Goal: Information Seeking & Learning: Learn about a topic

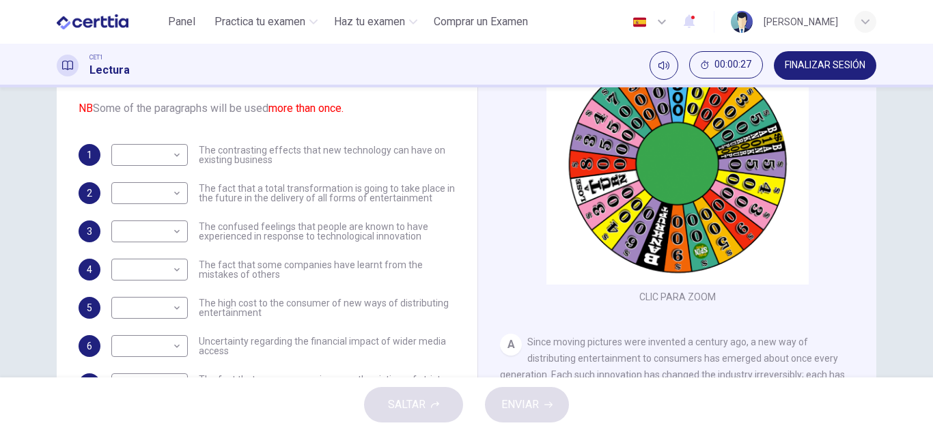
scroll to position [137, 0]
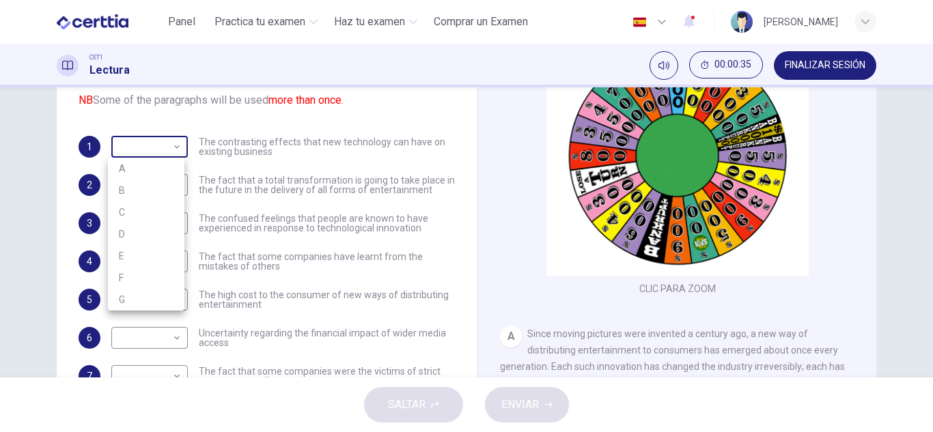
click at [178, 154] on body "Este sitio utiliza cookies, como se explica en nuestra Política de Privacidad .…" at bounding box center [466, 216] width 933 height 432
click at [178, 154] on div at bounding box center [466, 216] width 933 height 432
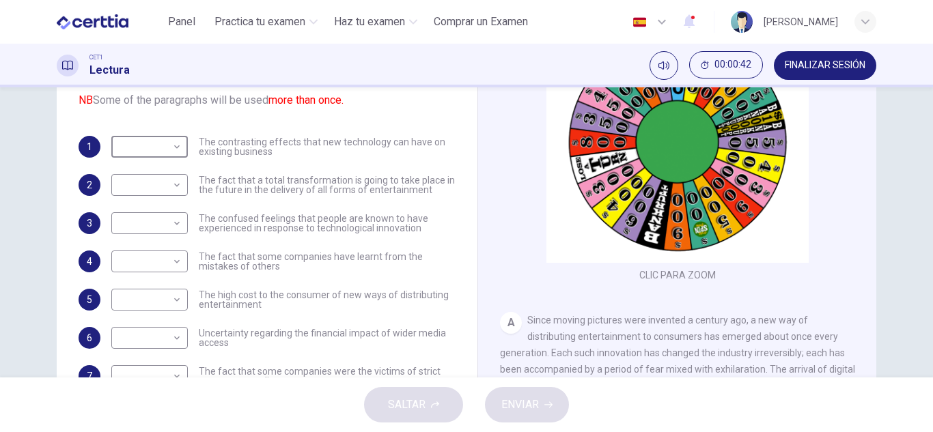
scroll to position [0, 0]
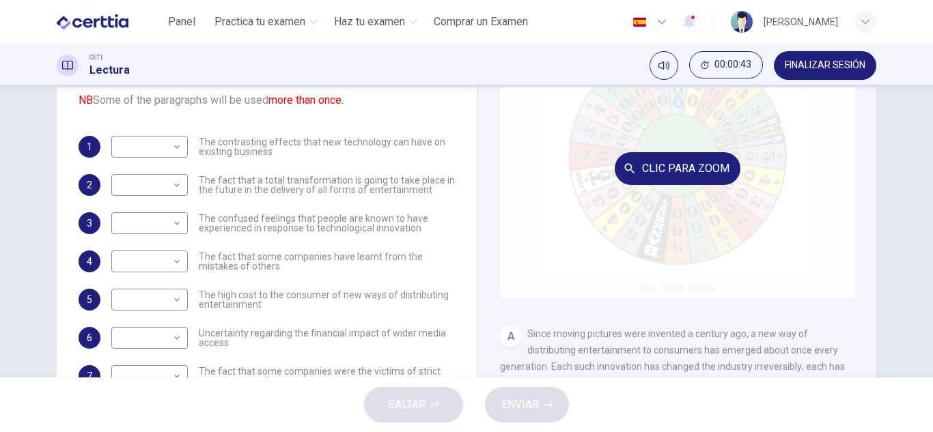
click at [648, 201] on div "Clic para zoom" at bounding box center [677, 168] width 355 height 260
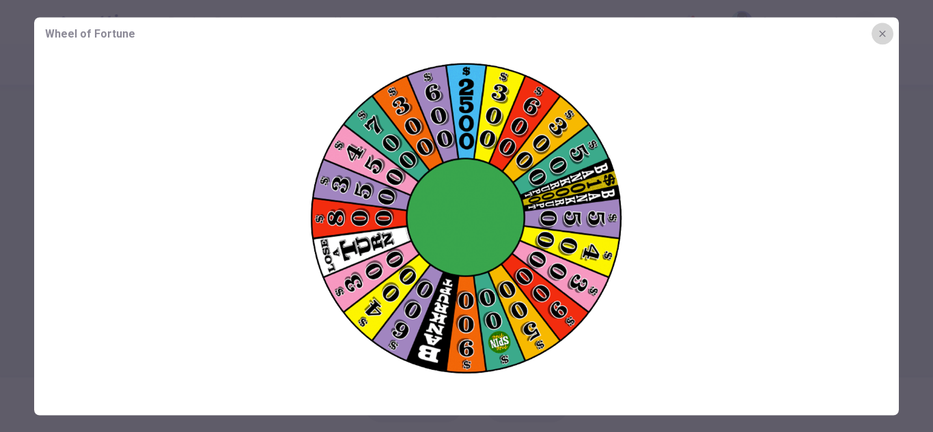
click at [881, 36] on icon "button" at bounding box center [882, 33] width 11 height 11
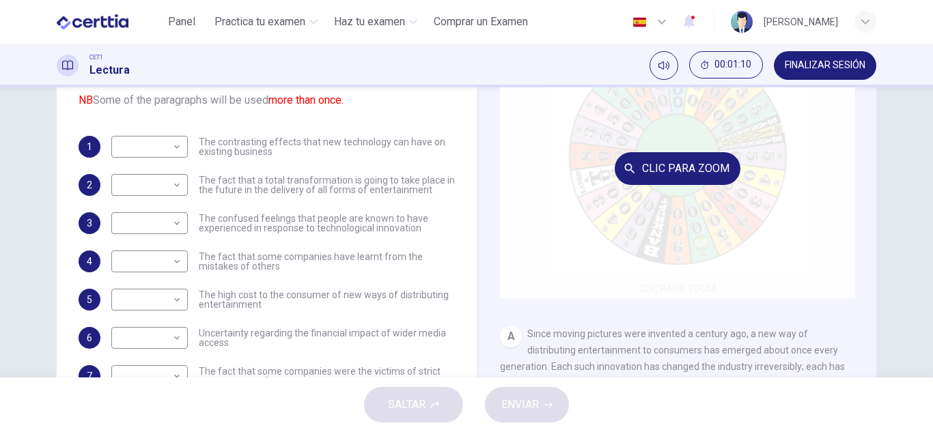
click at [617, 238] on div "Clic para zoom" at bounding box center [677, 168] width 355 height 260
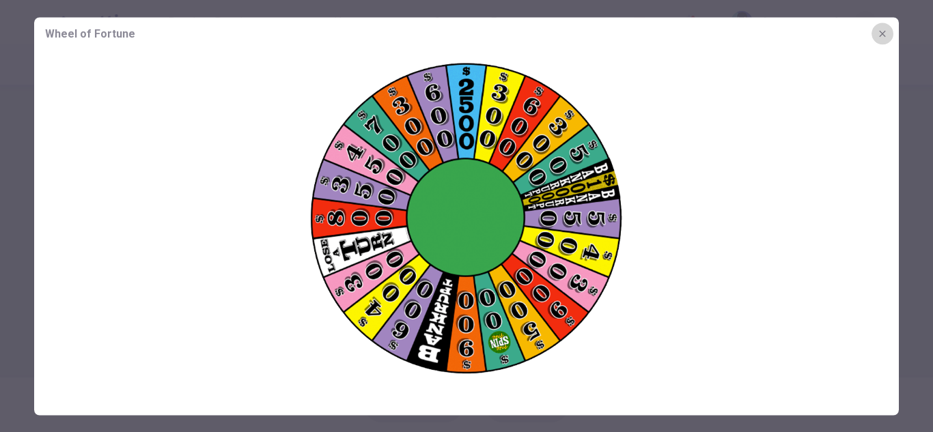
click at [879, 38] on icon "button" at bounding box center [882, 33] width 11 height 11
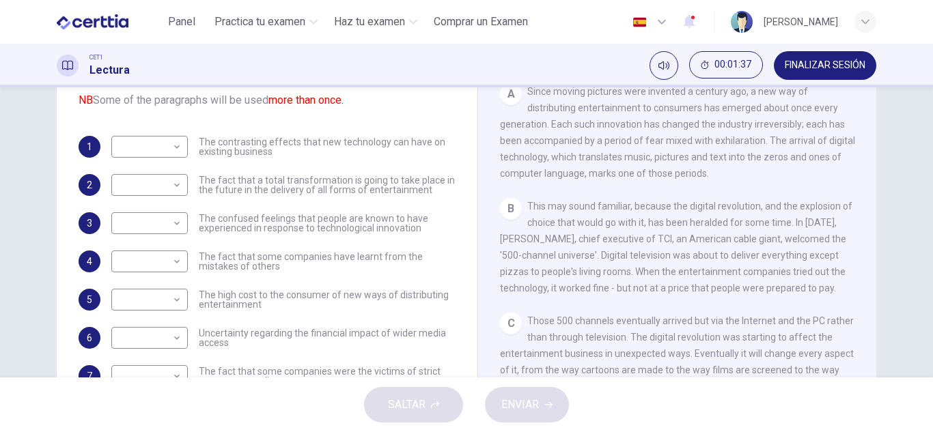
scroll to position [273, 0]
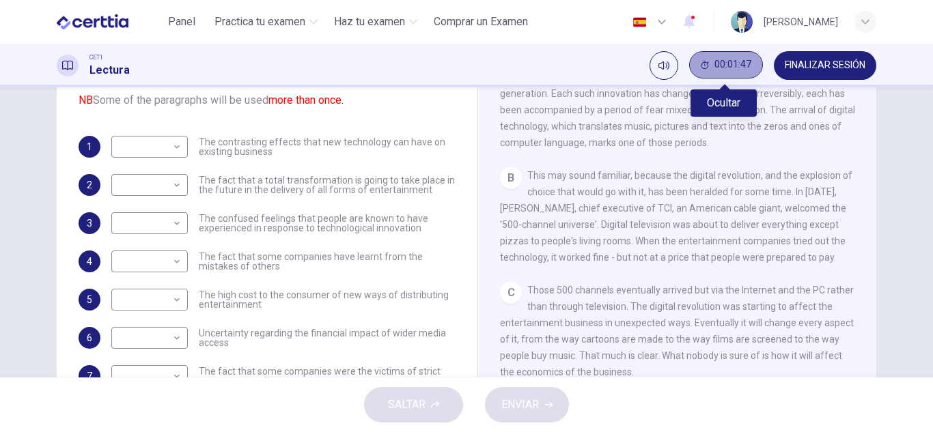
click at [735, 70] on span "00:01:47" at bounding box center [733, 64] width 37 height 11
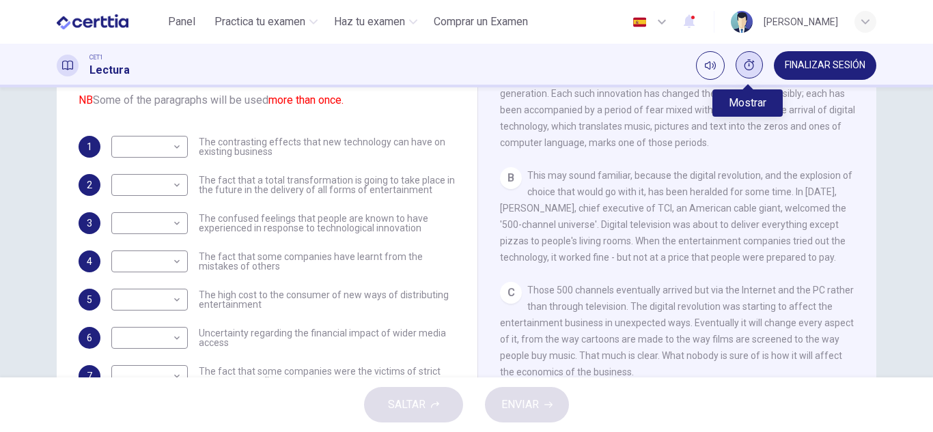
click at [753, 63] on button "Mostrar" at bounding box center [749, 64] width 27 height 27
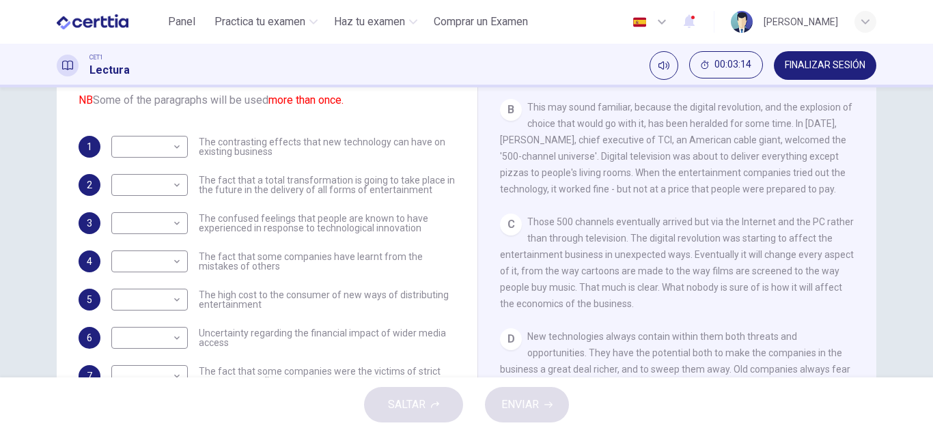
scroll to position [410, 0]
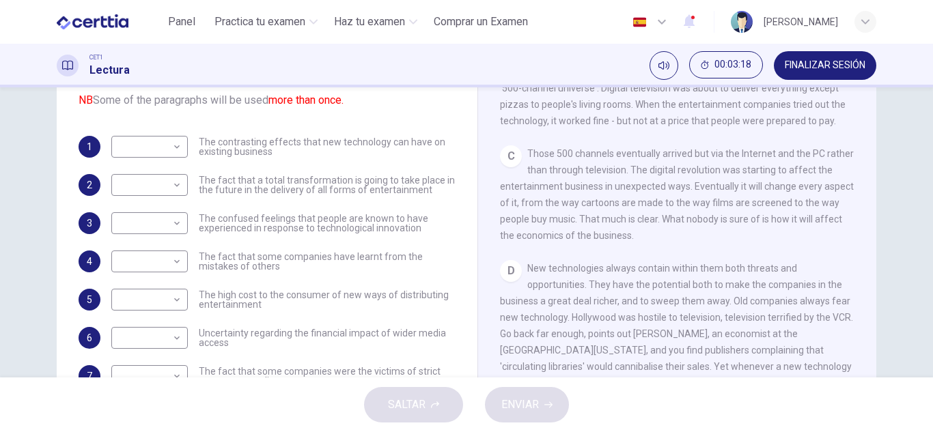
click at [449, 267] on div "Preguntas 1 - 8 The Reading Passage has 7 paragraphs A-G . Which paragraph ment…" at bounding box center [267, 190] width 399 height 497
click at [456, 279] on div "Preguntas 1 - 8 The Reading Passage has 7 paragraphs A-G . Which paragraph ment…" at bounding box center [267, 190] width 399 height 497
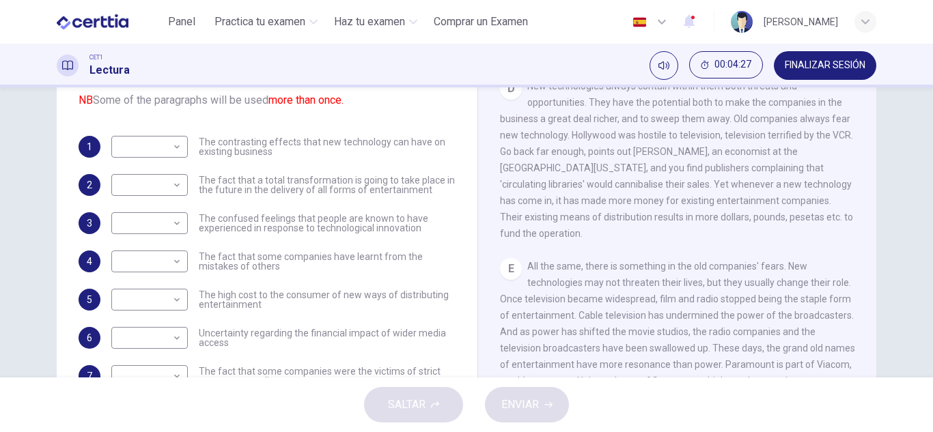
scroll to position [615, 0]
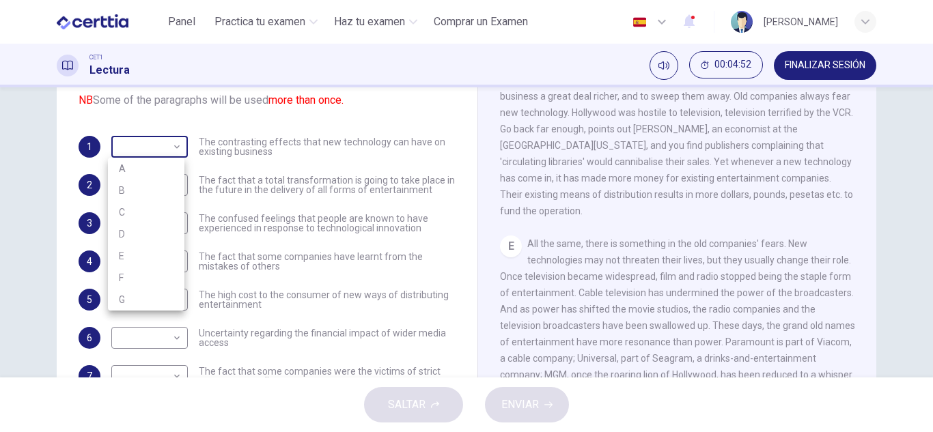
click at [168, 142] on body "Este sitio utiliza cookies, como se explica en nuestra Política de Privacidad .…" at bounding box center [466, 216] width 933 height 432
click at [168, 144] on div at bounding box center [466, 216] width 933 height 432
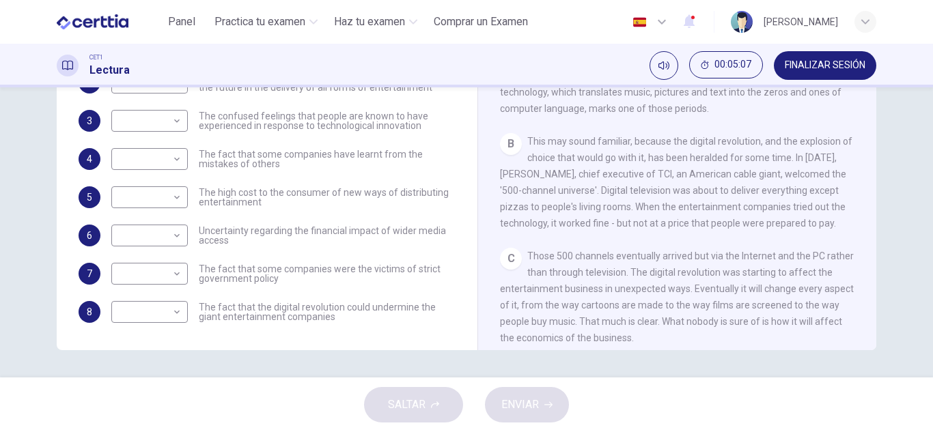
scroll to position [137, 0]
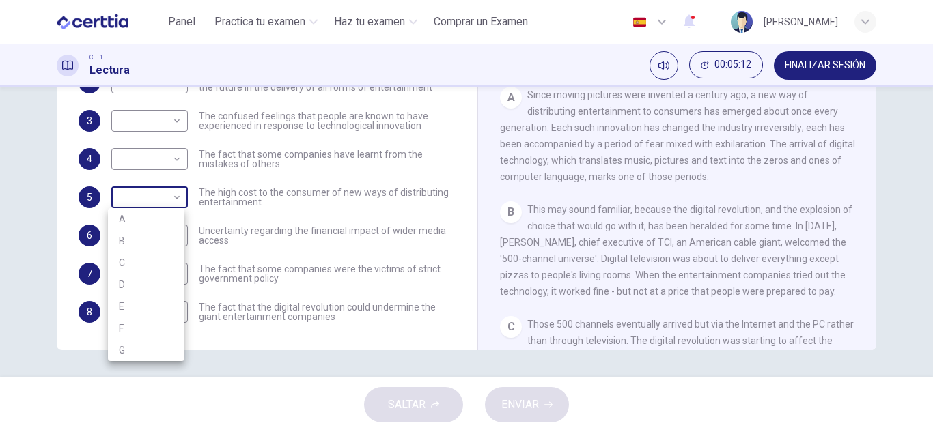
click at [174, 198] on body "Este sitio utiliza cookies, como se explica en nuestra Política de Privacidad .…" at bounding box center [466, 216] width 933 height 432
click at [144, 244] on li "B" at bounding box center [146, 241] width 77 height 22
type input "*"
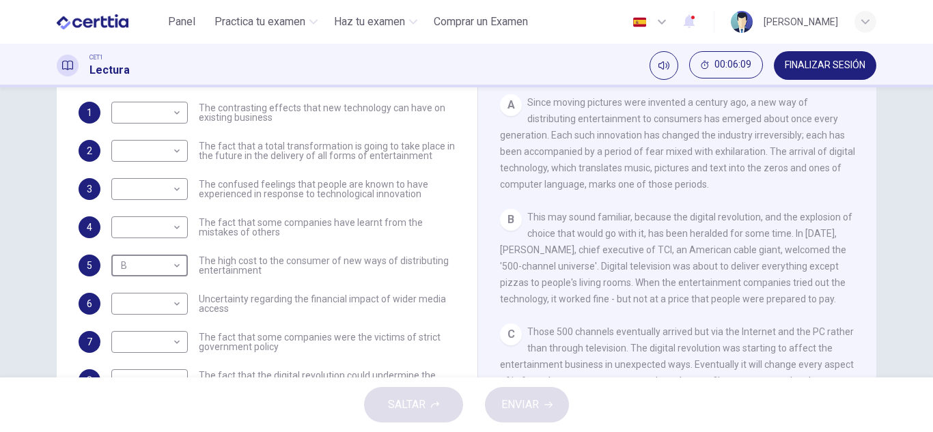
scroll to position [205, 0]
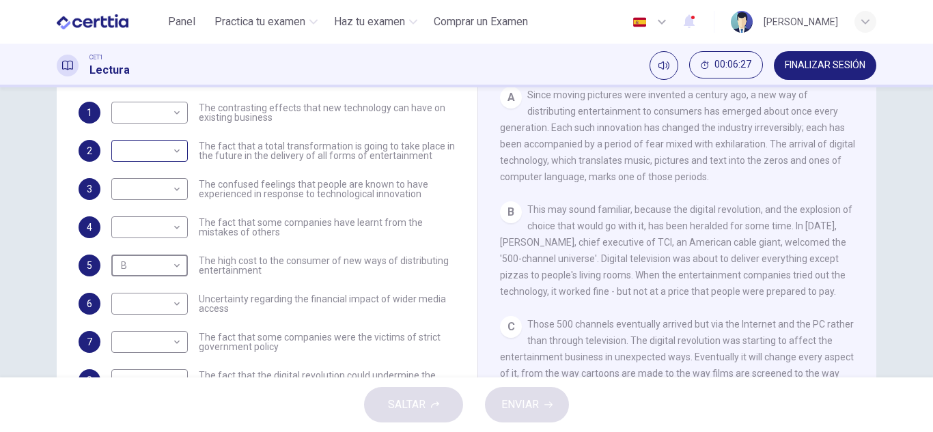
click at [179, 157] on body "Este sitio utiliza cookies, como se explica en nuestra Política de Privacidad .…" at bounding box center [466, 216] width 933 height 432
click at [135, 171] on li "A" at bounding box center [146, 173] width 77 height 22
type input "*"
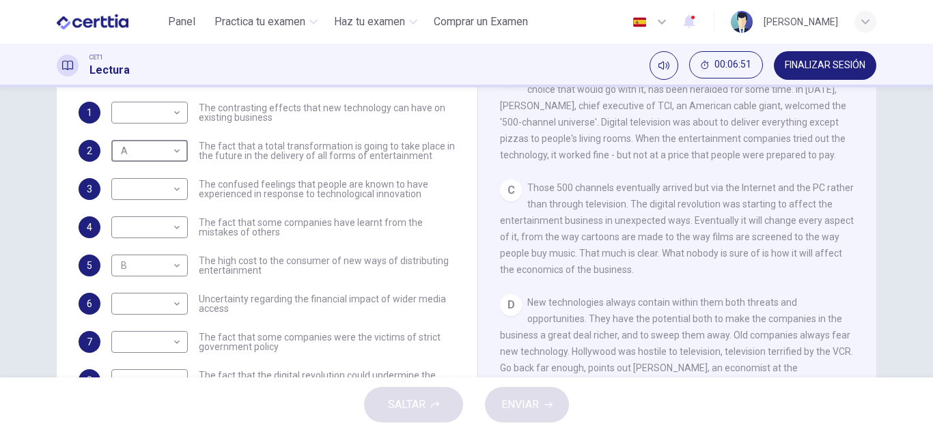
scroll to position [239, 0]
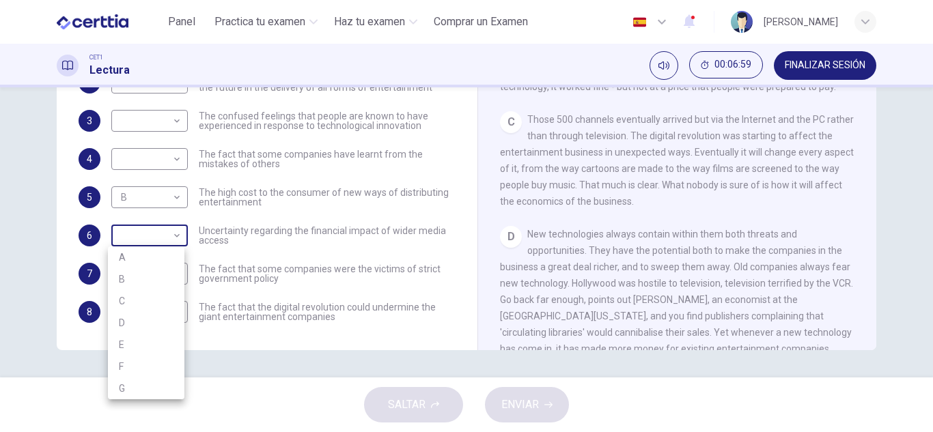
click at [153, 235] on body "Este sitio utiliza cookies, como se explica en nuestra Política de Privacidad .…" at bounding box center [466, 216] width 933 height 432
click at [133, 320] on li "D" at bounding box center [146, 323] width 77 height 22
type input "*"
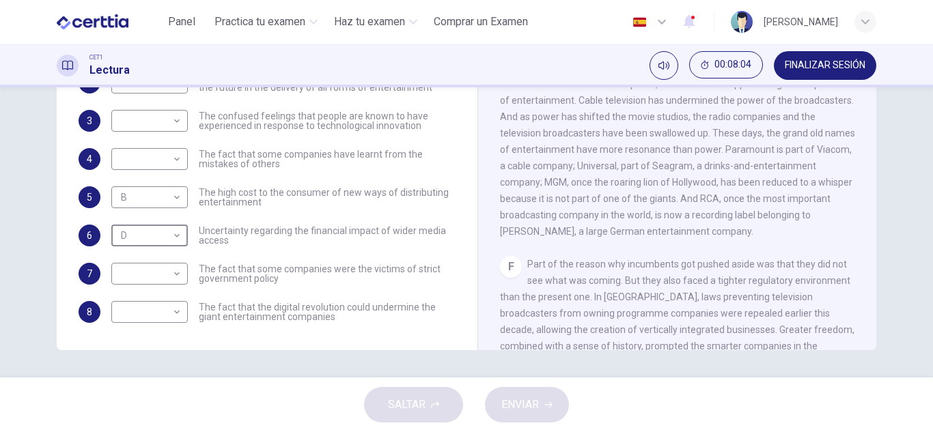
scroll to position [637, 0]
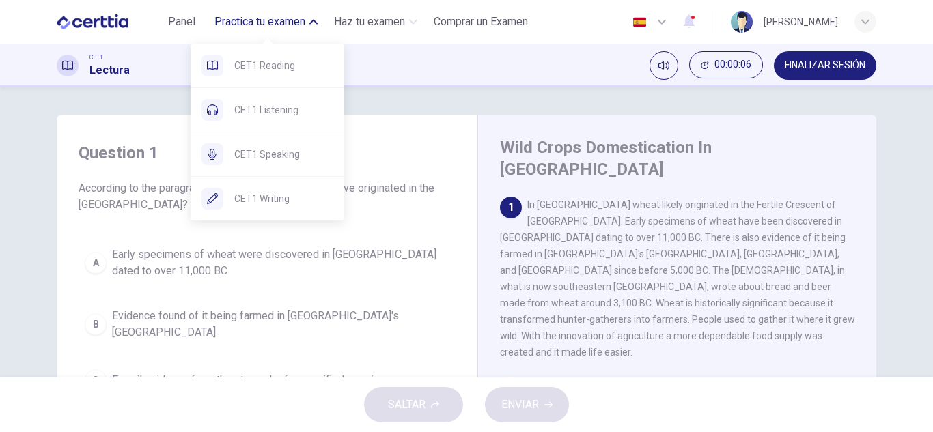
click at [260, 18] on span "Practica tu examen" at bounding box center [259, 22] width 91 height 16
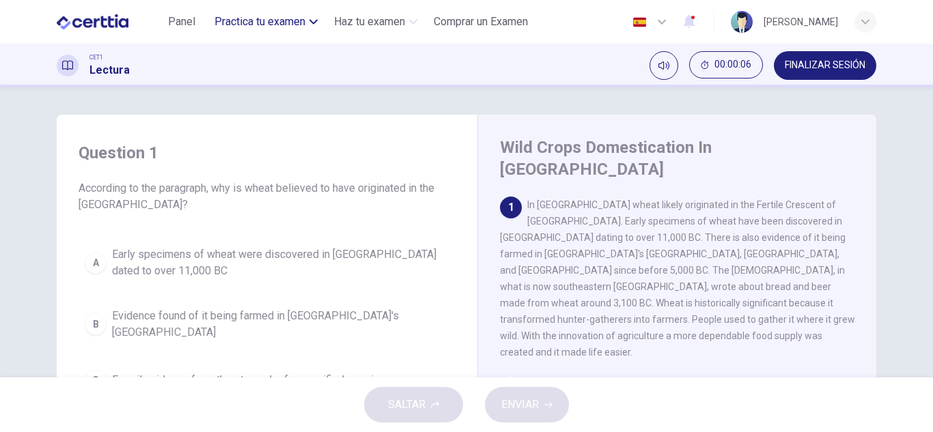
click at [260, 18] on span "Practica tu examen" at bounding box center [259, 22] width 91 height 16
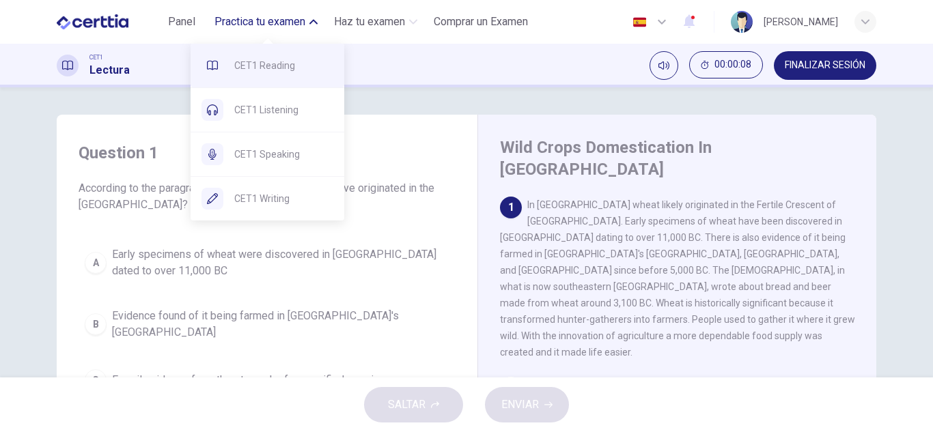
click at [288, 61] on span "CET1 Reading" at bounding box center [283, 65] width 99 height 16
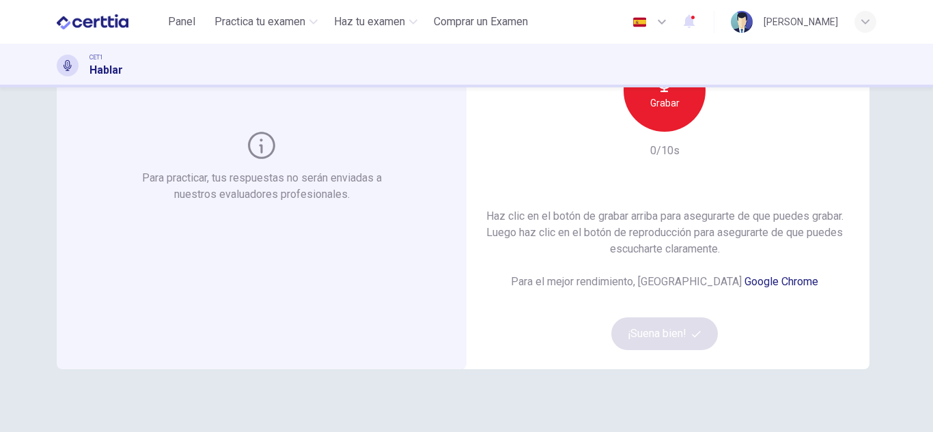
scroll to position [68, 0]
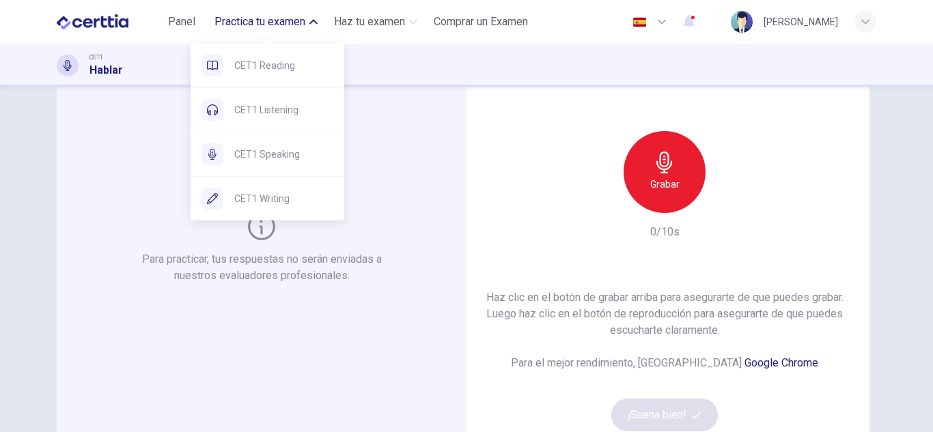
click at [238, 18] on span "Practica tu examen" at bounding box center [259, 22] width 91 height 16
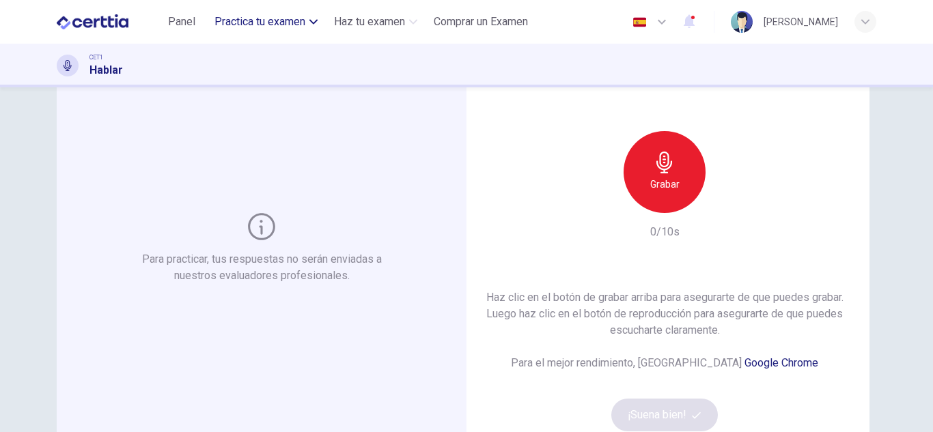
click at [238, 18] on span "Practica tu examen" at bounding box center [259, 22] width 91 height 16
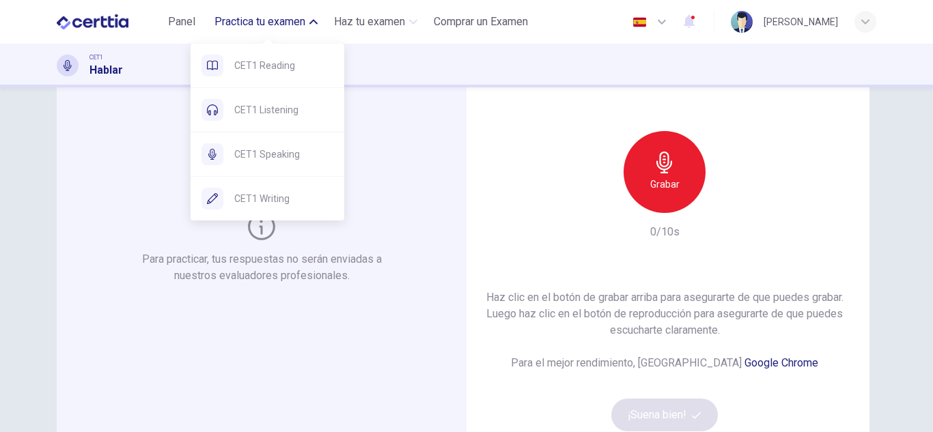
click at [238, 18] on span "Practica tu examen" at bounding box center [259, 22] width 91 height 16
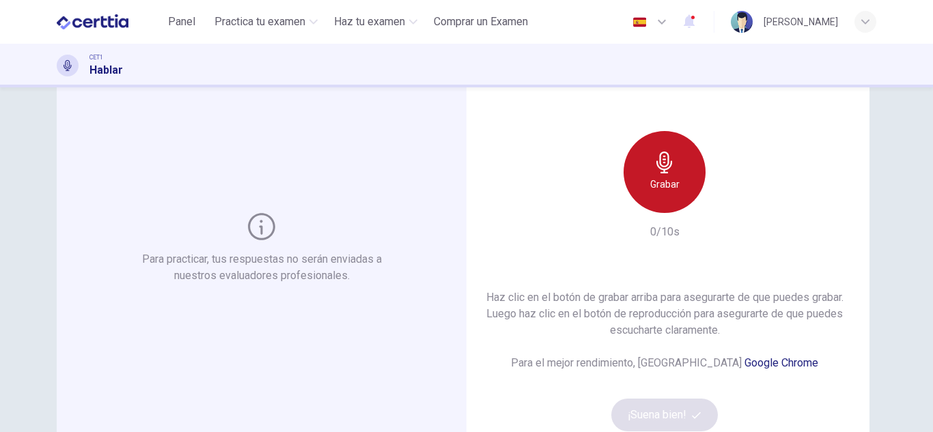
click at [673, 184] on h6 "Grabar" at bounding box center [664, 184] width 29 height 16
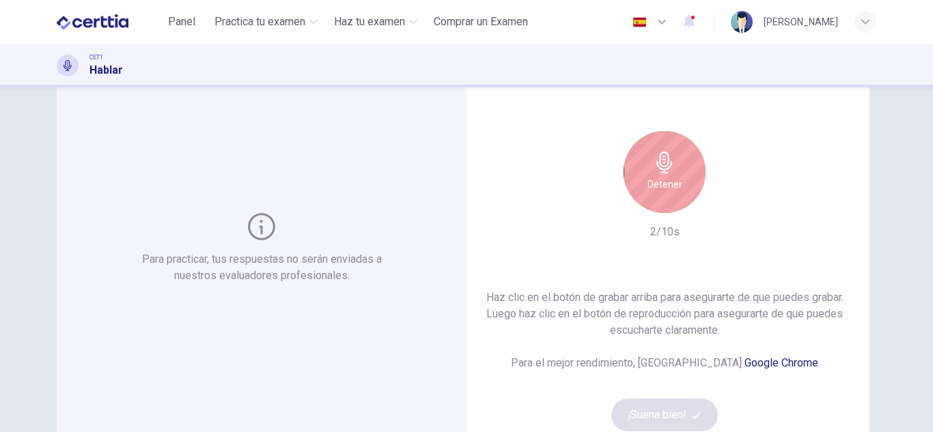
click at [673, 184] on h6 "Detener" at bounding box center [665, 184] width 35 height 16
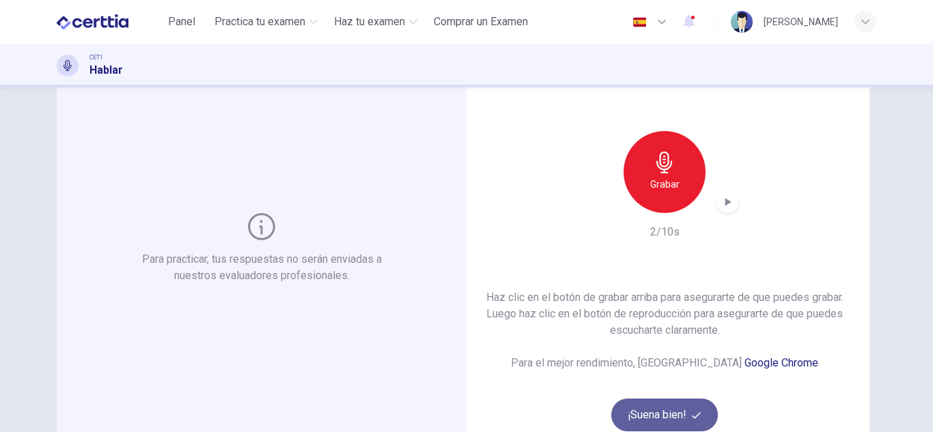
click at [662, 413] on button "¡Suena bien!" at bounding box center [664, 415] width 107 height 33
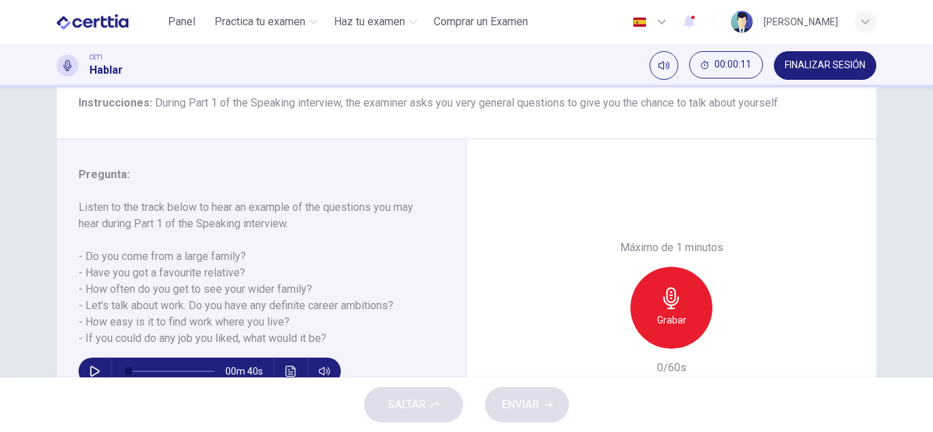
scroll to position [137, 0]
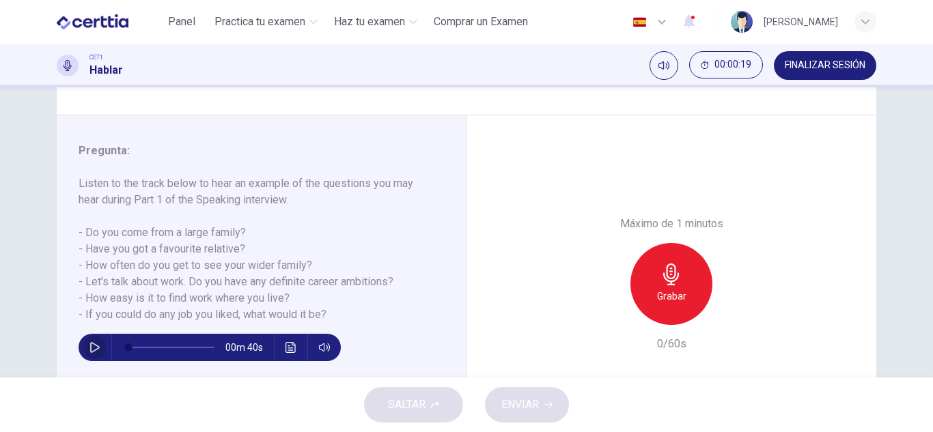
click at [97, 347] on button "button" at bounding box center [95, 347] width 22 height 27
click at [180, 350] on span at bounding box center [171, 347] width 86 height 19
type input "*"
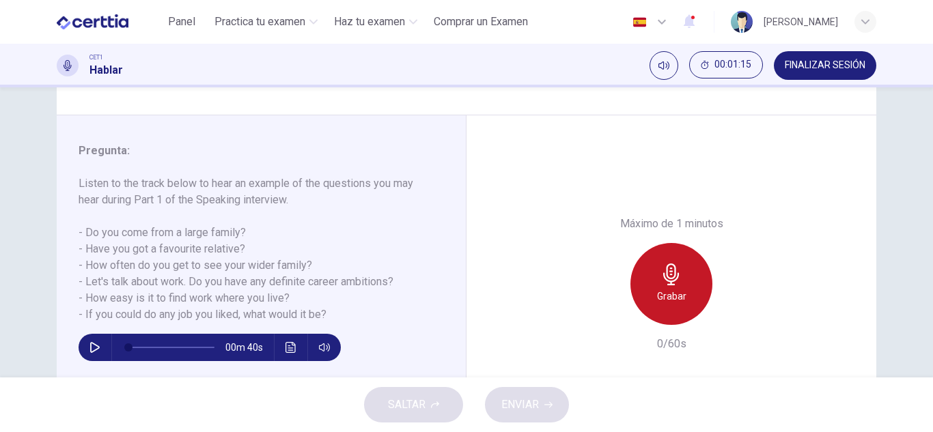
click at [654, 284] on div "Grabar" at bounding box center [672, 284] width 82 height 82
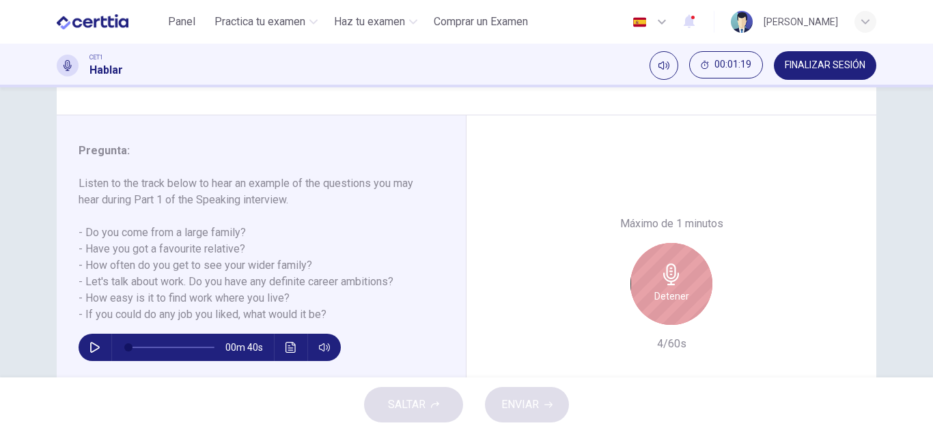
click at [670, 302] on h6 "Detener" at bounding box center [671, 296] width 35 height 16
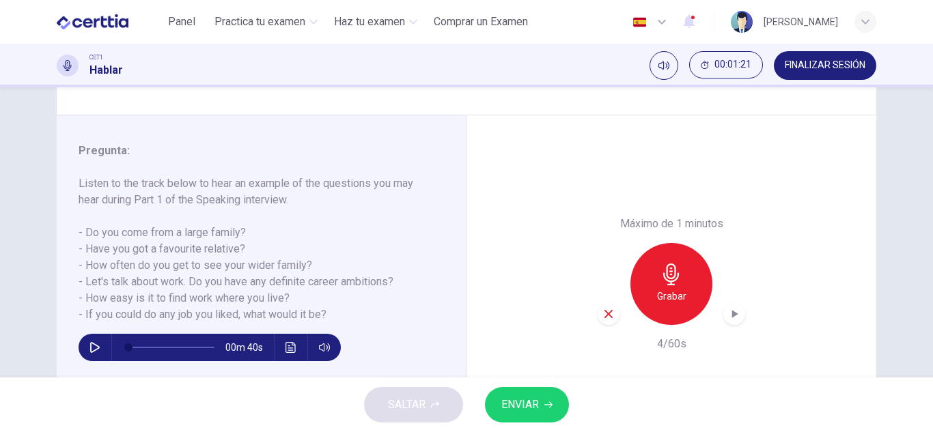
click at [605, 316] on icon "button" at bounding box center [609, 314] width 12 height 12
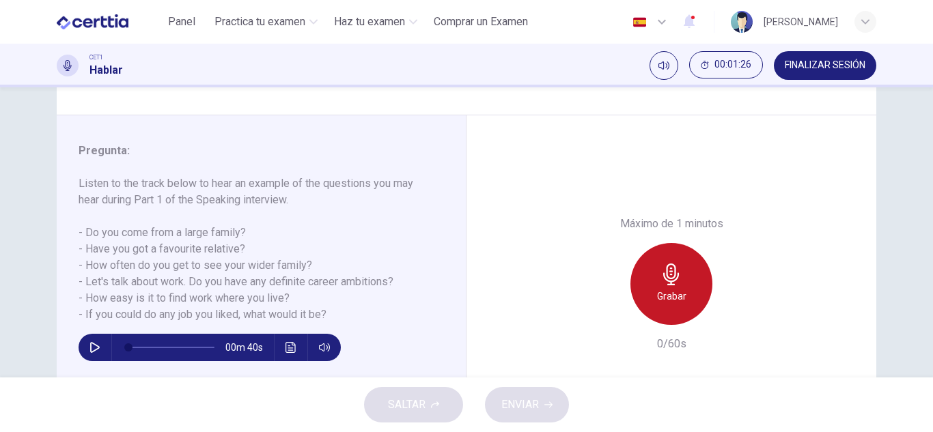
click at [667, 305] on div "Grabar" at bounding box center [672, 284] width 82 height 82
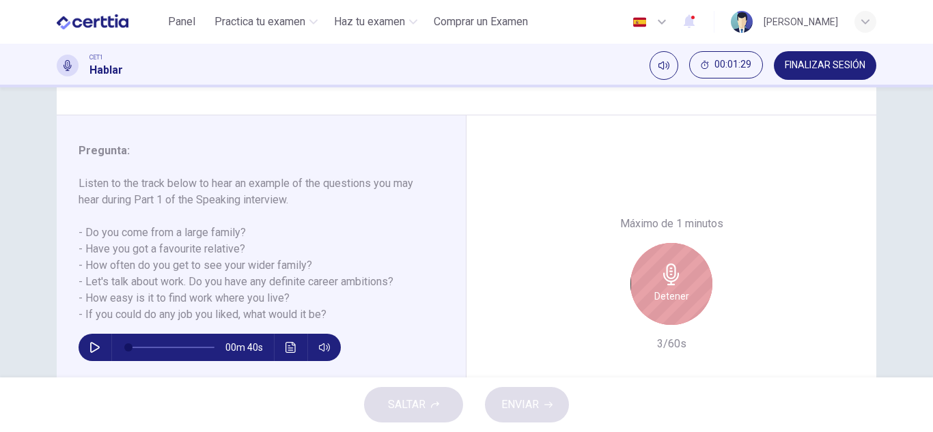
click at [667, 305] on div "Detener" at bounding box center [672, 284] width 82 height 82
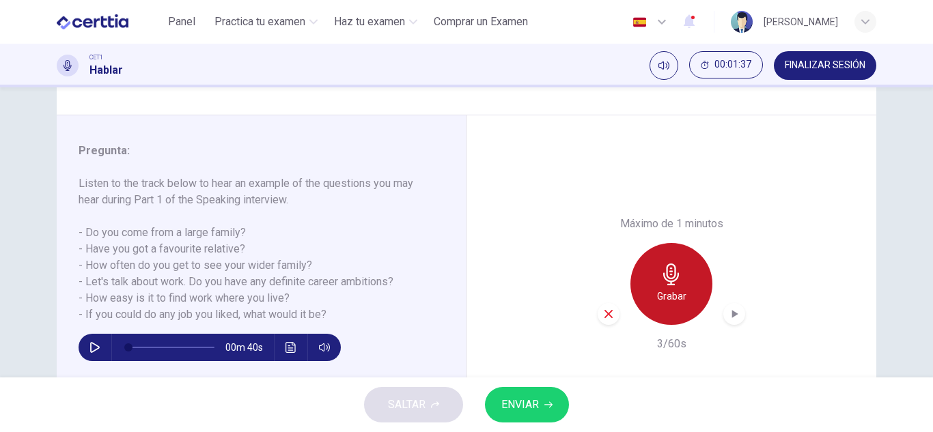
click at [647, 277] on div "Grabar" at bounding box center [672, 284] width 82 height 82
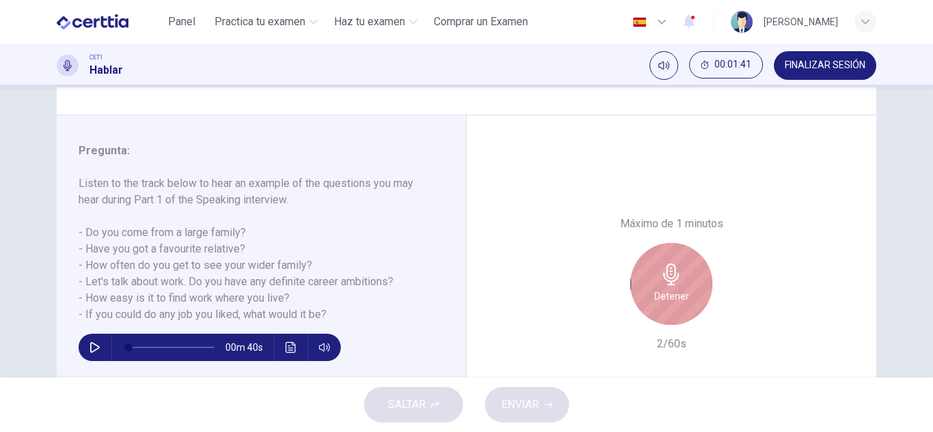
click at [647, 277] on div "Detener" at bounding box center [672, 284] width 82 height 82
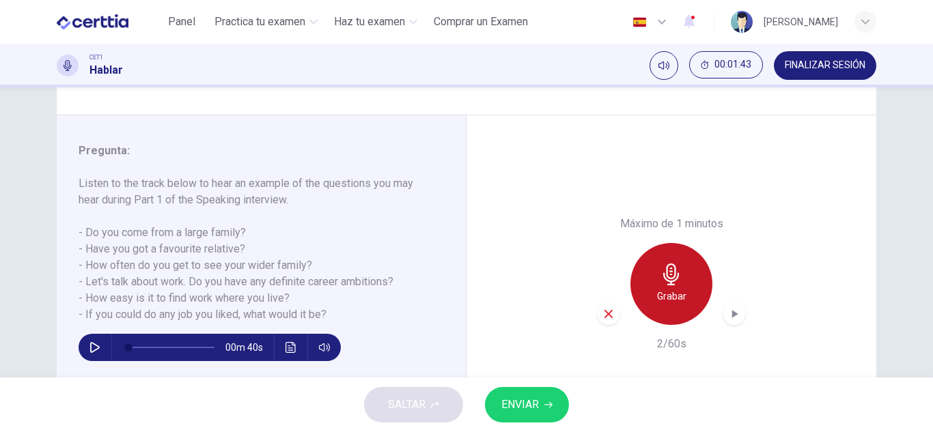
click at [647, 277] on div "Grabar" at bounding box center [672, 284] width 82 height 82
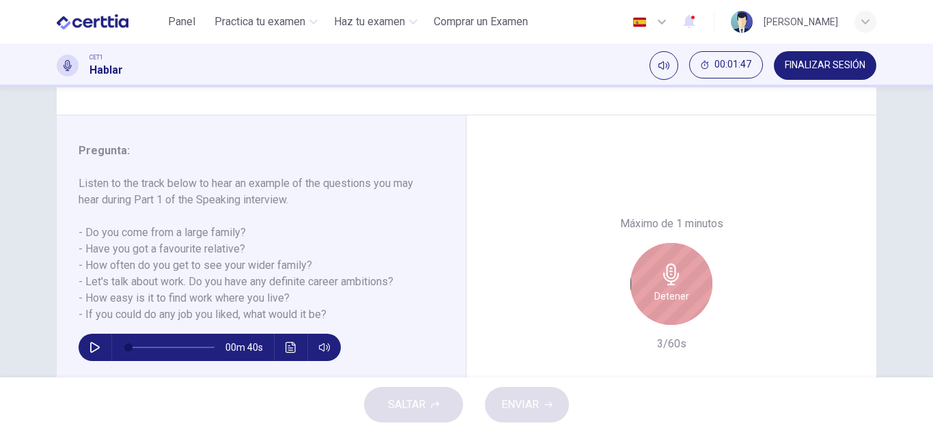
click at [647, 277] on div "Detener" at bounding box center [672, 284] width 82 height 82
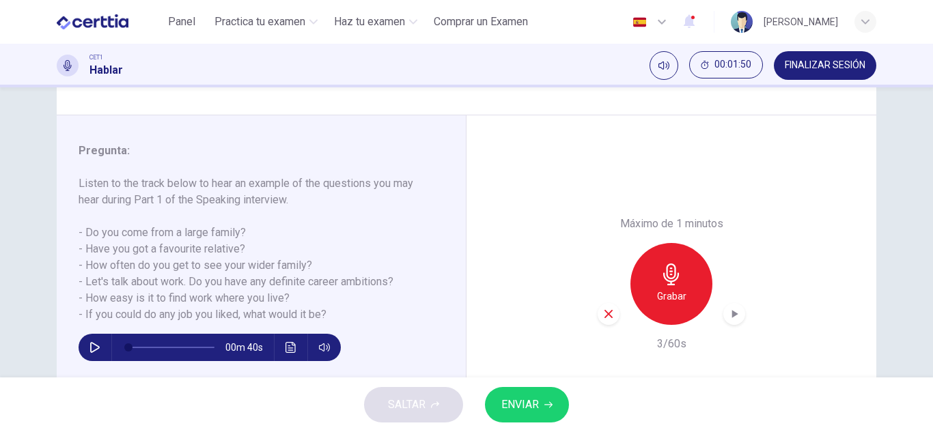
click at [659, 298] on h6 "Grabar" at bounding box center [671, 296] width 29 height 16
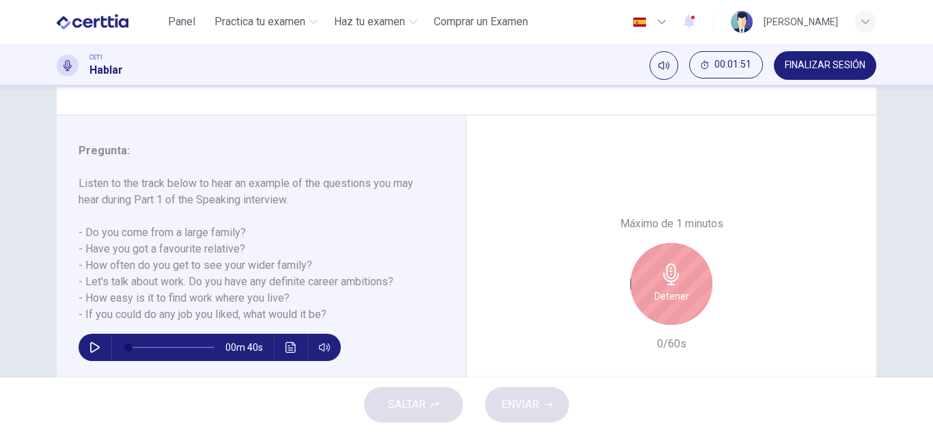
click at [656, 296] on h6 "Detener" at bounding box center [671, 296] width 35 height 16
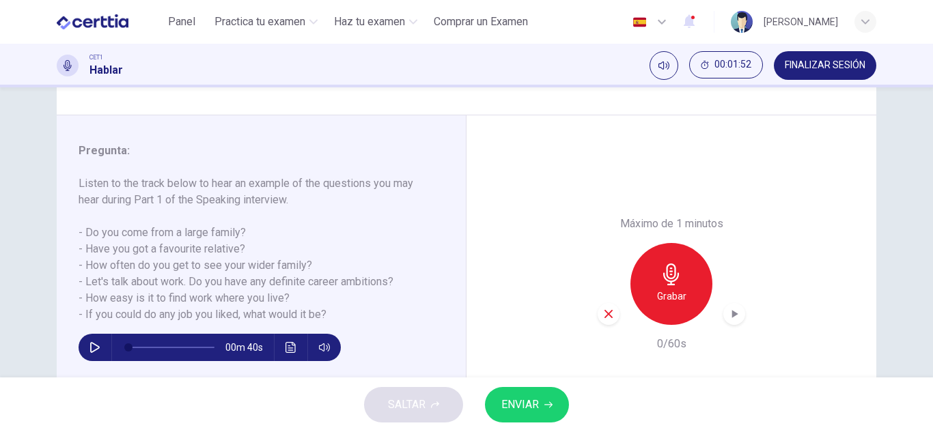
click at [606, 313] on icon "button" at bounding box center [609, 314] width 8 height 8
click at [657, 294] on h6 "Grabar" at bounding box center [671, 296] width 29 height 16
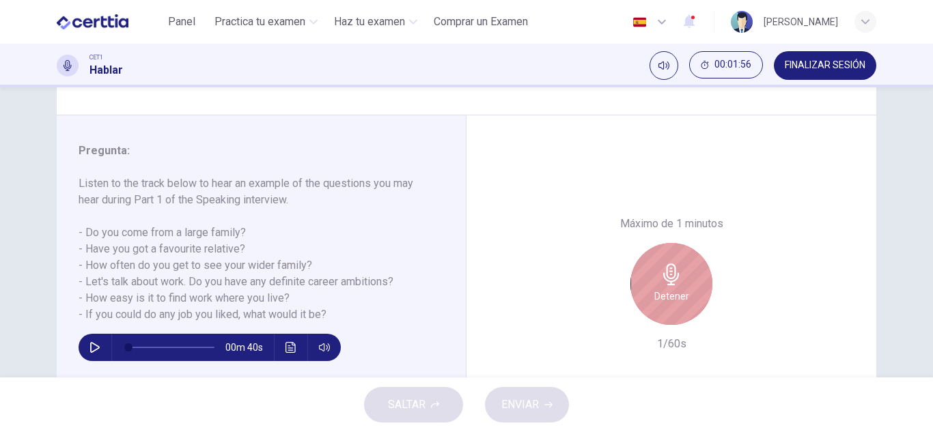
click at [654, 294] on h6 "Detener" at bounding box center [671, 296] width 35 height 16
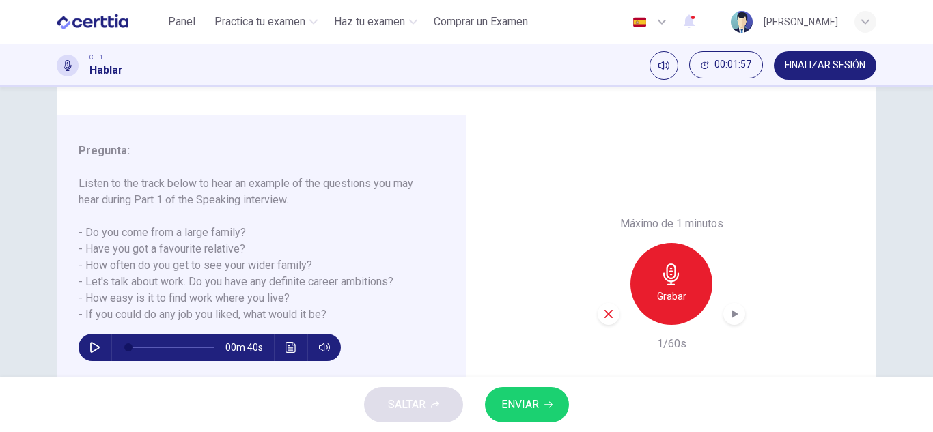
click at [603, 314] on icon "button" at bounding box center [609, 314] width 12 height 12
click at [652, 302] on div "Grabar" at bounding box center [672, 284] width 82 height 82
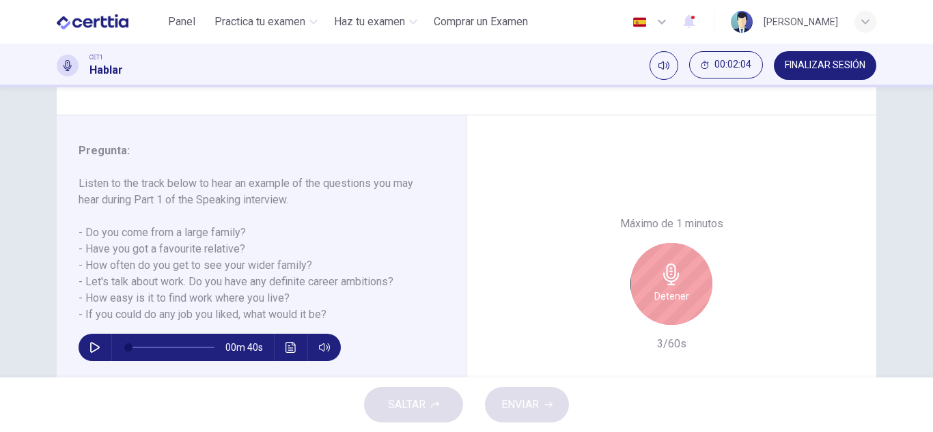
click at [690, 314] on div "Detener" at bounding box center [672, 284] width 82 height 82
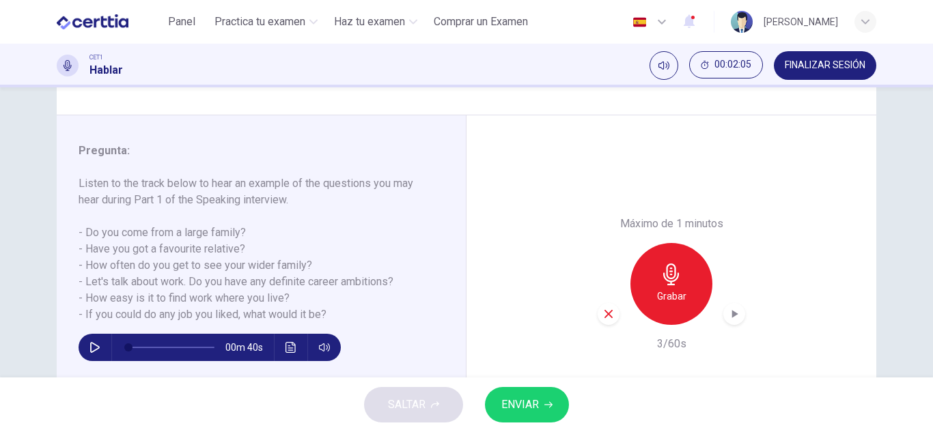
click at [732, 312] on icon "button" at bounding box center [735, 314] width 6 height 8
click at [728, 314] on icon "button" at bounding box center [735, 314] width 14 height 14
click at [603, 314] on icon "button" at bounding box center [609, 314] width 12 height 12
click at [680, 285] on div "Grabar" at bounding box center [672, 284] width 82 height 82
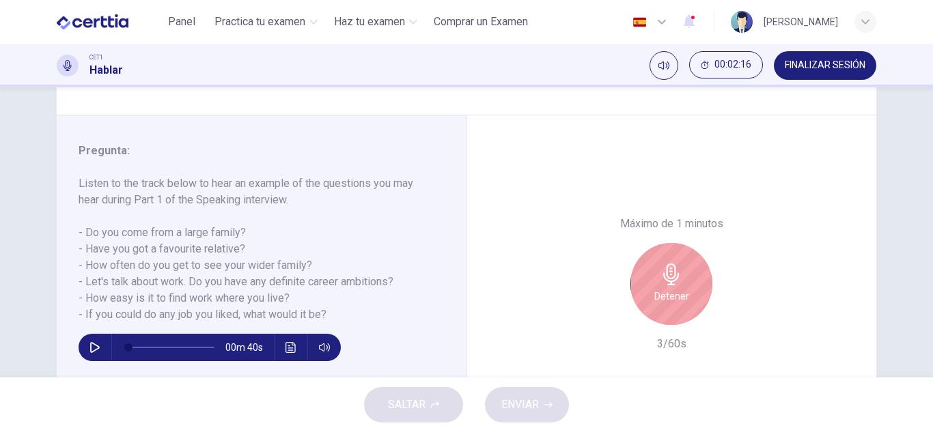
click at [654, 288] on h6 "Detener" at bounding box center [671, 296] width 35 height 16
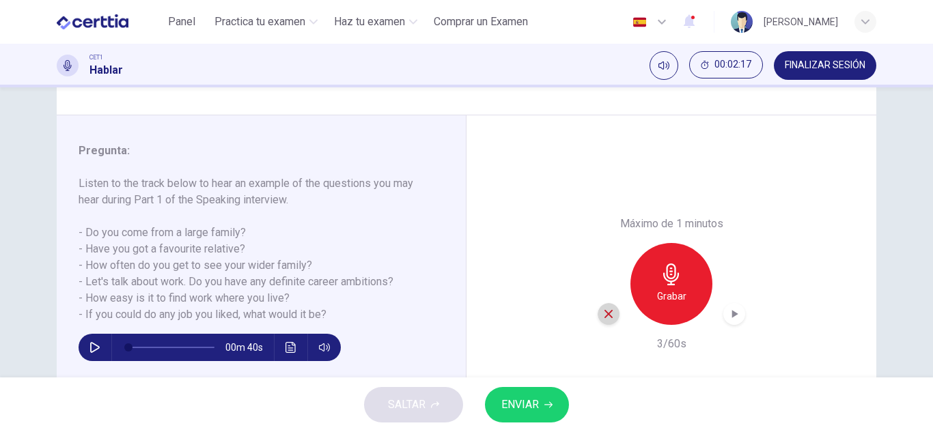
click at [609, 320] on div "button" at bounding box center [609, 314] width 22 height 22
click at [682, 288] on div "Grabar" at bounding box center [672, 284] width 82 height 82
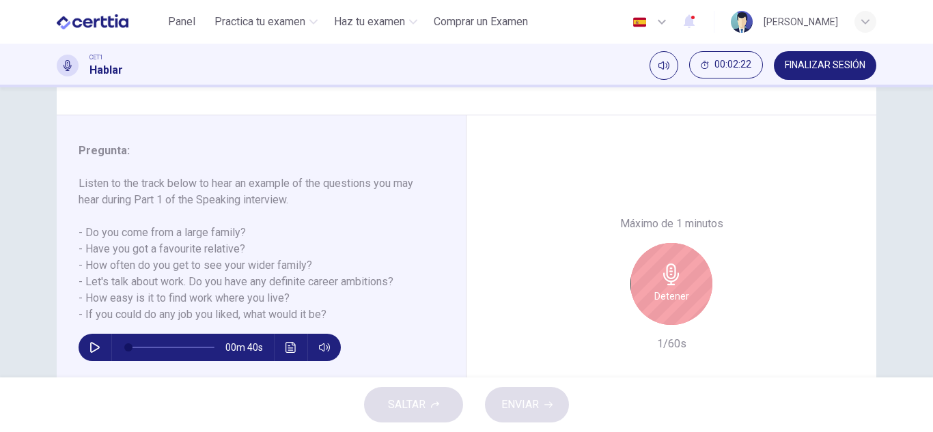
drag, startPoint x: 604, startPoint y: 312, endPoint x: 639, endPoint y: 301, distance: 37.4
click at [606, 312] on div "Detener" at bounding box center [672, 284] width 148 height 82
click at [641, 301] on div "Detener" at bounding box center [672, 284] width 82 height 82
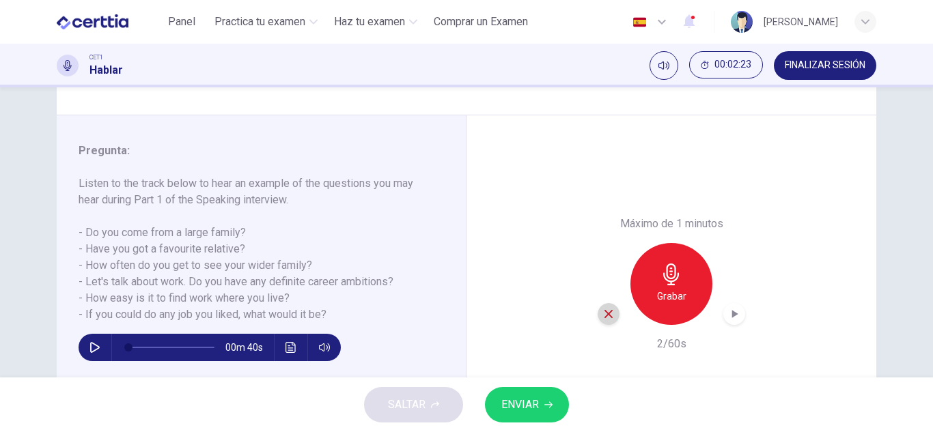
click at [603, 319] on icon "button" at bounding box center [609, 314] width 12 height 12
click at [663, 294] on h6 "Grabar" at bounding box center [671, 296] width 29 height 16
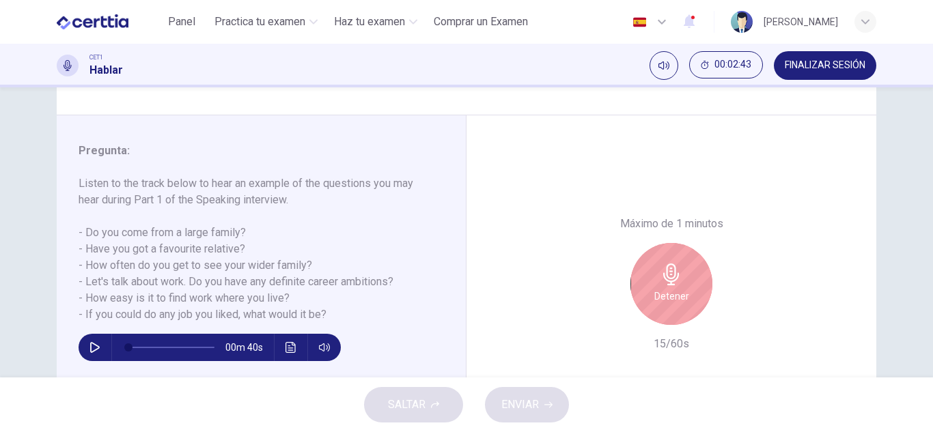
click at [663, 294] on h6 "Detener" at bounding box center [671, 296] width 35 height 16
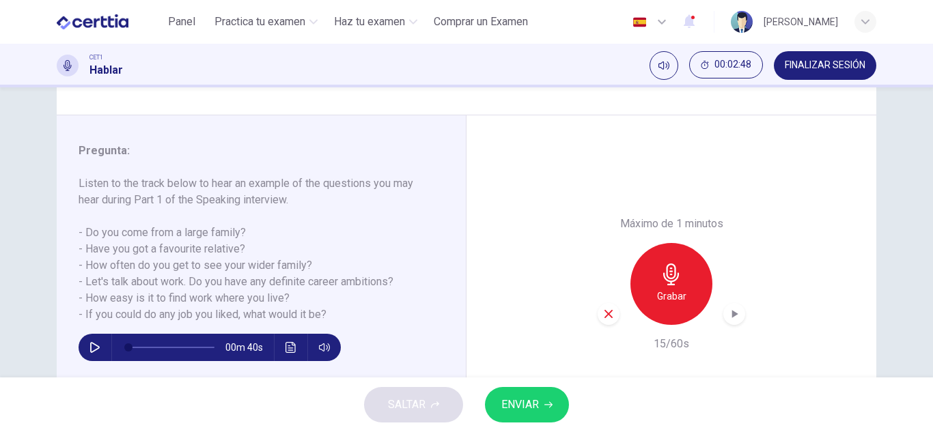
click at [603, 316] on icon "button" at bounding box center [609, 314] width 12 height 12
click at [662, 290] on h6 "Grabar" at bounding box center [671, 296] width 29 height 16
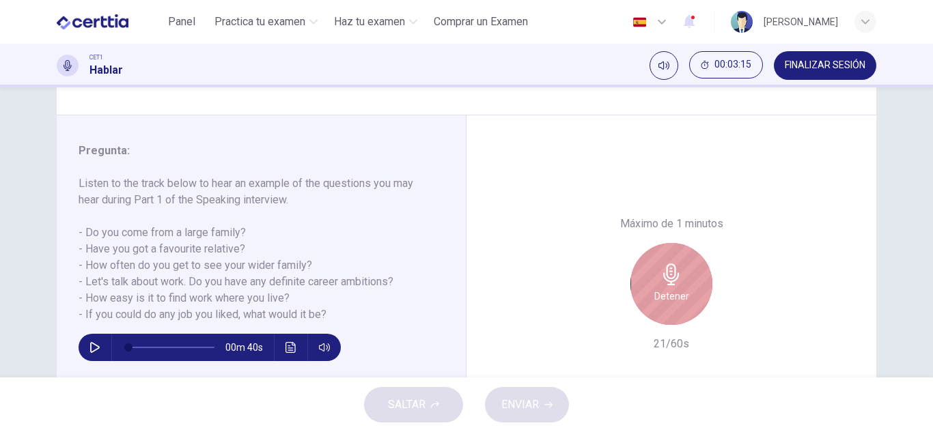
click at [662, 290] on h6 "Detener" at bounding box center [671, 296] width 35 height 16
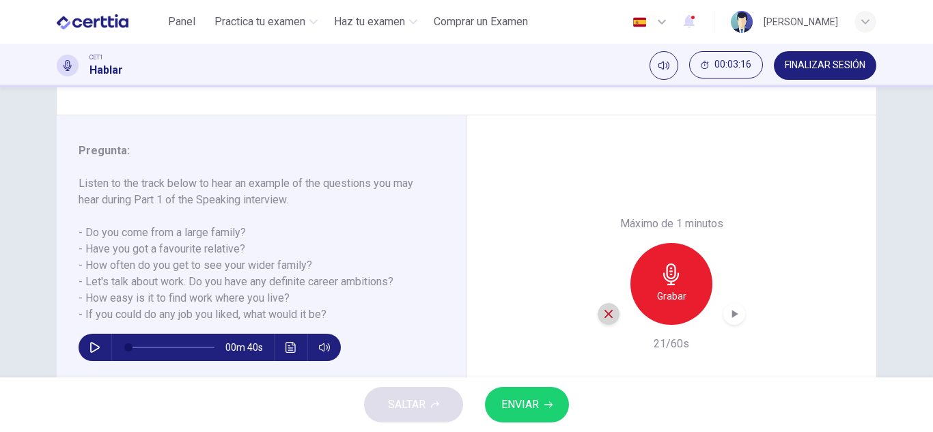
click at [603, 316] on icon "button" at bounding box center [609, 314] width 12 height 12
click at [672, 291] on h6 "Grabar" at bounding box center [671, 296] width 29 height 16
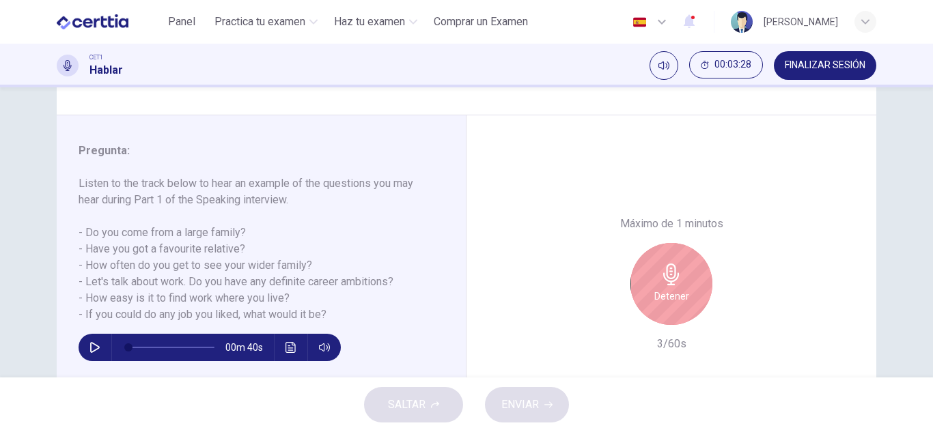
click at [640, 309] on div "Detener" at bounding box center [672, 284] width 82 height 82
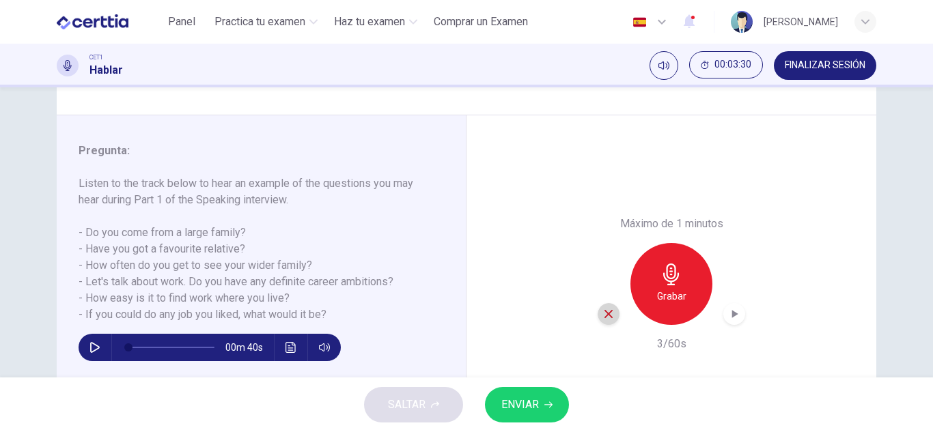
click at [606, 318] on icon "button" at bounding box center [609, 314] width 12 height 12
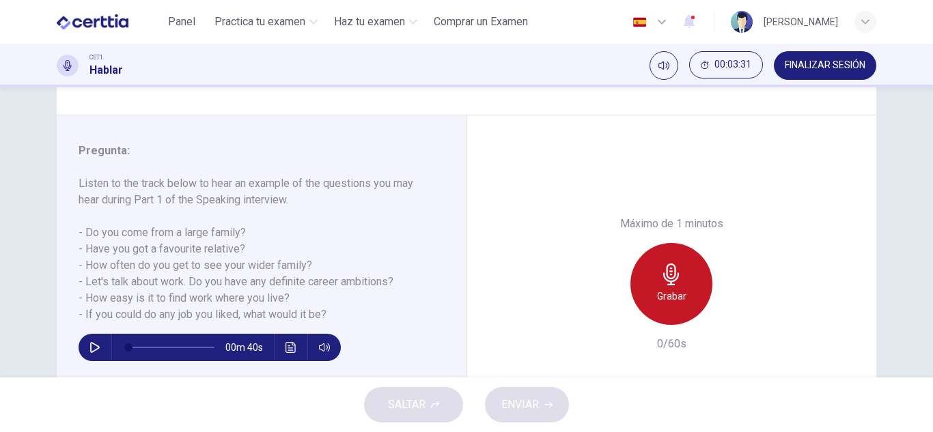
click at [676, 281] on icon "button" at bounding box center [672, 275] width 22 height 22
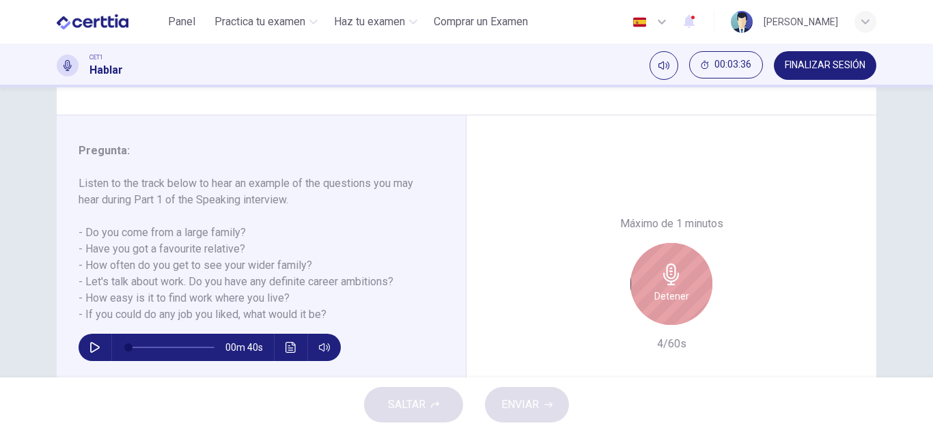
click at [697, 299] on div "Detener" at bounding box center [672, 284] width 82 height 82
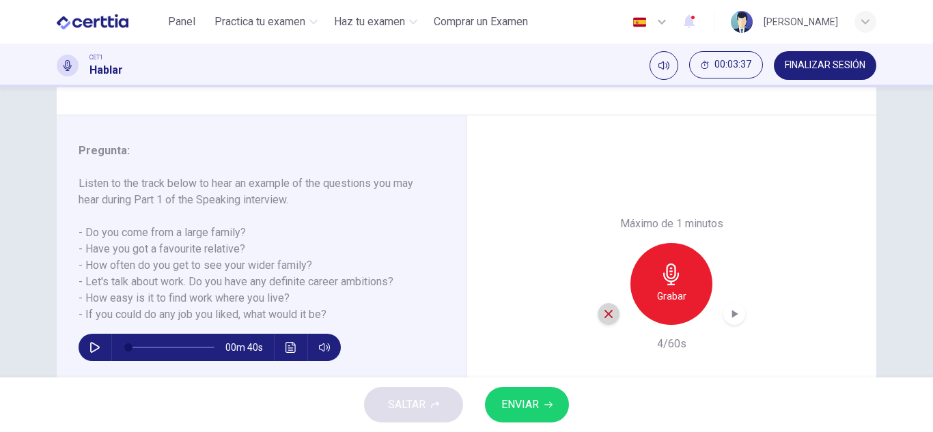
click at [603, 311] on icon "button" at bounding box center [609, 314] width 12 height 12
click at [652, 277] on div "Grabar" at bounding box center [672, 284] width 82 height 82
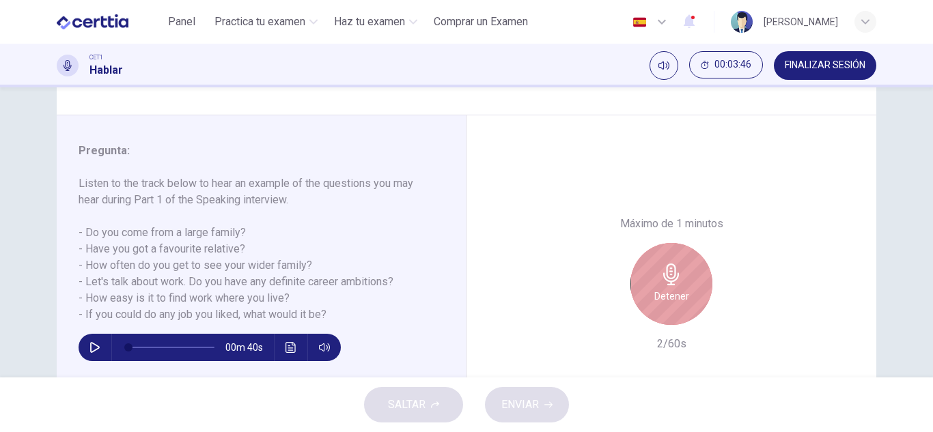
click at [659, 303] on h6 "Detener" at bounding box center [671, 296] width 35 height 16
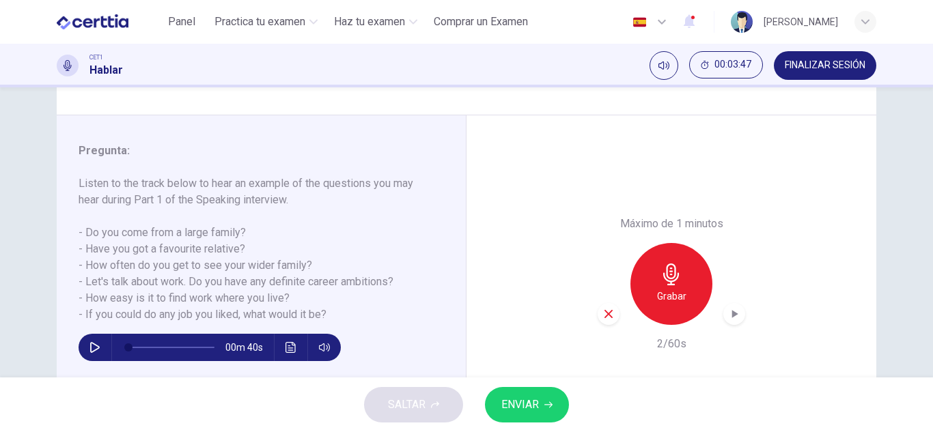
click at [605, 316] on icon "button" at bounding box center [609, 314] width 8 height 8
click at [661, 300] on h6 "Grabar" at bounding box center [671, 296] width 29 height 16
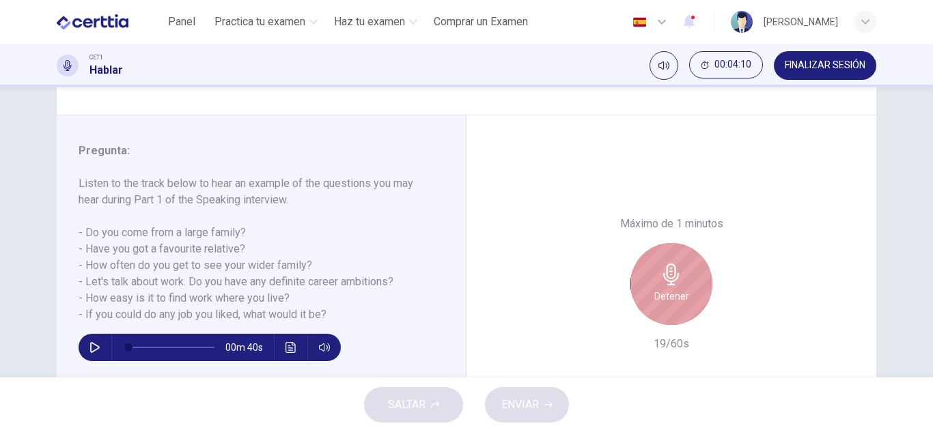
click at [661, 300] on h6 "Detener" at bounding box center [671, 296] width 35 height 16
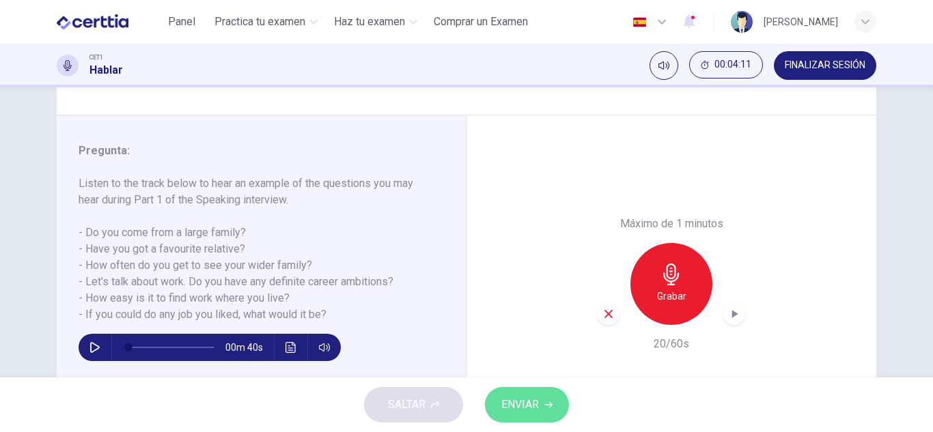
click at [547, 395] on button "ENVIAR" at bounding box center [527, 405] width 84 height 36
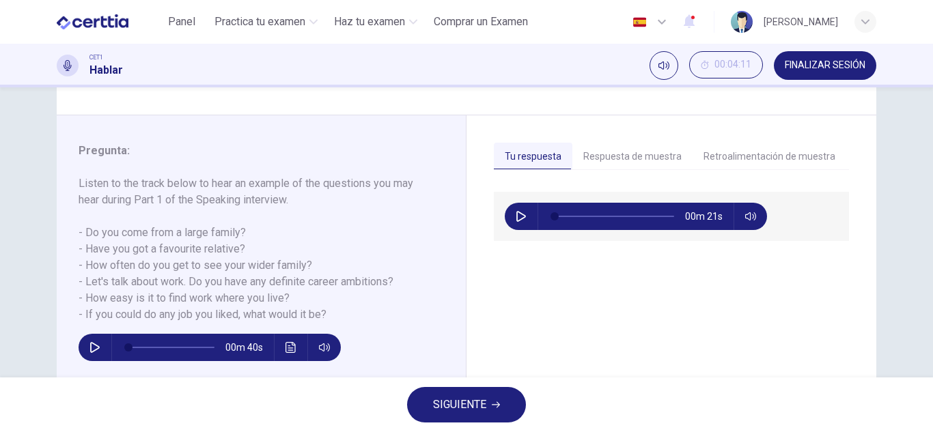
click at [518, 215] on icon "button" at bounding box center [521, 216] width 11 height 11
click at [622, 152] on button "Respuesta de muestra" at bounding box center [632, 157] width 120 height 29
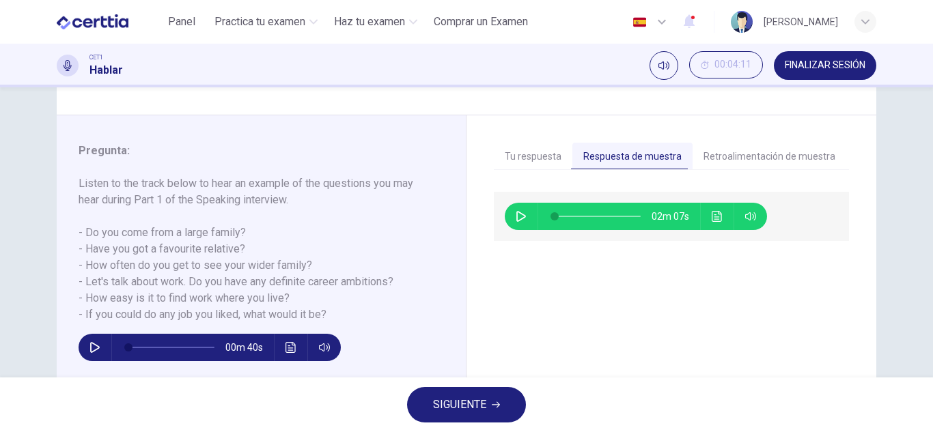
click at [531, 151] on button "Tu respuesta" at bounding box center [533, 157] width 79 height 29
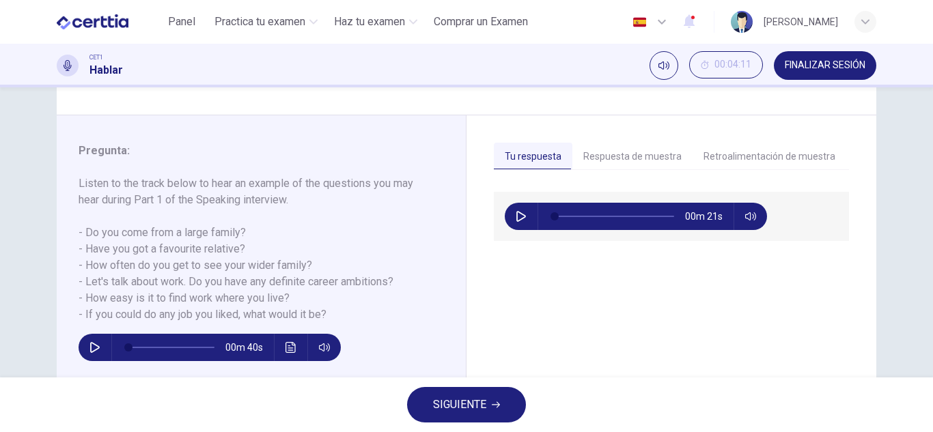
click at [748, 217] on icon "button" at bounding box center [750, 216] width 11 height 11
type input "*"
type input "***"
click at [749, 242] on span at bounding box center [747, 241] width 51 height 19
click at [523, 210] on button "button" at bounding box center [521, 216] width 22 height 27
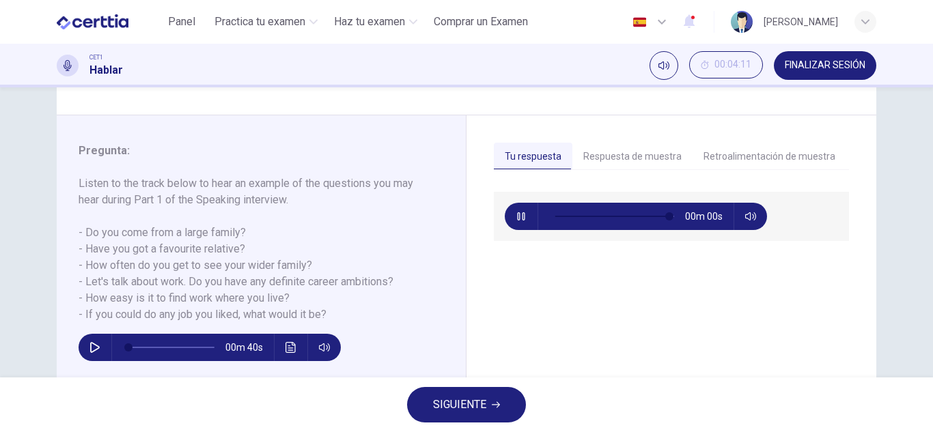
type input "*"
click at [636, 160] on button "Respuesta de muestra" at bounding box center [632, 157] width 120 height 29
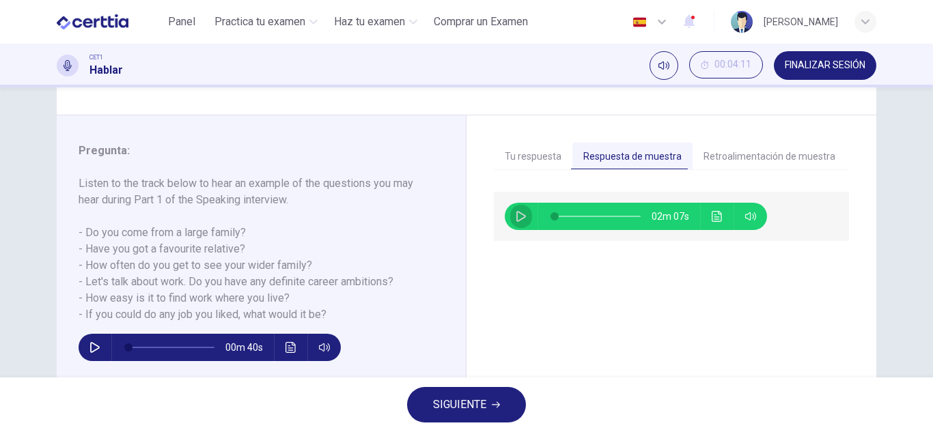
click at [514, 223] on button "button" at bounding box center [521, 216] width 22 height 27
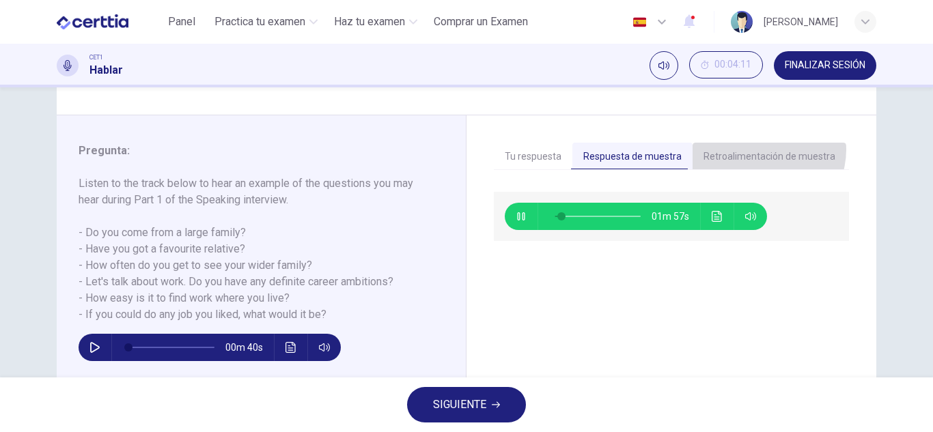
click at [756, 150] on button "Retroalimentación de muestra" at bounding box center [770, 157] width 154 height 29
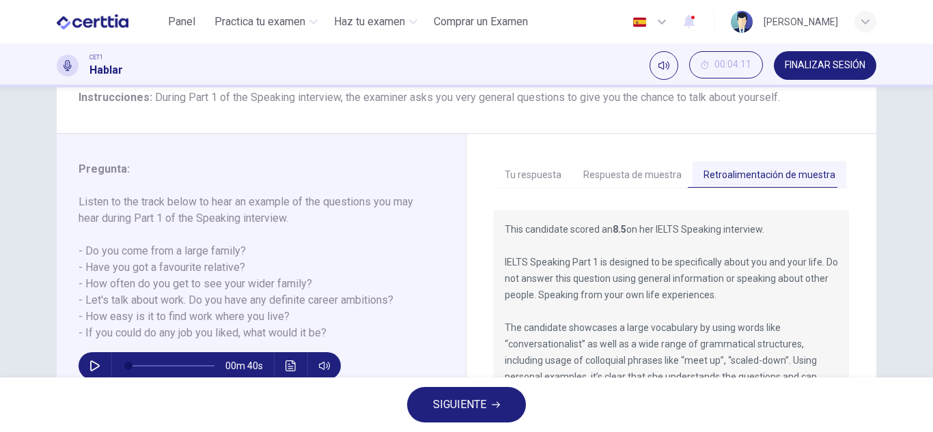
scroll to position [106, 0]
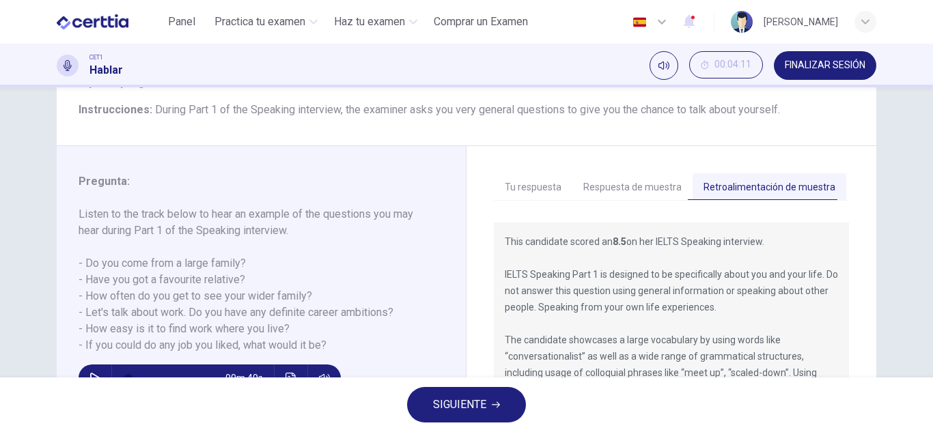
click at [609, 192] on button "Respuesta de muestra" at bounding box center [632, 188] width 120 height 29
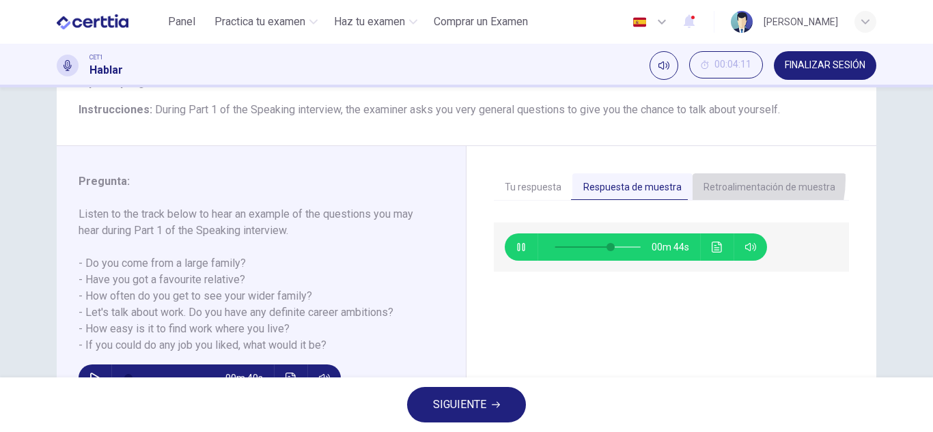
click at [726, 180] on button "Retroalimentación de muestra" at bounding box center [770, 188] width 154 height 29
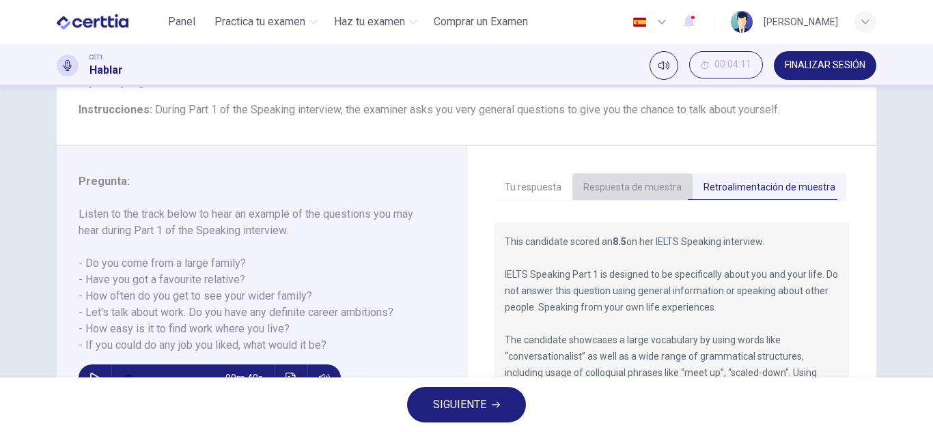
click at [647, 186] on button "Respuesta de muestra" at bounding box center [632, 188] width 120 height 29
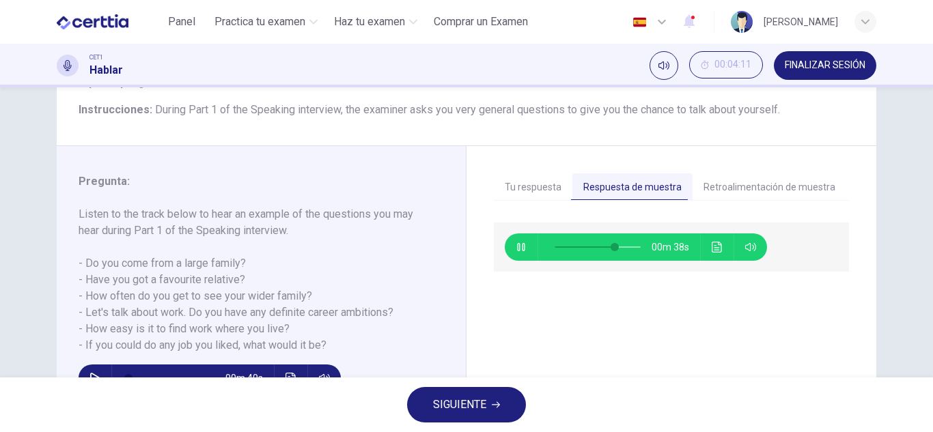
type input "**"
click at [704, 196] on button "Retroalimentación de muestra" at bounding box center [770, 188] width 154 height 29
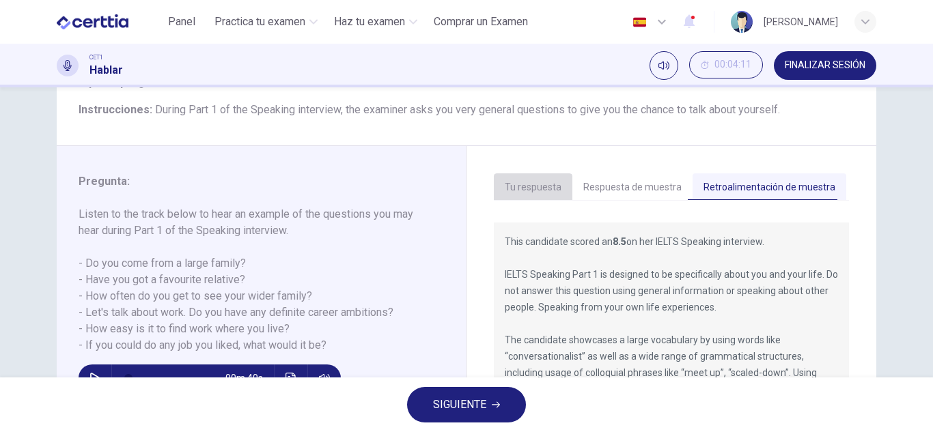
click at [534, 195] on button "Tu respuesta" at bounding box center [533, 188] width 79 height 29
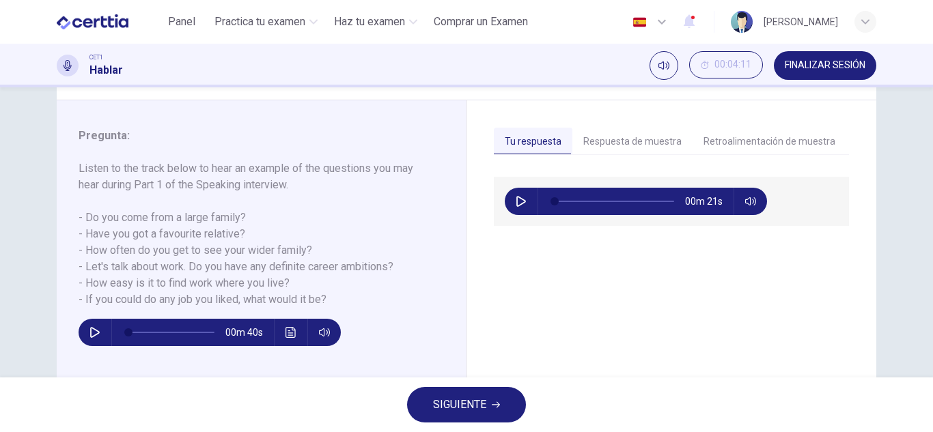
scroll to position [156, 0]
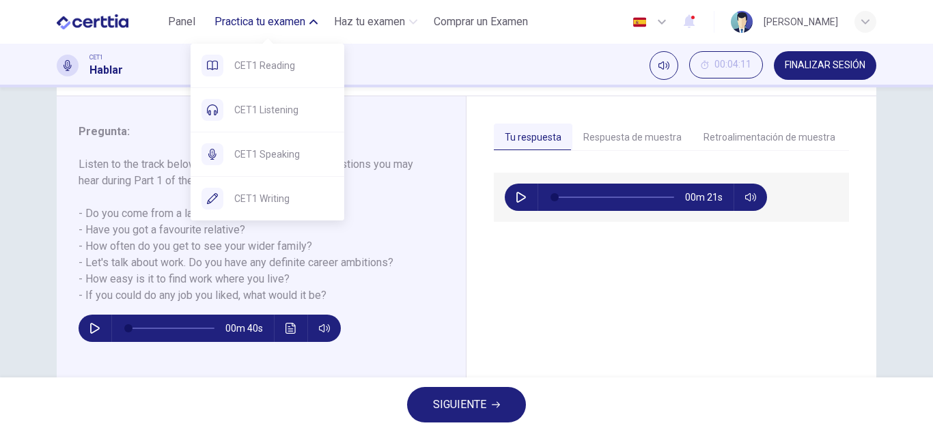
click at [233, 17] on span "Practica tu examen" at bounding box center [259, 22] width 91 height 16
click at [256, 24] on span "Practica tu examen" at bounding box center [259, 22] width 91 height 16
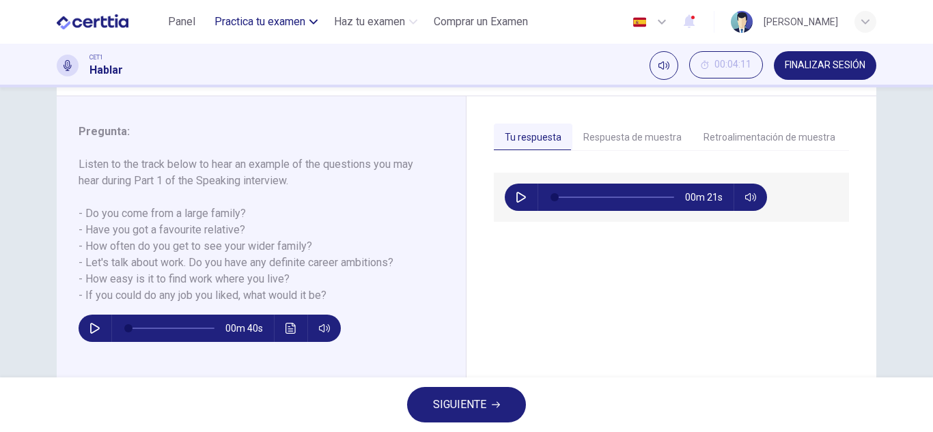
click at [256, 24] on span "Practica tu examen" at bounding box center [259, 22] width 91 height 16
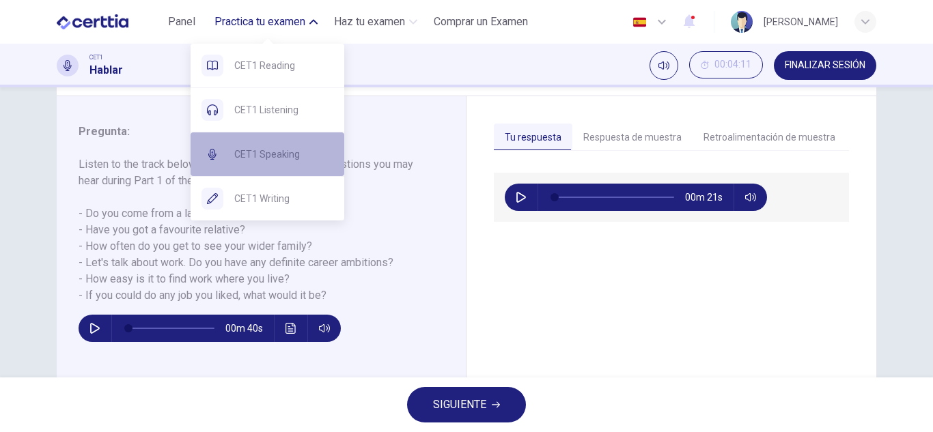
click at [257, 151] on span "CET1 Speaking" at bounding box center [283, 154] width 99 height 16
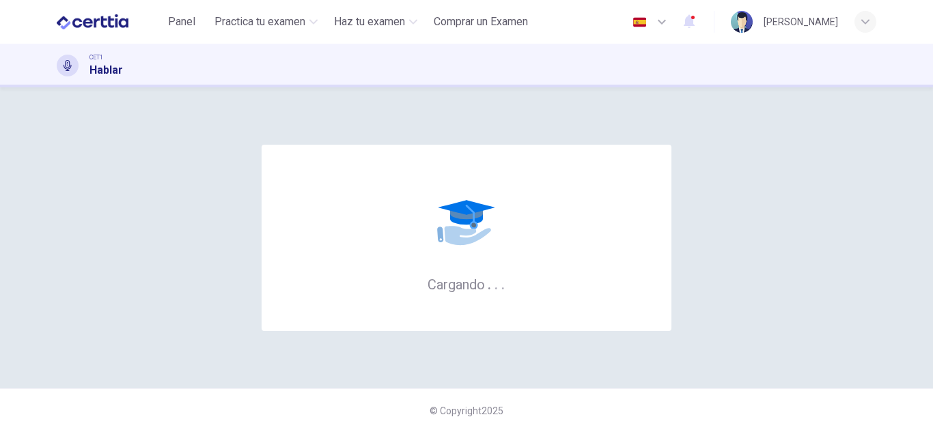
scroll to position [0, 0]
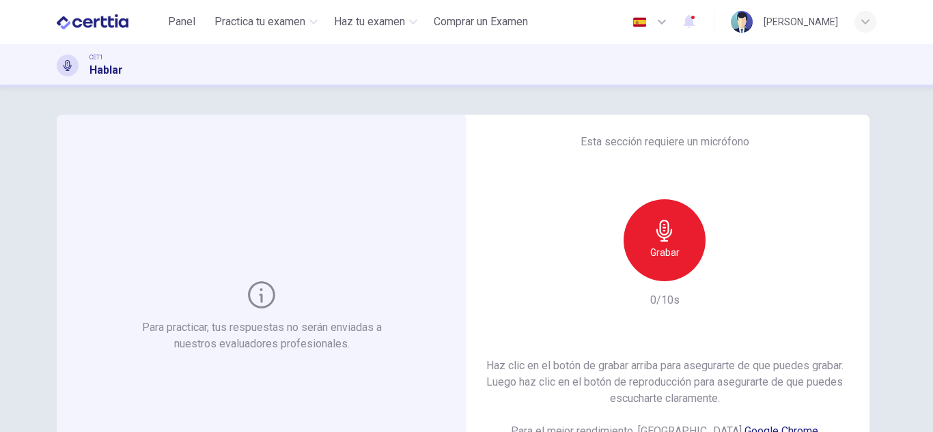
click at [253, 306] on icon at bounding box center [261, 294] width 27 height 27
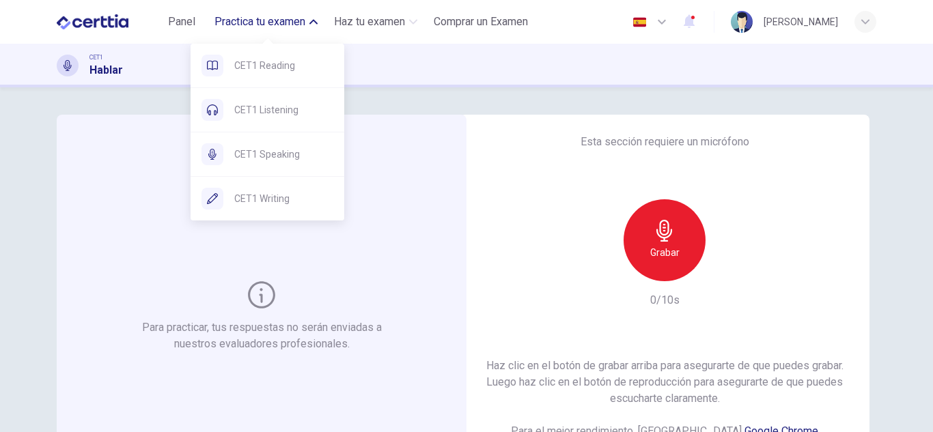
click at [249, 40] on div "CET1 Reading CET1 Listening CET1 Speaking CET1 Writing" at bounding box center [268, 127] width 154 height 186
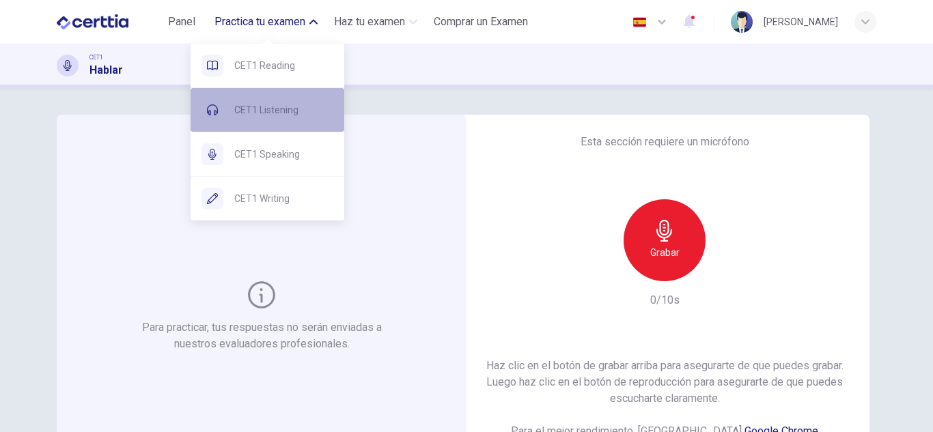
click at [253, 124] on div "CET1 Listening" at bounding box center [268, 110] width 154 height 44
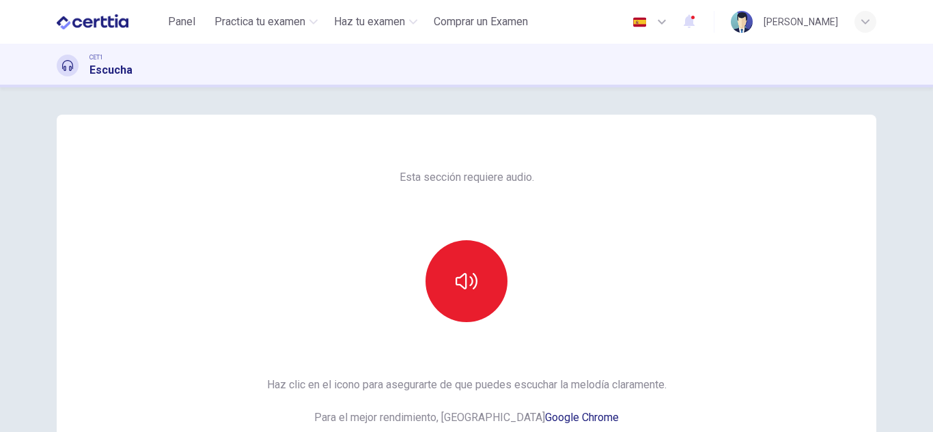
drag, startPoint x: 925, startPoint y: 203, endPoint x: 932, endPoint y: 247, distance: 45.0
click at [932, 247] on div "Esta sección requiere audio. Haz clic en el icono para asegurarte de que puedes…" at bounding box center [466, 259] width 933 height 345
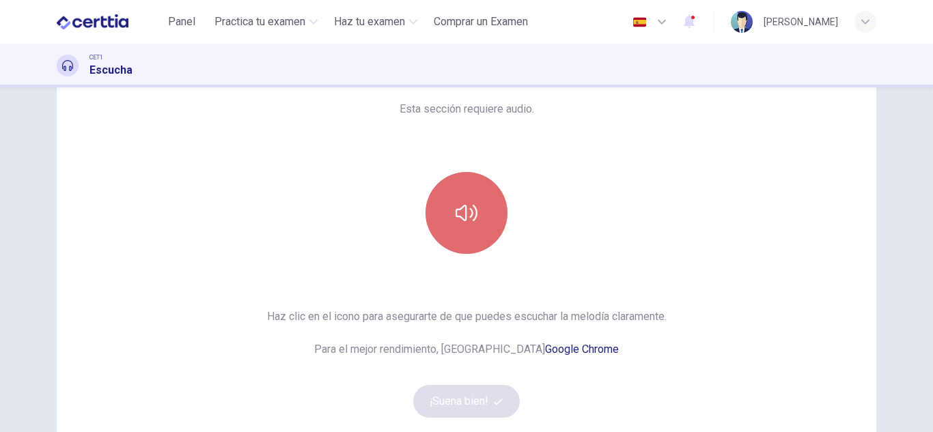
click at [434, 221] on button "button" at bounding box center [467, 213] width 82 height 82
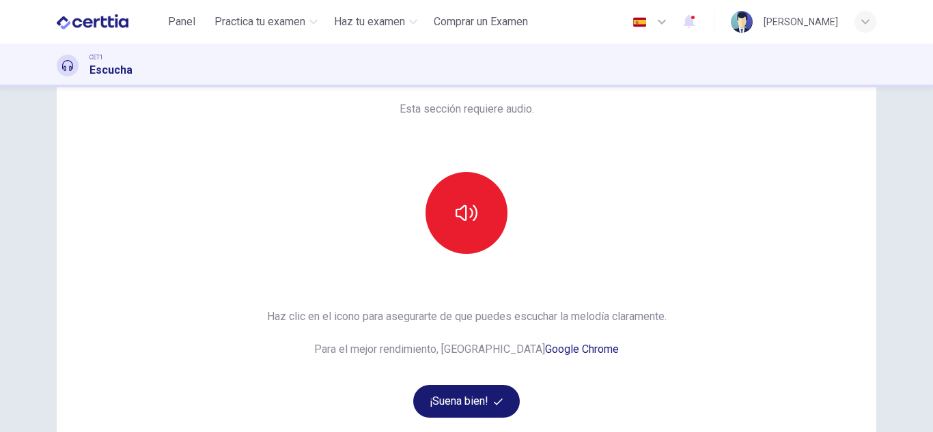
click at [469, 396] on button "¡Suena bien!" at bounding box center [466, 401] width 107 height 33
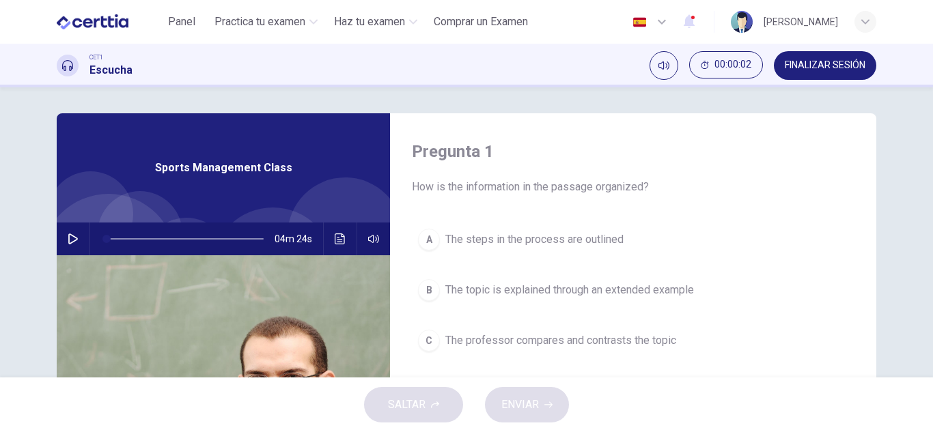
scroll to position [0, 0]
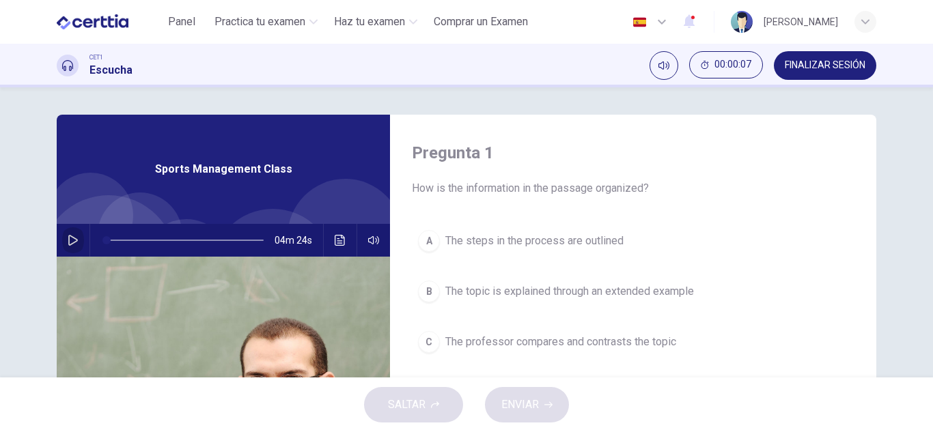
click at [77, 241] on button "button" at bounding box center [73, 240] width 22 height 33
drag, startPoint x: 109, startPoint y: 242, endPoint x: 36, endPoint y: 243, distance: 73.1
click at [36, 243] on div "Pregunta 1 How is the information in the passage organized? A The steps in the …" at bounding box center [466, 352] width 863 height 475
click at [70, 243] on icon "button" at bounding box center [73, 240] width 11 height 11
click at [72, 234] on button "button" at bounding box center [73, 240] width 22 height 33
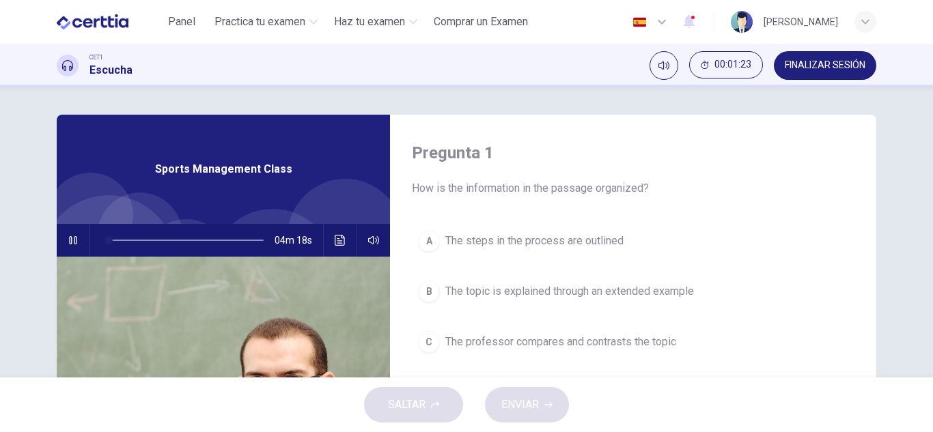
drag, startPoint x: 105, startPoint y: 240, endPoint x: 85, endPoint y: 240, distance: 20.5
click at [85, 240] on div "04m 18s" at bounding box center [223, 240] width 333 height 33
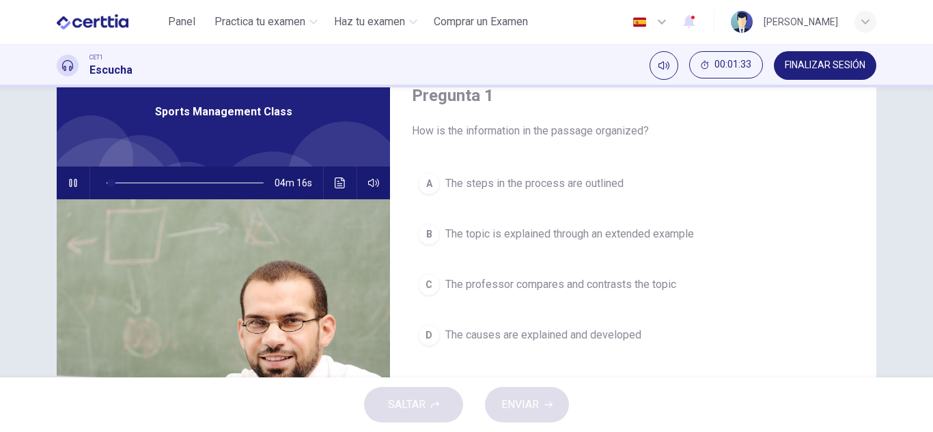
scroll to position [34, 0]
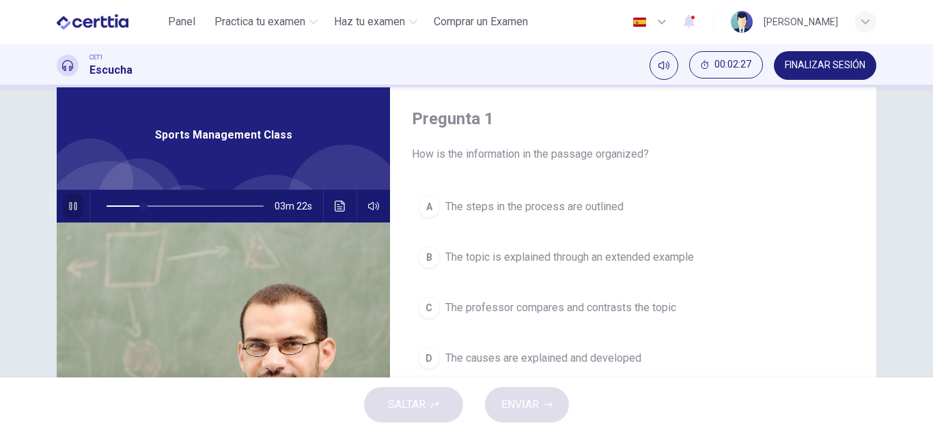
click at [72, 204] on icon "button" at bounding box center [73, 206] width 11 height 11
click at [133, 204] on span at bounding box center [137, 206] width 8 height 8
click at [81, 202] on div "03m 34s" at bounding box center [223, 206] width 333 height 33
click at [77, 202] on button "button" at bounding box center [73, 206] width 22 height 33
drag, startPoint x: 532, startPoint y: 152, endPoint x: 650, endPoint y: 214, distance: 132.9
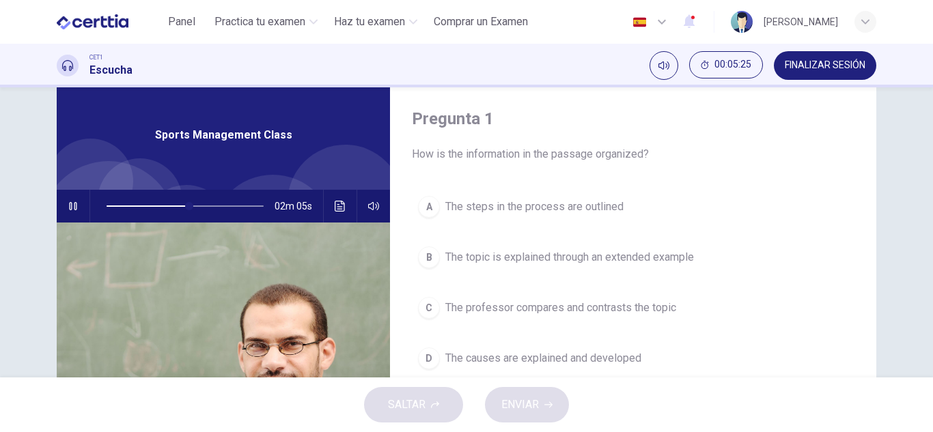
click at [656, 193] on div "Pregunta 1 How is the information in the passage organized? A The steps in the …" at bounding box center [633, 318] width 486 height 475
click at [786, 225] on div "A The steps in the process are outlined B The topic is explained through an ext…" at bounding box center [633, 296] width 443 height 213
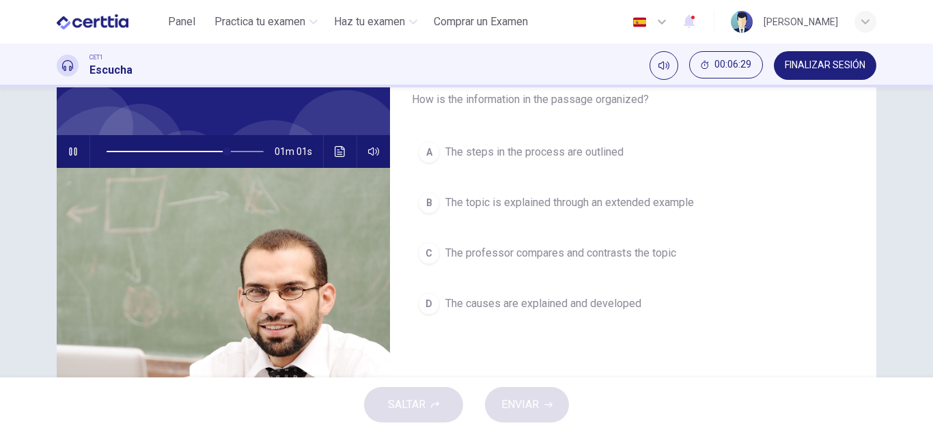
scroll to position [61, 0]
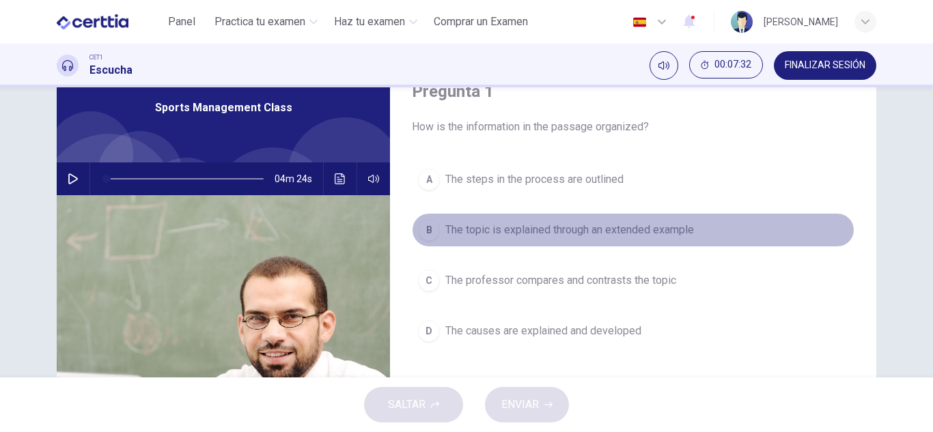
click at [436, 225] on button "B The topic is explained through an extended example" at bounding box center [633, 230] width 443 height 34
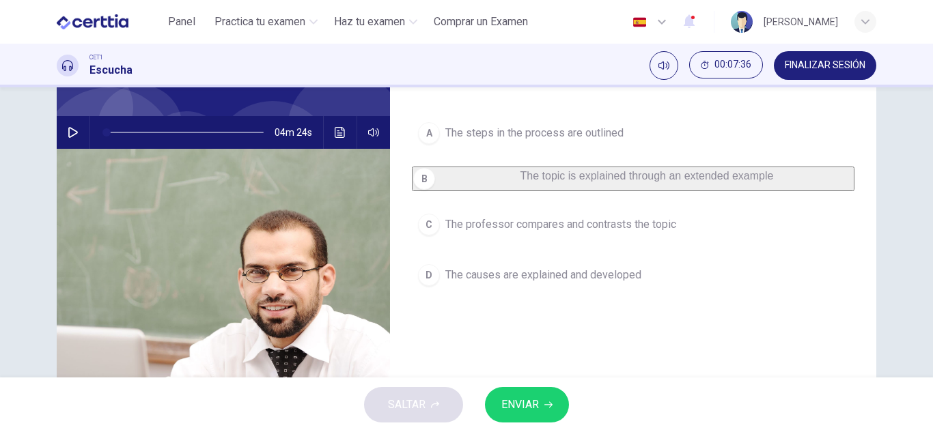
scroll to position [109, 0]
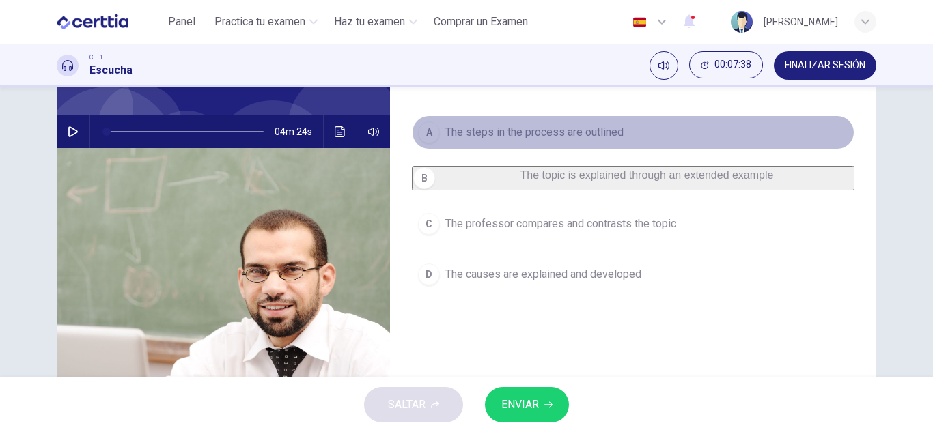
click at [421, 123] on div "A" at bounding box center [429, 133] width 22 height 22
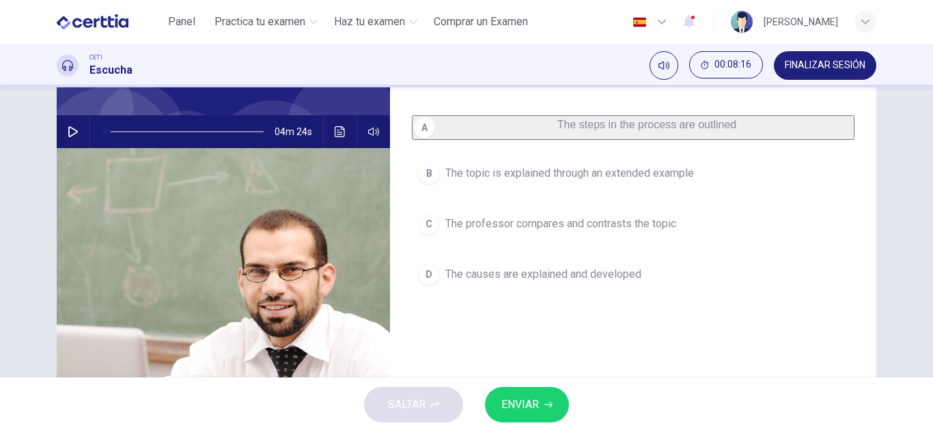
click at [69, 126] on icon "button" at bounding box center [73, 131] width 11 height 11
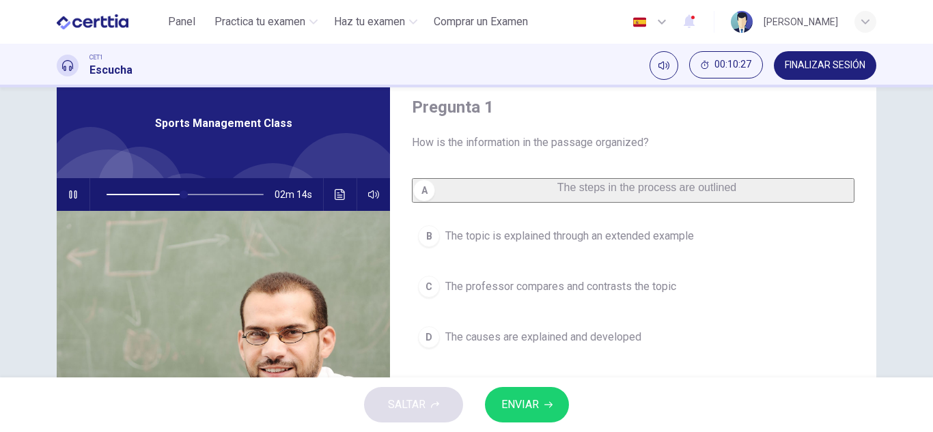
scroll to position [40, 0]
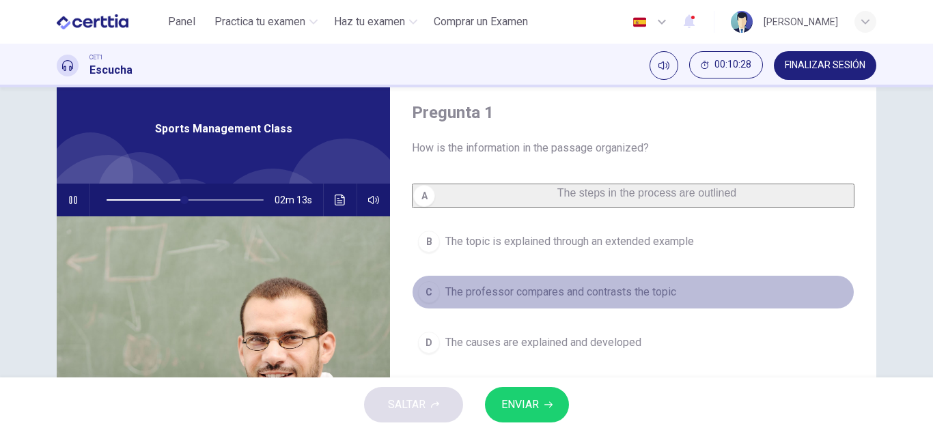
click at [427, 303] on div "C" at bounding box center [429, 292] width 22 height 22
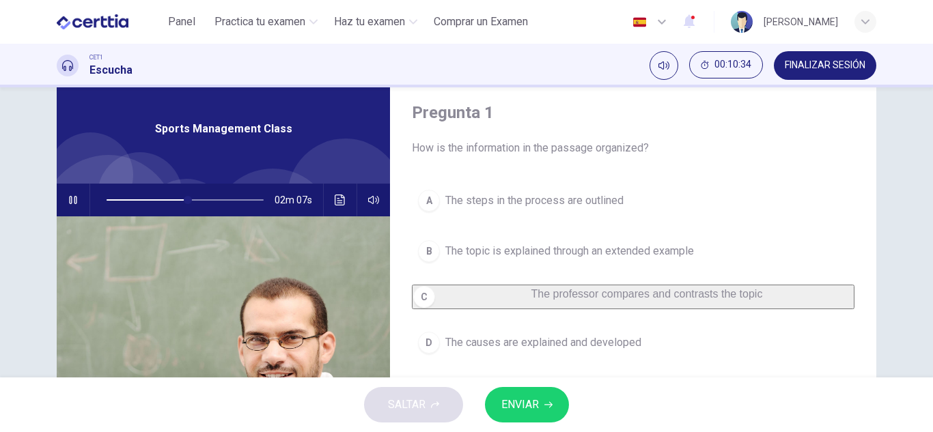
click at [79, 202] on button "button" at bounding box center [73, 200] width 22 height 33
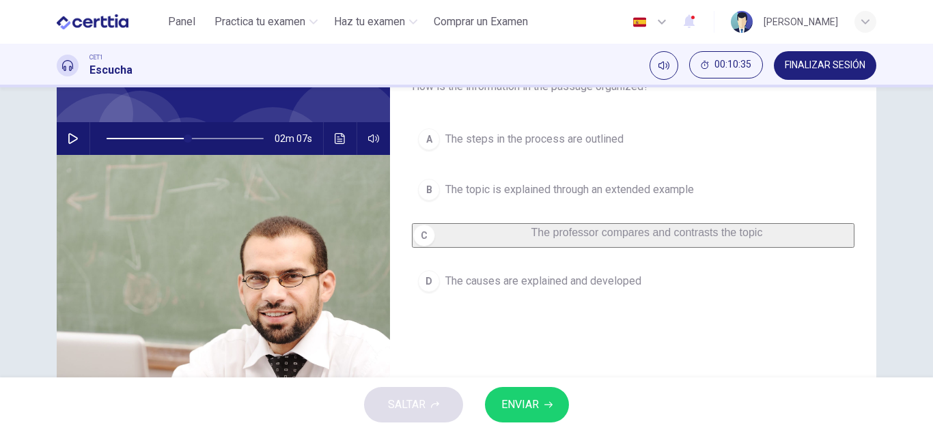
scroll to position [109, 0]
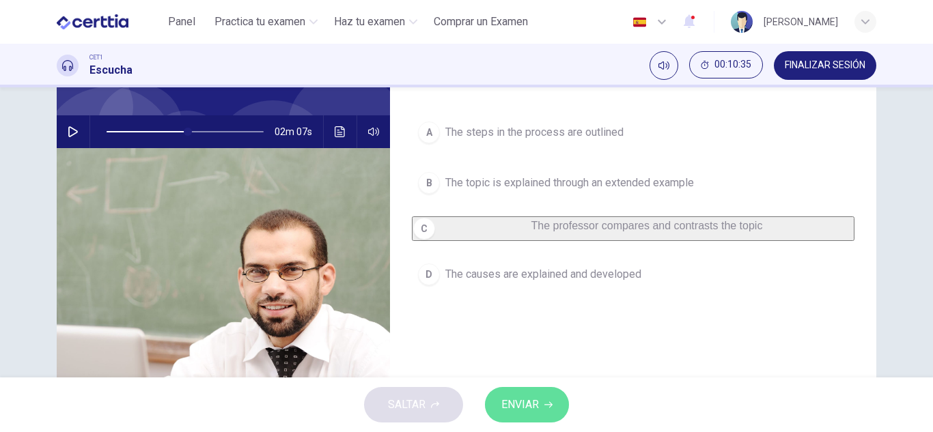
click at [525, 407] on span "ENVIAR" at bounding box center [520, 405] width 38 height 19
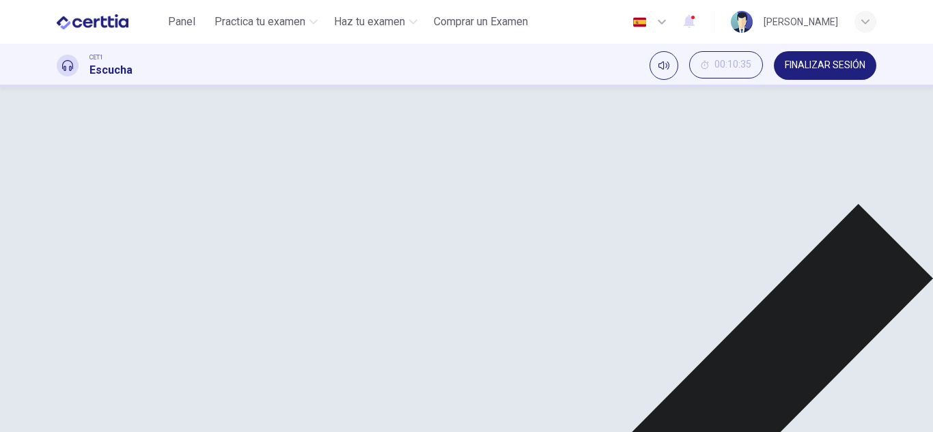
scroll to position [239, 0]
type input "**"
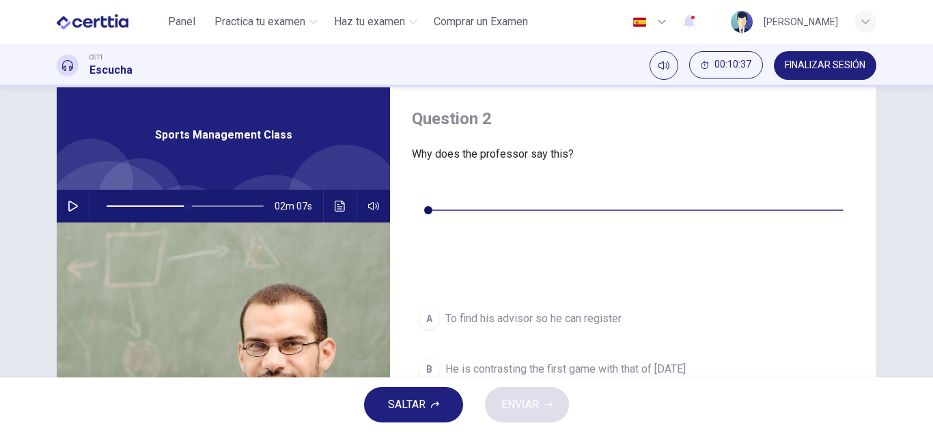
scroll to position [0, 0]
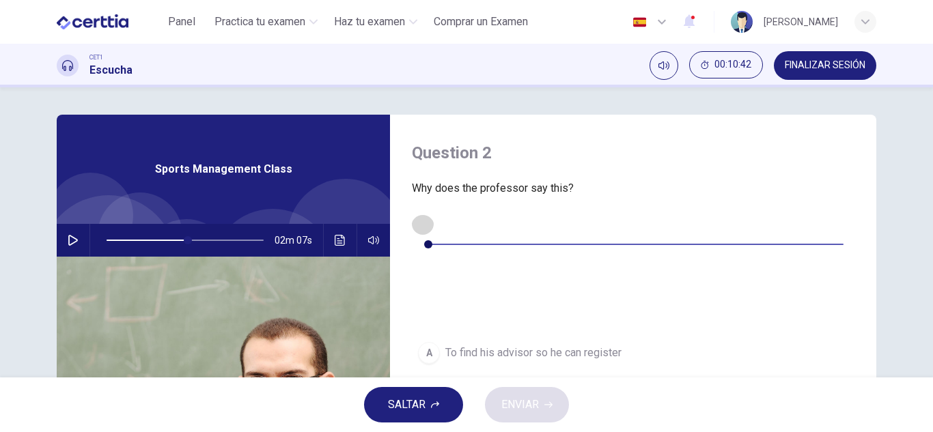
click at [422, 233] on button "button" at bounding box center [423, 224] width 22 height 22
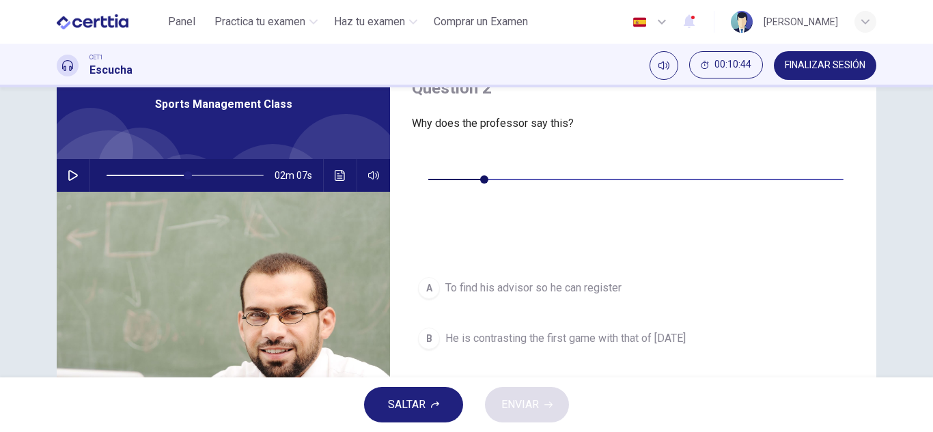
scroll to position [137, 0]
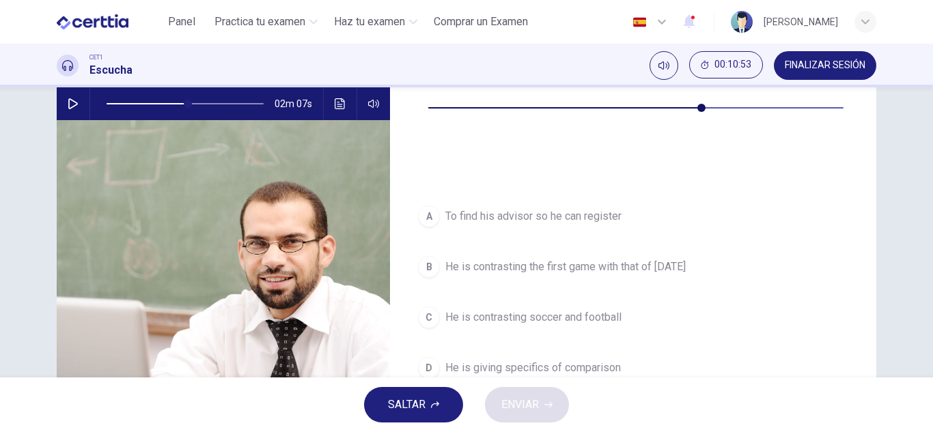
type input "**"
click at [428, 307] on div "C" at bounding box center [429, 318] width 22 height 22
type input "**"
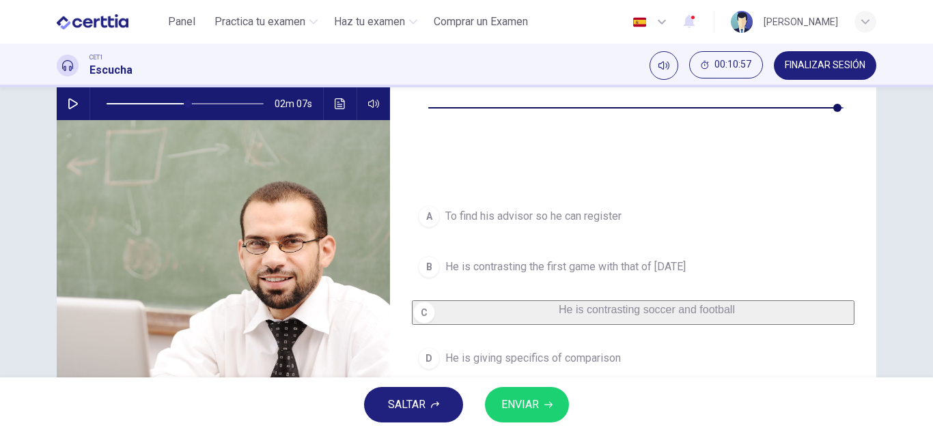
type input "*"
click at [521, 402] on span "ENVIAR" at bounding box center [520, 405] width 38 height 19
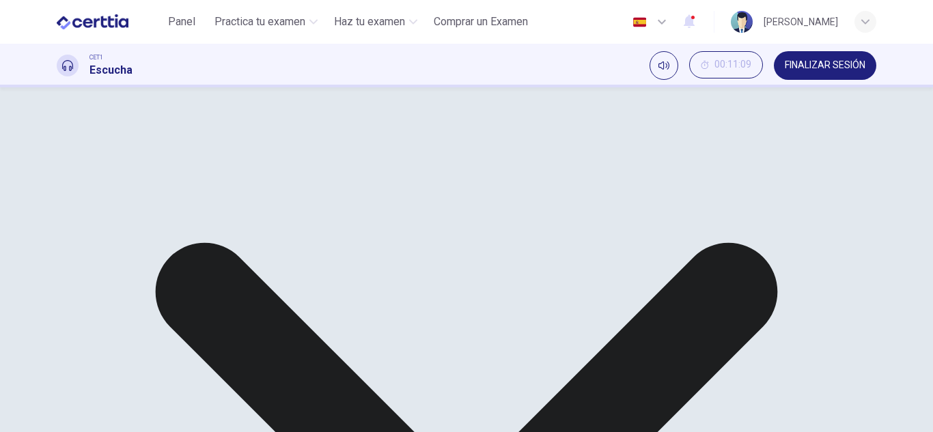
click at [430, 299] on div "A To find his advisor so he can register B He is contrasting the first game wit…" at bounding box center [633, 286] width 443 height 175
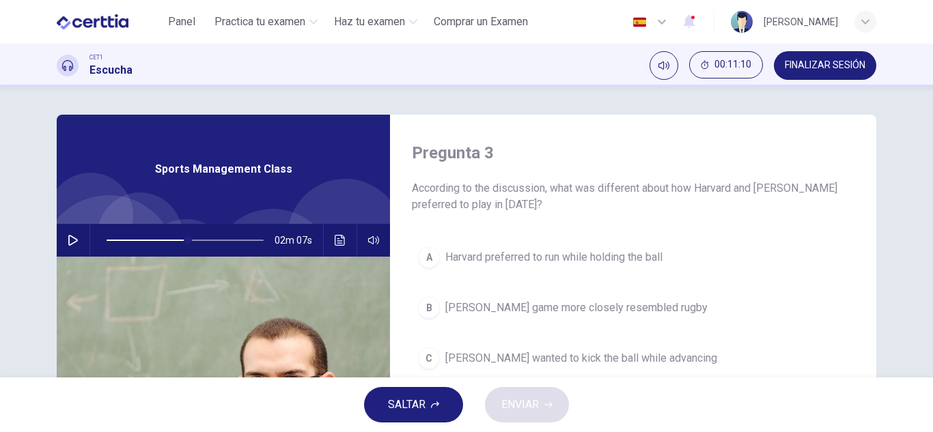
scroll to position [68, 0]
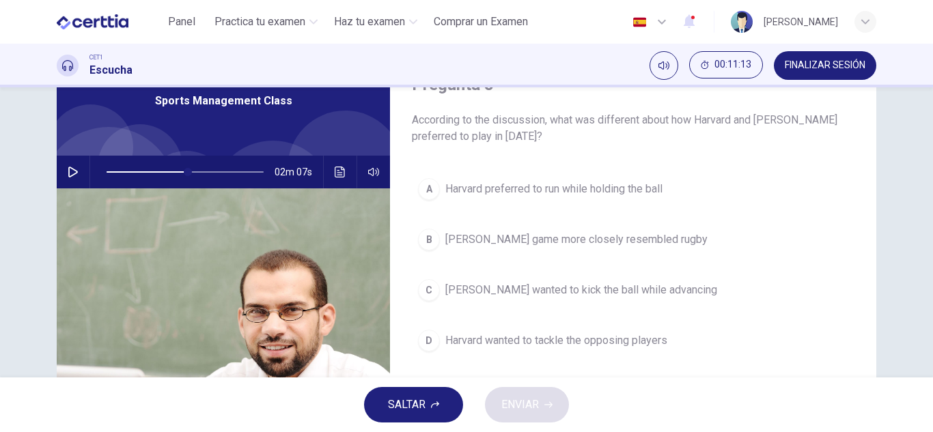
click at [130, 170] on span at bounding box center [185, 172] width 157 height 19
click at [72, 174] on icon "button" at bounding box center [73, 172] width 10 height 11
click at [107, 175] on span at bounding box center [185, 172] width 157 height 19
click at [68, 176] on icon "button" at bounding box center [73, 172] width 11 height 11
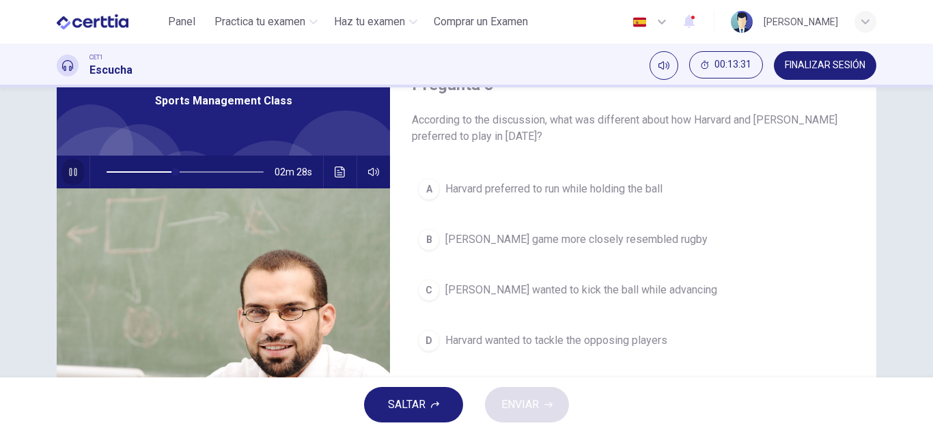
click at [68, 176] on icon "button" at bounding box center [73, 172] width 11 height 11
click at [68, 176] on icon "button" at bounding box center [73, 172] width 10 height 11
click at [68, 176] on icon "button" at bounding box center [73, 172] width 11 height 11
click at [167, 173] on span at bounding box center [171, 172] width 8 height 8
click at [57, 172] on div "02m 36s" at bounding box center [223, 172] width 333 height 33
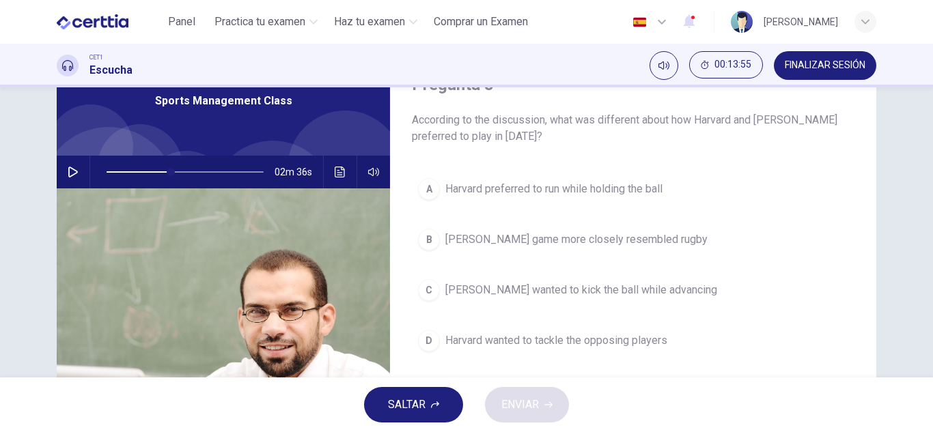
click at [62, 174] on button "button" at bounding box center [73, 172] width 22 height 33
type input "**"
click at [161, 168] on span at bounding box center [163, 172] width 8 height 8
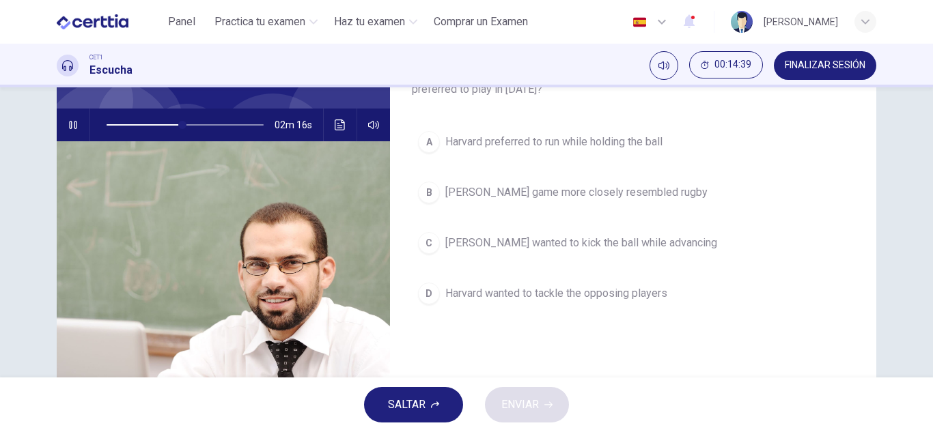
scroll to position [137, 0]
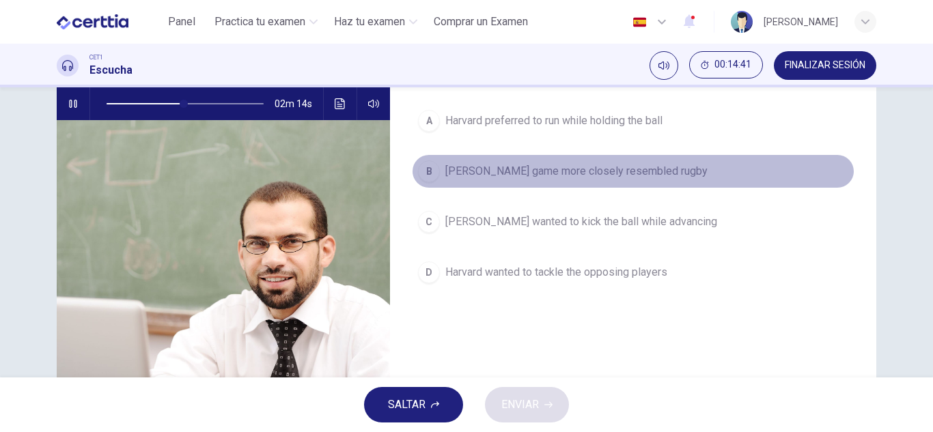
click at [427, 173] on div "B" at bounding box center [429, 172] width 22 height 22
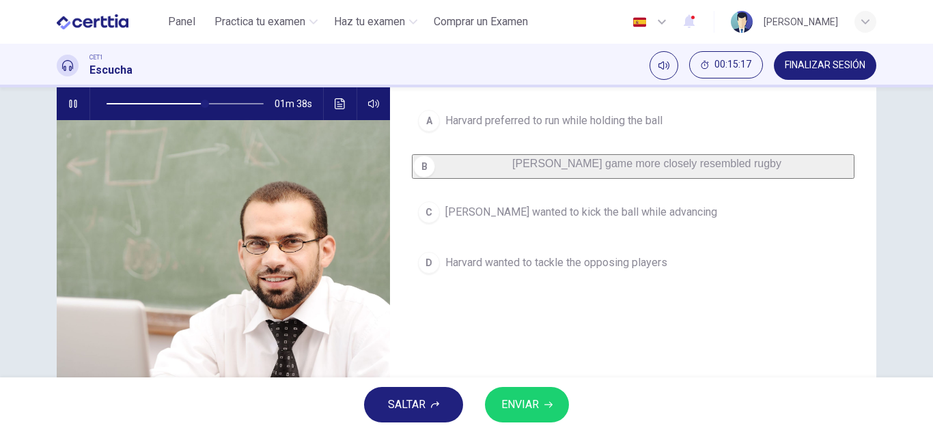
scroll to position [68, 0]
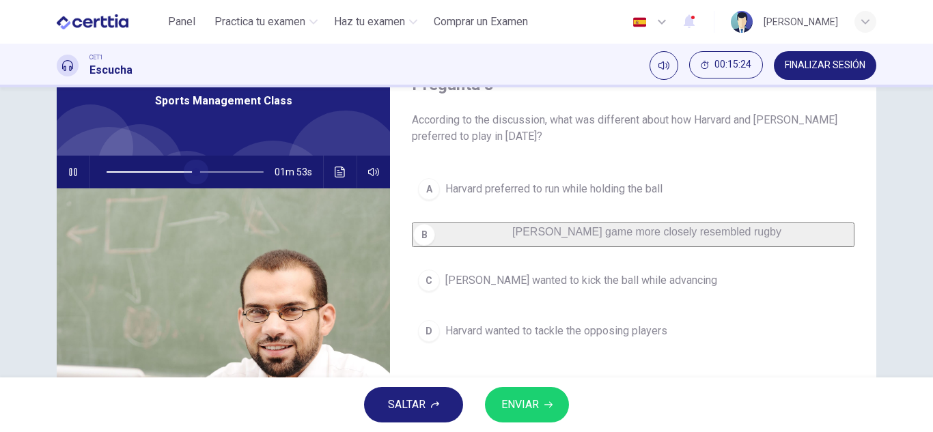
click at [193, 173] on span at bounding box center [196, 172] width 8 height 8
click at [189, 172] on span at bounding box center [193, 172] width 8 height 8
click at [490, 195] on span "Harvard preferred to run while holding the ball" at bounding box center [553, 189] width 217 height 16
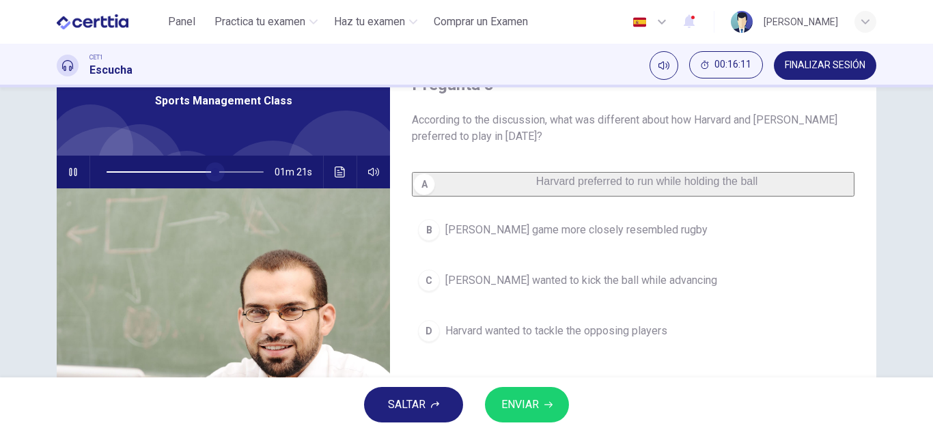
click at [211, 175] on span at bounding box center [215, 172] width 8 height 8
click at [206, 174] on span at bounding box center [210, 172] width 8 height 8
click at [208, 171] on span at bounding box center [212, 172] width 8 height 8
click at [198, 171] on span at bounding box center [201, 172] width 8 height 8
click at [205, 171] on span at bounding box center [185, 172] width 157 height 19
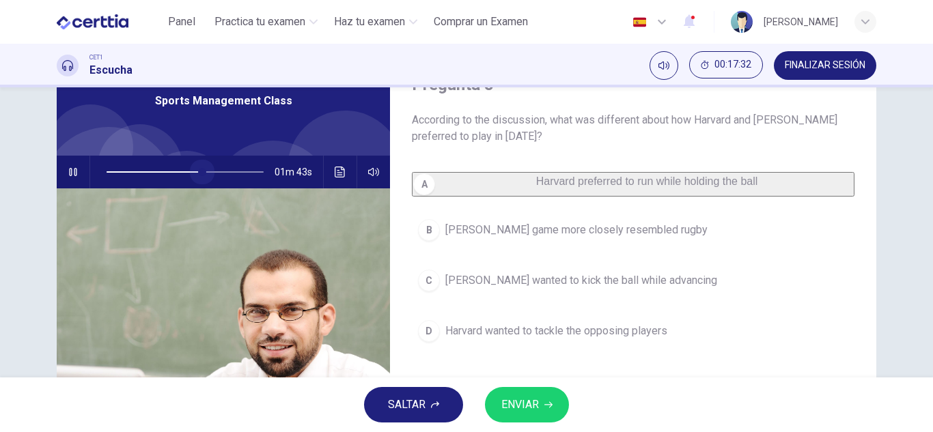
click at [199, 171] on span at bounding box center [202, 172] width 8 height 8
click at [193, 171] on span at bounding box center [196, 172] width 8 height 8
click at [193, 173] on span at bounding box center [197, 172] width 8 height 8
click at [176, 174] on span at bounding box center [185, 172] width 157 height 19
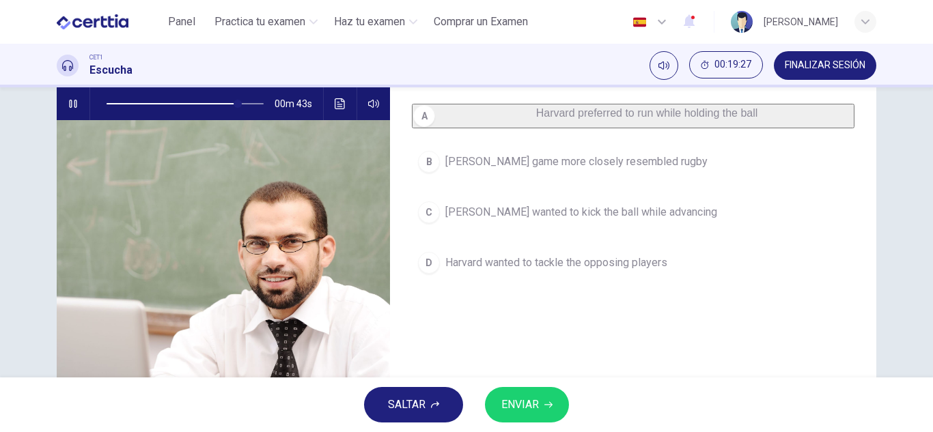
click at [428, 171] on div "B" at bounding box center [429, 162] width 22 height 22
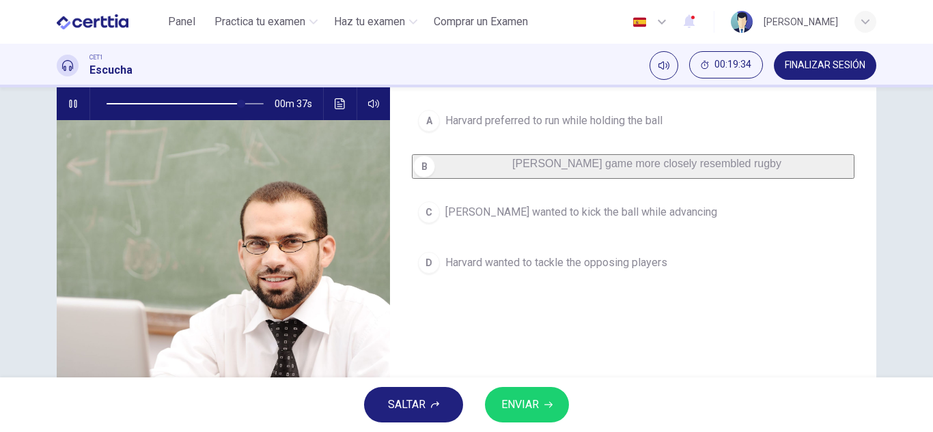
click at [535, 402] on span "ENVIAR" at bounding box center [520, 405] width 38 height 19
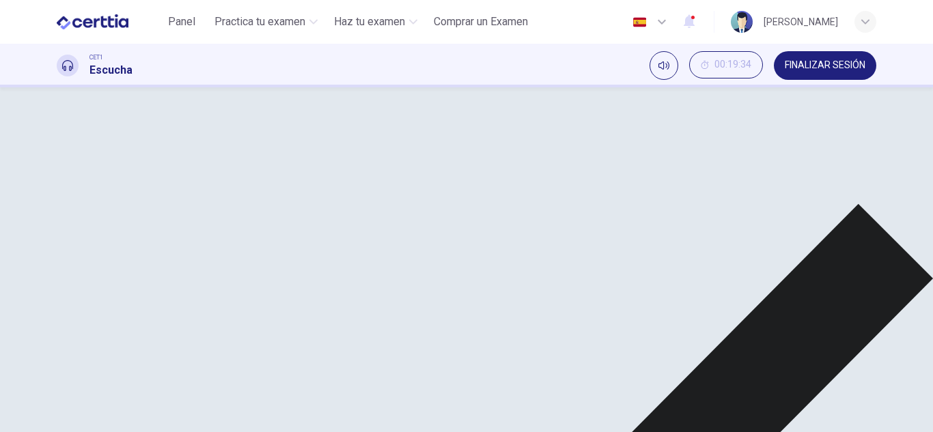
click at [73, 101] on icon "button" at bounding box center [73, 104] width 8 height 8
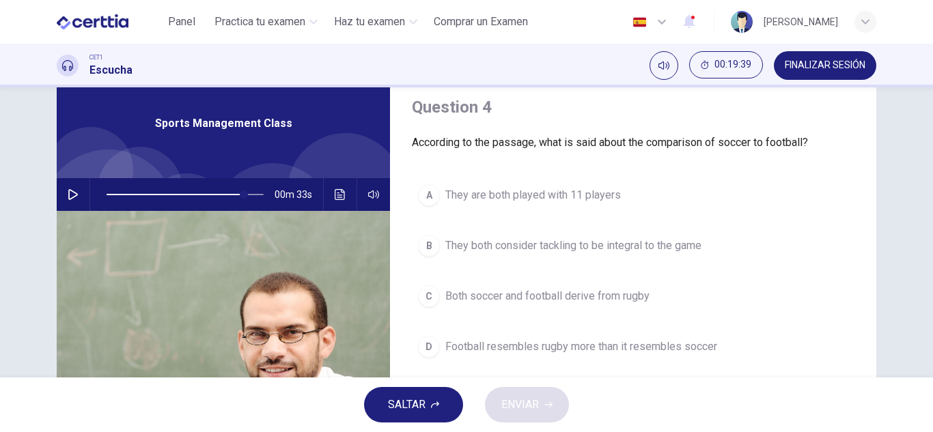
scroll to position [68, 0]
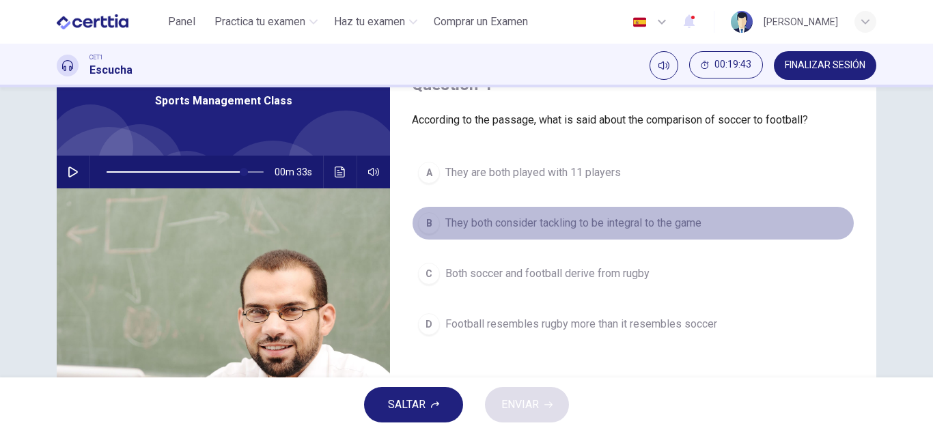
click at [421, 214] on div "B" at bounding box center [429, 223] width 22 height 22
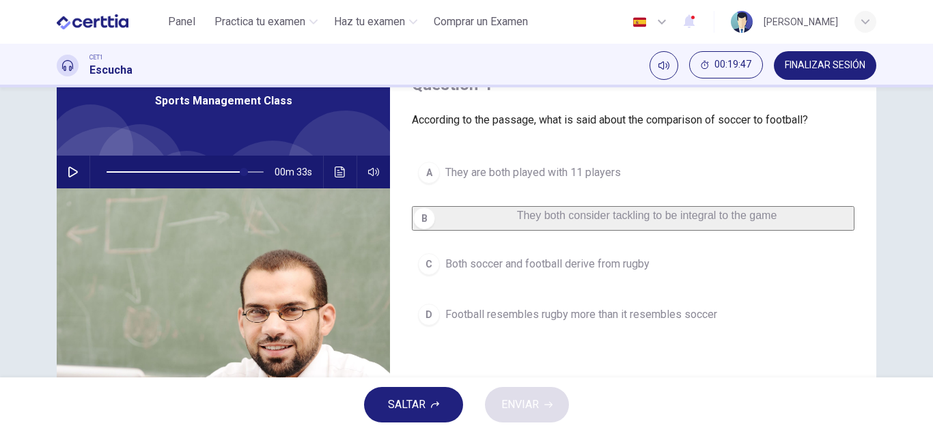
click at [69, 181] on button "button" at bounding box center [73, 172] width 22 height 33
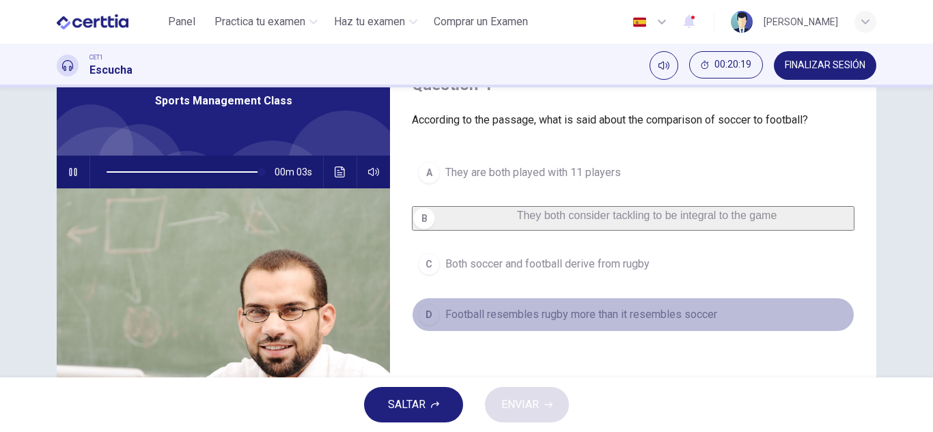
click at [428, 326] on div "D" at bounding box center [429, 315] width 22 height 22
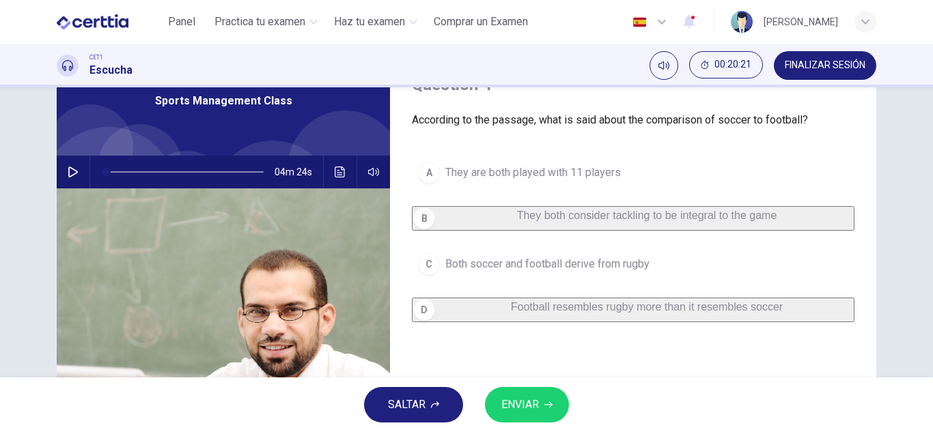
click at [435, 218] on div "B" at bounding box center [424, 219] width 22 height 22
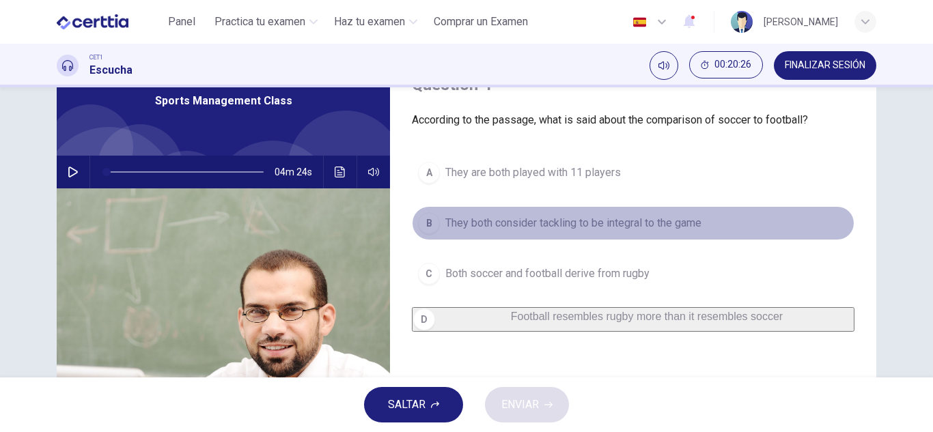
click at [424, 221] on div "B" at bounding box center [429, 223] width 22 height 22
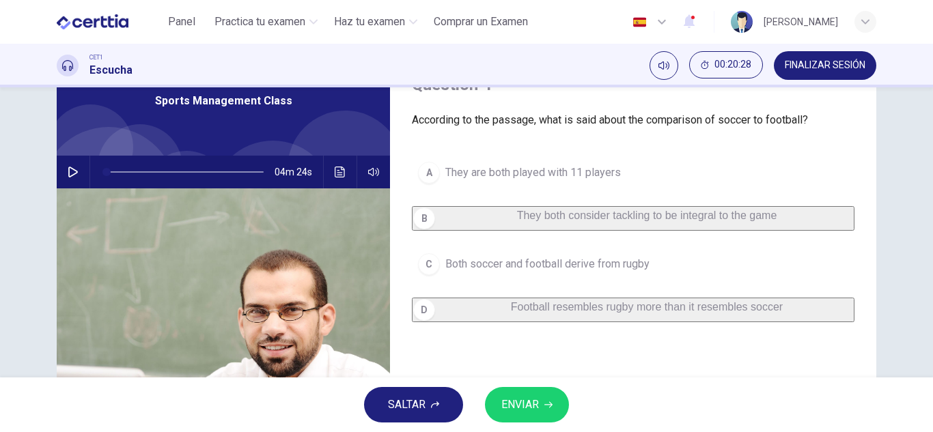
click at [424, 227] on div "B" at bounding box center [424, 219] width 22 height 22
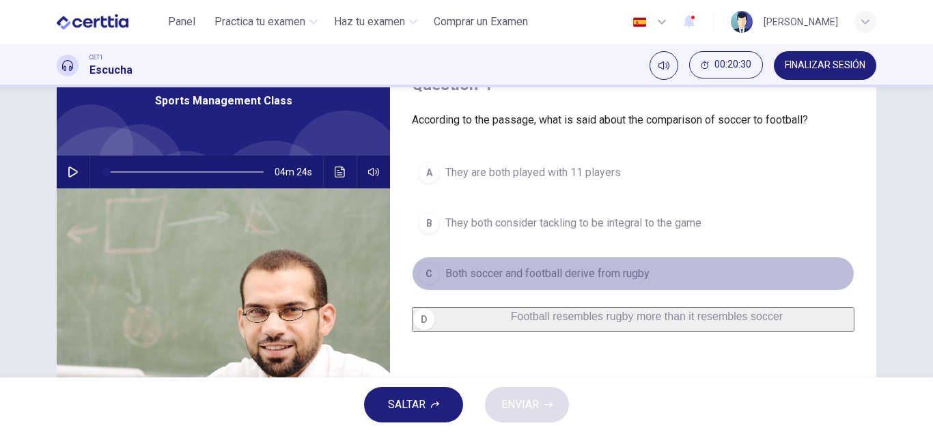
click at [425, 276] on div "C" at bounding box center [429, 274] width 22 height 22
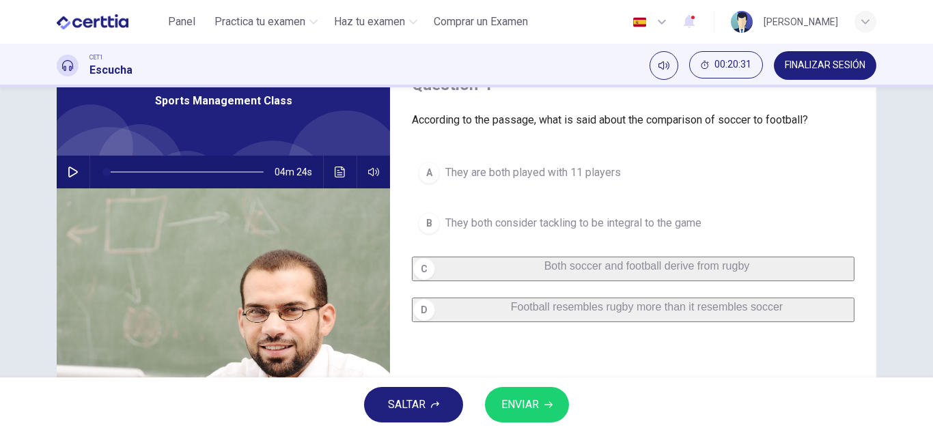
click at [425, 227] on div "B" at bounding box center [429, 223] width 22 height 22
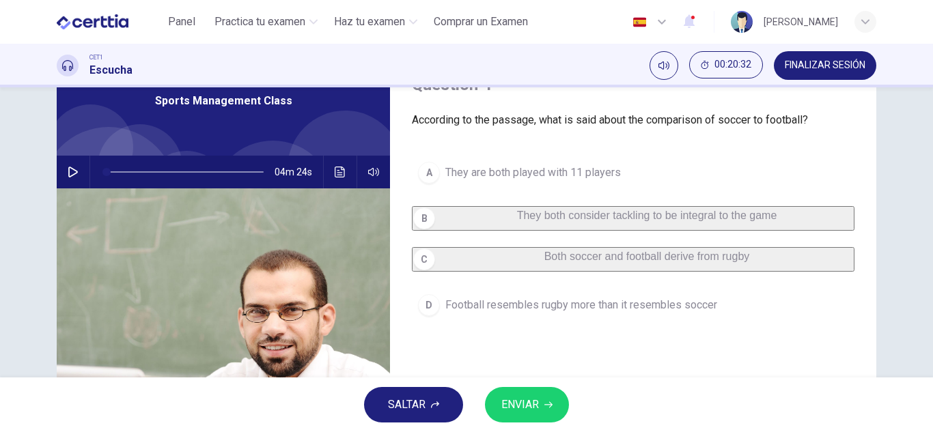
click at [429, 272] on button "C Both soccer and football derive from rugby" at bounding box center [633, 259] width 443 height 25
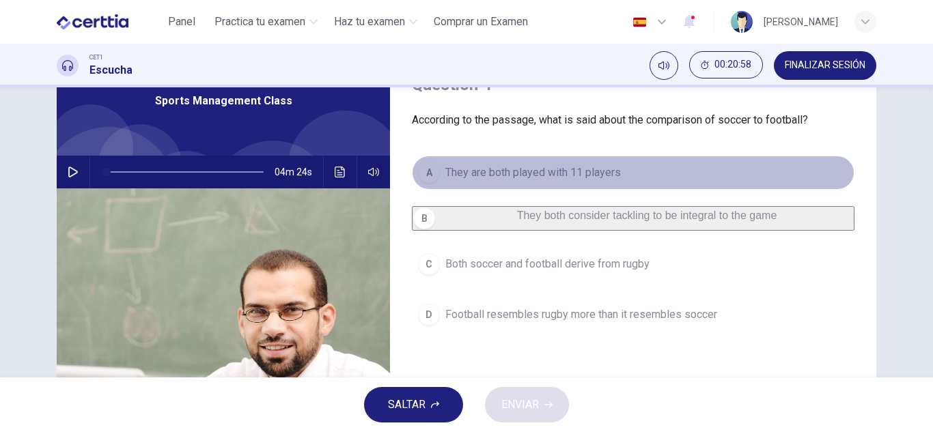
click at [431, 174] on div "A" at bounding box center [429, 173] width 22 height 22
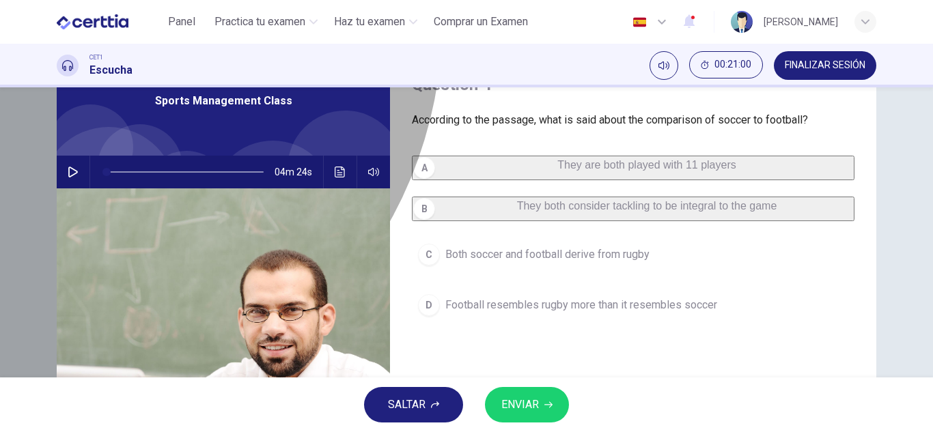
click at [431, 174] on div "A" at bounding box center [424, 168] width 22 height 22
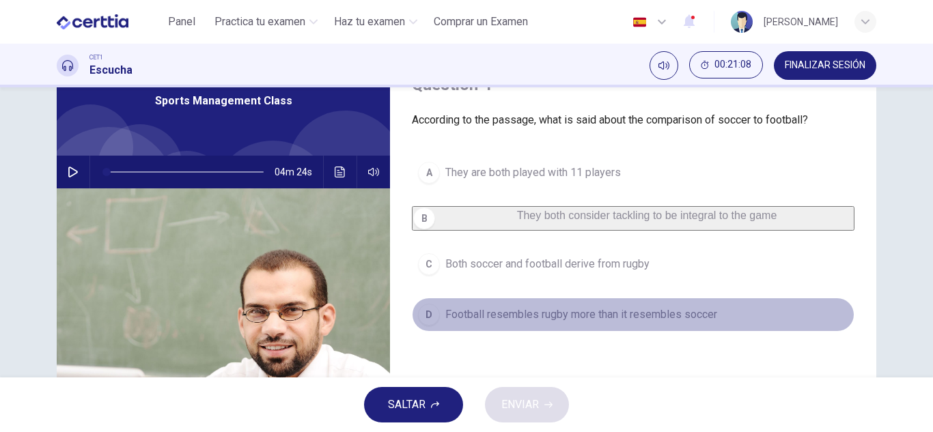
click at [428, 317] on div "D" at bounding box center [429, 315] width 22 height 22
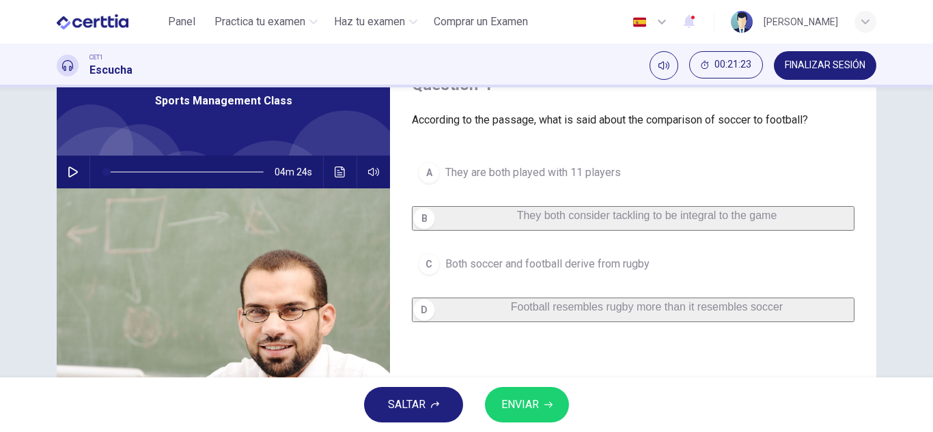
click at [434, 266] on div "C" at bounding box center [429, 264] width 22 height 22
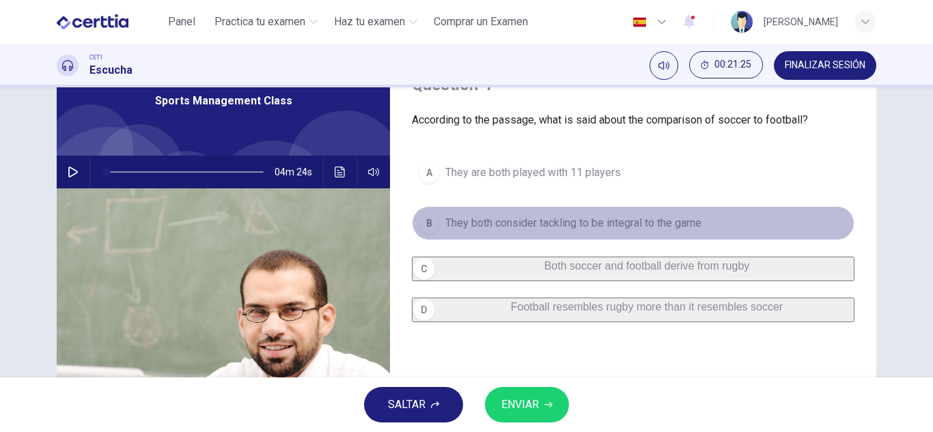
click at [420, 215] on div "B" at bounding box center [429, 223] width 22 height 22
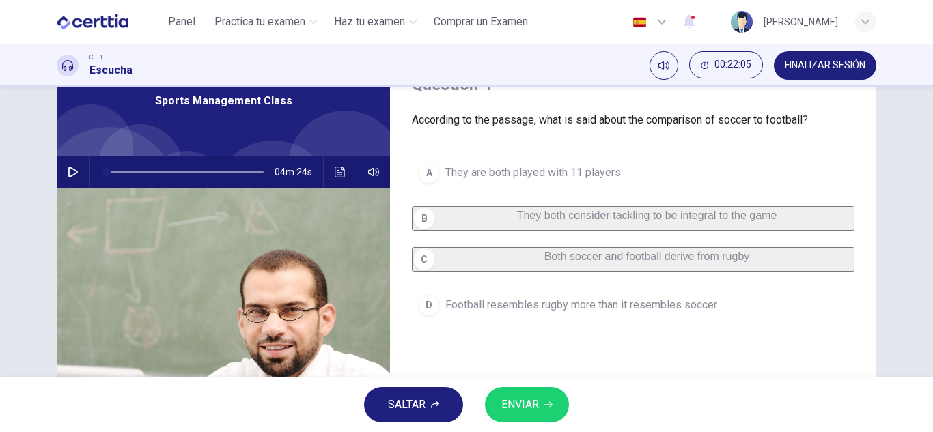
click at [546, 404] on icon "button" at bounding box center [548, 405] width 8 height 8
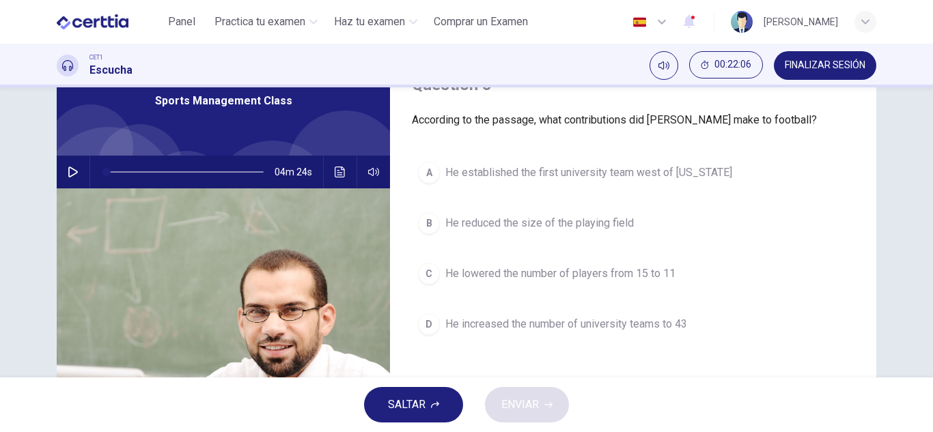
click at [62, 171] on button "button" at bounding box center [73, 172] width 22 height 33
click at [185, 169] on span at bounding box center [185, 172] width 157 height 19
click at [167, 171] on span at bounding box center [185, 172] width 157 height 19
click at [77, 176] on button "button" at bounding box center [73, 172] width 22 height 33
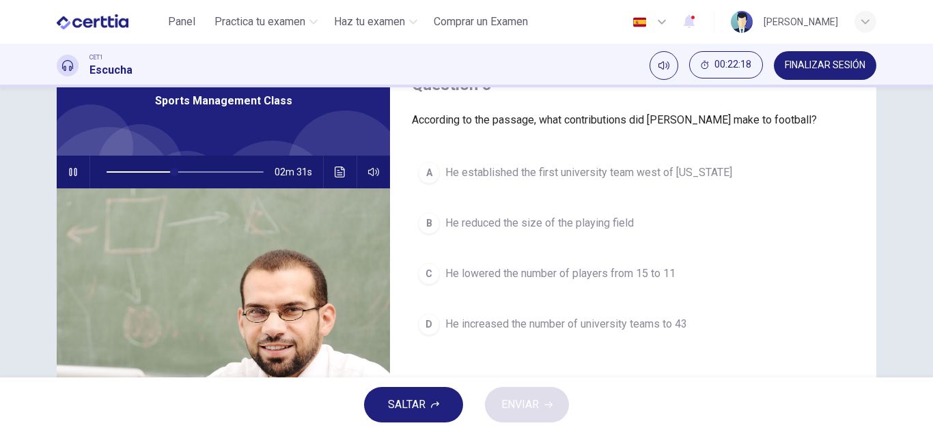
click at [147, 171] on span at bounding box center [185, 172] width 157 height 19
click at [130, 171] on span at bounding box center [185, 172] width 157 height 19
click at [77, 172] on button "button" at bounding box center [73, 172] width 22 height 33
click at [133, 171] on span at bounding box center [137, 172] width 8 height 8
click at [79, 174] on button "button" at bounding box center [73, 172] width 22 height 33
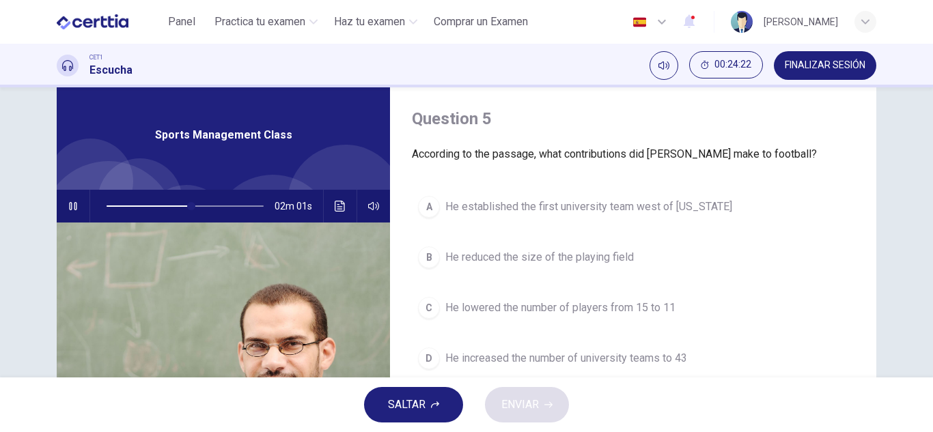
scroll to position [0, 0]
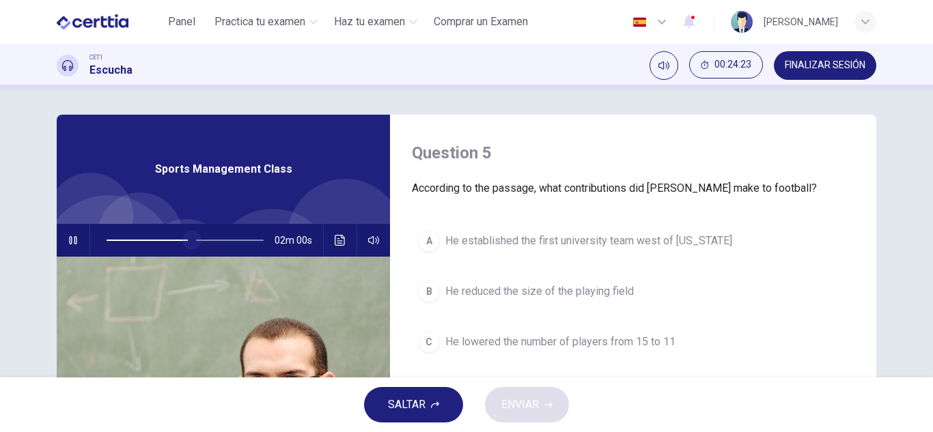
click at [188, 240] on span at bounding box center [192, 240] width 8 height 8
click at [191, 240] on span at bounding box center [195, 240] width 8 height 8
click at [213, 236] on span at bounding box center [216, 240] width 8 height 8
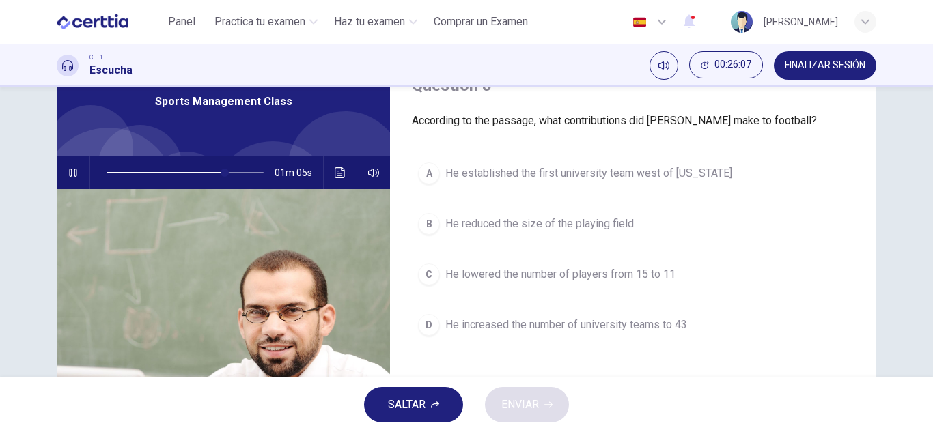
scroll to position [68, 0]
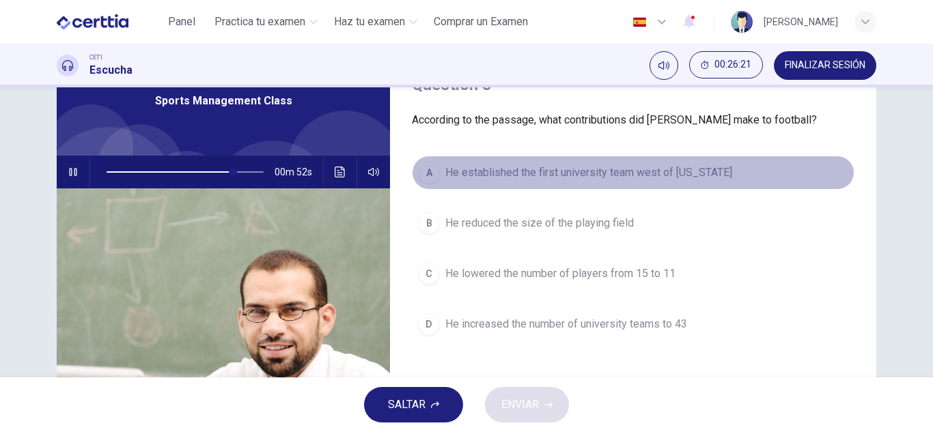
click at [424, 172] on div "A" at bounding box center [429, 173] width 22 height 22
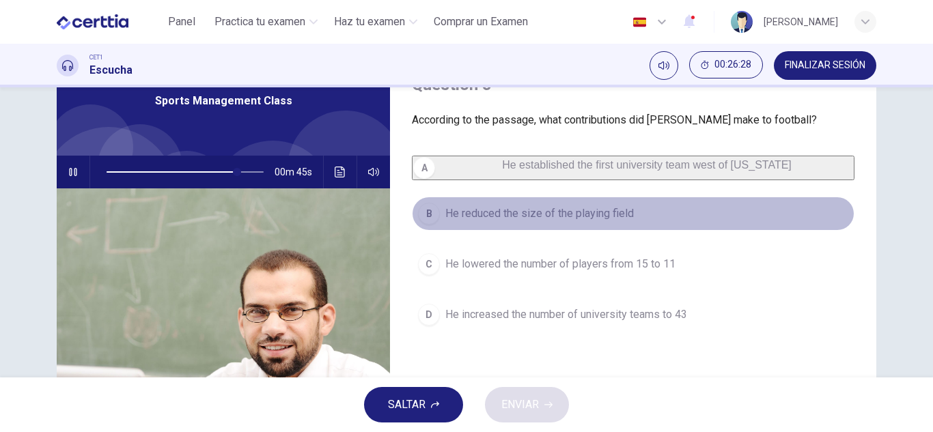
click at [436, 225] on div "B" at bounding box center [429, 214] width 22 height 22
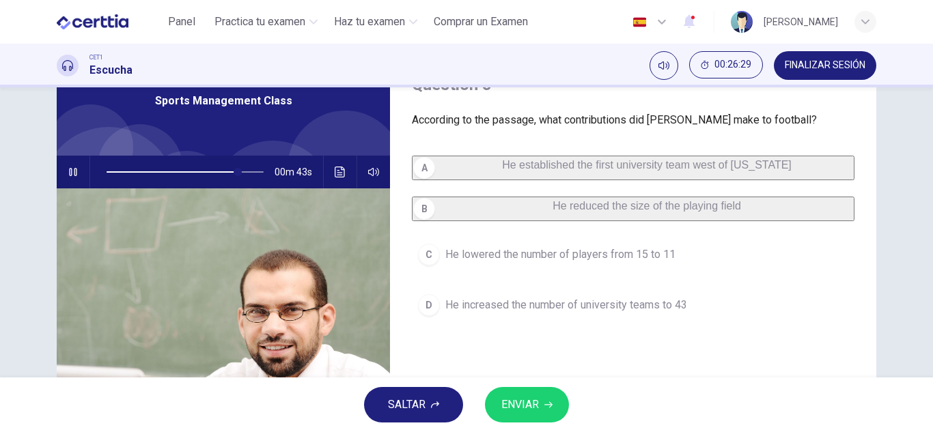
click at [431, 176] on div "A" at bounding box center [424, 168] width 22 height 22
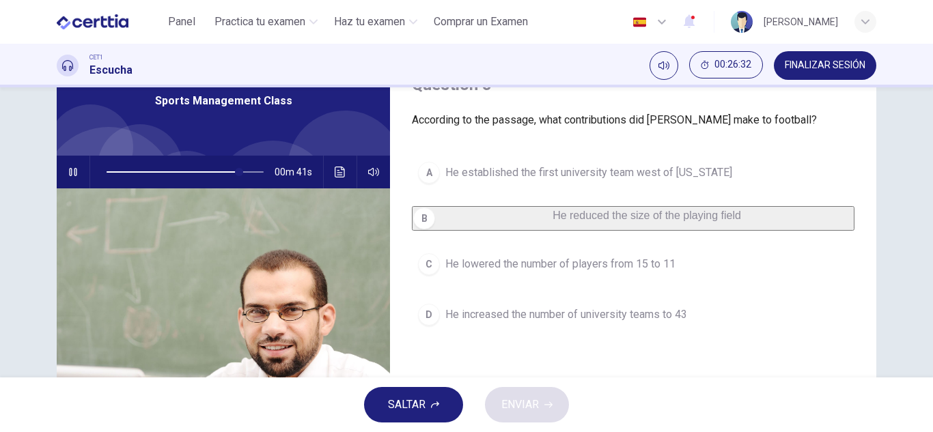
click at [437, 275] on button "C He lowered the number of players from 15 to 11" at bounding box center [633, 264] width 443 height 34
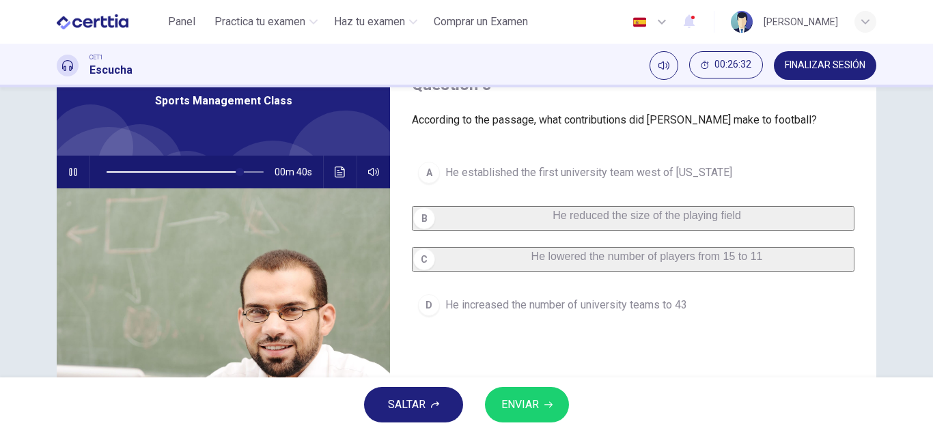
click at [505, 409] on span "ENVIAR" at bounding box center [520, 405] width 38 height 19
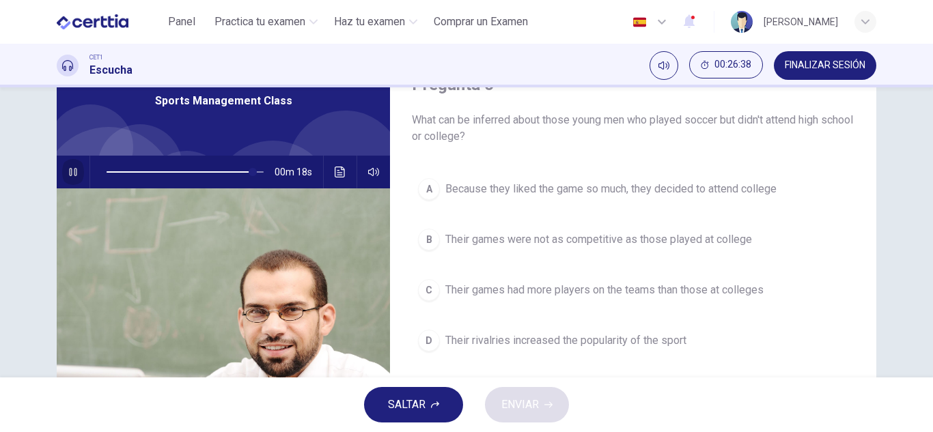
click at [69, 176] on icon "button" at bounding box center [73, 172] width 11 height 11
type input "**"
click at [294, 30] on button "Practica tu examen" at bounding box center [266, 22] width 114 height 25
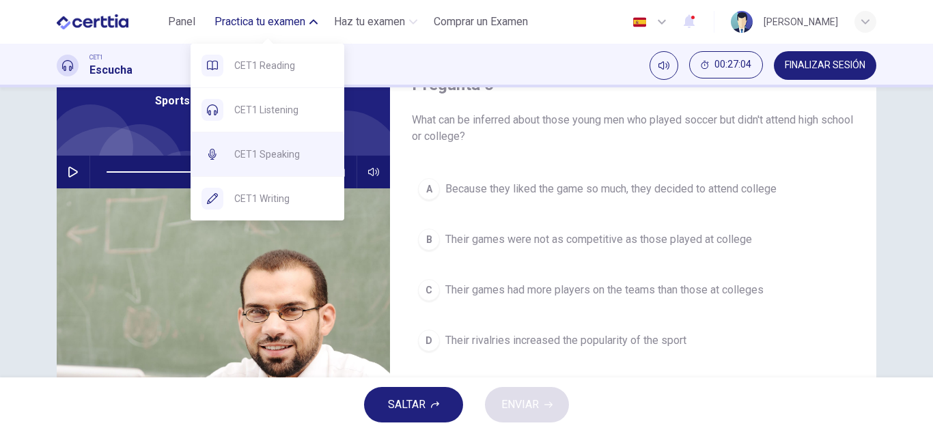
click at [281, 161] on span "CET1 Speaking" at bounding box center [283, 154] width 99 height 16
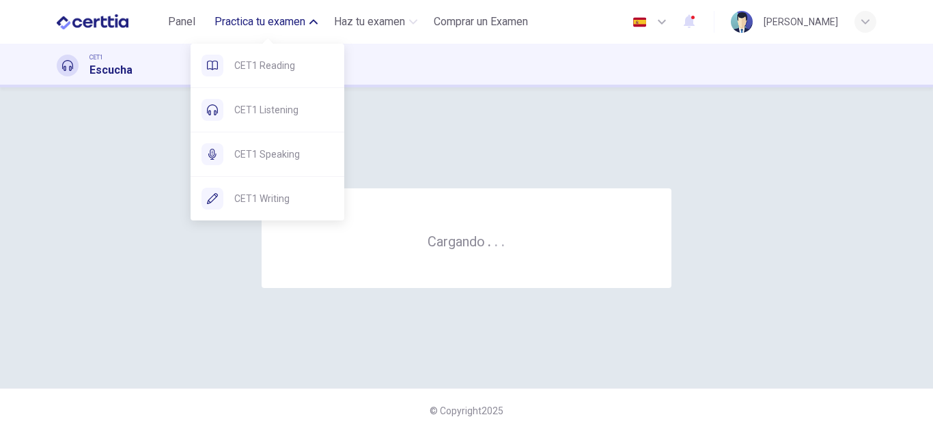
scroll to position [0, 0]
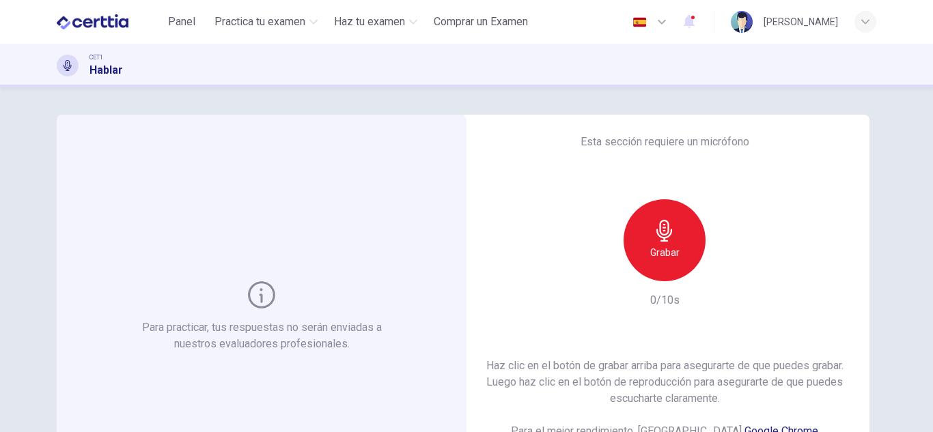
click at [656, 264] on div "Grabar" at bounding box center [665, 240] width 82 height 82
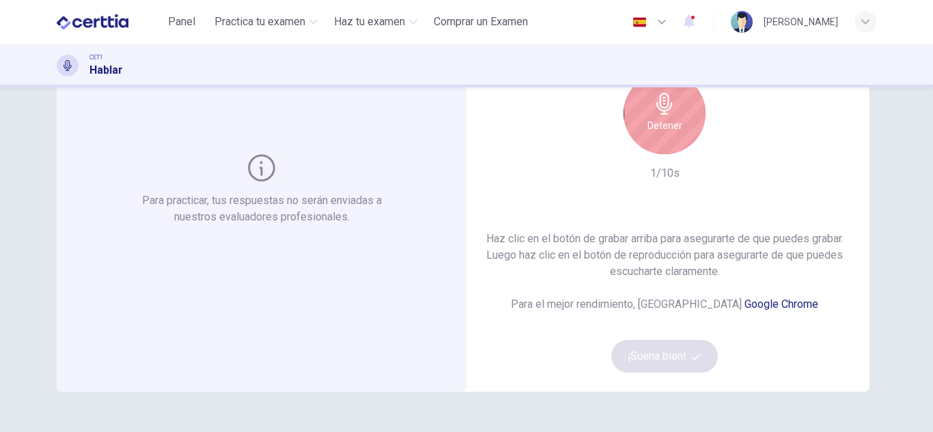
scroll to position [137, 0]
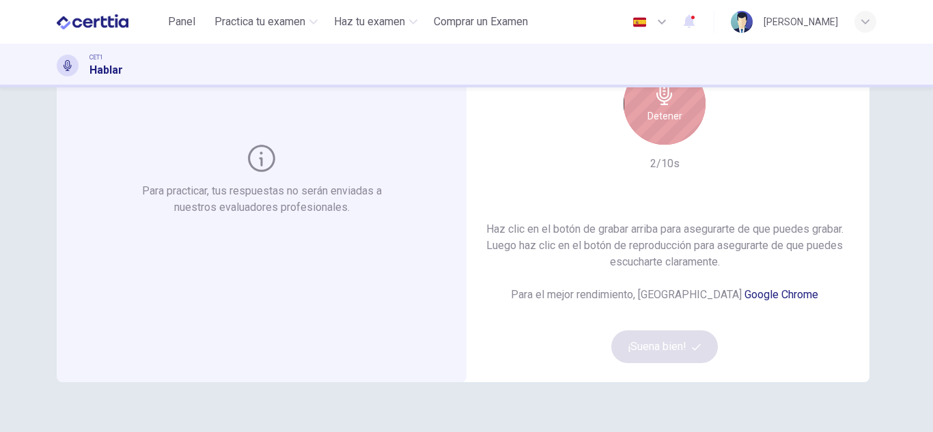
click at [659, 128] on div "Detener" at bounding box center [665, 104] width 82 height 82
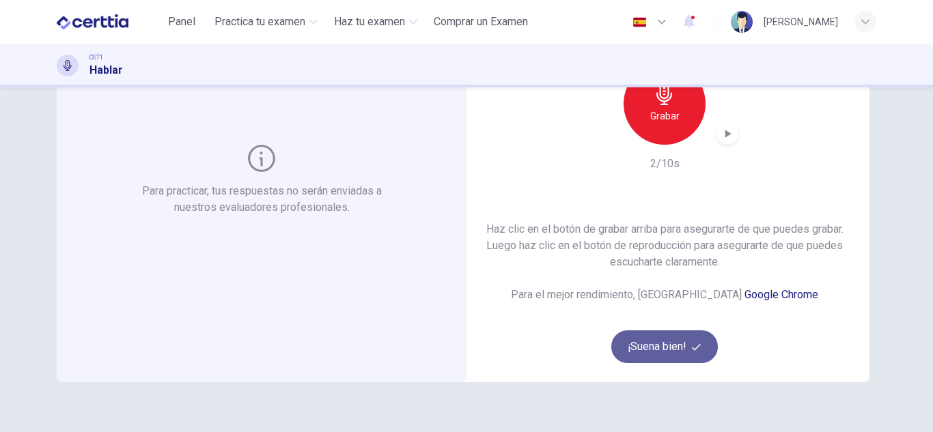
click at [648, 342] on button "¡Suena bien!" at bounding box center [664, 347] width 107 height 33
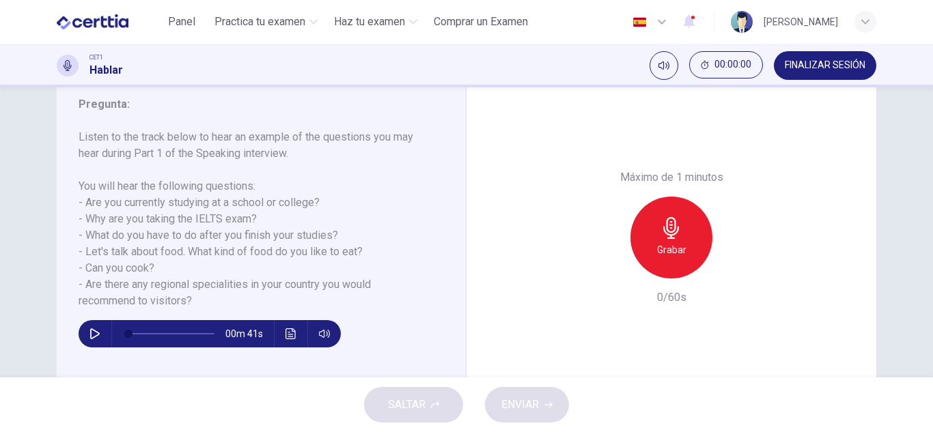
scroll to position [205, 0]
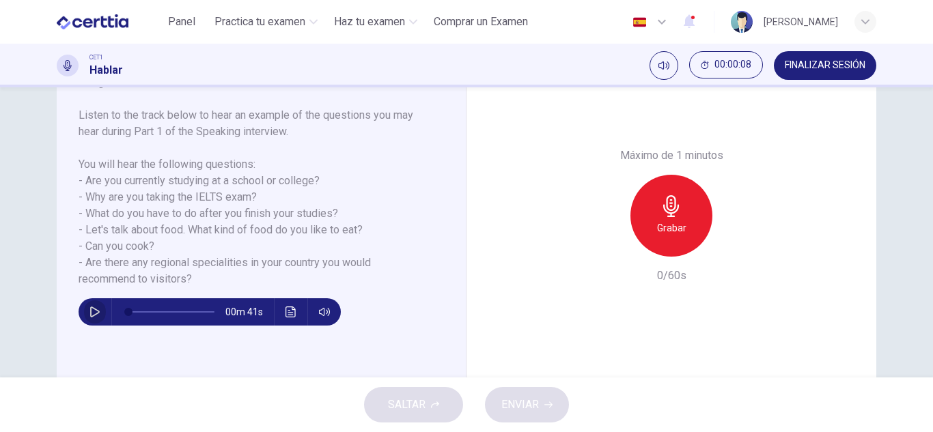
click at [92, 313] on icon "button" at bounding box center [94, 312] width 11 height 11
click at [94, 312] on icon "button" at bounding box center [94, 312] width 11 height 11
click at [89, 308] on icon "button" at bounding box center [94, 312] width 11 height 11
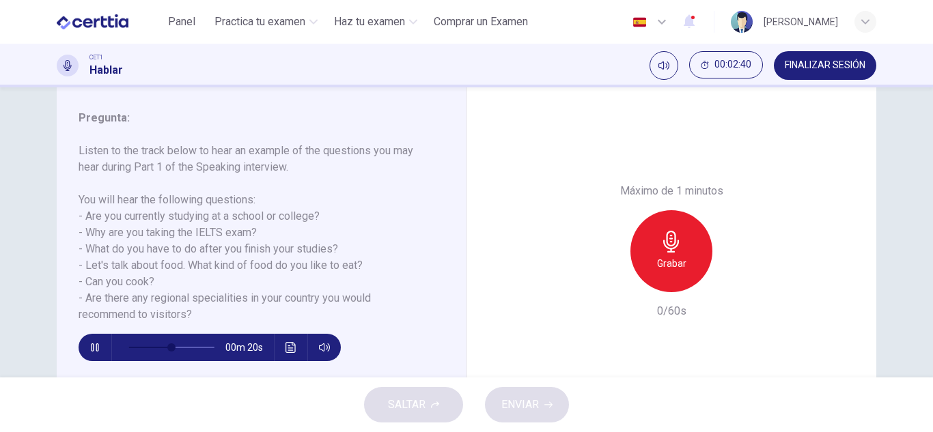
scroll to position [171, 0]
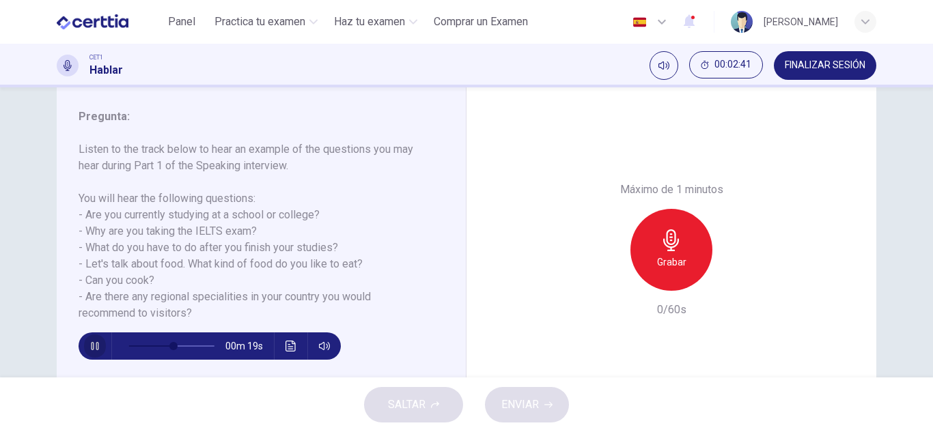
click at [97, 346] on button "button" at bounding box center [95, 346] width 22 height 27
click at [673, 254] on h6 "Grabar" at bounding box center [671, 262] width 29 height 16
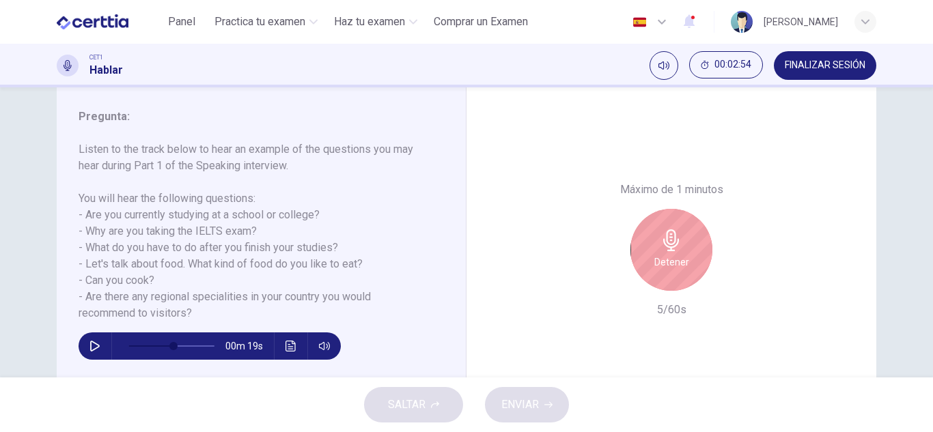
click at [659, 268] on h6 "Detener" at bounding box center [671, 262] width 35 height 16
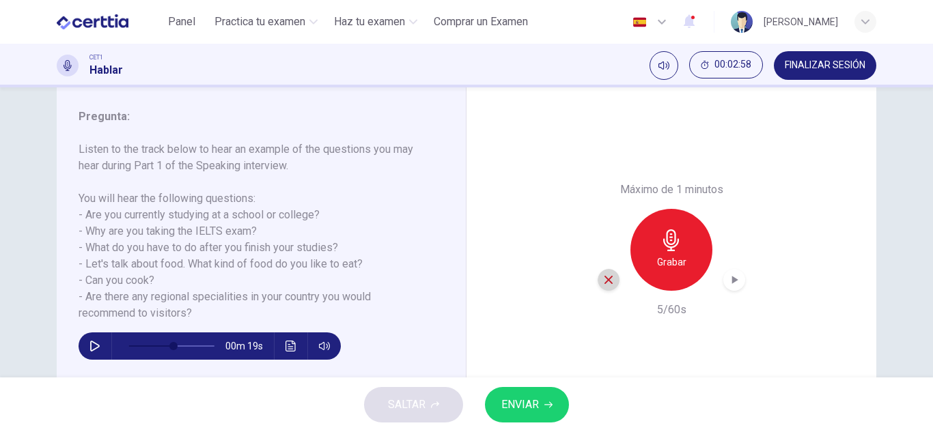
click at [603, 285] on icon "button" at bounding box center [609, 280] width 12 height 12
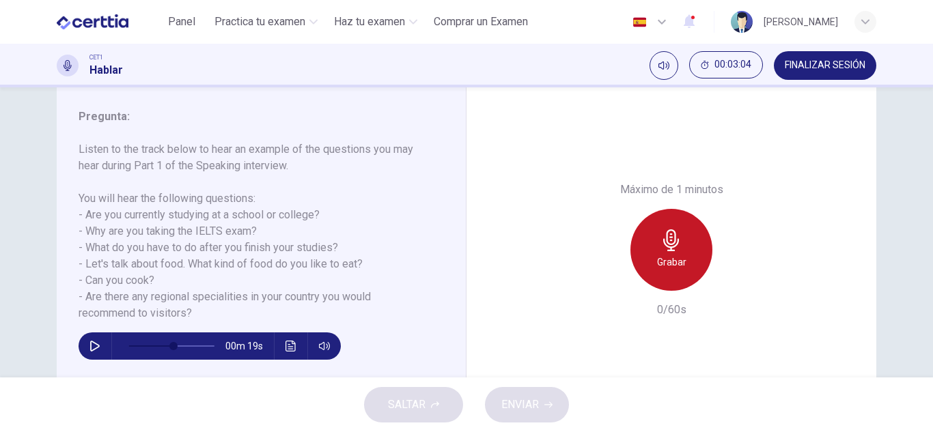
click at [663, 262] on h6 "Grabar" at bounding box center [671, 262] width 29 height 16
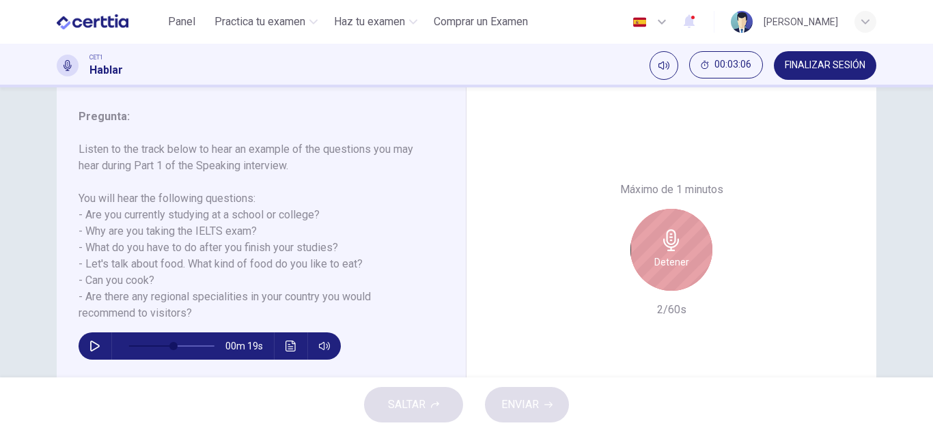
click at [648, 269] on div "Detener" at bounding box center [672, 250] width 82 height 82
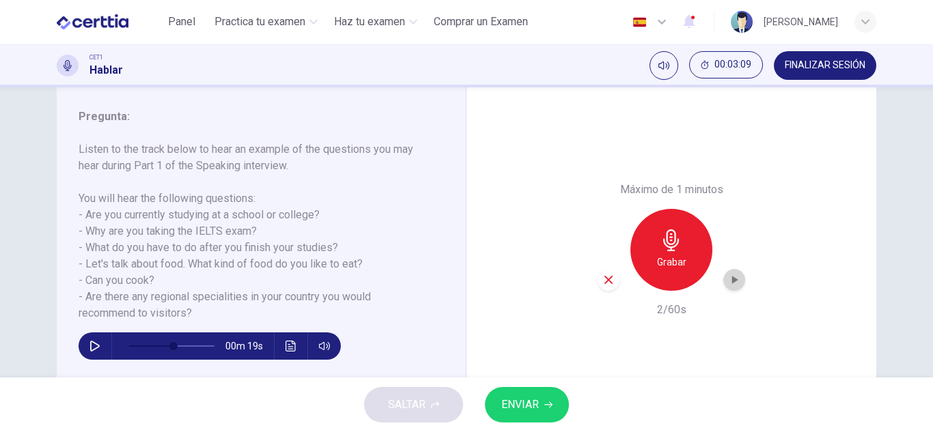
click at [728, 277] on icon "button" at bounding box center [735, 280] width 14 height 14
click at [611, 283] on div "button" at bounding box center [609, 280] width 22 height 22
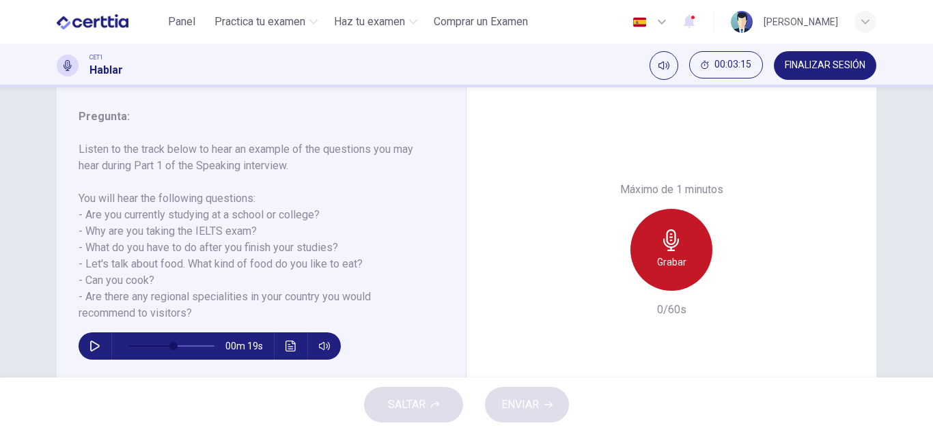
click at [646, 261] on div "Grabar" at bounding box center [672, 250] width 82 height 82
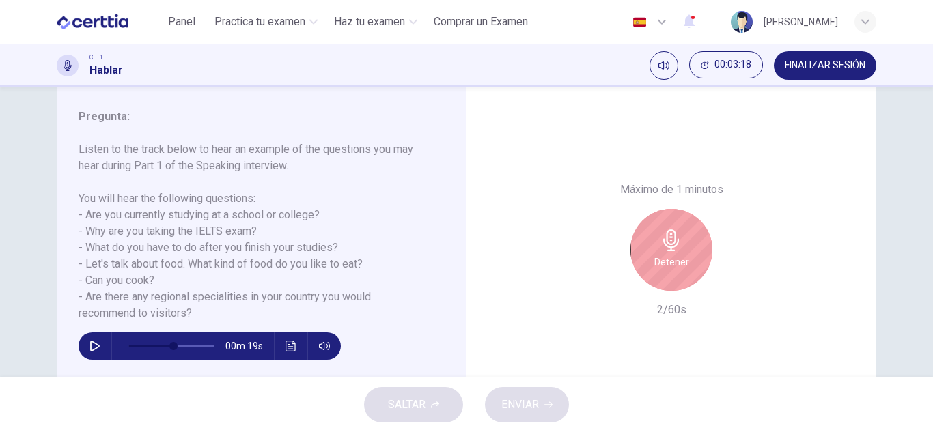
click at [646, 261] on div "Detener" at bounding box center [672, 250] width 82 height 82
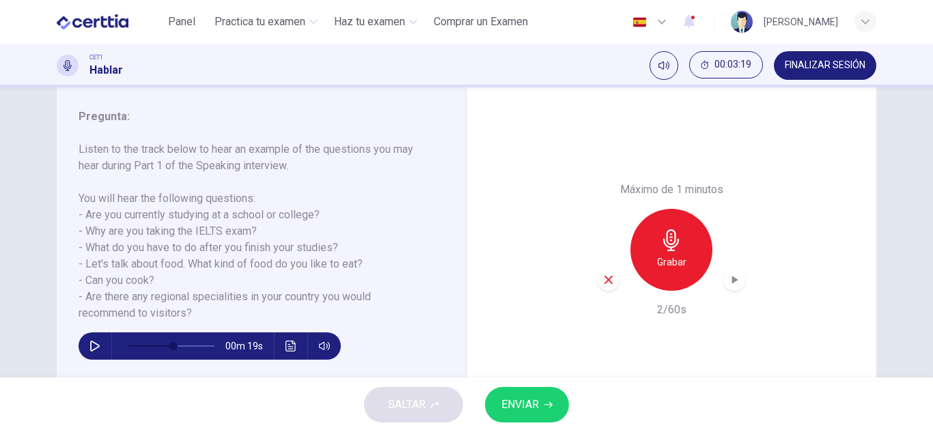
click at [728, 279] on icon "button" at bounding box center [735, 280] width 14 height 14
click at [603, 281] on icon "button" at bounding box center [609, 280] width 12 height 12
click at [141, 340] on span at bounding box center [171, 346] width 86 height 19
click at [98, 345] on button "button" at bounding box center [95, 346] width 22 height 27
click at [674, 256] on h6 "Grabar" at bounding box center [671, 262] width 29 height 16
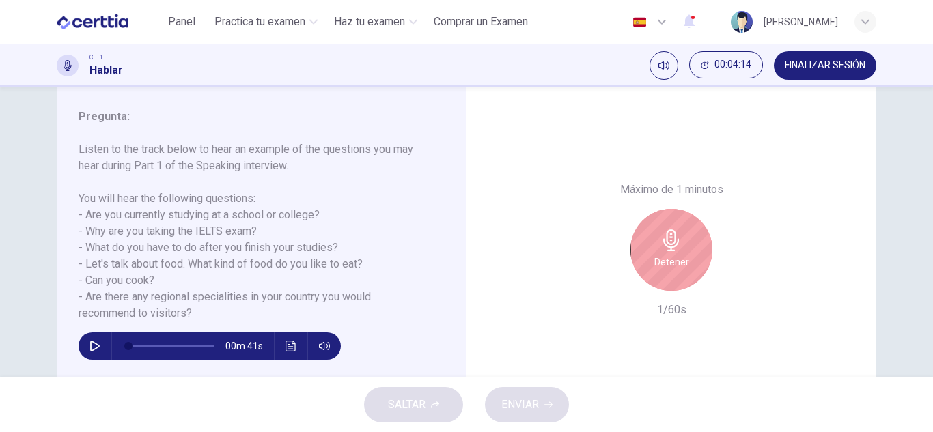
click at [701, 253] on div "Detener" at bounding box center [672, 250] width 82 height 82
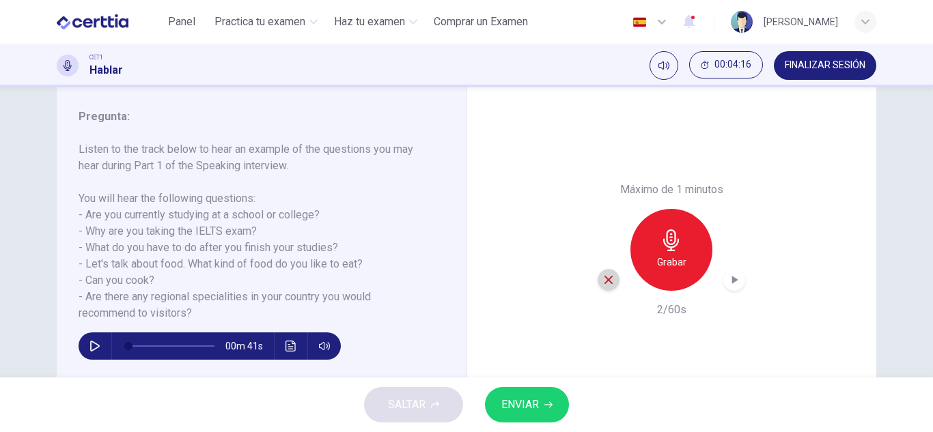
click at [608, 281] on icon "button" at bounding box center [609, 280] width 12 height 12
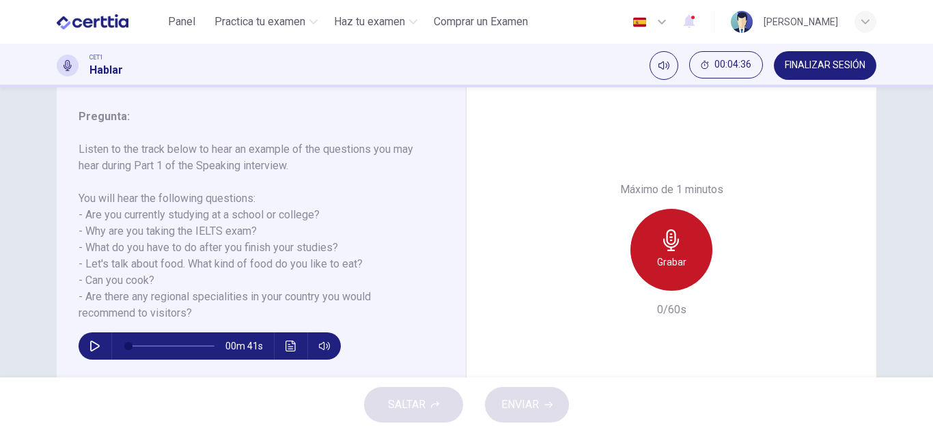
click at [661, 247] on icon "button" at bounding box center [672, 241] width 22 height 22
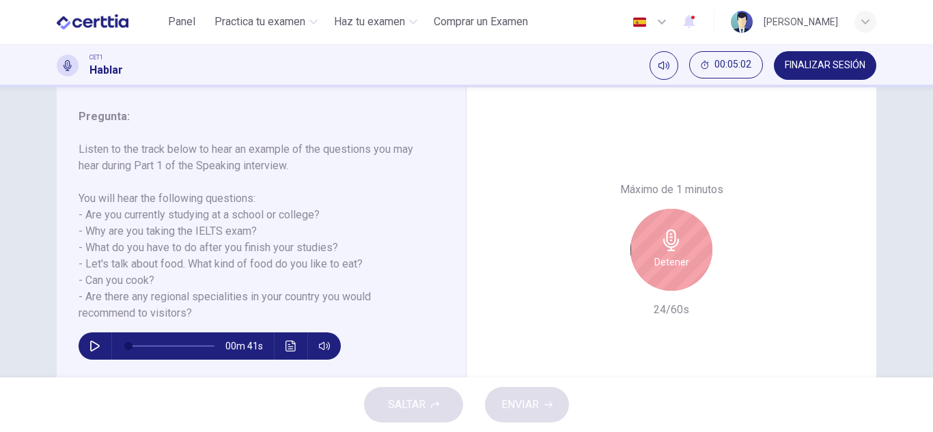
click at [79, 339] on div "00m 41s" at bounding box center [253, 341] width 349 height 38
click at [90, 343] on icon "button" at bounding box center [95, 346] width 10 height 11
click at [663, 244] on icon "button" at bounding box center [671, 241] width 16 height 22
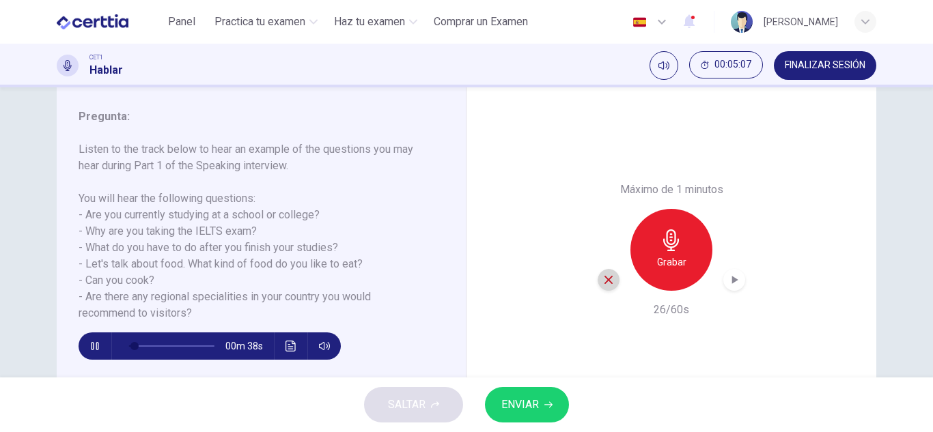
click at [605, 281] on icon "button" at bounding box center [609, 280] width 12 height 12
click at [93, 351] on icon "button" at bounding box center [94, 346] width 11 height 11
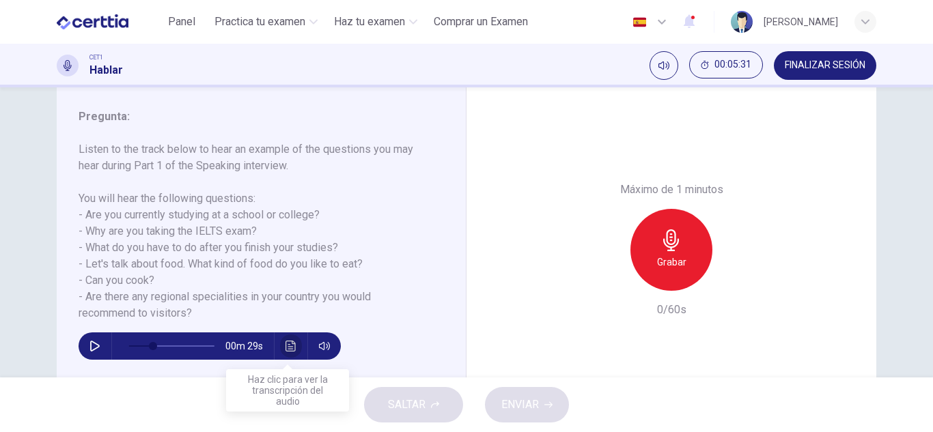
click at [292, 352] on button "Haz clic para ver la transcripción del audio" at bounding box center [291, 346] width 22 height 27
type input "**"
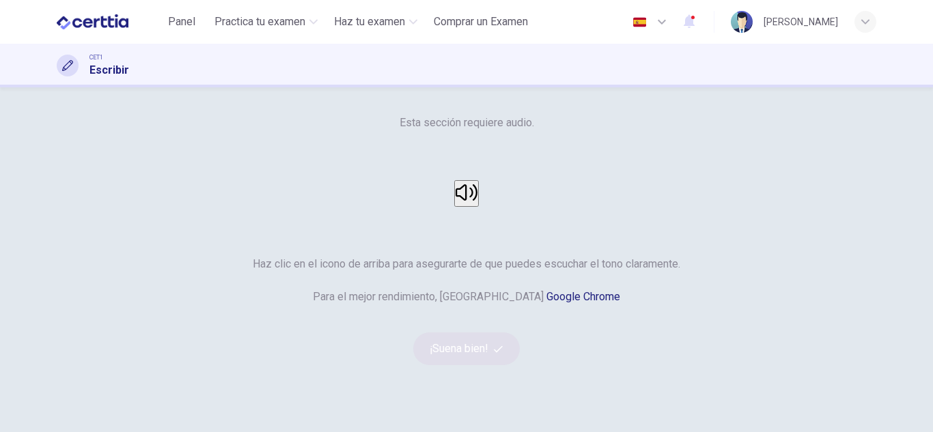
click at [393, 198] on div "Esta sección requiere audio. Haz clic en el icono de arriba para asegurarte de …" at bounding box center [467, 240] width 820 height 251
drag, startPoint x: 486, startPoint y: 296, endPoint x: 479, endPoint y: 294, distance: 7.1
click at [479, 207] on button "button" at bounding box center [466, 193] width 25 height 27
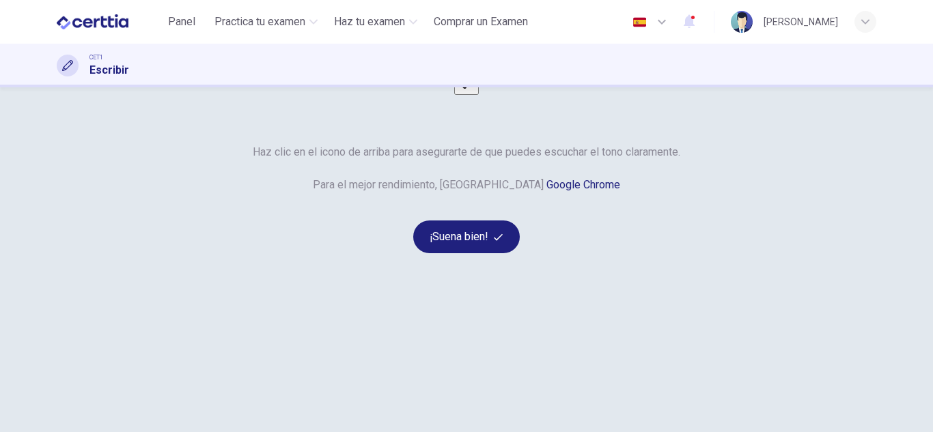
scroll to position [137, 0]
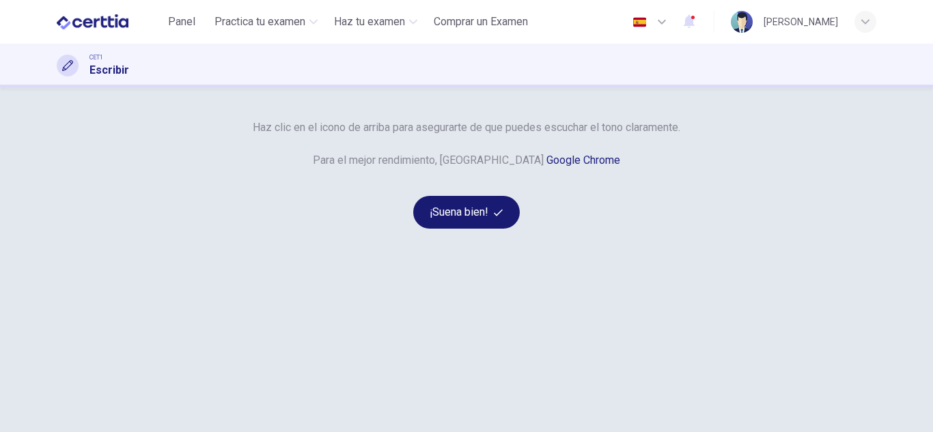
click at [495, 229] on button "¡Suena bien!" at bounding box center [466, 212] width 107 height 33
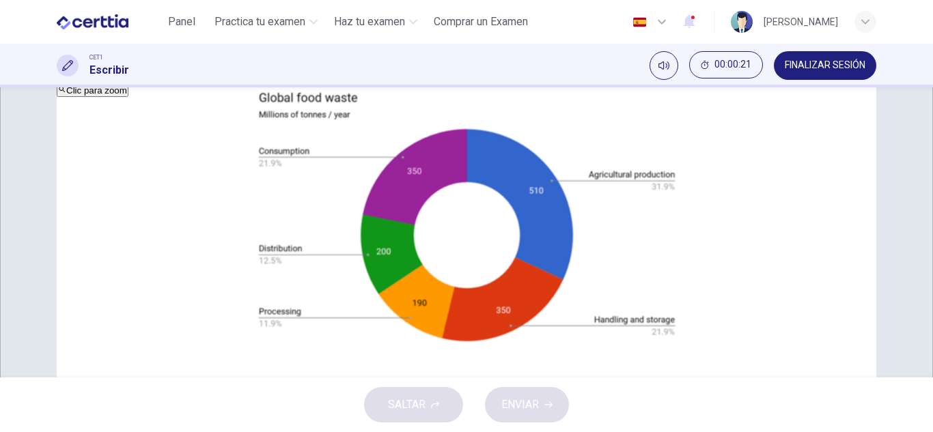
scroll to position [205, 0]
click at [128, 29] on button "Clic para zoom" at bounding box center [93, 22] width 72 height 13
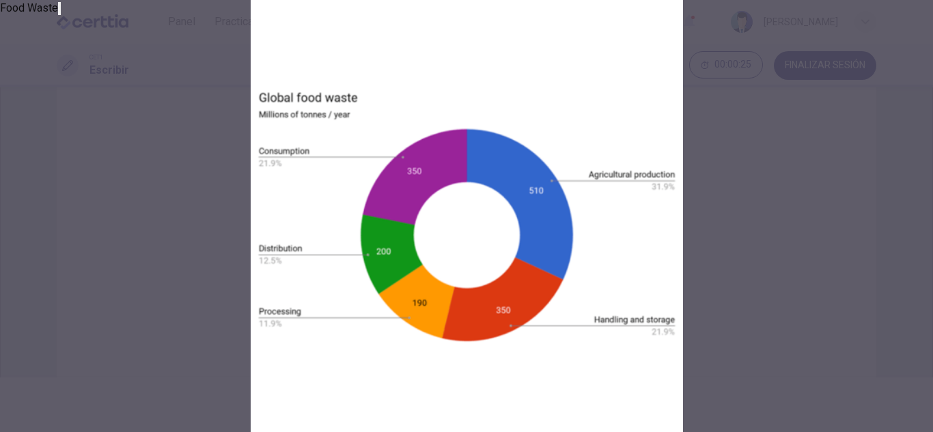
click at [8, 193] on div at bounding box center [466, 216] width 933 height 432
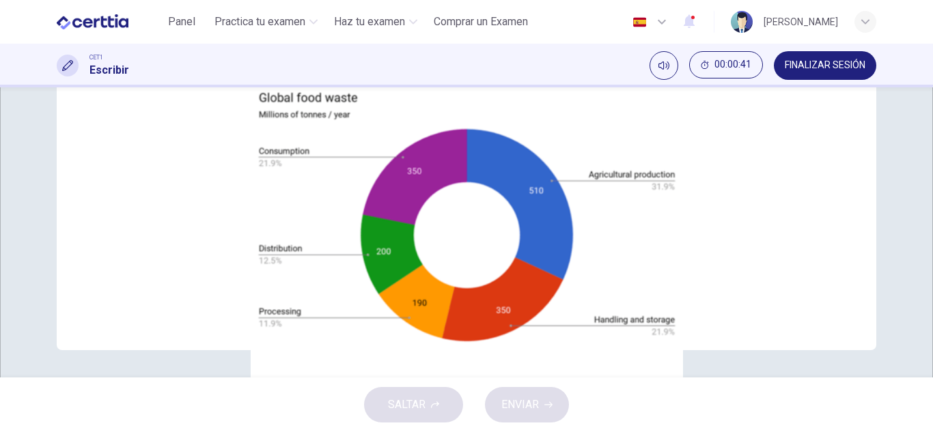
scroll to position [0, 0]
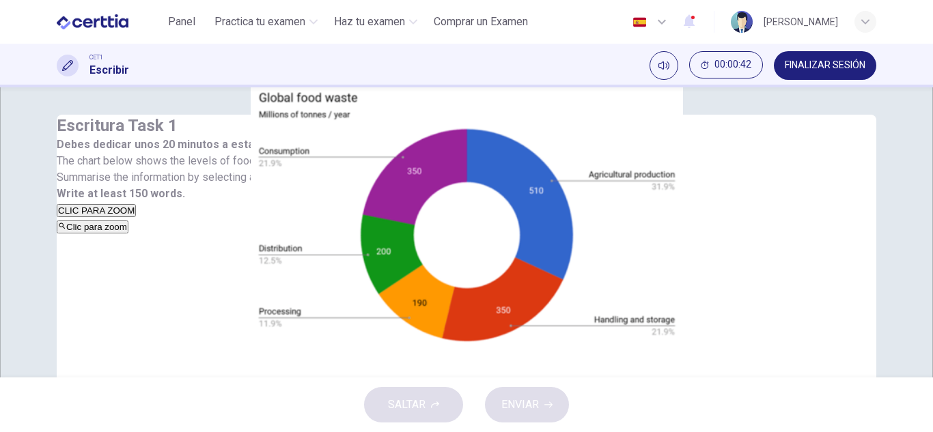
click at [589, 255] on textarea at bounding box center [635, 333] width 93 height 404
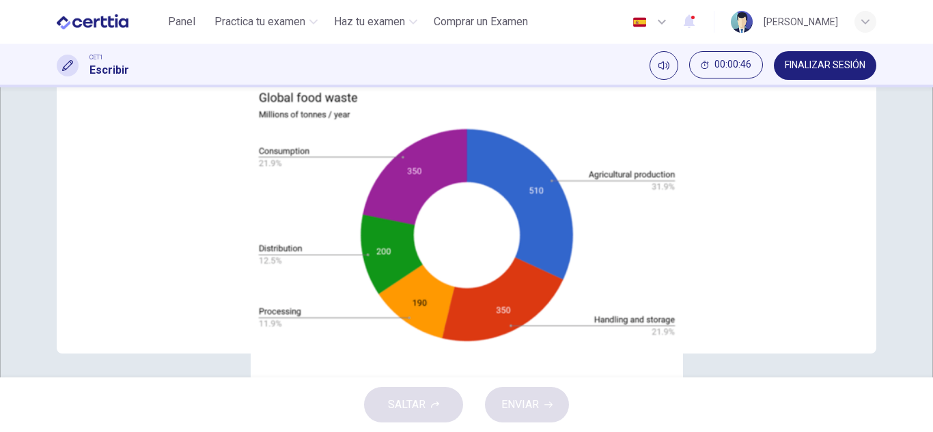
scroll to position [265, 0]
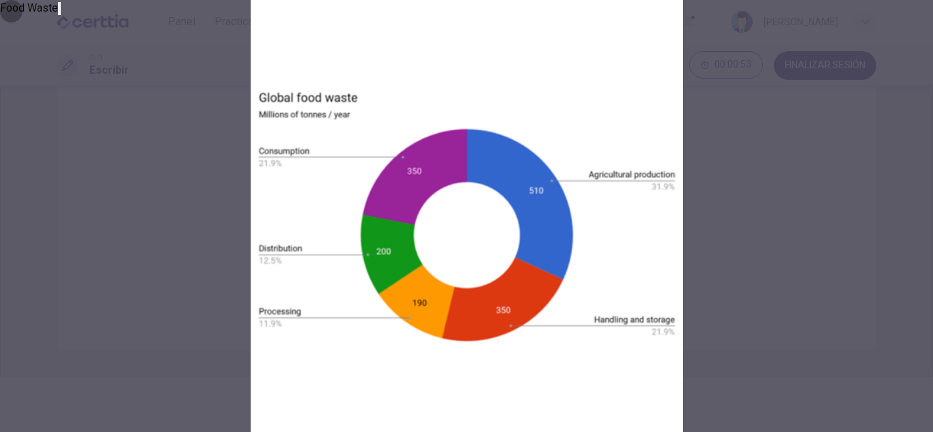
click at [59, 12] on icon "button" at bounding box center [59, 12] width 0 height 0
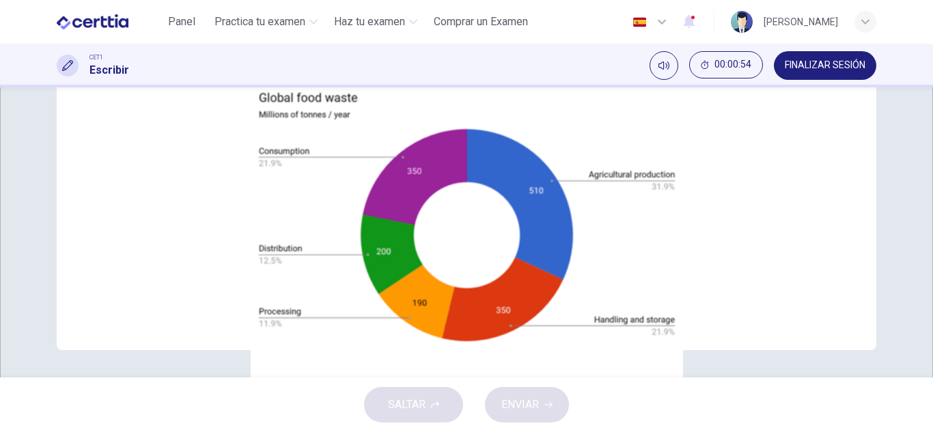
click at [600, 128] on textarea at bounding box center [635, 94] width 93 height 404
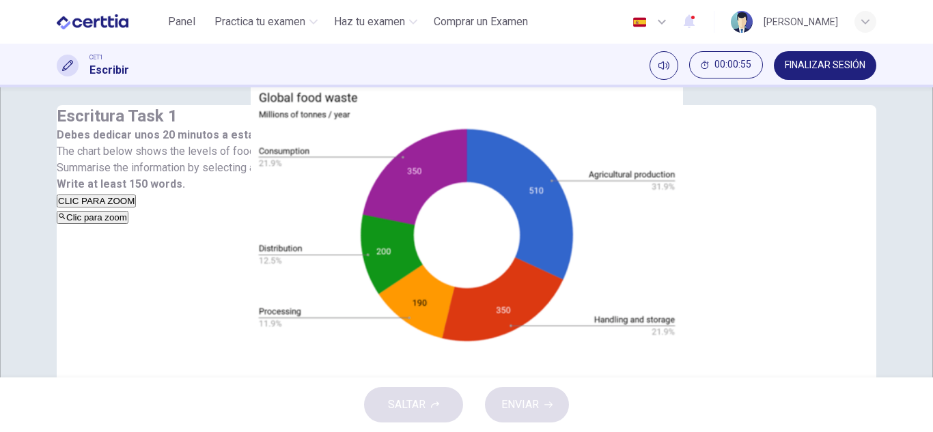
scroll to position [0, 0]
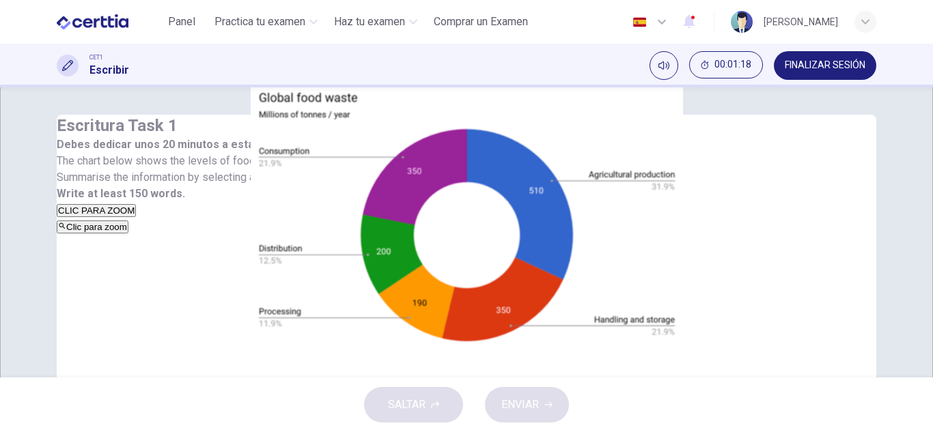
click at [596, 225] on textarea at bounding box center [635, 333] width 93 height 404
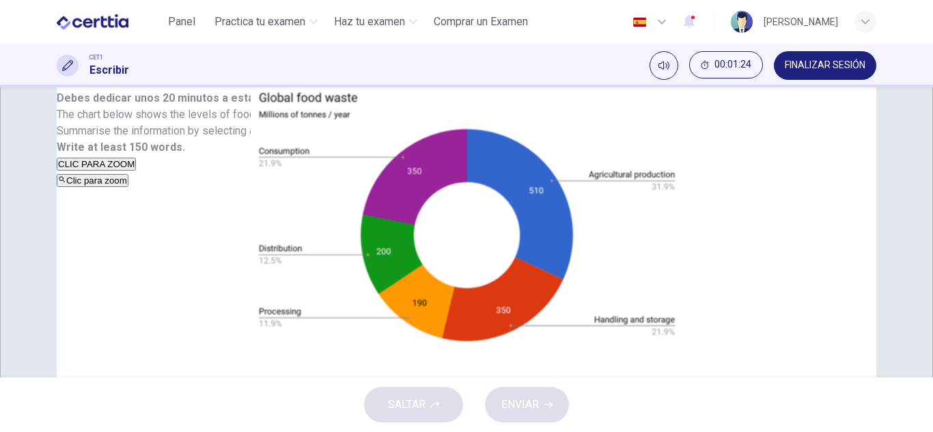
scroll to position [68, 0]
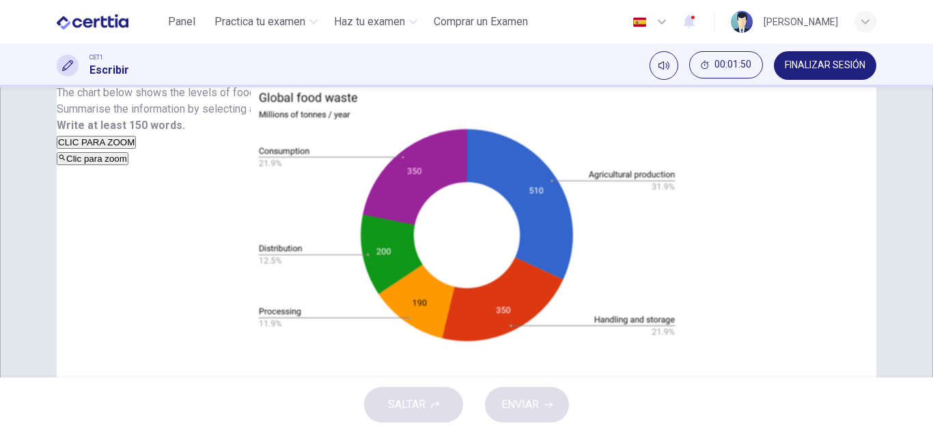
click at [246, 167] on div "Clic para zoom" at bounding box center [323, 158] width 532 height 16
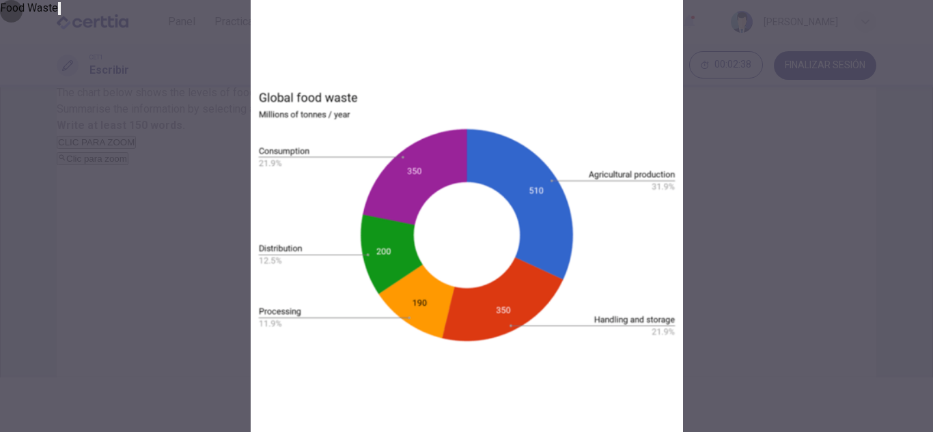
click at [59, 12] on icon "button" at bounding box center [59, 12] width 0 height 0
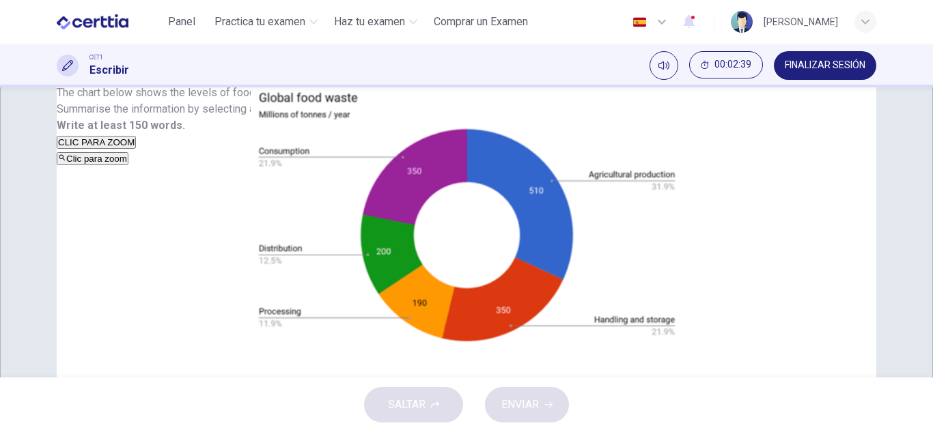
click at [656, 174] on textarea at bounding box center [635, 265] width 93 height 404
type textarea "*"
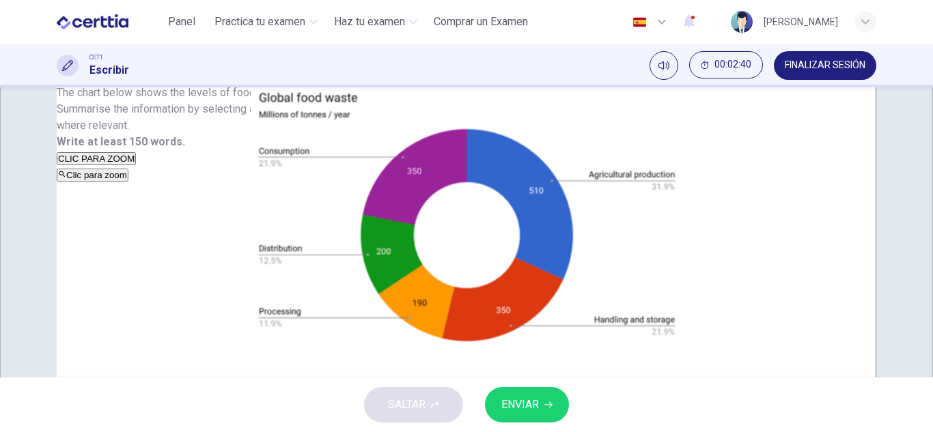
type textarea "**"
type textarea "*"
type textarea "***"
type textarea "*"
type textarea "***"
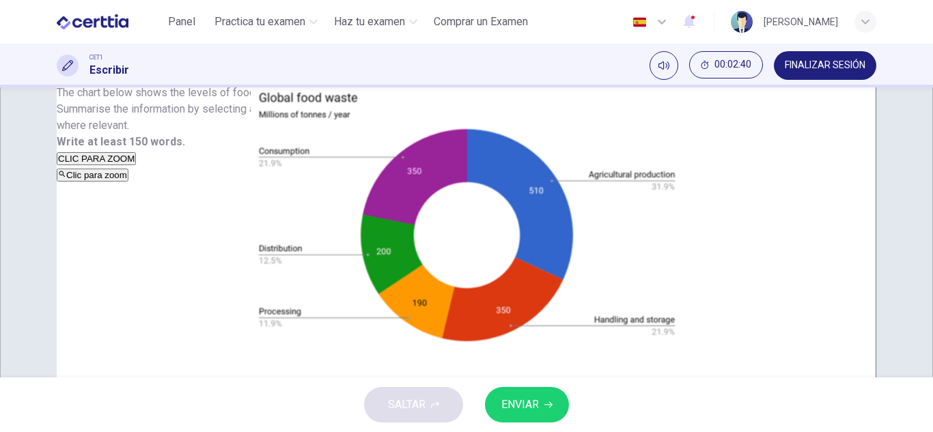
type textarea "*"
type textarea "***"
type textarea "*"
type textarea "**"
type textarea "*"
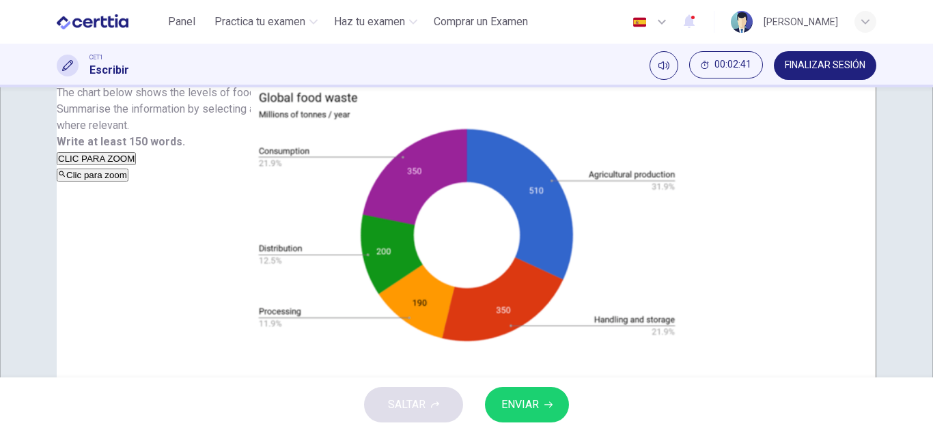
type textarea "*"
type textarea "**"
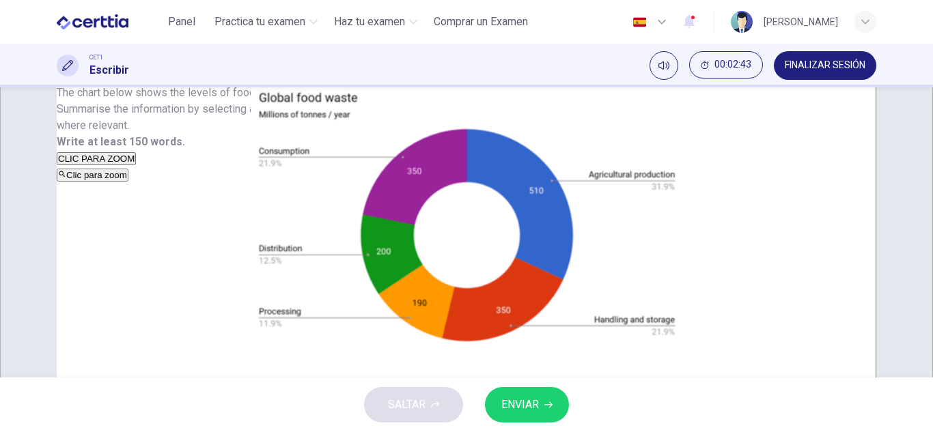
type textarea "*"
type textarea "***"
type textarea "*"
type textarea "****"
type textarea "*"
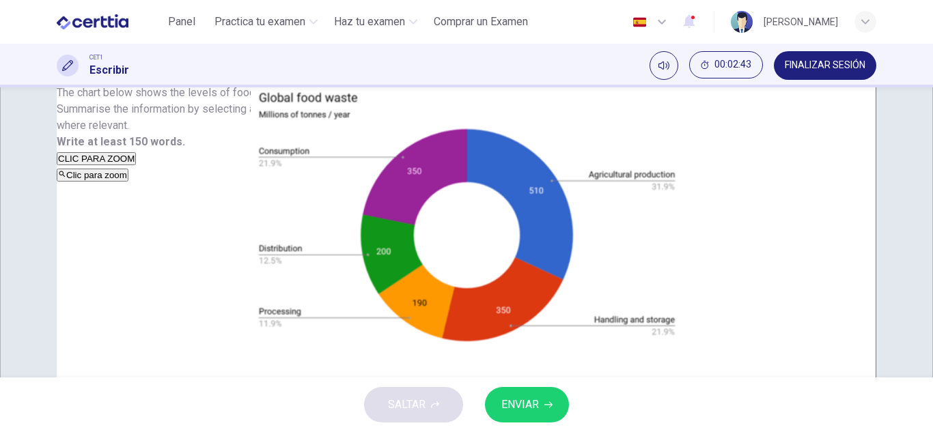
type textarea "****"
type textarea "*"
type textarea "****"
type textarea "*"
type textarea "***"
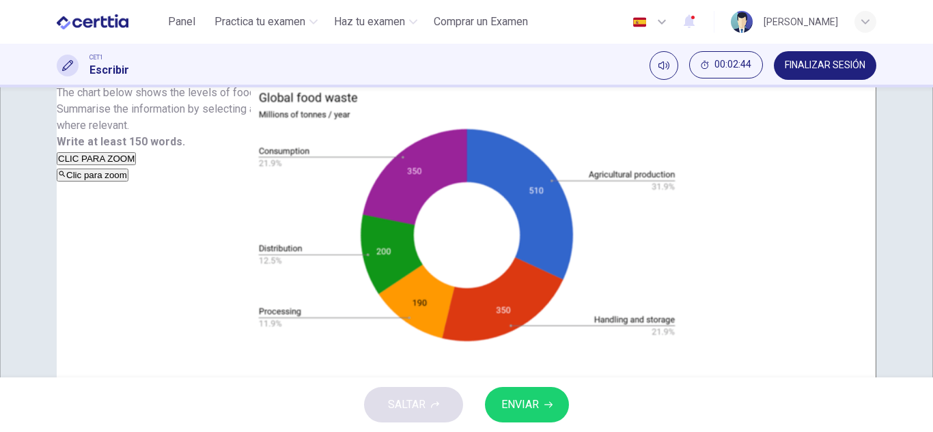
type textarea "*"
type textarea "**"
type textarea "*"
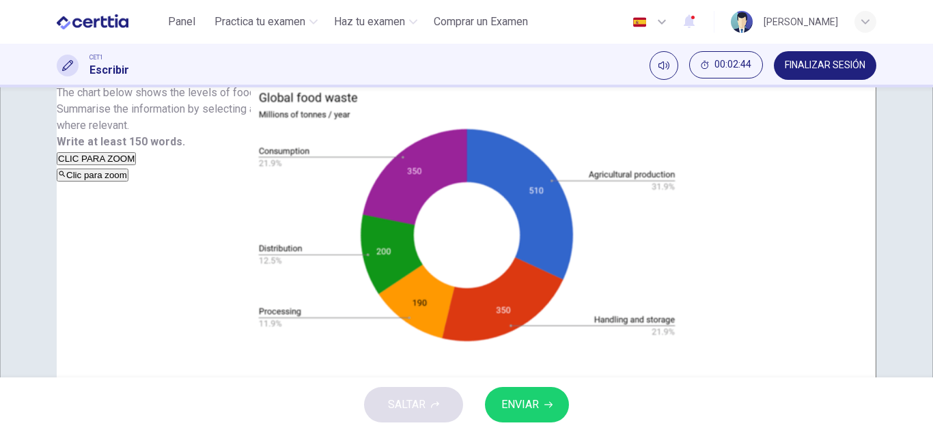
type textarea "*"
type textarea "***"
type textarea "*"
type textarea "****"
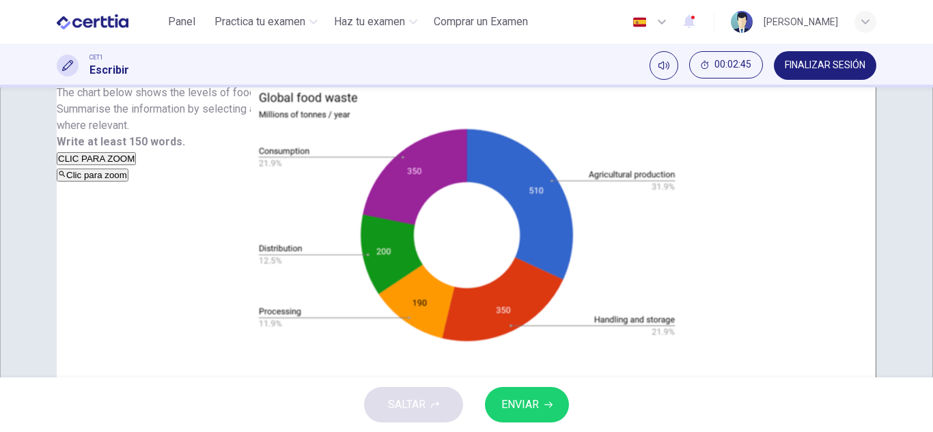
type textarea "*"
type textarea "***"
type textarea "*"
type textarea "****"
type textarea "*"
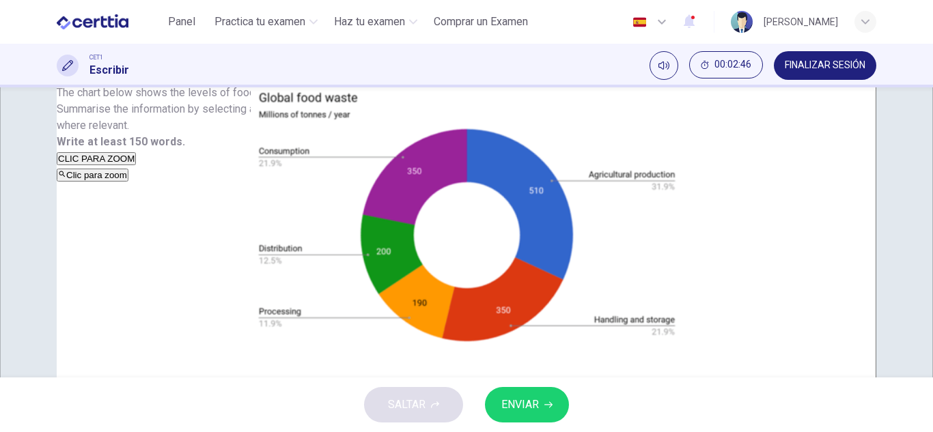
type textarea "****"
type textarea "*"
type textarea "******"
type textarea "*"
type textarea "*******"
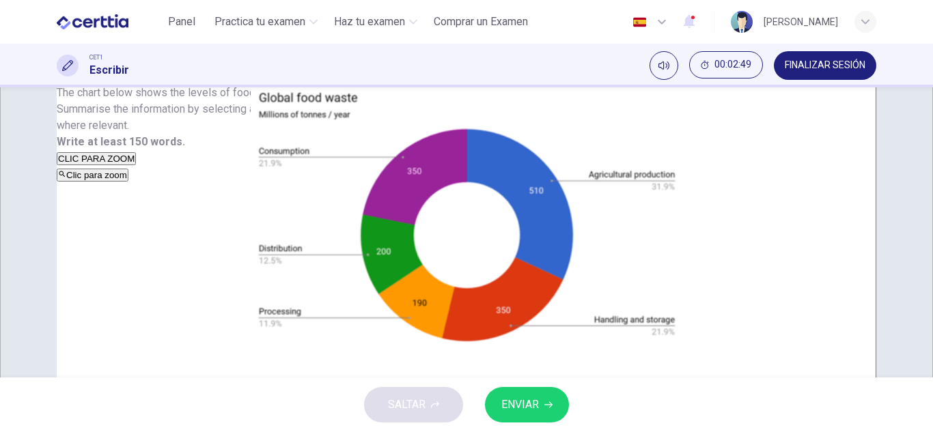
type textarea "*"
type textarea "*******"
type textarea "*"
type textarea "*********"
type textarea "*"
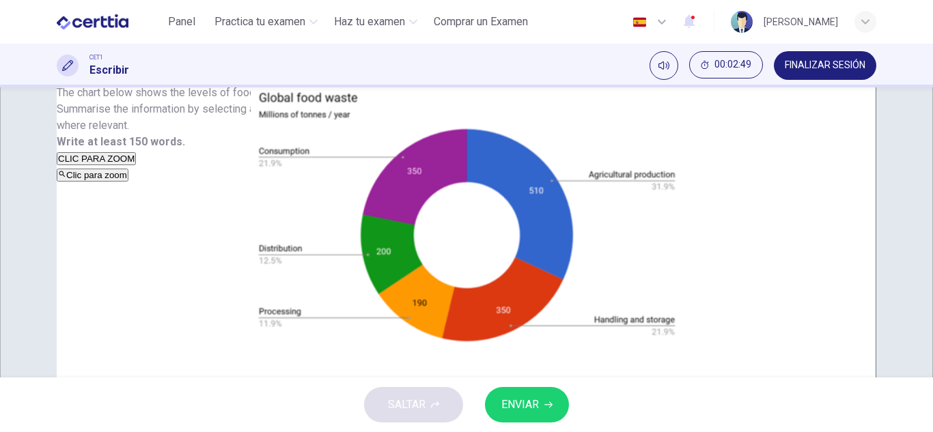
type textarea "**********"
type textarea "*"
type textarea "**********"
type textarea "*"
type textarea "**********"
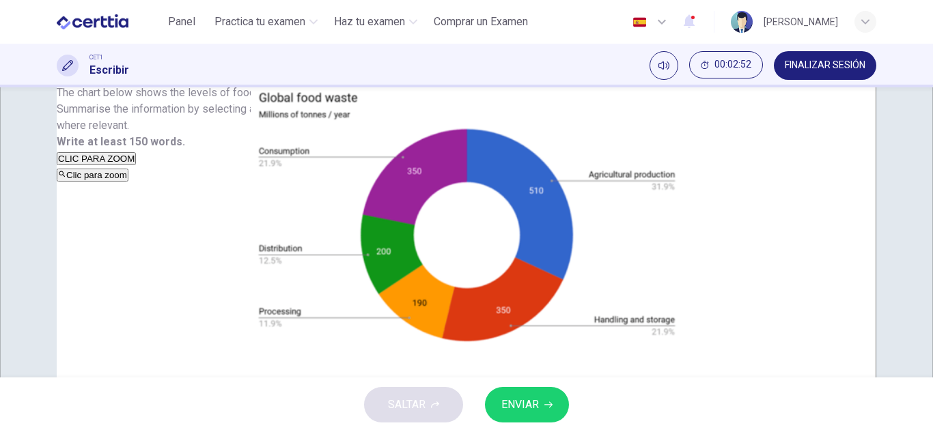
type textarea "*"
type textarea "**********"
type textarea "*"
type textarea "**********"
type textarea "*"
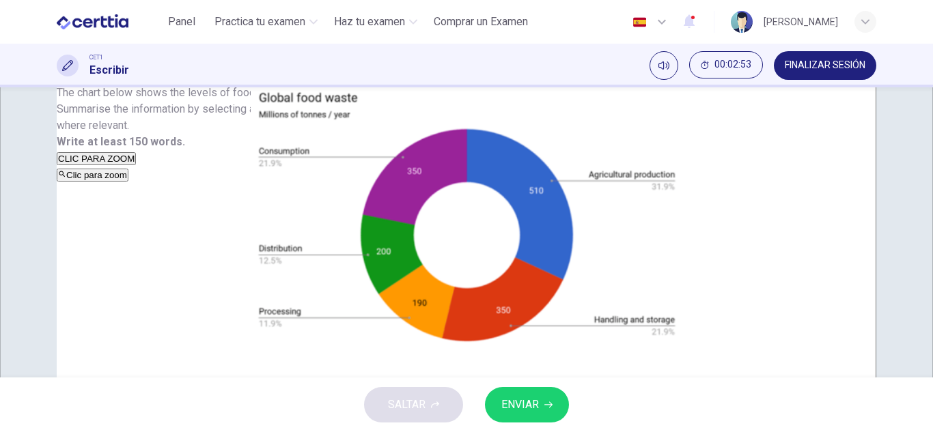
type textarea "**********"
type textarea "*"
type textarea "**********"
type textarea "*"
type textarea "**********"
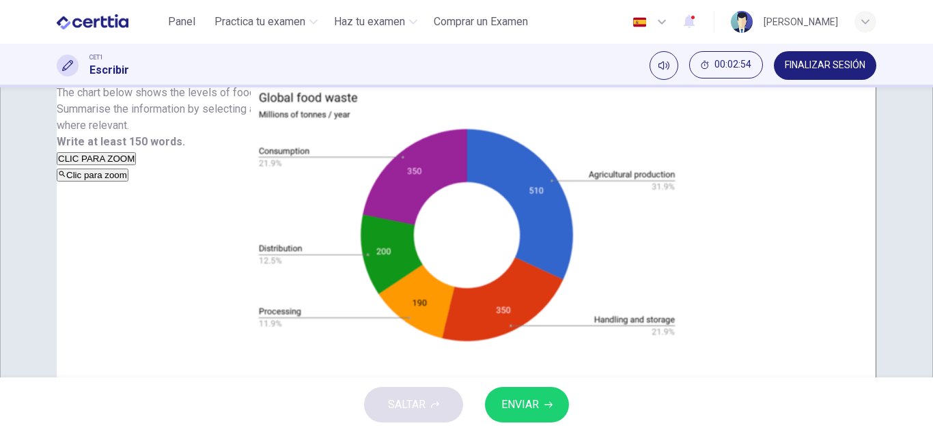
type textarea "*"
type textarea "**********"
type textarea "*"
type textarea "**********"
type textarea "*"
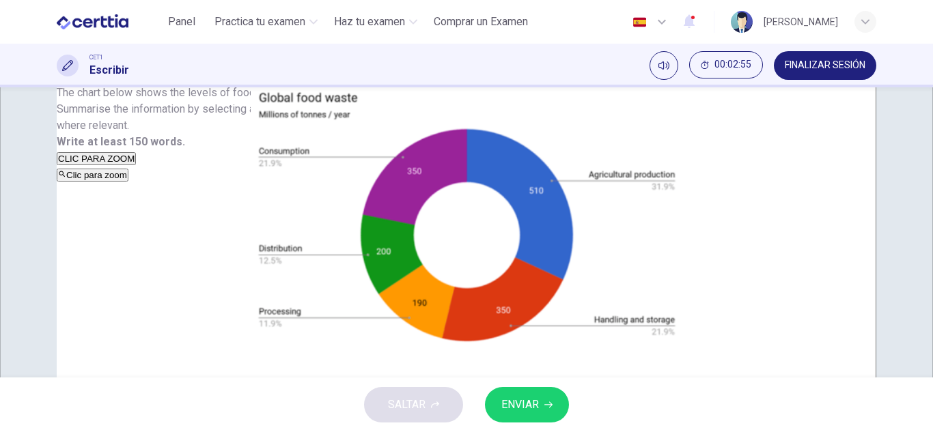
type textarea "**"
type textarea "*"
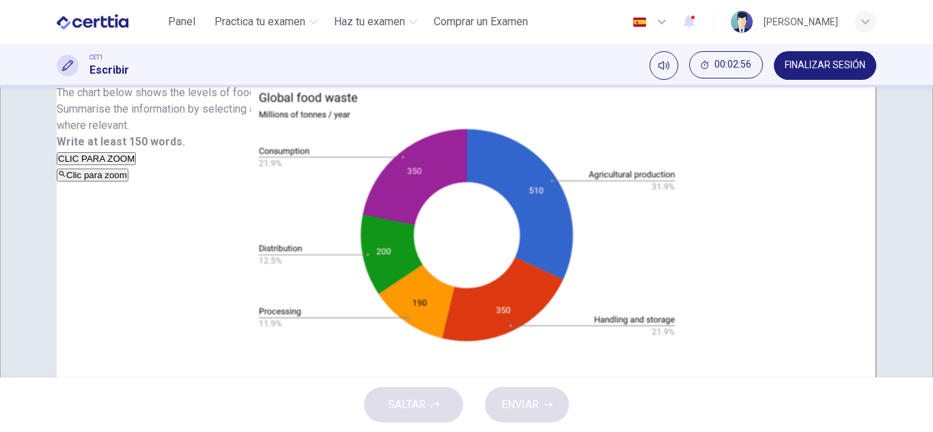
type textarea "*"
type textarea "**"
type textarea "*"
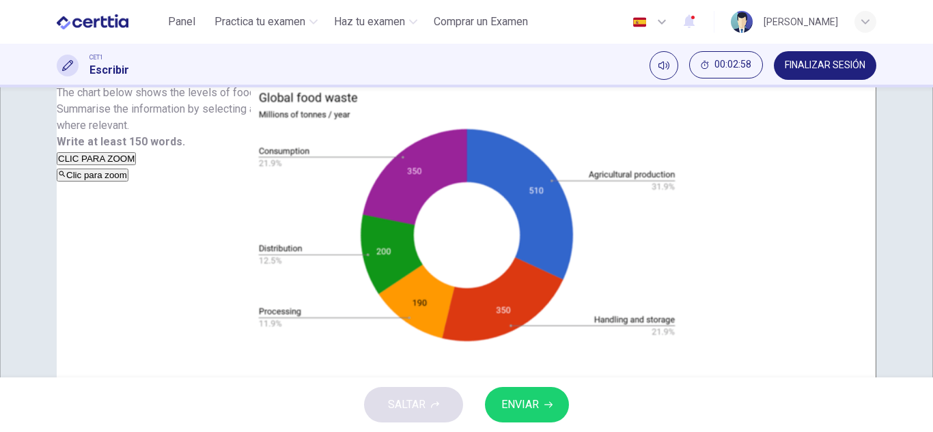
type textarea "***"
type textarea "*"
type textarea "****"
type textarea "*"
type textarea "*****"
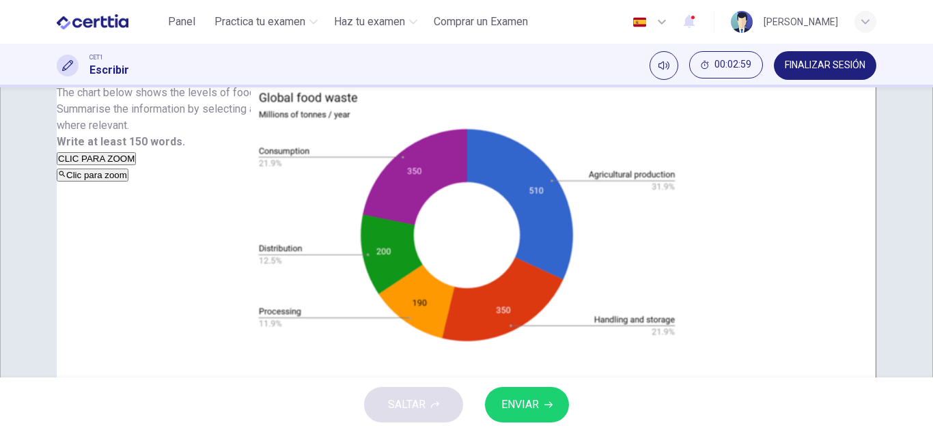
type textarea "*"
type textarea "*****"
type textarea "*"
type textarea "*****"
type textarea "*"
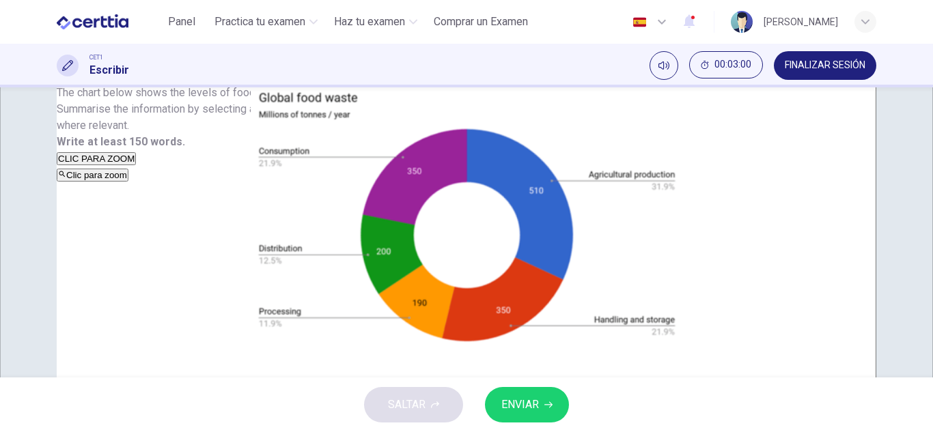
type textarea "*****"
type textarea "*"
type textarea "*******"
type textarea "*"
type textarea "*********"
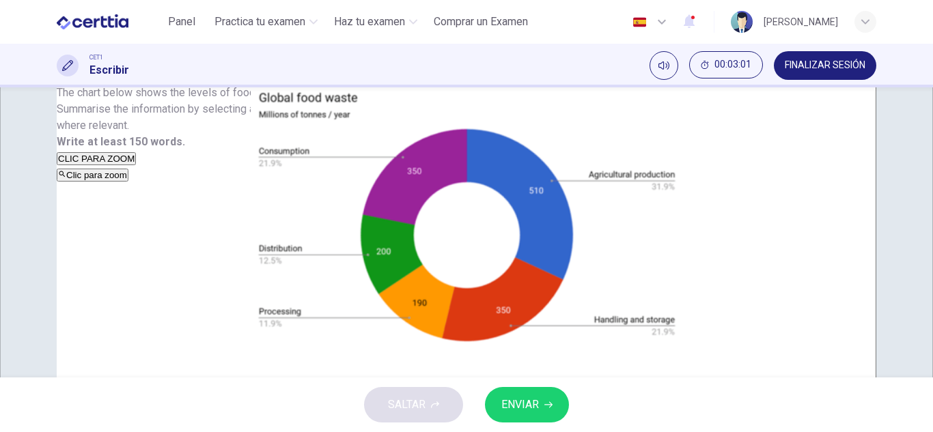
type textarea "*"
type textarea "*********"
type textarea "*"
type textarea "**********"
type textarea "*"
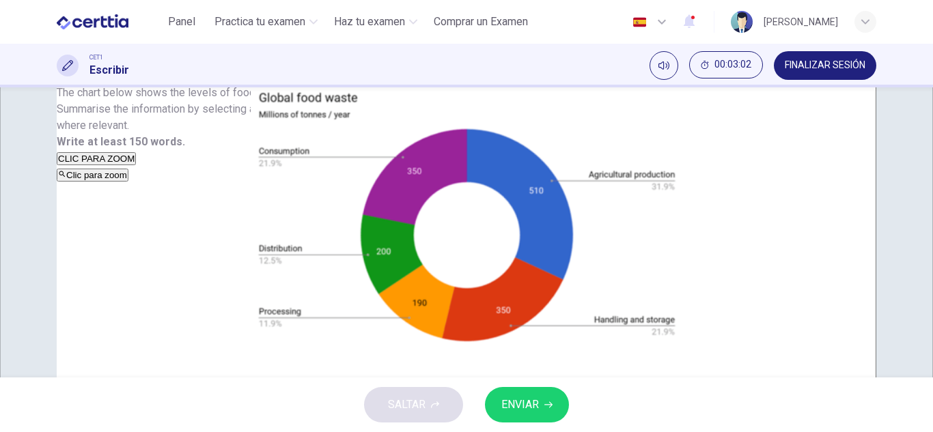
type textarea "**********"
type textarea "*"
type textarea "**********"
type textarea "*"
type textarea "**********"
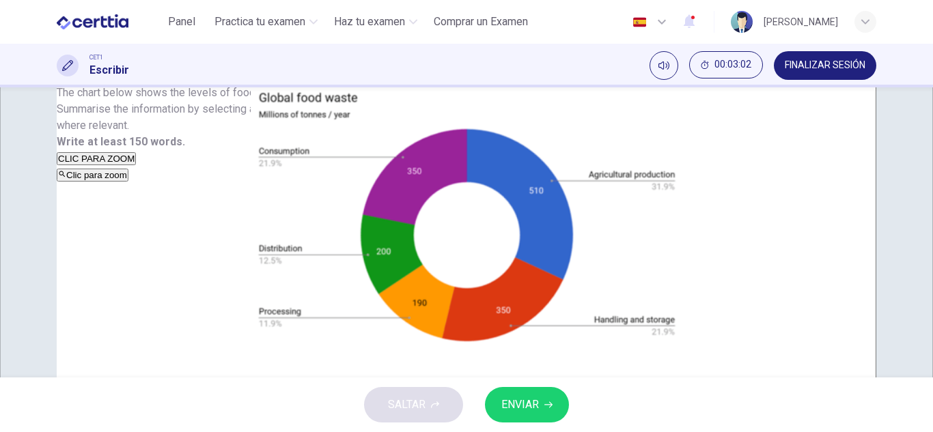
type textarea "*"
type textarea "**********"
type textarea "*"
type textarea "**********"
type textarea "*"
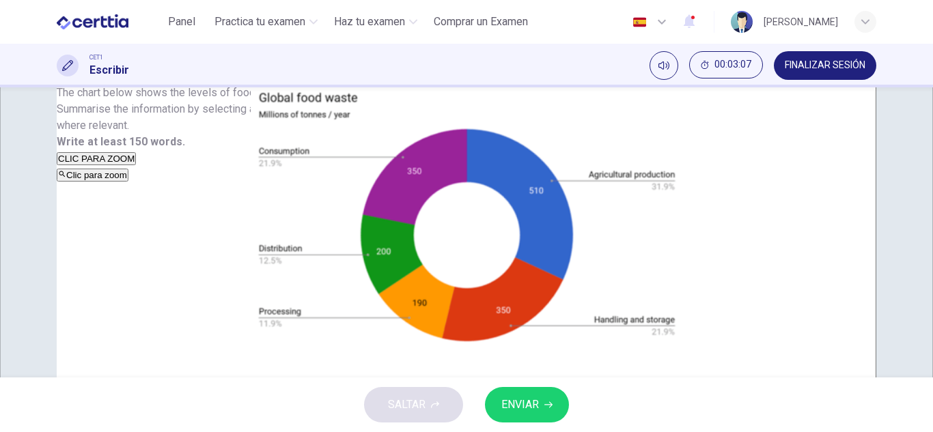
type textarea "**********"
type textarea "*"
type textarea "**********"
type textarea "*"
type textarea "**********"
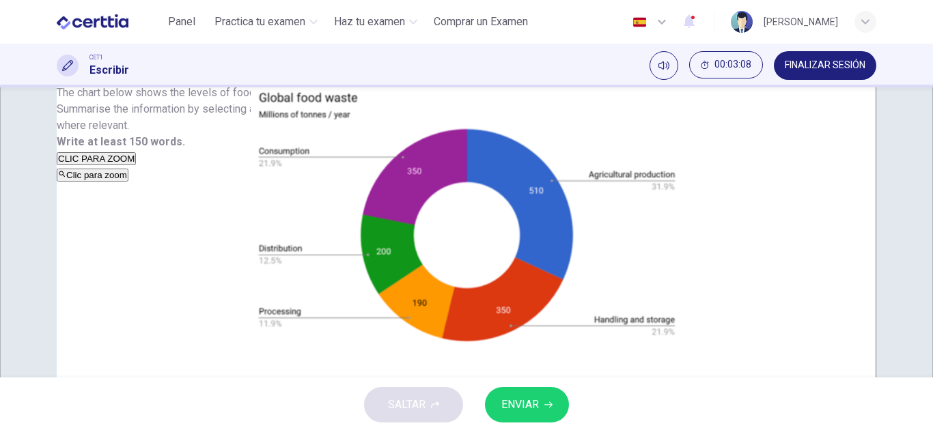
type textarea "*"
type textarea "**********"
type textarea "*"
type textarea "**********"
type textarea "*"
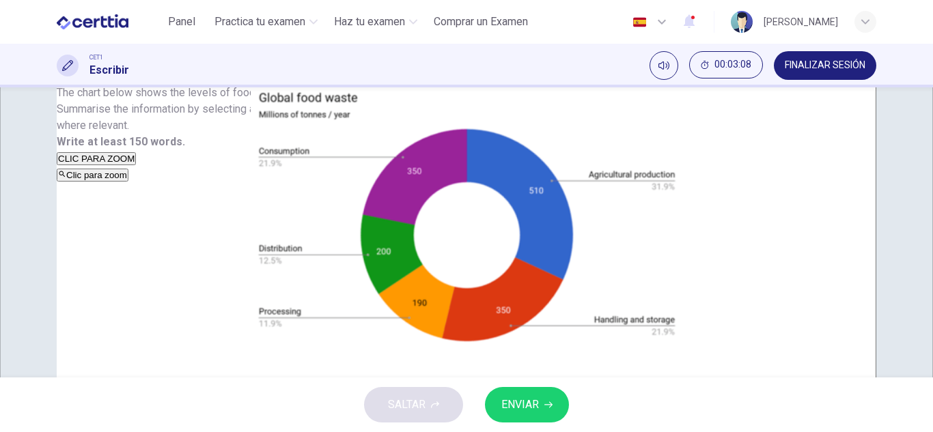
type textarea "**********"
type textarea "*"
type textarea "**********"
type textarea "*"
type textarea "**********"
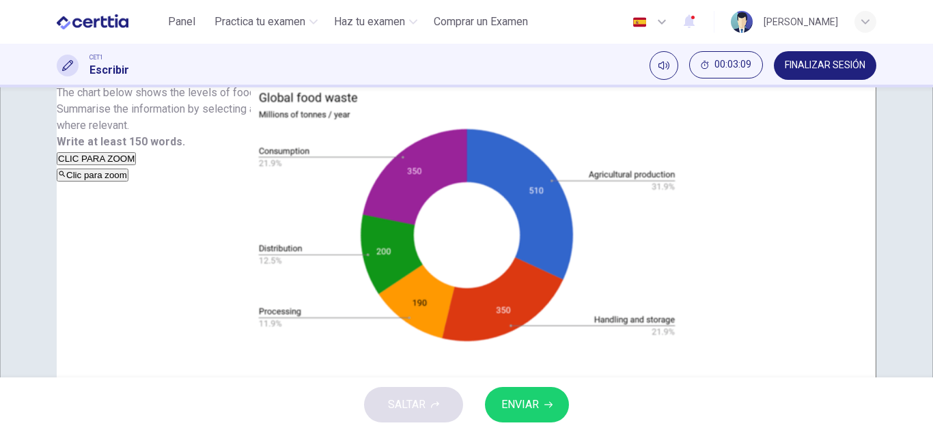
type textarea "*"
type textarea "**********"
type textarea "*"
type textarea "**********"
type textarea "*"
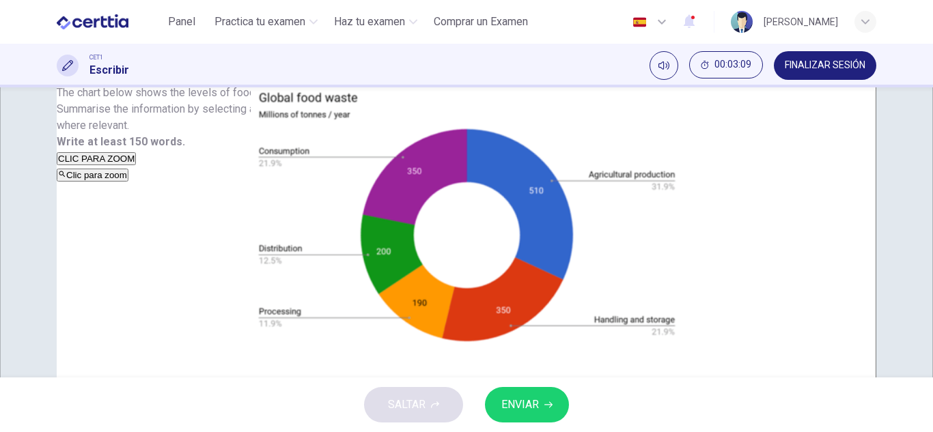
type textarea "**********"
type textarea "*"
type textarea "**********"
type textarea "*"
type textarea "**********"
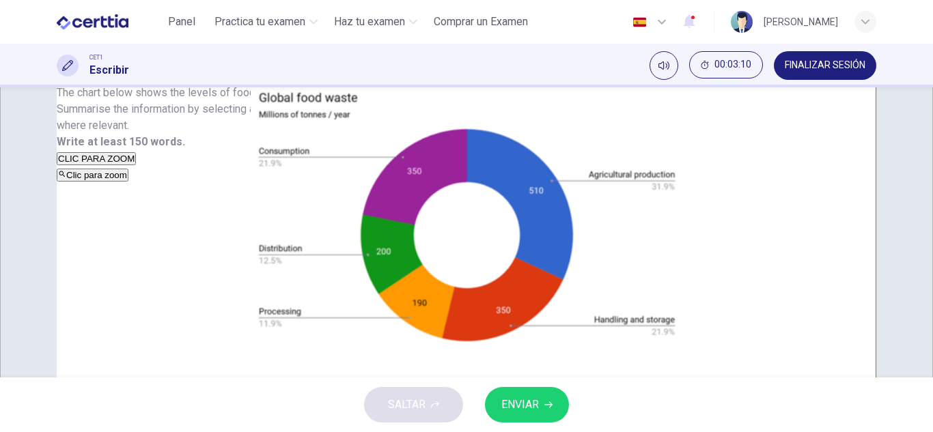
type textarea "*"
type textarea "**********"
type textarea "*"
type textarea "**********"
type textarea "*"
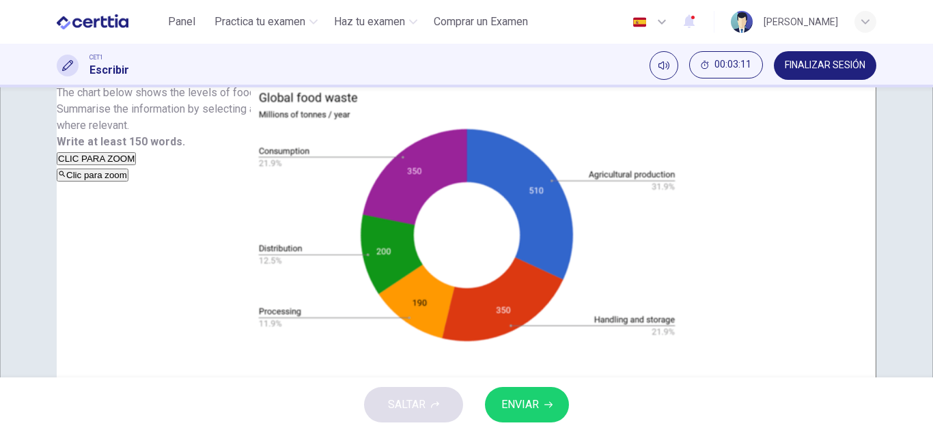
type textarea "**********"
type textarea "*"
type textarea "**********"
type textarea "*"
type textarea "**********"
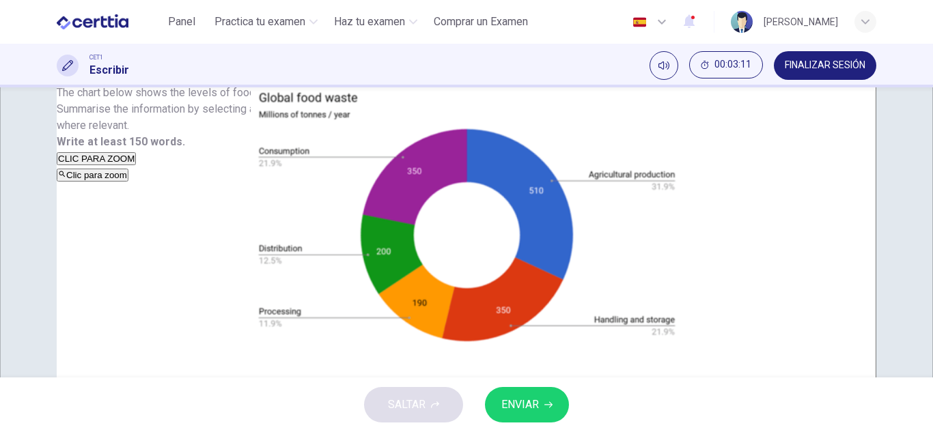
type textarea "*"
type textarea "**********"
type textarea "*"
type textarea "**********"
type textarea "*"
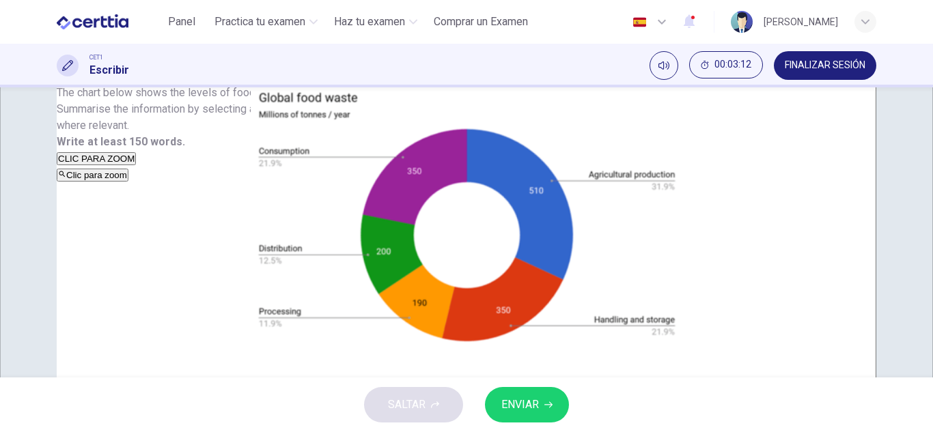
type textarea "**********"
type textarea "*"
type textarea "**********"
type textarea "*"
type textarea "**********"
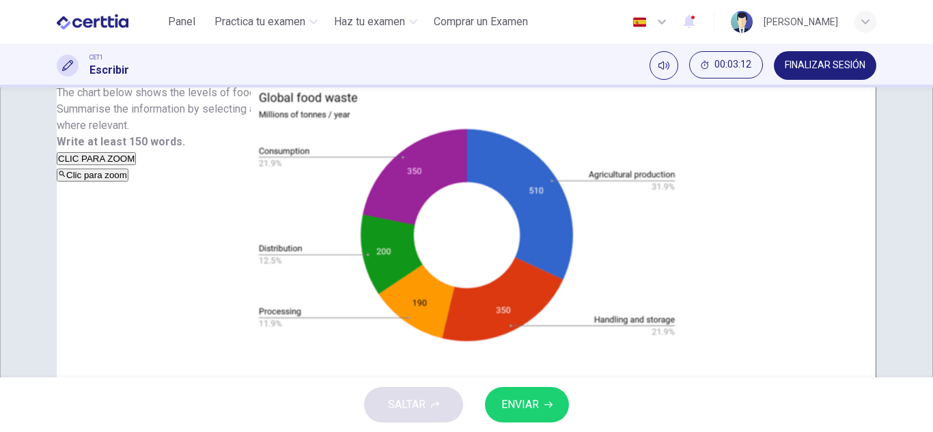
type textarea "*"
type textarea "**********"
type textarea "*"
type textarea "**********"
type textarea "*"
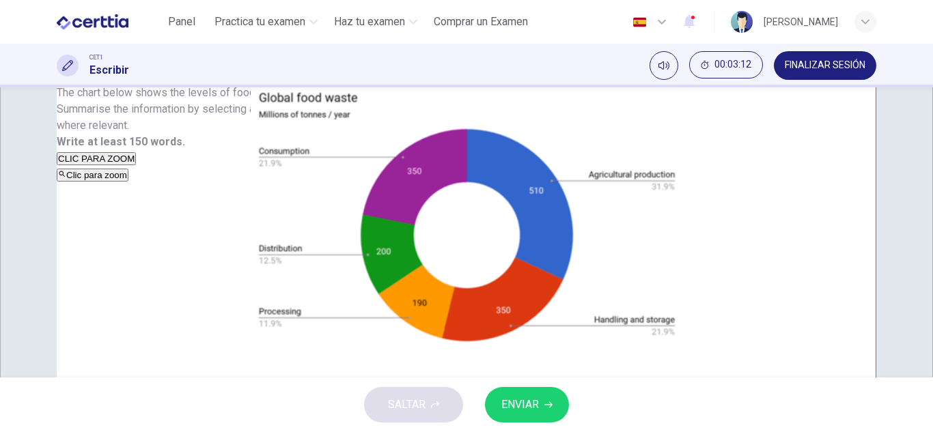
type textarea "**********"
type textarea "*"
type textarea "**********"
type textarea "*"
type textarea "**********"
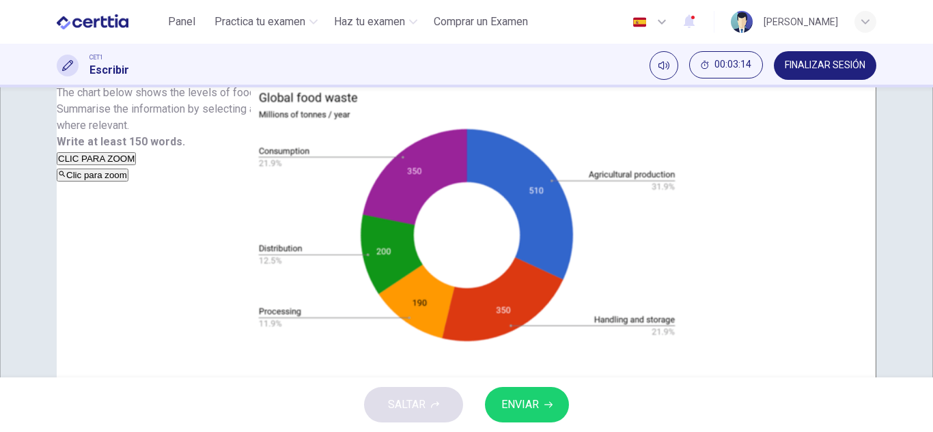
type textarea "*"
type textarea "**********"
type textarea "*"
type textarea "**********"
type textarea "*"
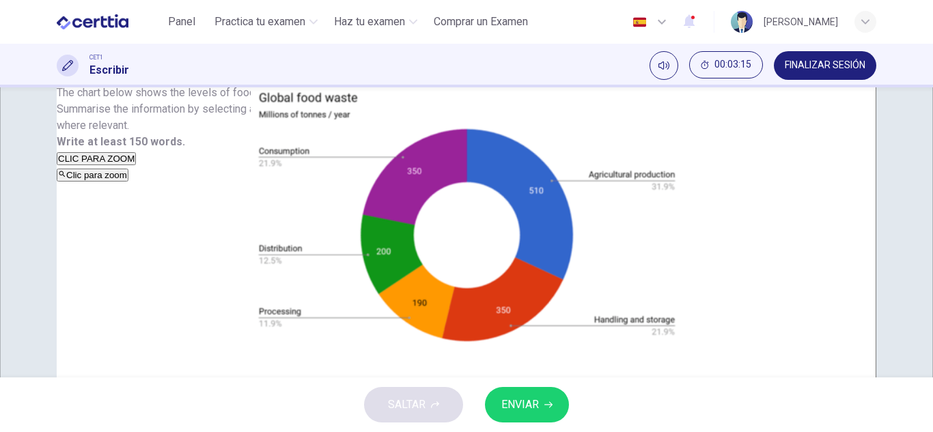
type textarea "**********"
type textarea "*"
type textarea "**********"
type textarea "*"
type textarea "**********"
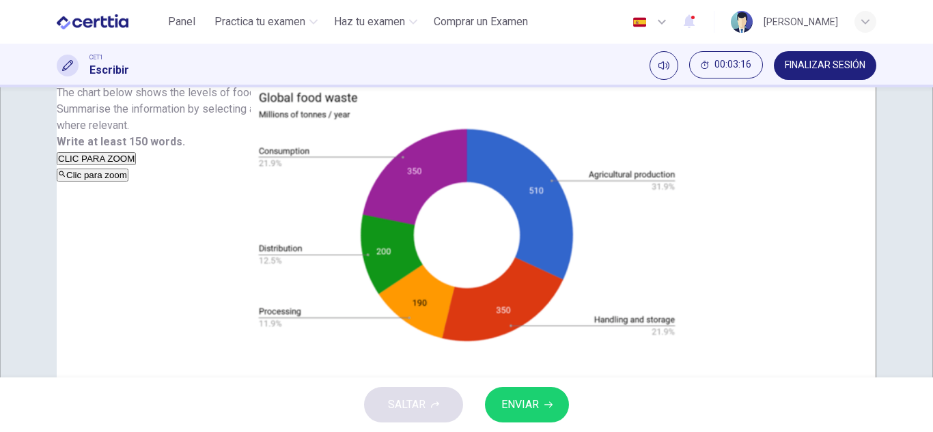
type textarea "*"
type textarea "**********"
type textarea "*"
type textarea "**********"
type textarea "*"
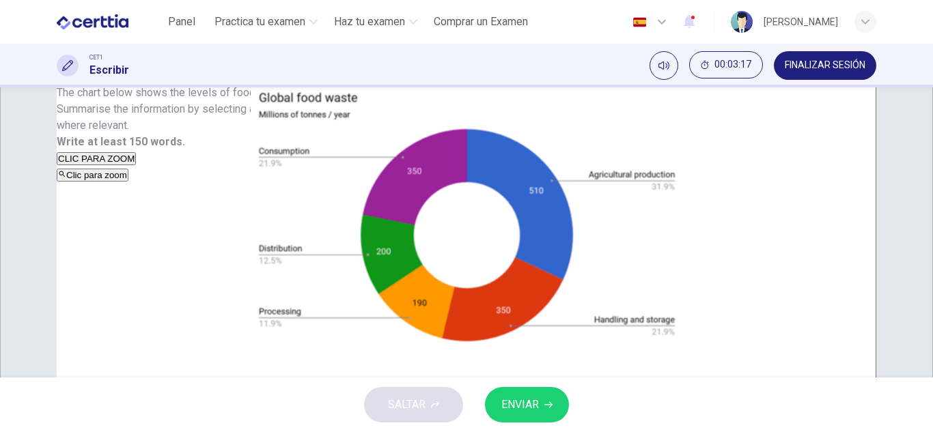
type textarea "**********"
type textarea "*"
type textarea "**********"
type textarea "*"
type textarea "**********"
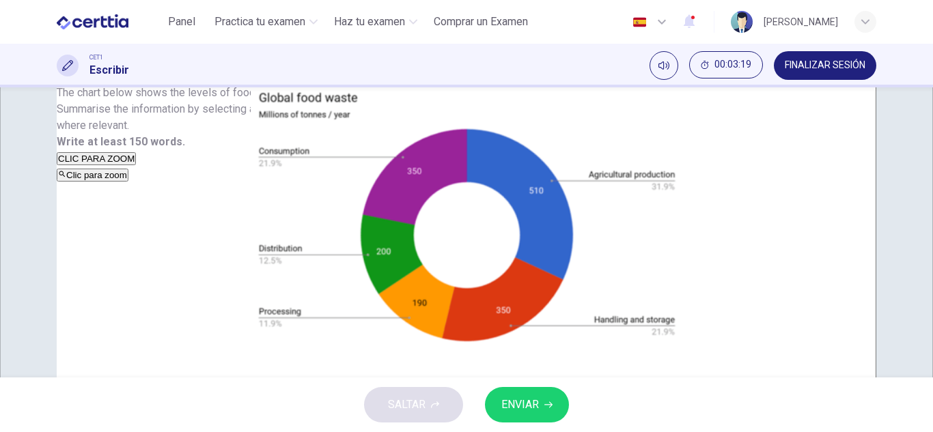
type textarea "*"
type textarea "**********"
type textarea "*"
type textarea "**********"
type textarea "*"
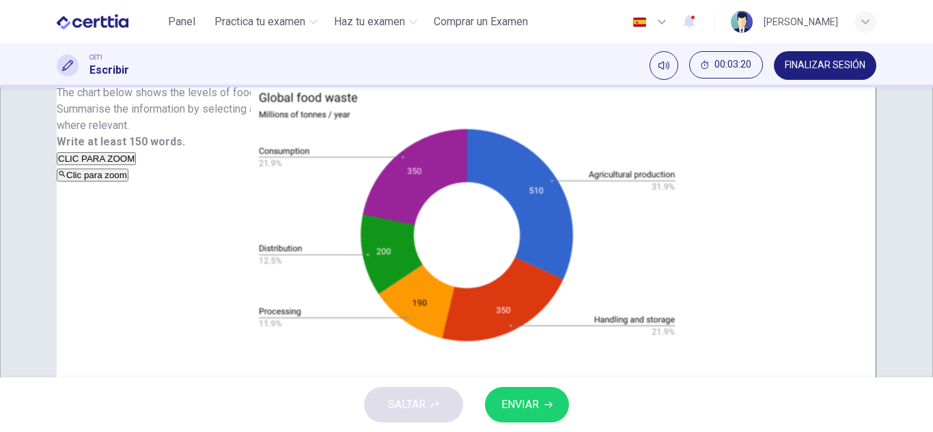
type textarea "**********"
type textarea "*"
type textarea "**********"
type textarea "*"
type textarea "**********"
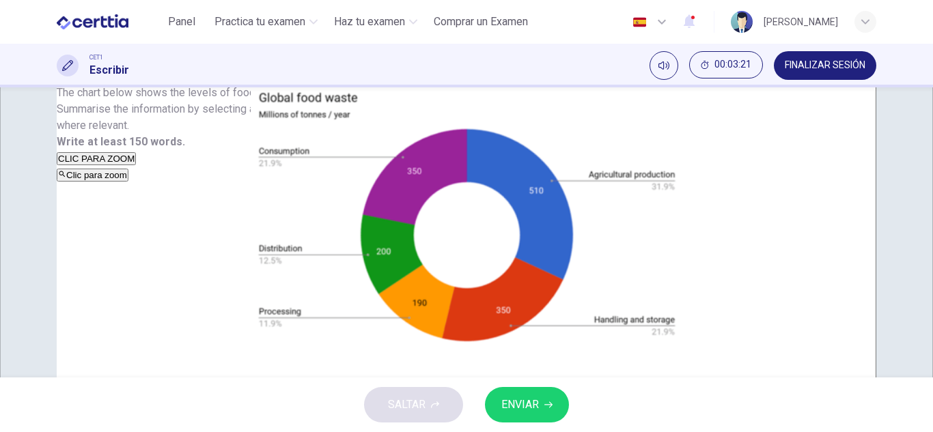
type textarea "*"
type textarea "**********"
click at [532, 147] on textarea at bounding box center [702, 253] width 347 height 381
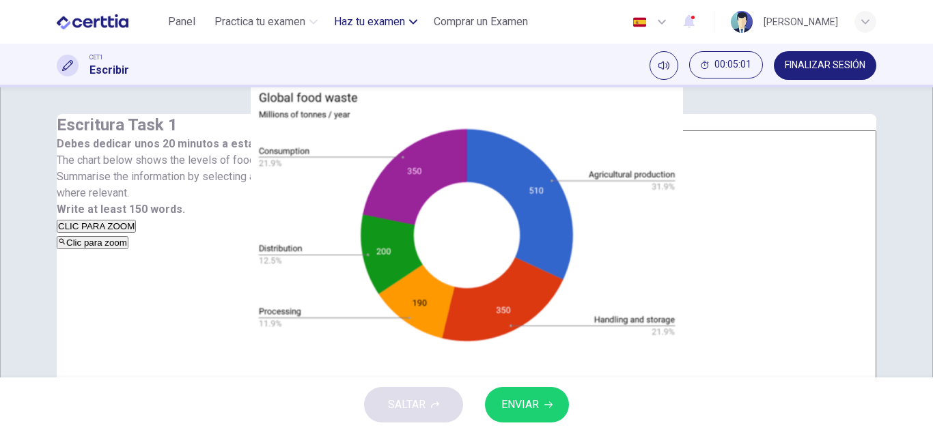
scroll to position [0, 0]
click at [612, 186] on textarea "**********" at bounding box center [702, 321] width 347 height 381
click at [640, 178] on textarea "**********" at bounding box center [702, 321] width 347 height 381
click at [626, 195] on textarea "**********" at bounding box center [702, 321] width 347 height 381
click at [613, 184] on textarea "**********" at bounding box center [702, 321] width 347 height 381
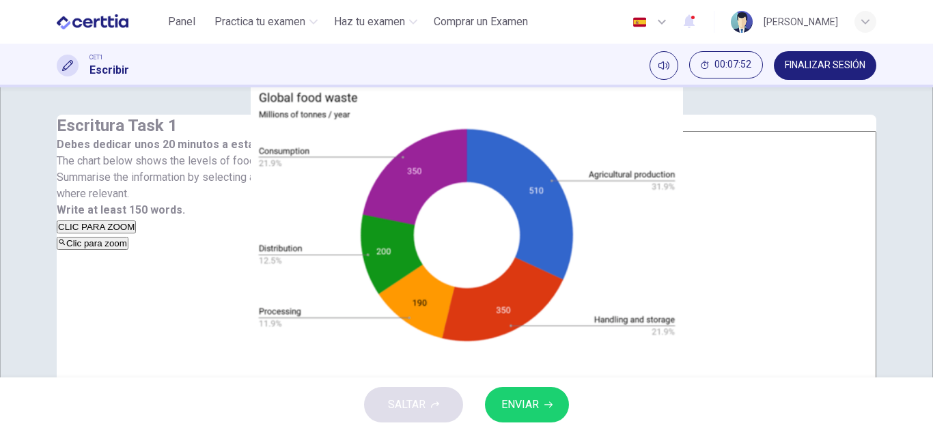
click at [708, 182] on textarea "**********" at bounding box center [702, 321] width 347 height 381
click at [802, 179] on textarea "**********" at bounding box center [702, 321] width 347 height 381
click at [643, 208] on textarea "**********" at bounding box center [702, 321] width 347 height 381
click at [633, 199] on textarea "**********" at bounding box center [702, 321] width 347 height 381
click at [738, 191] on textarea "**********" at bounding box center [702, 321] width 347 height 381
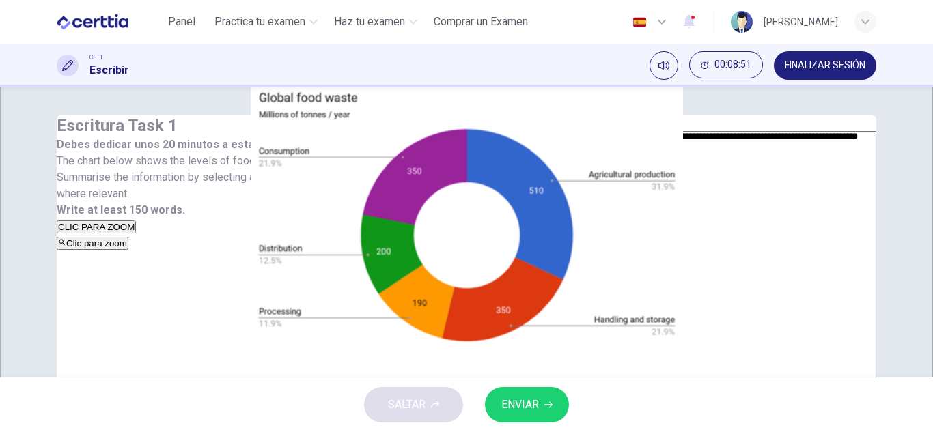
click at [712, 203] on textarea "**********" at bounding box center [702, 321] width 347 height 381
click at [736, 179] on textarea "**********" at bounding box center [702, 321] width 347 height 381
drag, startPoint x: 732, startPoint y: 183, endPoint x: 497, endPoint y: 180, distance: 235.0
click at [529, 180] on textarea "**********" at bounding box center [702, 321] width 347 height 381
drag, startPoint x: 594, startPoint y: 182, endPoint x: 846, endPoint y: 175, distance: 252.9
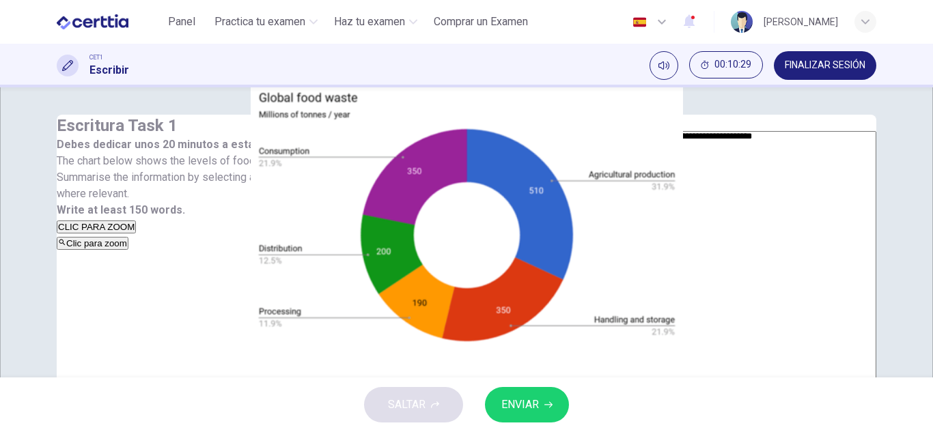
click at [846, 175] on div "**********" at bounding box center [702, 324] width 347 height 386
click at [679, 199] on textarea "**********" at bounding box center [702, 321] width 347 height 381
click at [678, 199] on textarea "**********" at bounding box center [702, 321] width 347 height 381
click at [816, 201] on textarea "**********" at bounding box center [702, 321] width 347 height 381
click at [544, 217] on textarea "**********" at bounding box center [702, 321] width 347 height 381
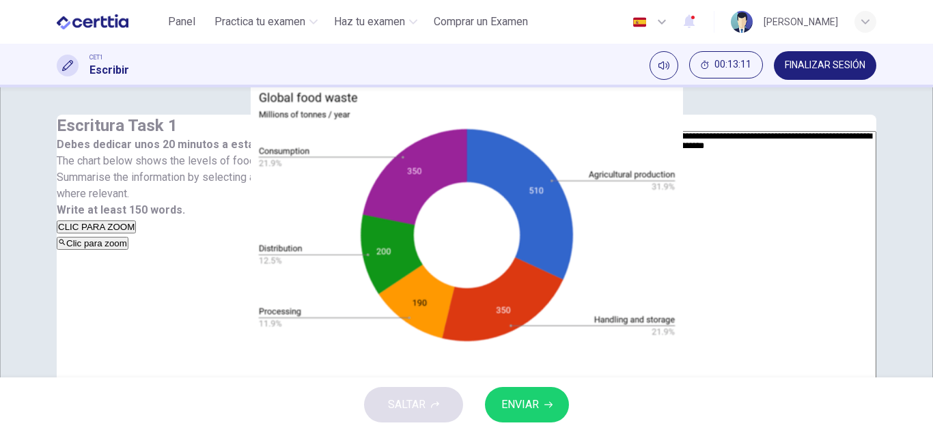
click at [695, 204] on textarea "**********" at bounding box center [702, 321] width 347 height 381
click at [656, 211] on textarea "**********" at bounding box center [702, 321] width 347 height 381
click at [728, 212] on textarea "**********" at bounding box center [702, 321] width 347 height 381
click at [705, 219] on textarea "**********" at bounding box center [702, 321] width 347 height 381
click at [631, 214] on textarea "**********" at bounding box center [702, 321] width 347 height 381
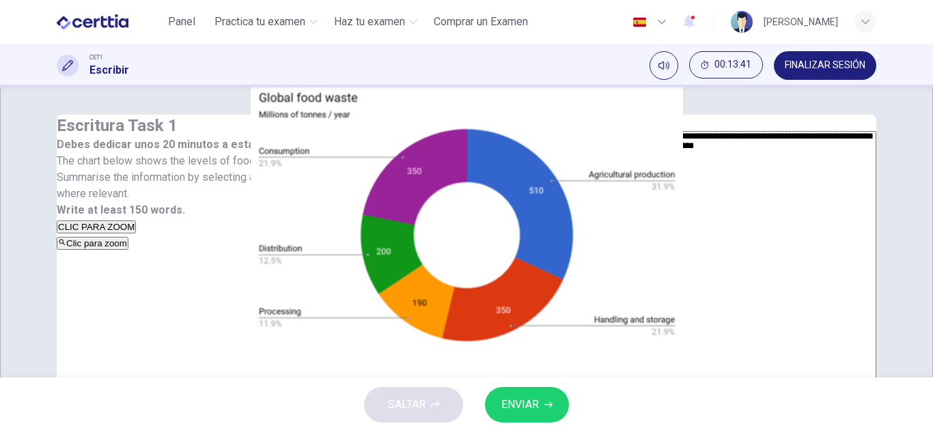
click at [636, 213] on textarea "**********" at bounding box center [702, 321] width 347 height 381
click at [738, 214] on textarea "**********" at bounding box center [702, 321] width 347 height 381
click at [783, 222] on textarea "**********" at bounding box center [702, 321] width 347 height 381
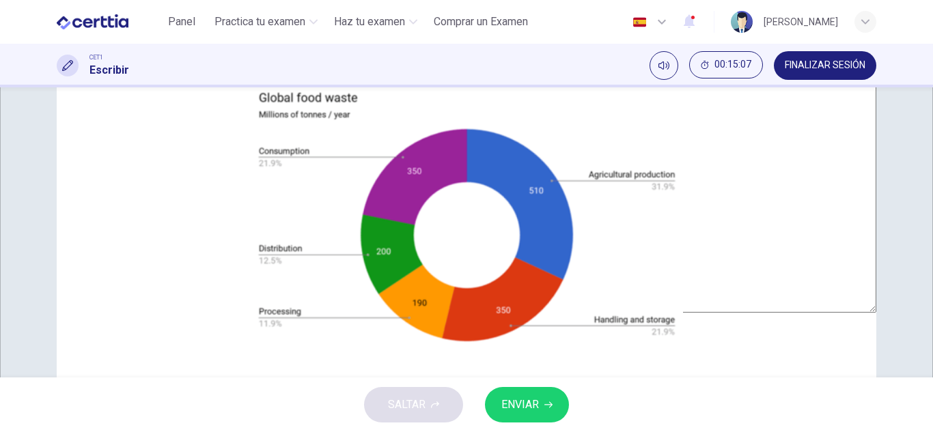
scroll to position [205, 0]
click at [325, 46] on div "Clic para zoom" at bounding box center [293, 38] width 473 height 16
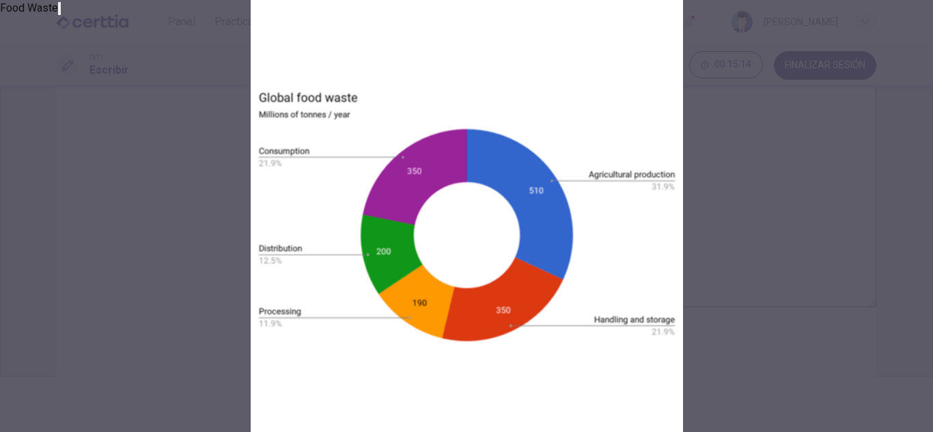
click at [902, 253] on div at bounding box center [466, 216] width 933 height 432
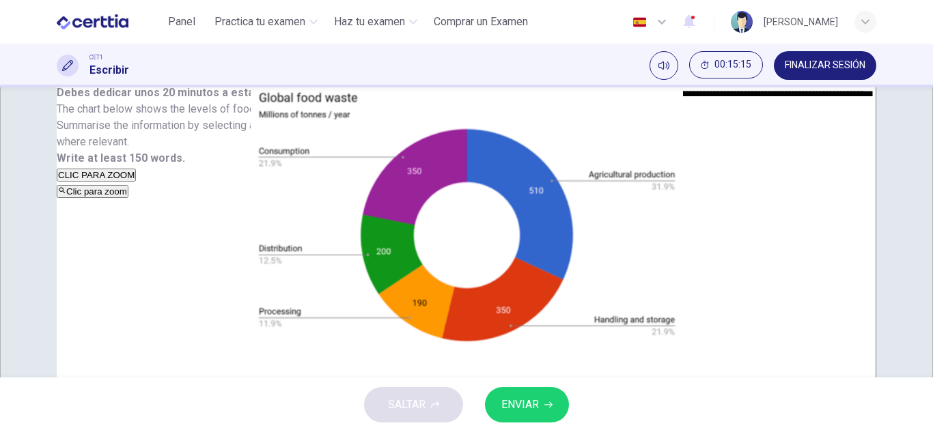
scroll to position [0, 0]
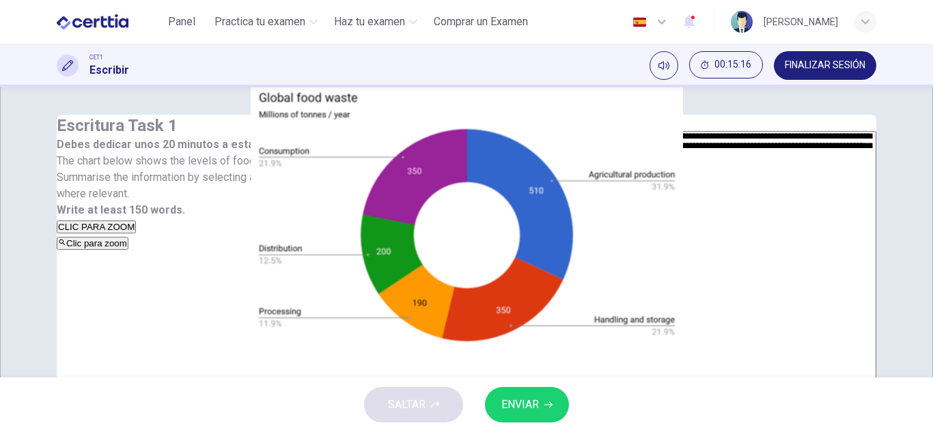
click at [708, 240] on textarea "**********" at bounding box center [702, 321] width 347 height 381
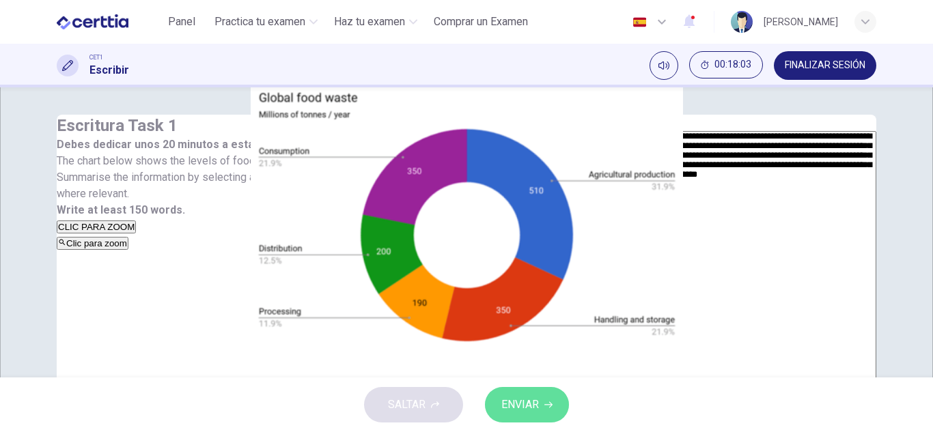
click at [534, 415] on button "ENVIAR" at bounding box center [527, 405] width 84 height 36
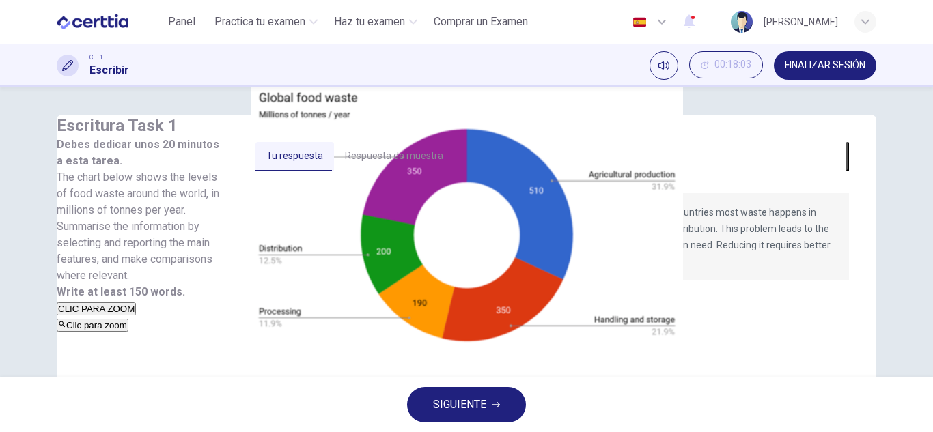
click at [454, 154] on button "Respuesta de muestra" at bounding box center [394, 156] width 120 height 29
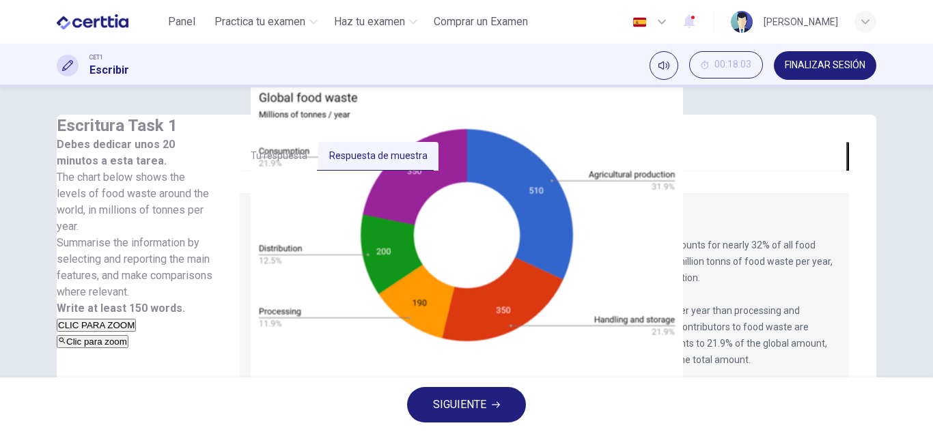
click at [318, 152] on button "Tu respuesta" at bounding box center [279, 156] width 79 height 29
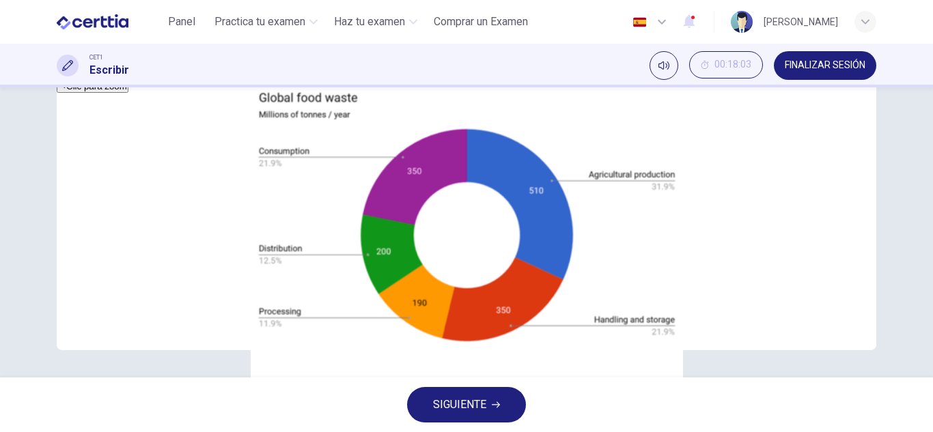
scroll to position [265, 0]
click at [501, 406] on button "SIGUIENTE" at bounding box center [466, 405] width 119 height 36
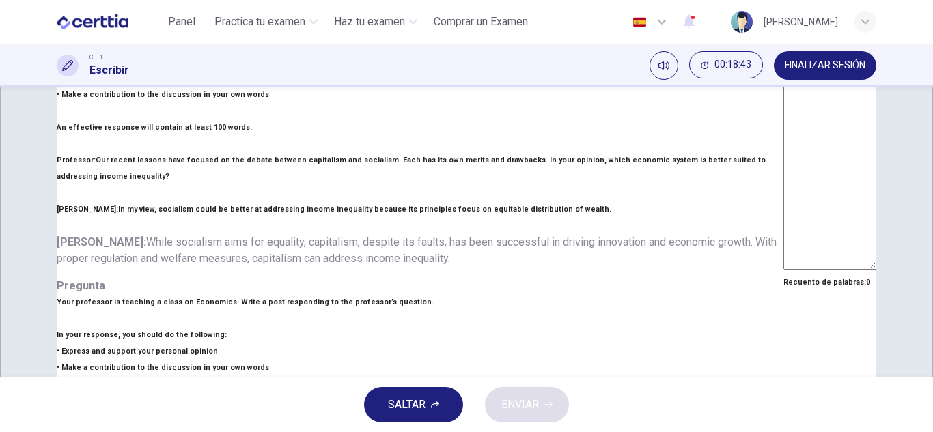
scroll to position [0, 0]
click at [270, 19] on span "Practica tu examen" at bounding box center [259, 22] width 91 height 16
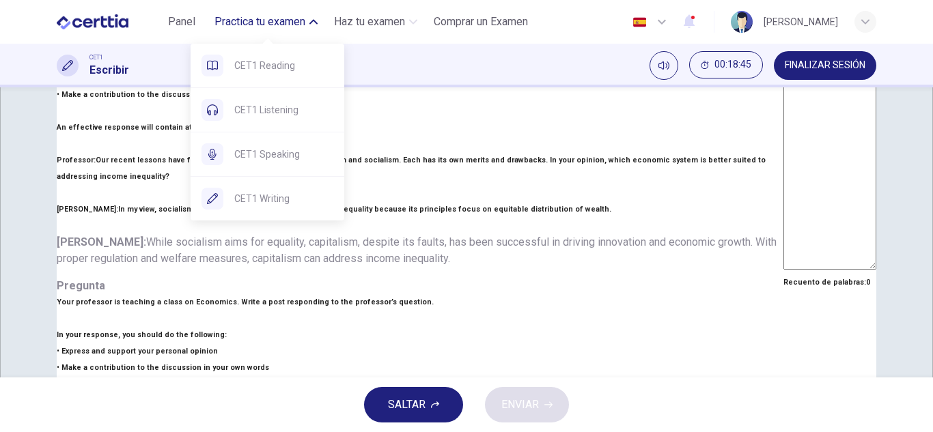
click at [278, 23] on span "Practica tu examen" at bounding box center [259, 22] width 91 height 16
click at [271, 25] on span "Practica tu examen" at bounding box center [259, 22] width 91 height 16
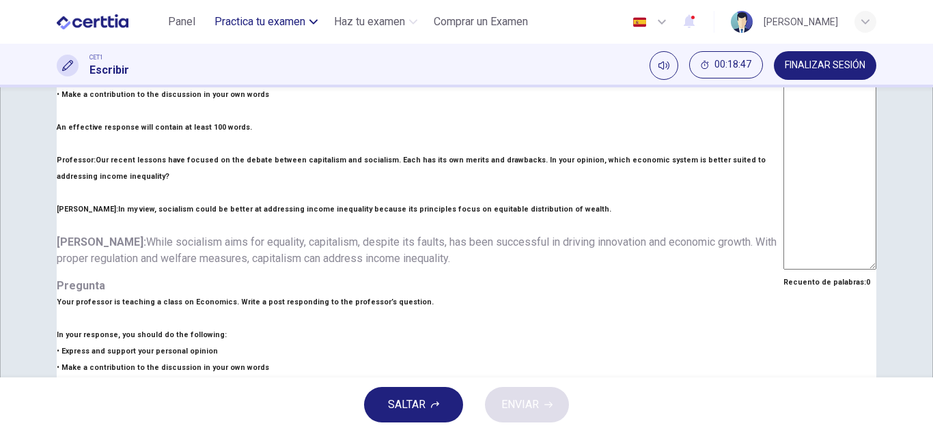
click at [271, 25] on span "Practica tu examen" at bounding box center [259, 22] width 91 height 16
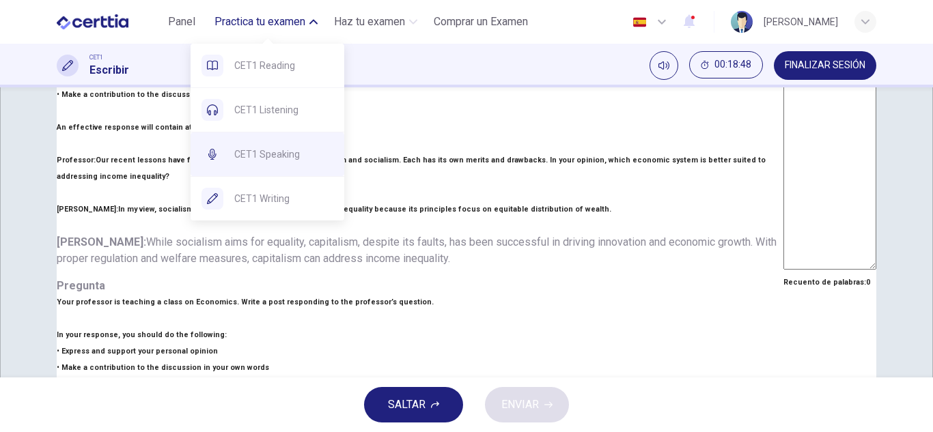
click at [271, 165] on div "CET1 Speaking" at bounding box center [268, 155] width 154 height 44
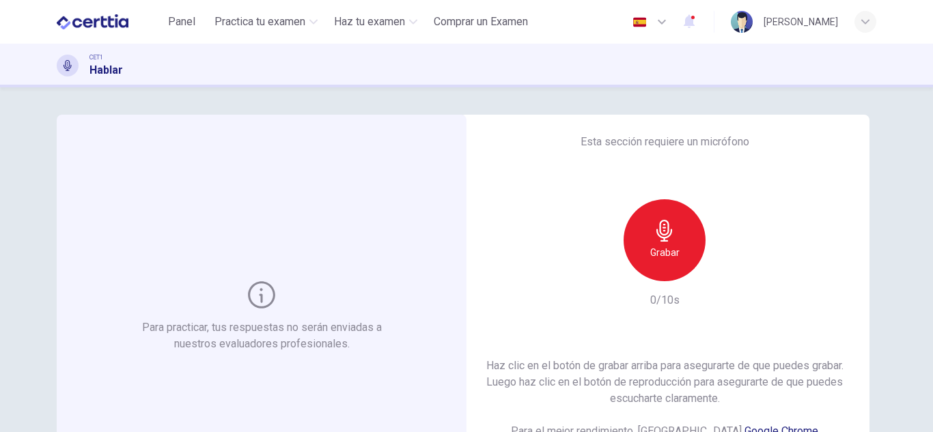
click at [674, 232] on div "Grabar" at bounding box center [665, 240] width 82 height 82
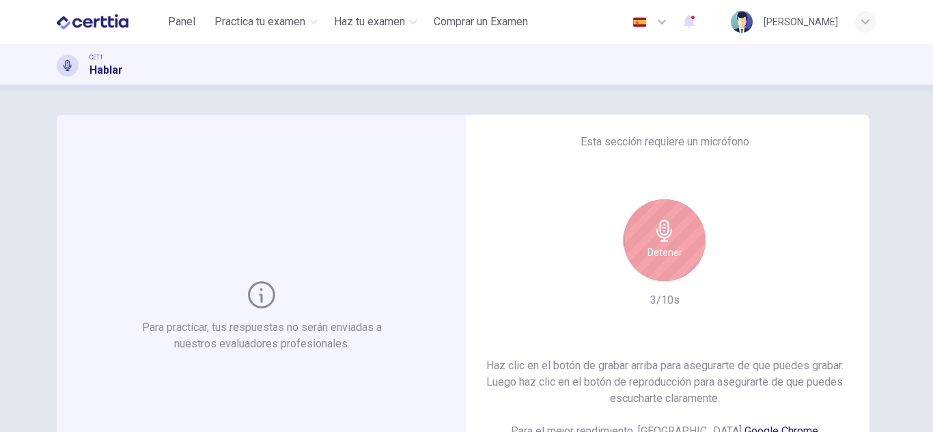
click at [674, 232] on div "Detener" at bounding box center [665, 240] width 82 height 82
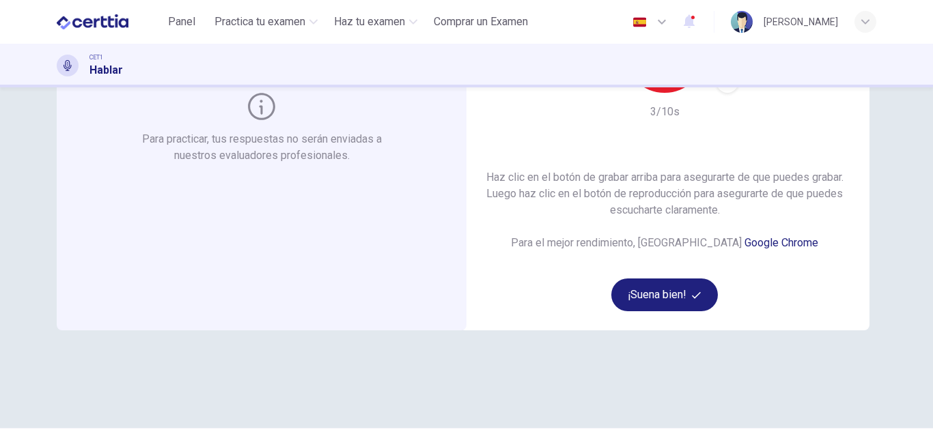
scroll to position [205, 0]
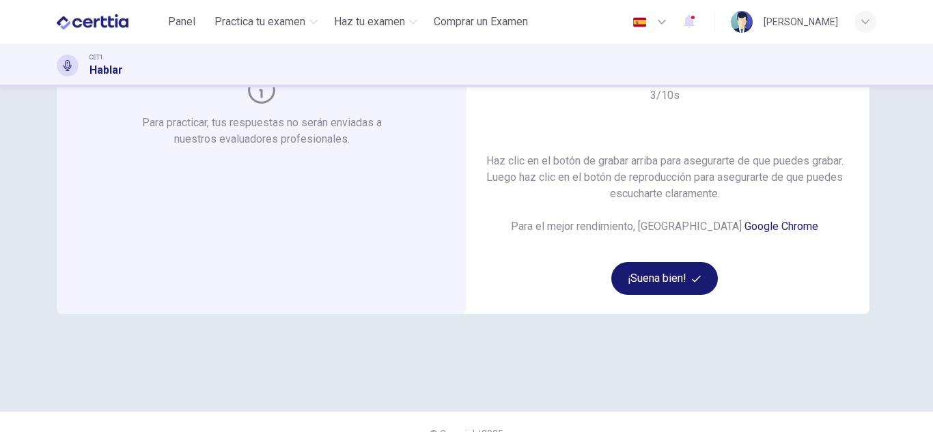
click at [675, 289] on button "¡Suena bien!" at bounding box center [664, 278] width 107 height 33
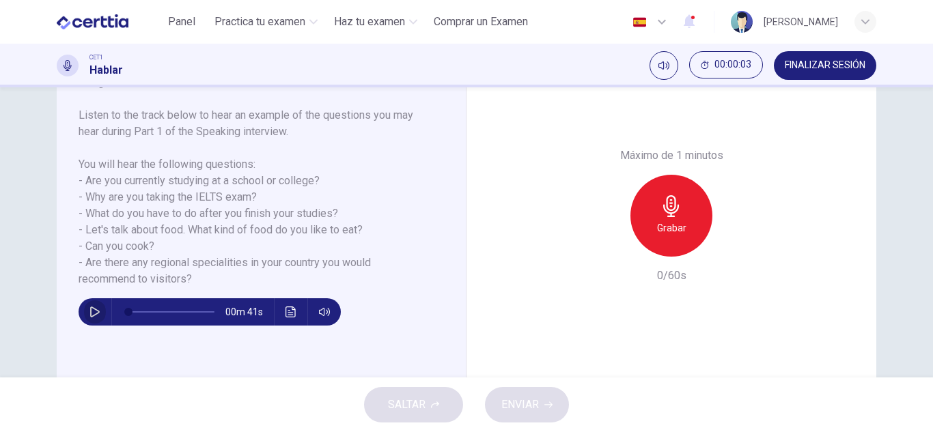
click at [89, 316] on icon "button" at bounding box center [94, 312] width 11 height 11
click at [94, 314] on icon "button" at bounding box center [94, 312] width 11 height 11
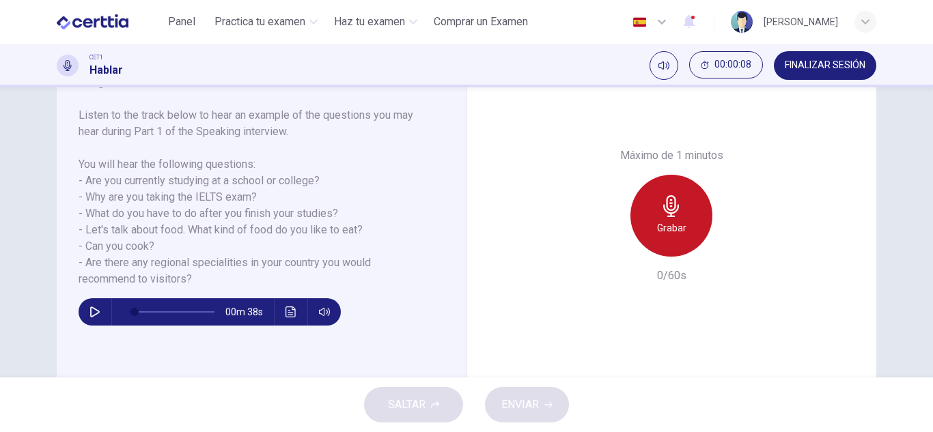
click at [659, 224] on h6 "Grabar" at bounding box center [671, 228] width 29 height 16
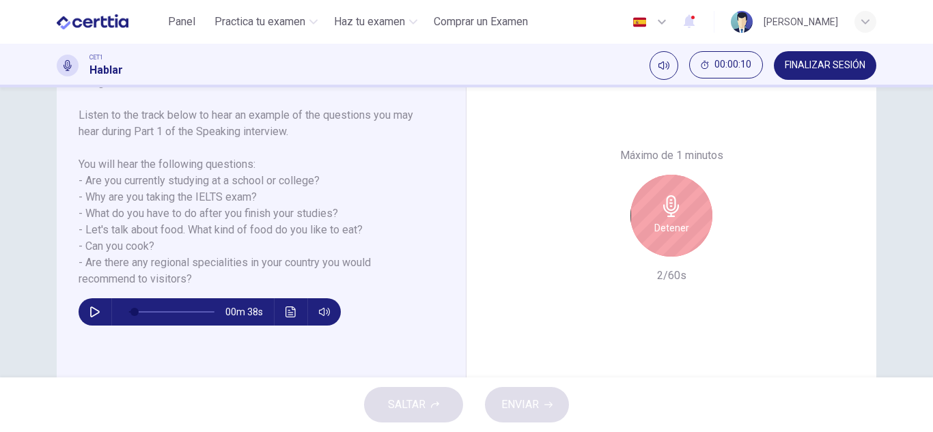
click at [688, 229] on div "Detener" at bounding box center [672, 216] width 82 height 82
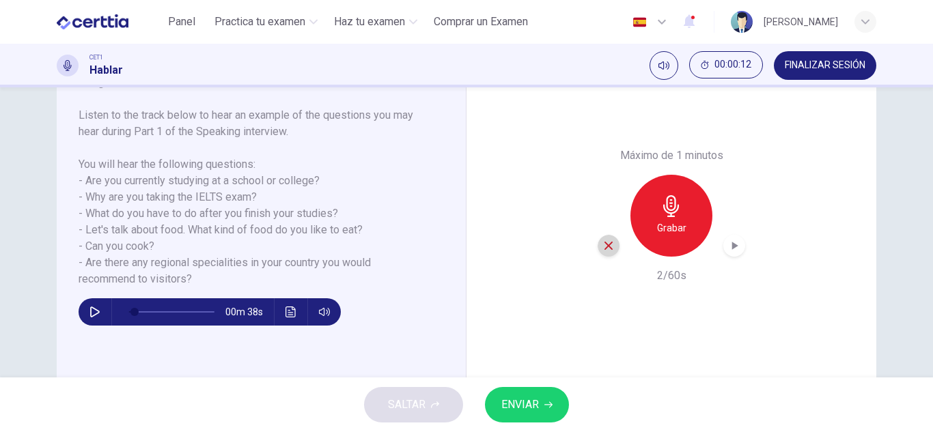
click at [605, 248] on icon "button" at bounding box center [609, 246] width 12 height 12
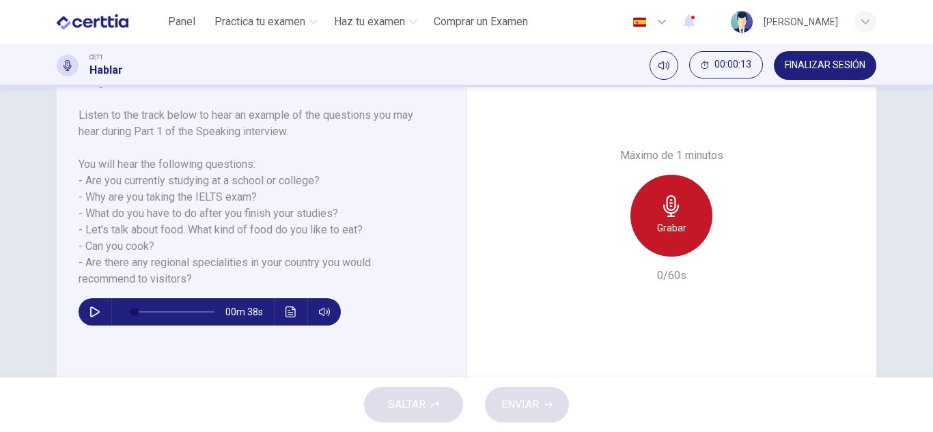
click at [678, 227] on h6 "Grabar" at bounding box center [671, 228] width 29 height 16
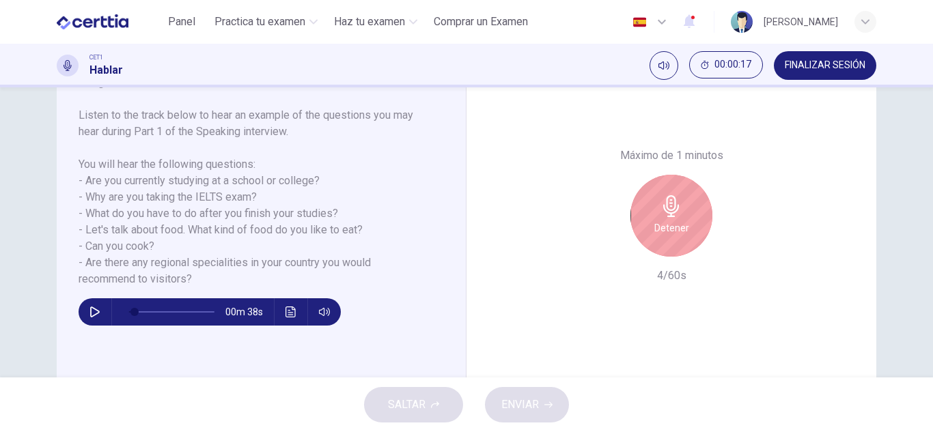
click at [678, 227] on h6 "Detener" at bounding box center [671, 228] width 35 height 16
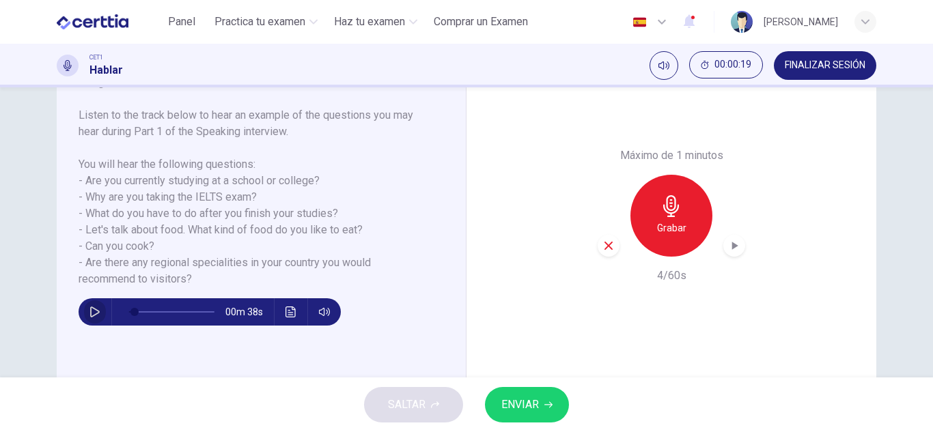
click at [96, 316] on icon "button" at bounding box center [94, 312] width 11 height 11
click at [607, 246] on icon "button" at bounding box center [609, 246] width 12 height 12
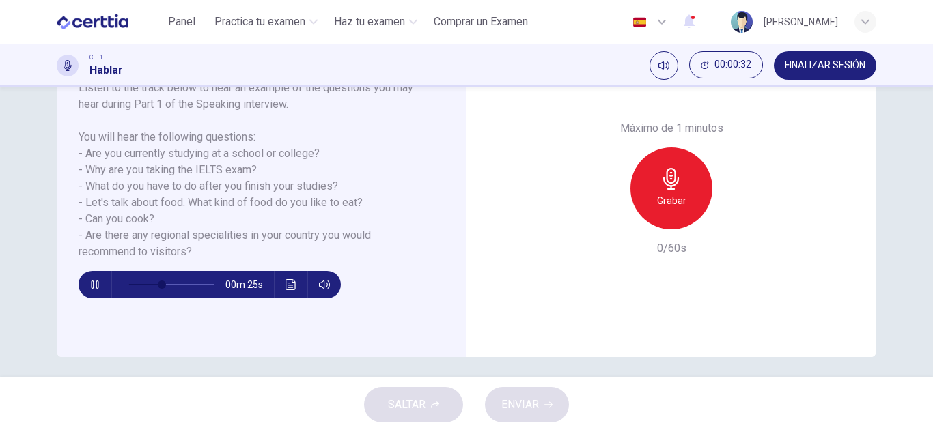
scroll to position [239, 0]
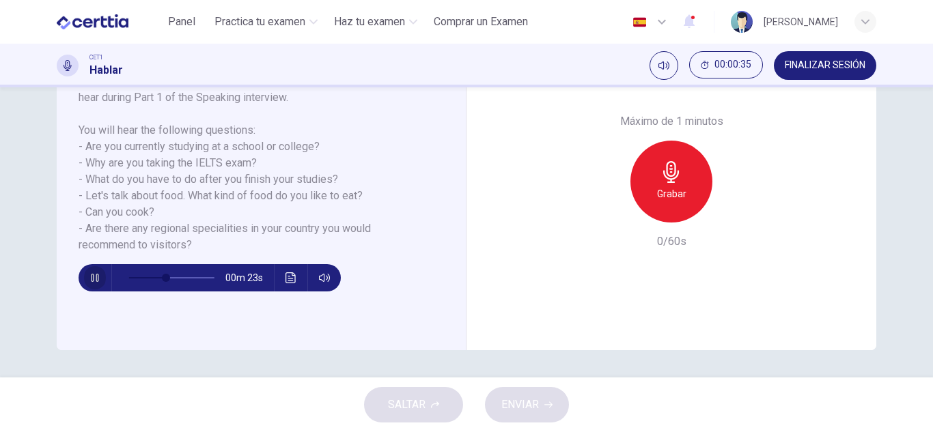
click at [92, 281] on icon "button" at bounding box center [94, 278] width 11 height 11
click at [663, 191] on h6 "Grabar" at bounding box center [671, 194] width 29 height 16
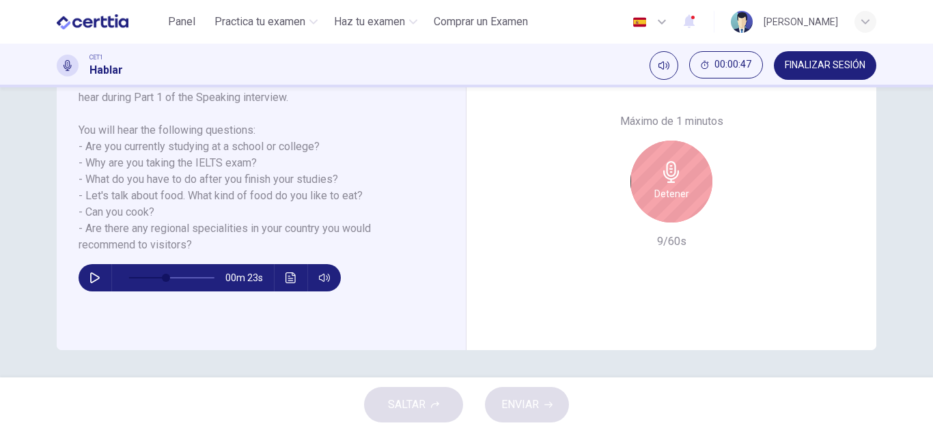
click at [663, 191] on h6 "Detener" at bounding box center [671, 194] width 35 height 16
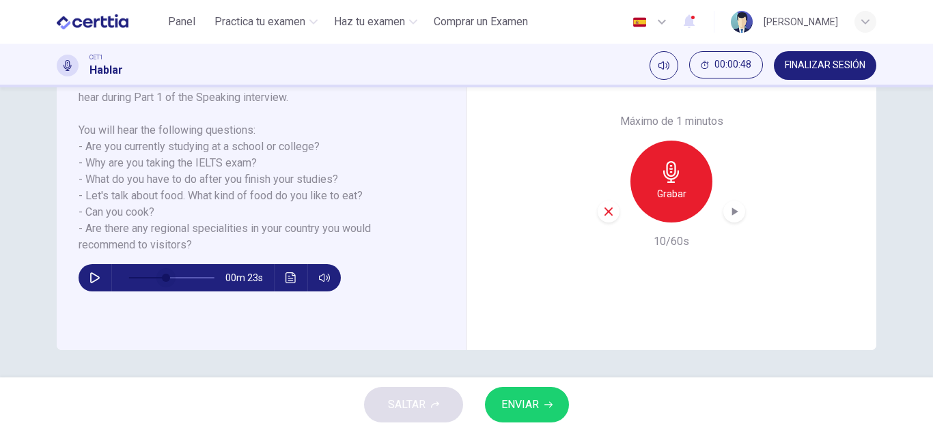
click at [162, 276] on span at bounding box center [166, 278] width 8 height 8
click at [603, 217] on icon "button" at bounding box center [609, 212] width 12 height 12
click at [74, 288] on div "Pregunta : Listen to the track below to hear an example of the questions you ma…" at bounding box center [262, 181] width 410 height 337
click at [91, 280] on icon "button" at bounding box center [94, 278] width 11 height 11
click at [92, 279] on icon "button" at bounding box center [94, 278] width 11 height 11
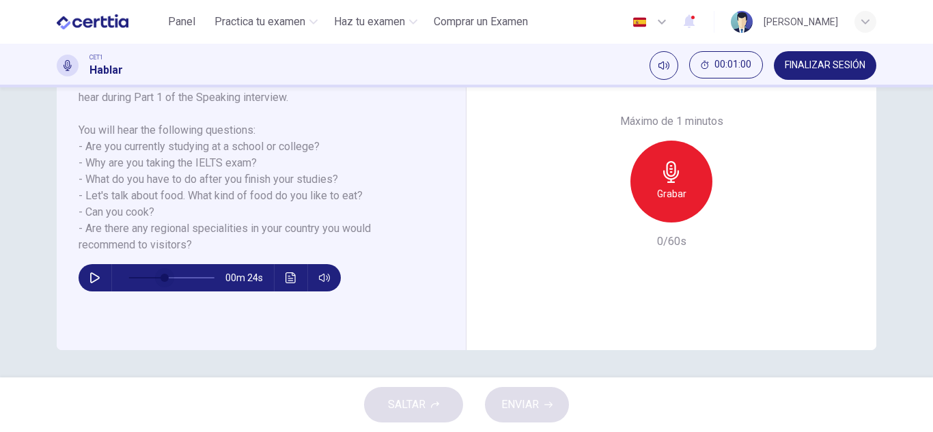
click at [161, 276] on span at bounding box center [165, 278] width 8 height 8
click at [151, 277] on span at bounding box center [154, 278] width 8 height 8
click at [150, 277] on span at bounding box center [154, 278] width 8 height 8
click at [656, 206] on div "Grabar" at bounding box center [672, 182] width 82 height 82
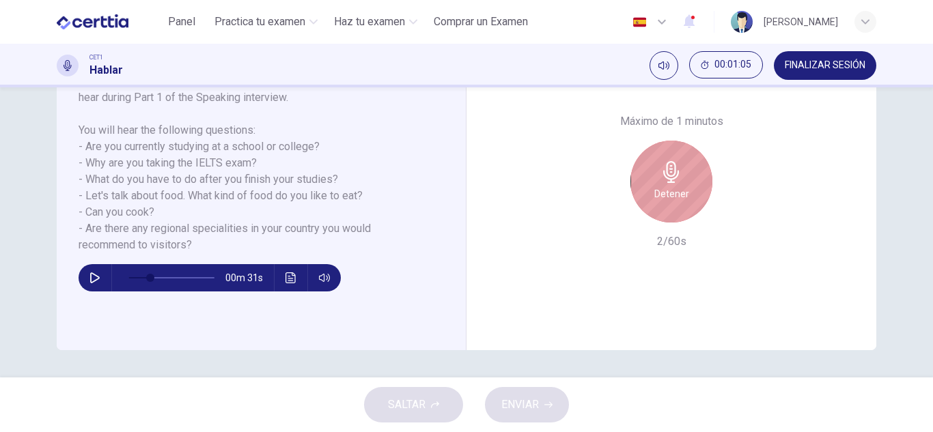
click at [656, 206] on div "Detener" at bounding box center [672, 182] width 82 height 82
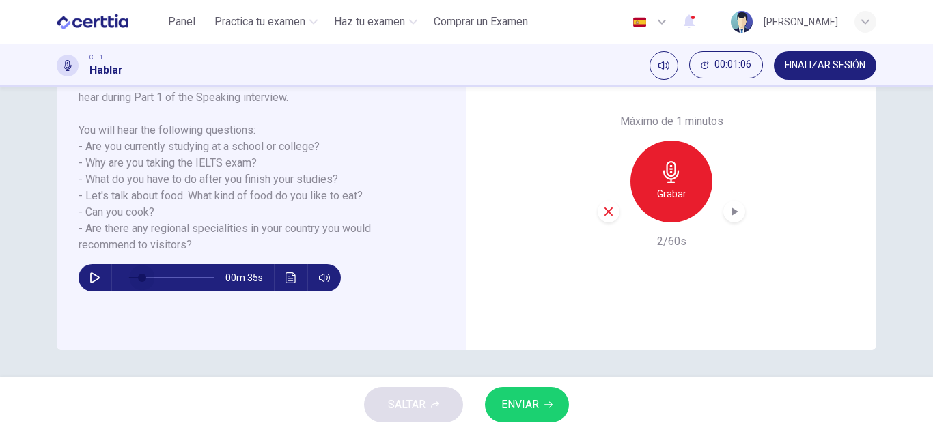
click at [139, 277] on span at bounding box center [142, 278] width 8 height 8
click at [89, 281] on icon "button" at bounding box center [94, 278] width 11 height 11
click at [603, 215] on icon "button" at bounding box center [609, 212] width 12 height 12
click at [665, 200] on h6 "Grabar" at bounding box center [671, 194] width 29 height 16
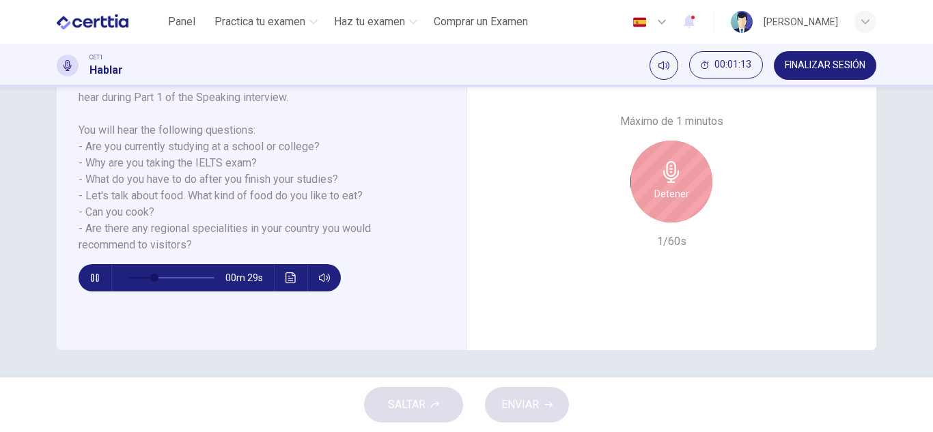
click at [98, 280] on button "button" at bounding box center [95, 277] width 22 height 27
click at [97, 279] on button "button" at bounding box center [95, 277] width 22 height 27
click at [653, 181] on div "Detener" at bounding box center [672, 182] width 82 height 82
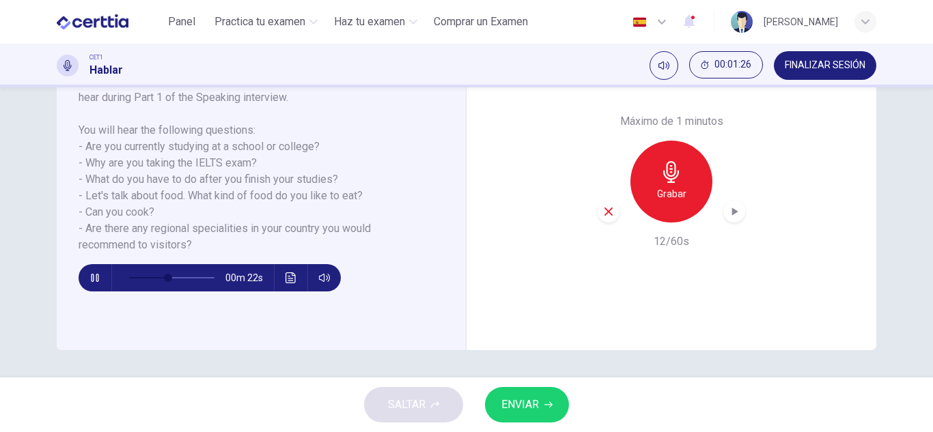
click at [606, 208] on icon "button" at bounding box center [609, 212] width 12 height 12
click at [152, 277] on span at bounding box center [171, 277] width 86 height 19
click at [144, 277] on span at bounding box center [147, 278] width 8 height 8
click at [669, 194] on h6 "Grabar" at bounding box center [671, 194] width 29 height 16
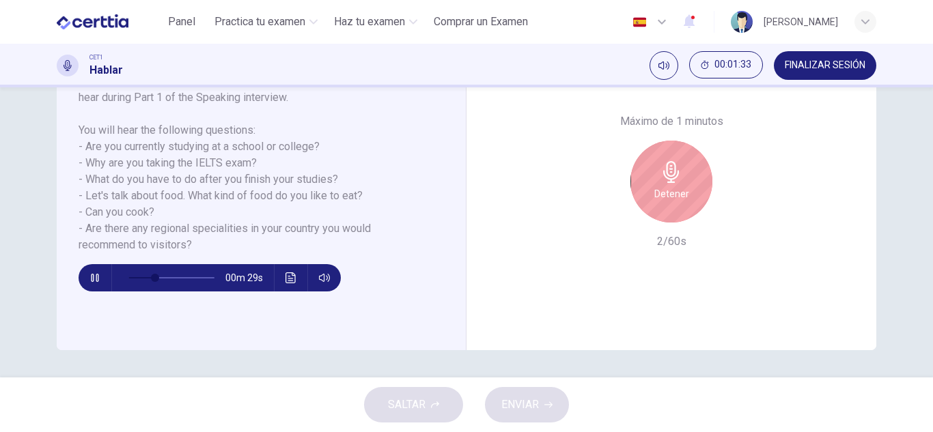
click at [92, 275] on icon "button" at bounding box center [94, 278] width 11 height 11
click at [92, 275] on icon "button" at bounding box center [95, 278] width 10 height 11
click at [92, 275] on icon "button" at bounding box center [94, 278] width 11 height 11
click at [92, 275] on icon "button" at bounding box center [95, 278] width 10 height 11
click at [92, 275] on icon "button" at bounding box center [94, 278] width 11 height 11
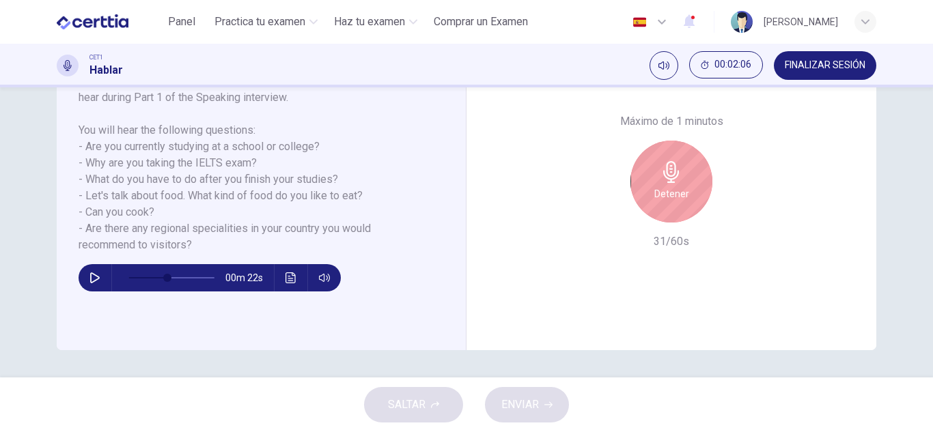
click at [680, 182] on div "Detener" at bounding box center [672, 182] width 82 height 82
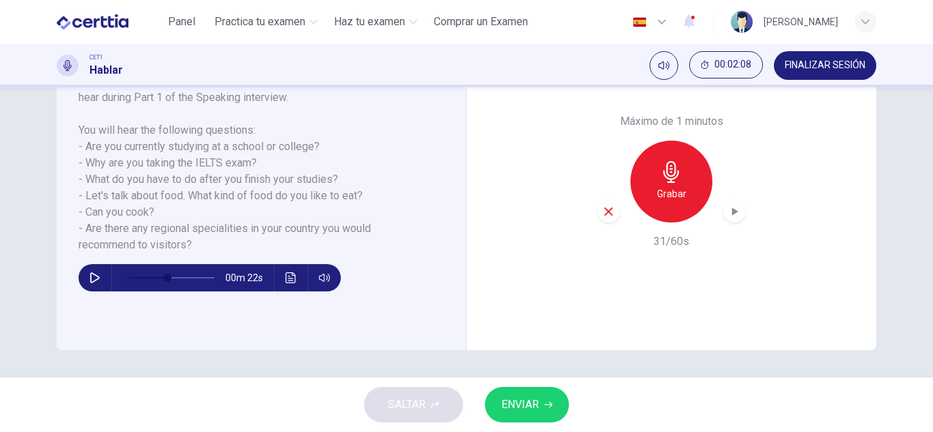
drag, startPoint x: 107, startPoint y: 283, endPoint x: 100, endPoint y: 283, distance: 7.5
click at [105, 283] on div "00m 22s" at bounding box center [210, 277] width 262 height 27
click at [97, 281] on button "button" at bounding box center [95, 277] width 22 height 27
type input "*"
click at [607, 210] on icon "button" at bounding box center [609, 212] width 8 height 8
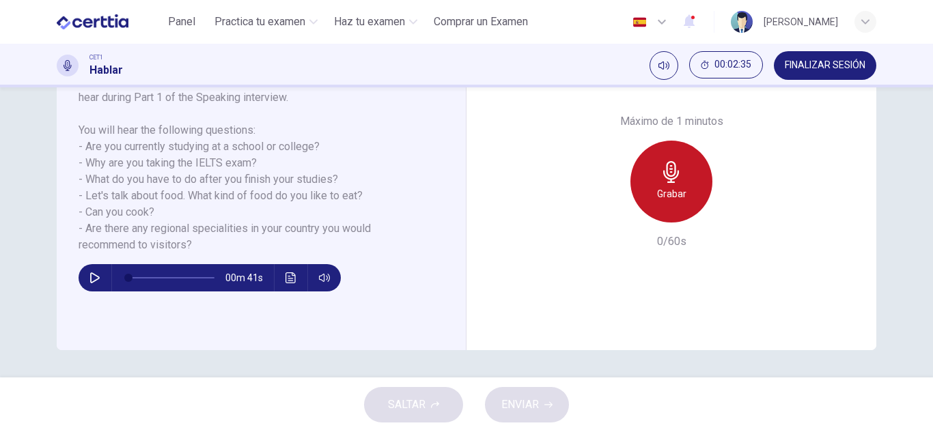
click at [666, 186] on h6 "Grabar" at bounding box center [671, 194] width 29 height 16
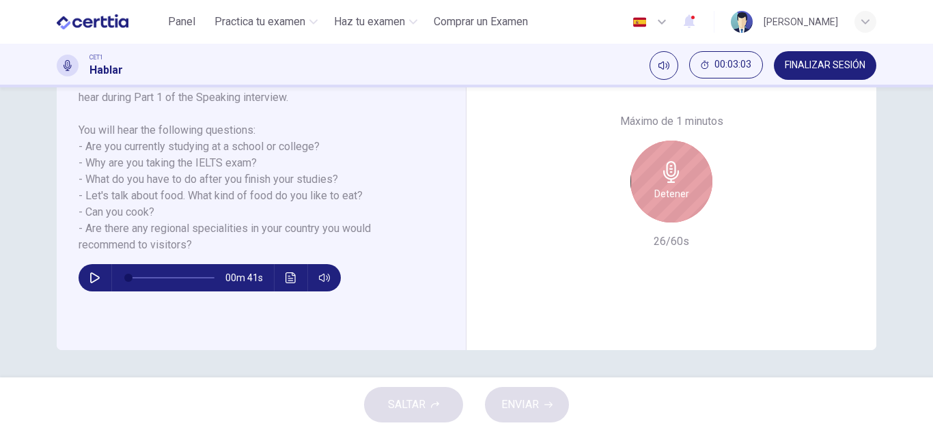
click at [691, 185] on div "Detener" at bounding box center [672, 182] width 82 height 82
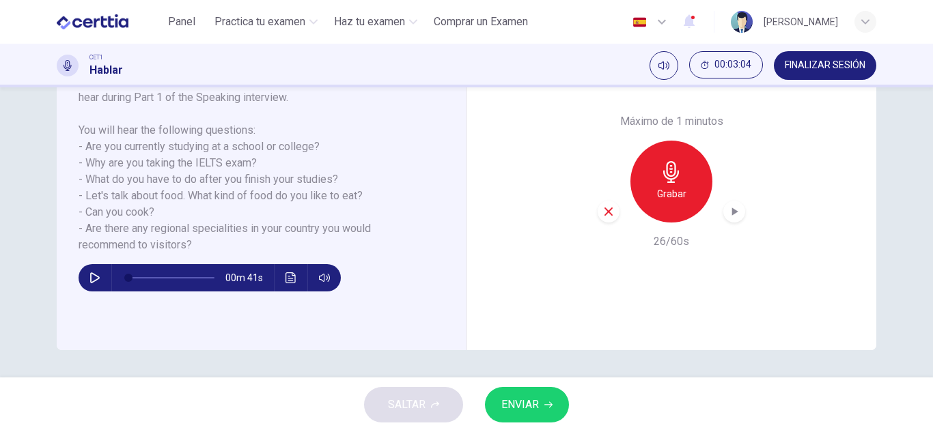
click at [530, 413] on span "ENVIAR" at bounding box center [520, 405] width 38 height 19
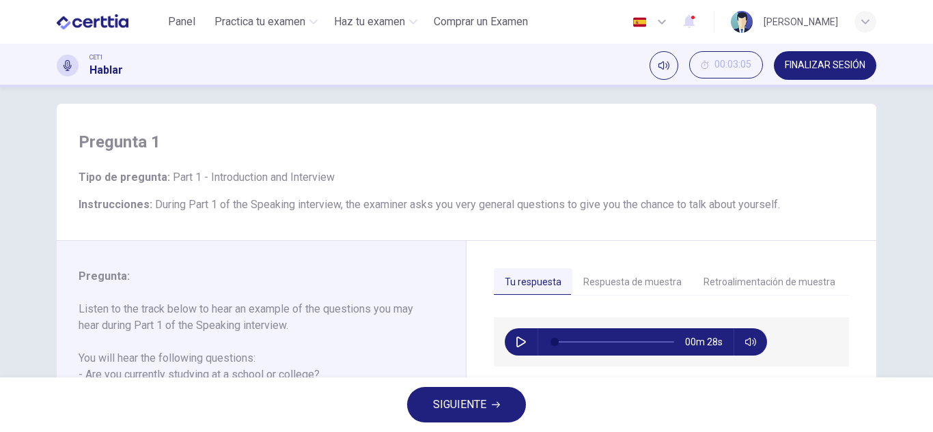
scroll to position [0, 0]
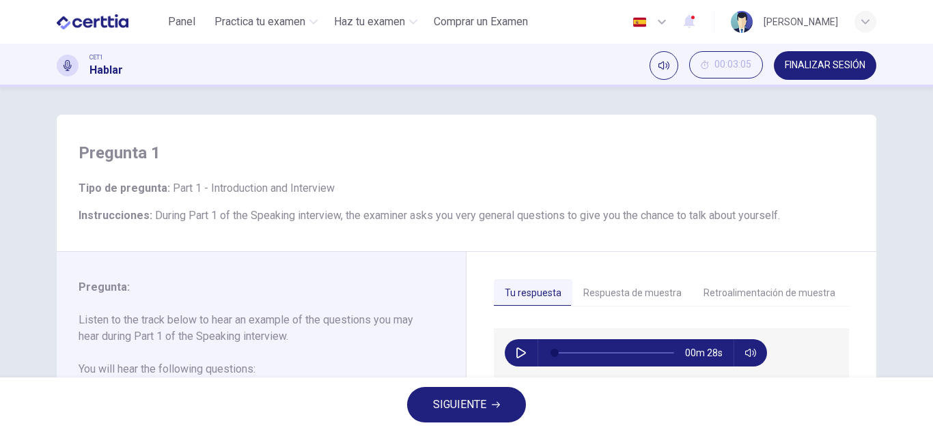
click at [523, 357] on icon "button" at bounding box center [521, 353] width 11 height 11
type input "**"
click at [602, 286] on button "Respuesta de muestra" at bounding box center [632, 293] width 120 height 29
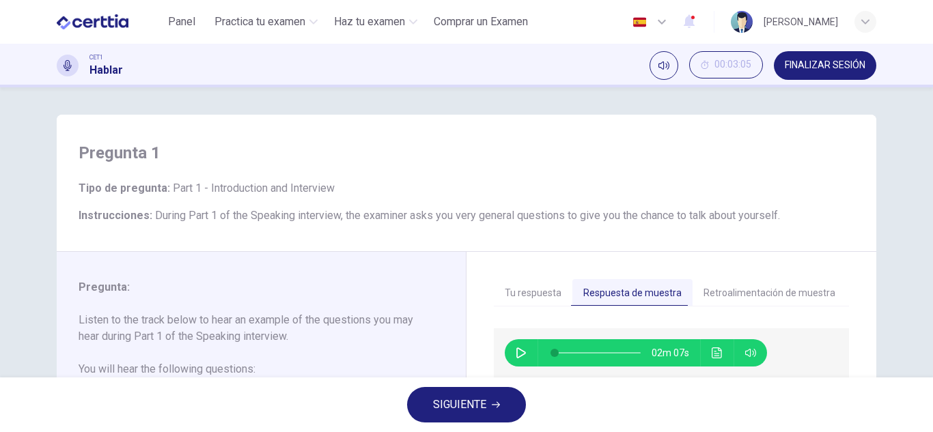
scroll to position [68, 0]
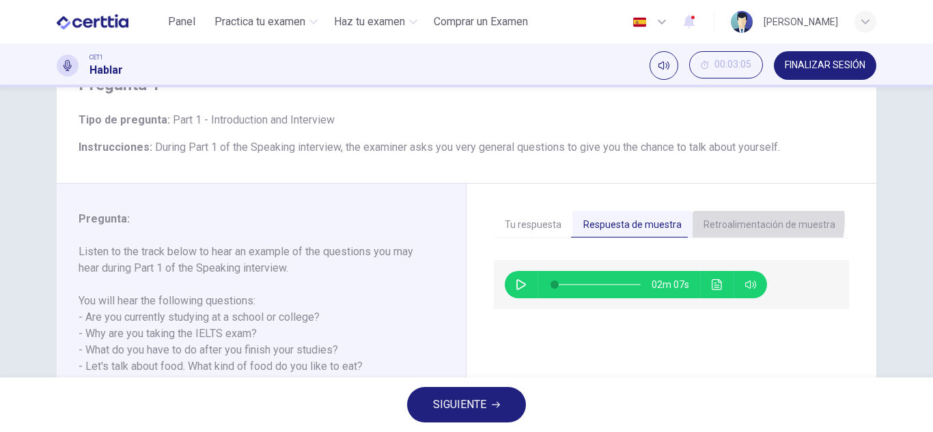
click at [752, 221] on button "Retroalimentación de muestra" at bounding box center [770, 225] width 154 height 29
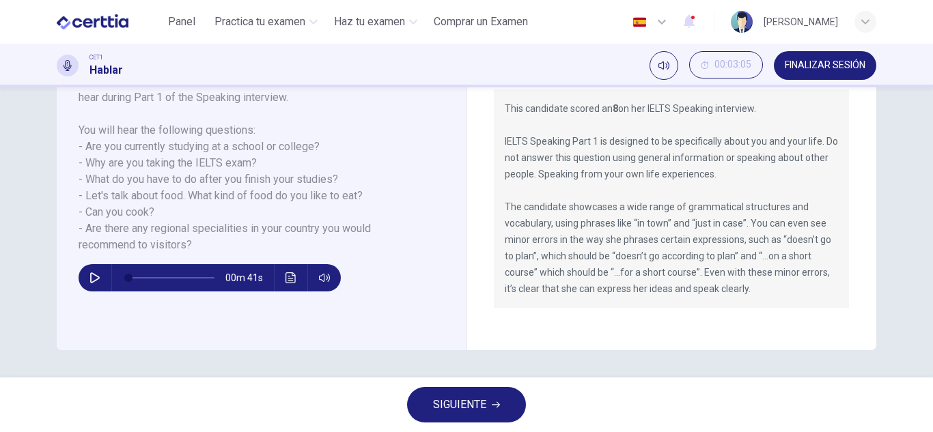
scroll to position [0, 0]
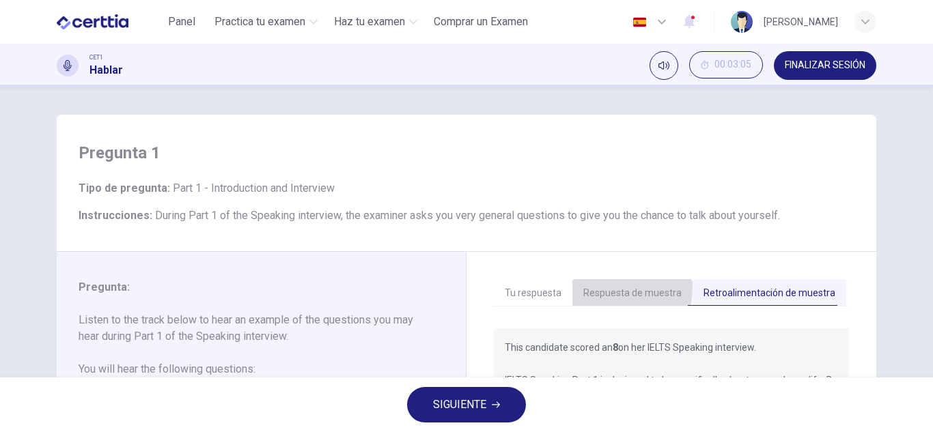
click at [595, 285] on button "Respuesta de muestra" at bounding box center [632, 293] width 120 height 29
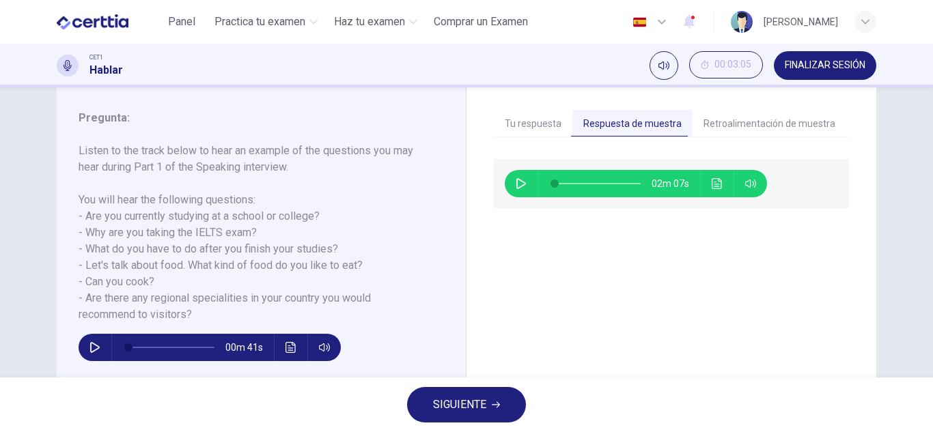
scroll to position [205, 0]
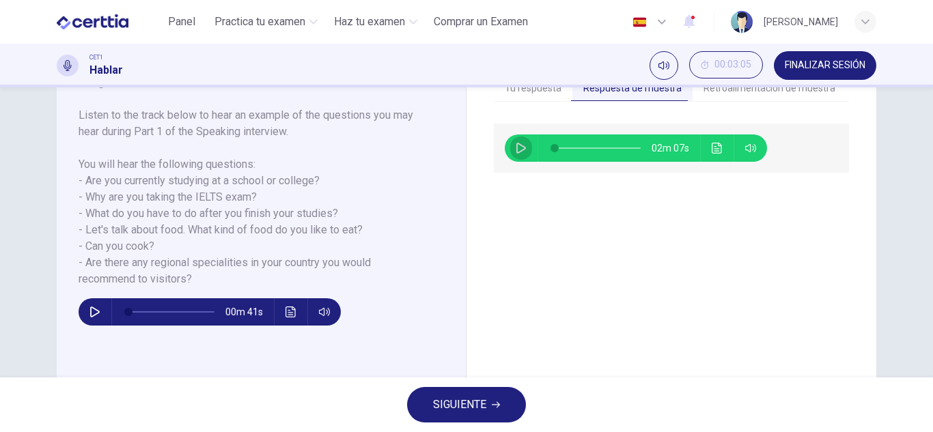
click at [512, 137] on button "button" at bounding box center [521, 148] width 22 height 27
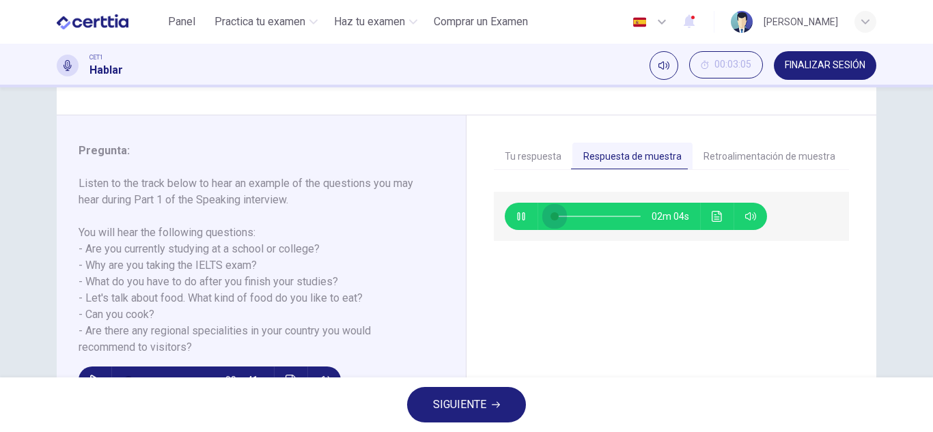
drag, startPoint x: 562, startPoint y: 216, endPoint x: 543, endPoint y: 219, distance: 19.3
click at [551, 219] on span at bounding box center [555, 216] width 8 height 8
click at [792, 159] on button "Retroalimentación de muestra" at bounding box center [770, 157] width 154 height 29
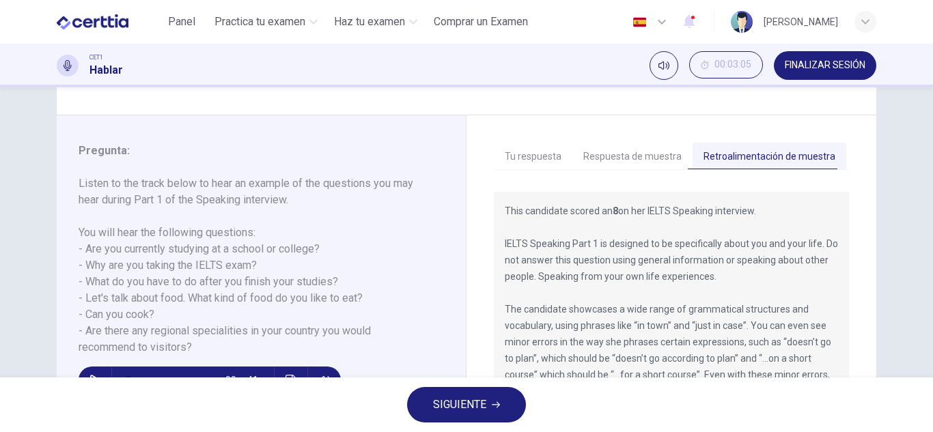
click at [596, 160] on button "Respuesta de muestra" at bounding box center [632, 157] width 120 height 29
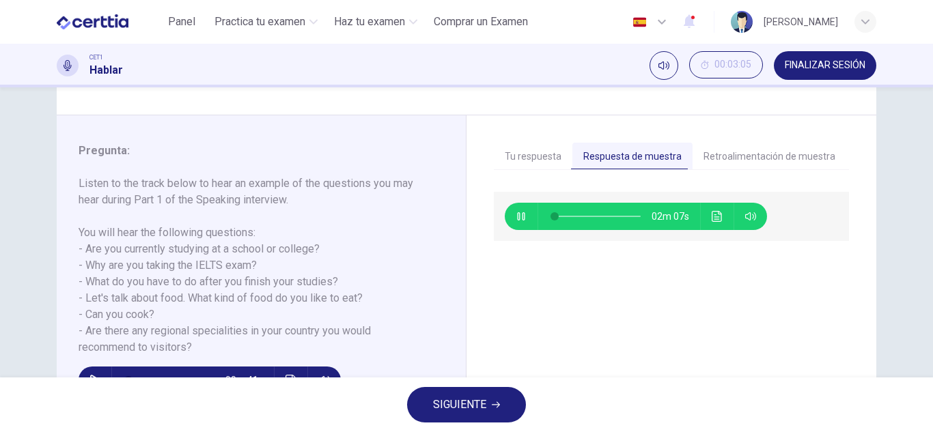
type input "*"
click at [516, 219] on icon "button" at bounding box center [521, 216] width 11 height 11
click at [518, 217] on icon "button" at bounding box center [521, 216] width 11 height 11
click at [516, 223] on button "button" at bounding box center [521, 216] width 22 height 27
click at [726, 163] on button "Retroalimentación de muestra" at bounding box center [770, 157] width 154 height 29
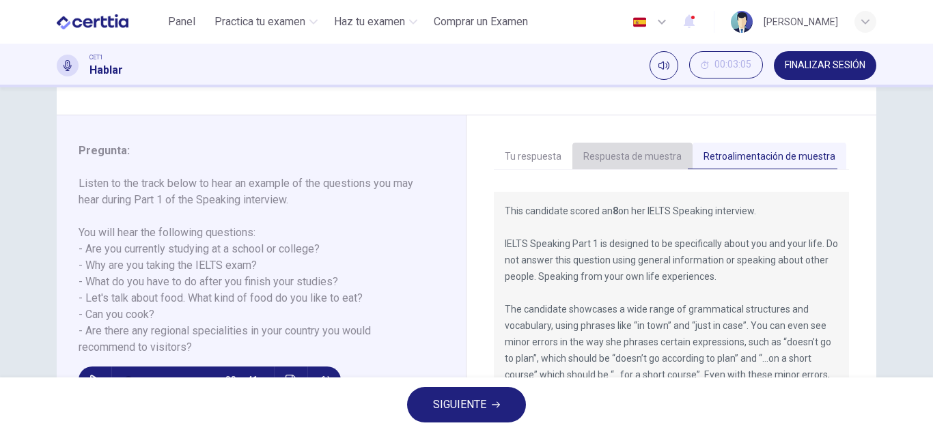
click at [646, 166] on button "Respuesta de muestra" at bounding box center [632, 157] width 120 height 29
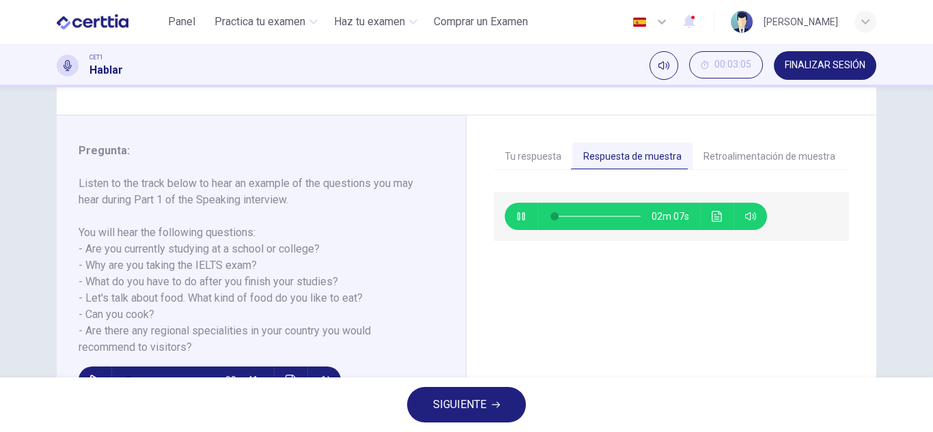
click at [545, 160] on button "Tu respuesta" at bounding box center [533, 157] width 79 height 29
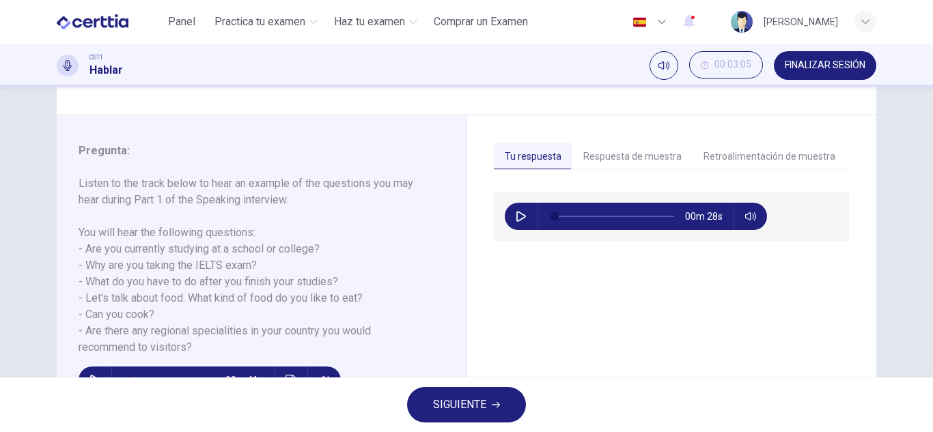
click at [761, 159] on button "Retroalimentación de muestra" at bounding box center [770, 157] width 154 height 29
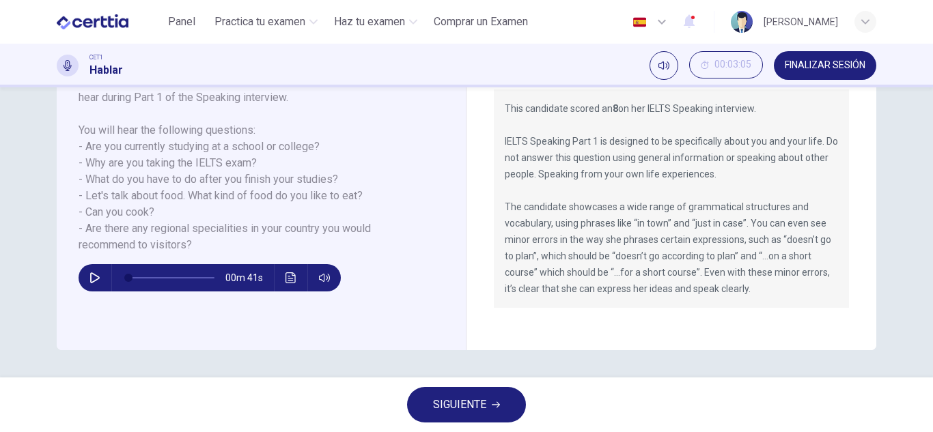
scroll to position [102, 0]
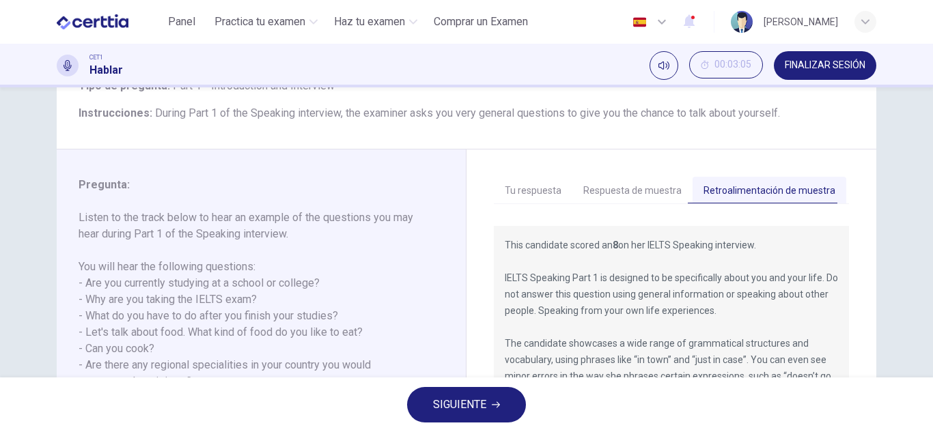
click at [501, 406] on button "SIGUIENTE" at bounding box center [466, 405] width 119 height 36
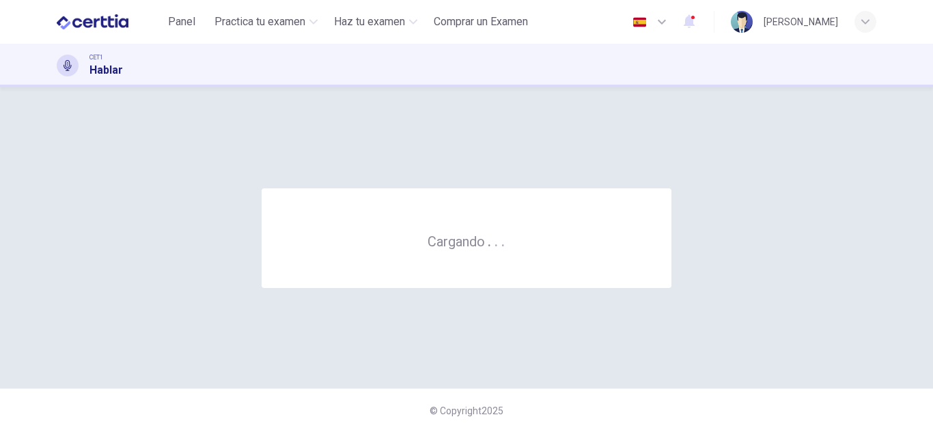
scroll to position [0, 0]
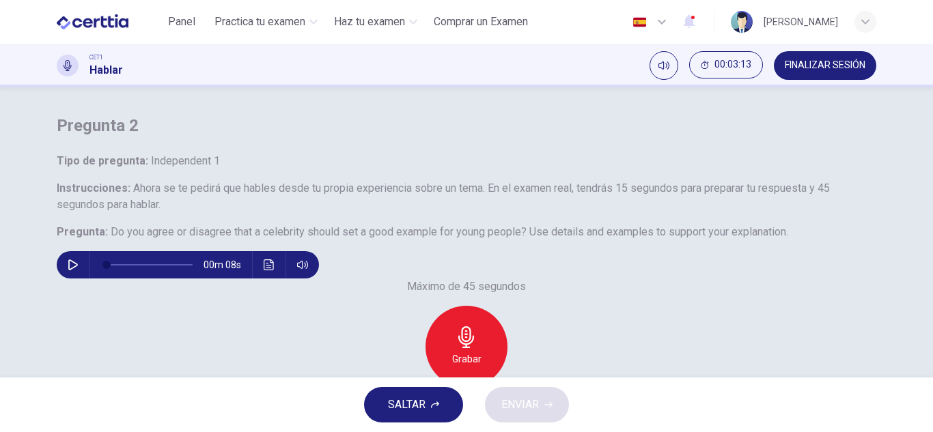
click at [78, 271] on icon "button" at bounding box center [73, 265] width 10 height 11
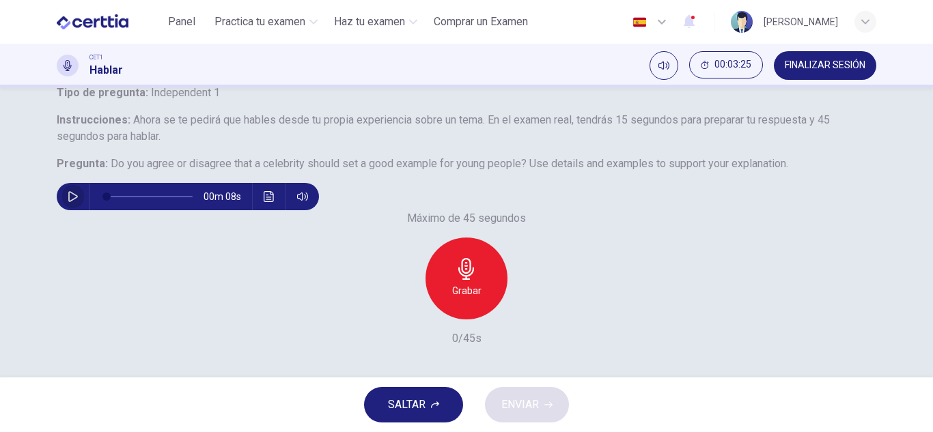
click at [79, 202] on icon "button" at bounding box center [73, 196] width 11 height 11
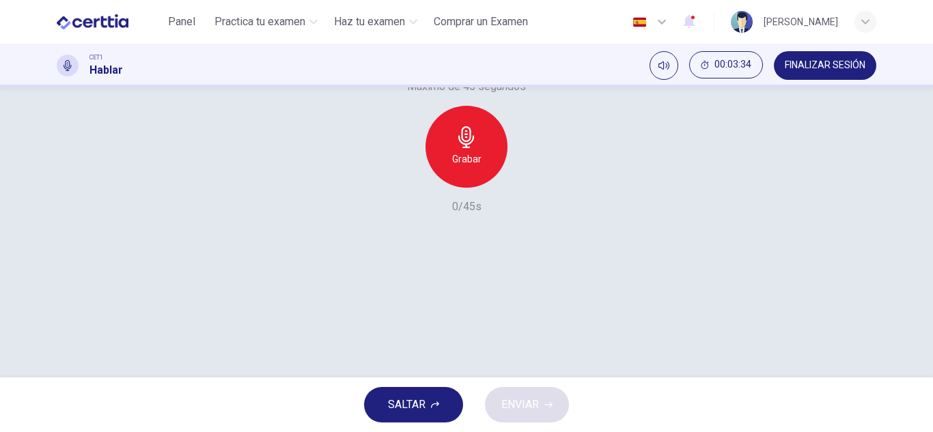
scroll to position [205, 0]
type input "*"
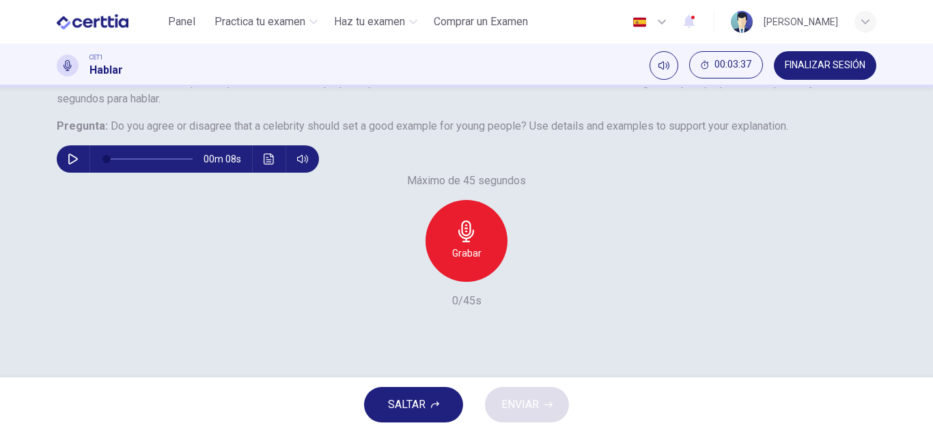
scroll to position [137, 0]
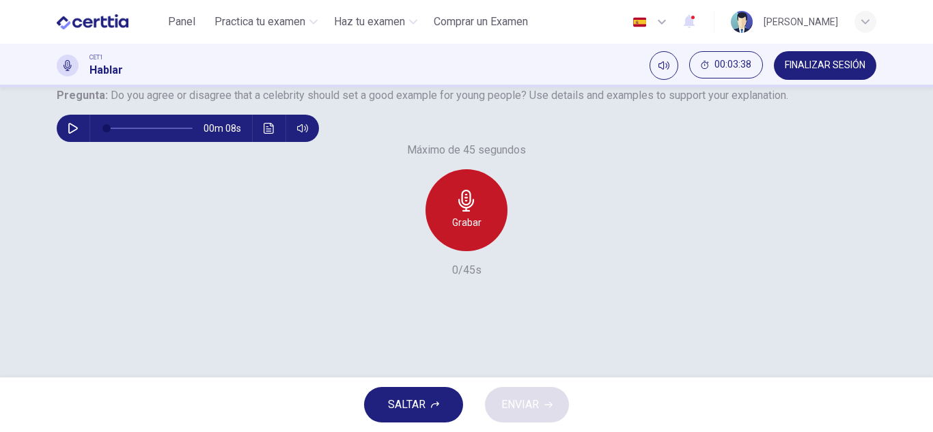
click at [464, 212] on icon "button" at bounding box center [466, 201] width 16 height 22
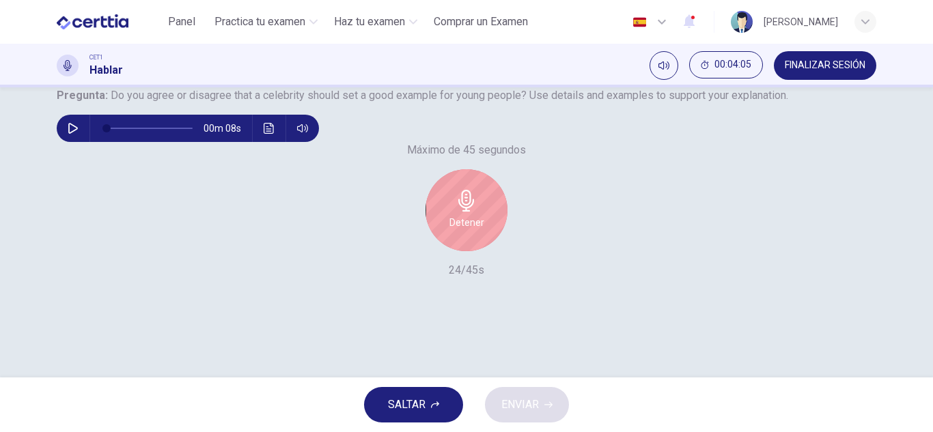
click at [464, 212] on icon "button" at bounding box center [466, 201] width 16 height 22
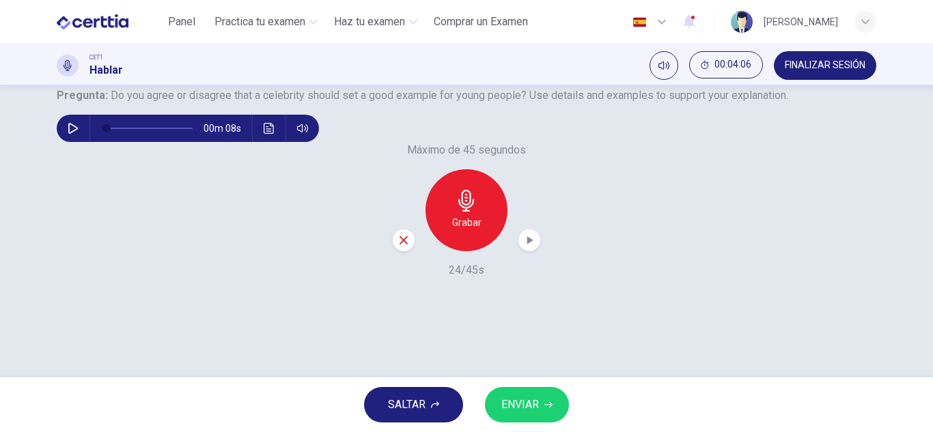
click at [398, 247] on icon "button" at bounding box center [404, 240] width 12 height 12
click at [456, 212] on icon "button" at bounding box center [467, 201] width 22 height 22
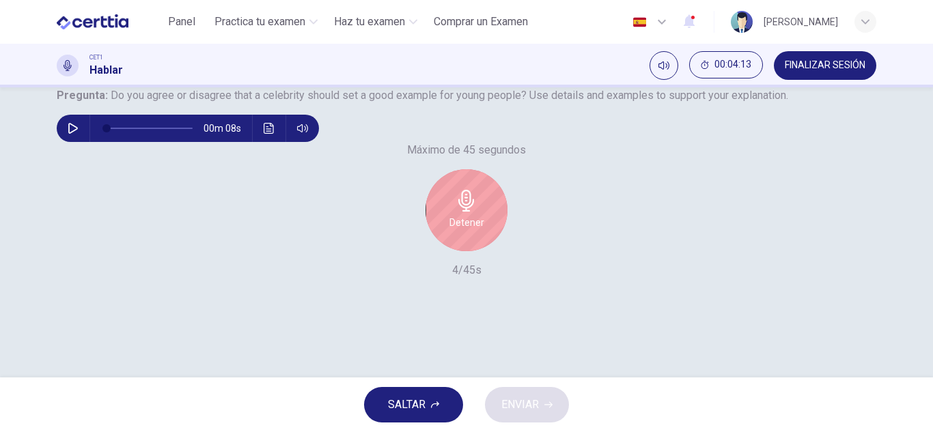
click at [456, 212] on icon "button" at bounding box center [467, 201] width 22 height 22
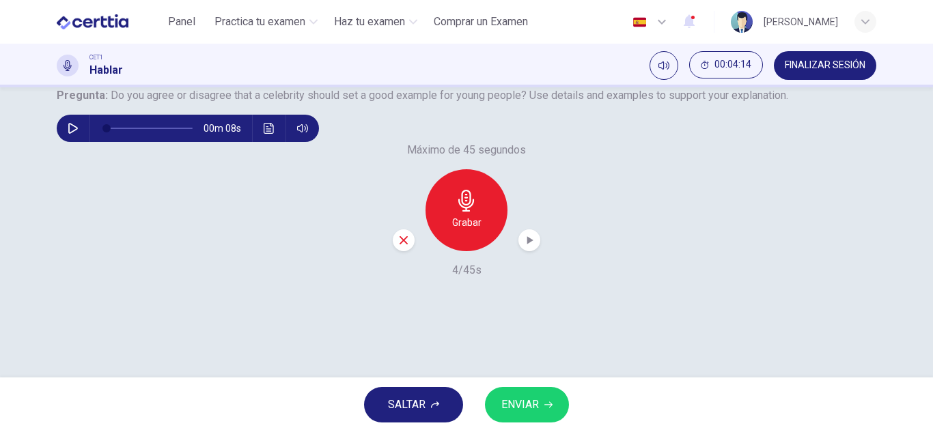
click at [400, 247] on icon "button" at bounding box center [404, 240] width 12 height 12
click at [471, 212] on icon "button" at bounding box center [467, 201] width 22 height 22
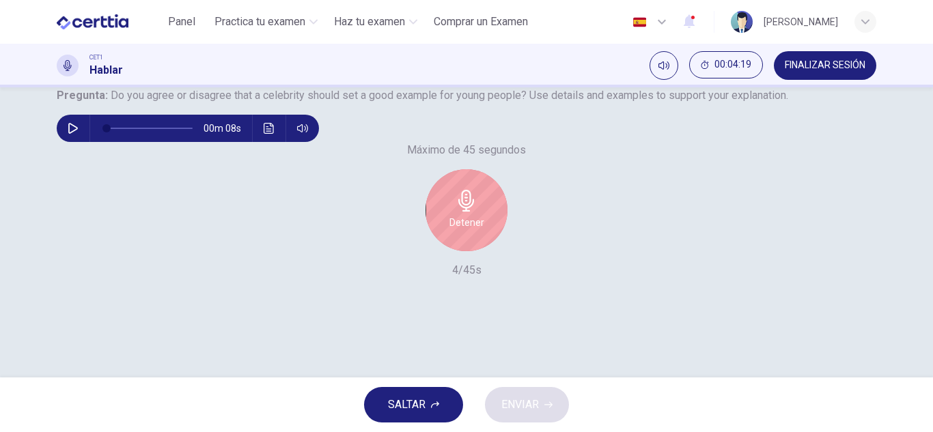
click at [471, 212] on icon "button" at bounding box center [467, 201] width 22 height 22
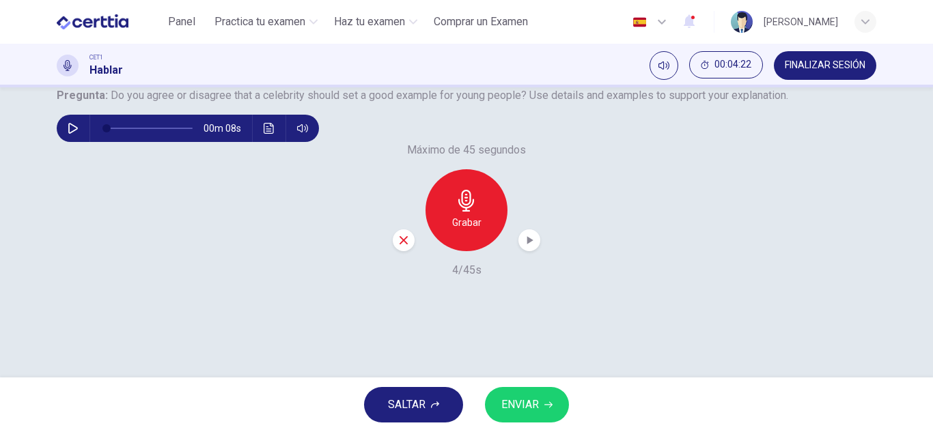
click at [401, 247] on icon "button" at bounding box center [404, 240] width 12 height 12
click at [446, 251] on div "Grabar" at bounding box center [467, 210] width 82 height 82
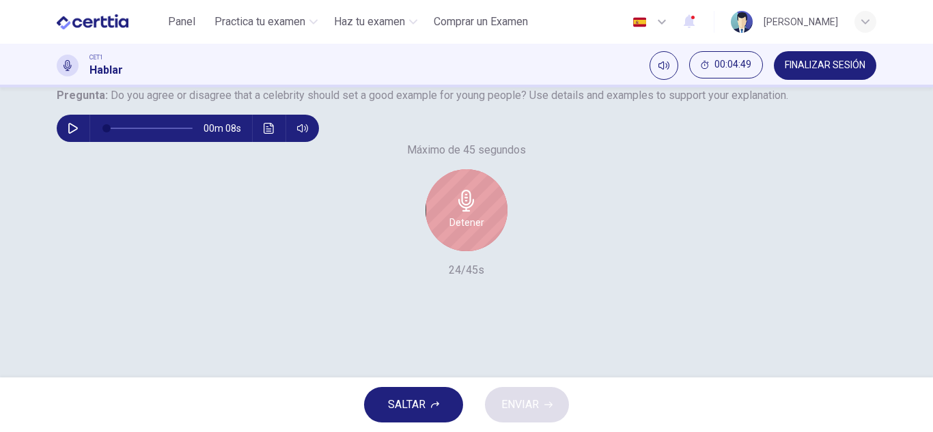
click at [446, 251] on div "Detener" at bounding box center [467, 210] width 82 height 82
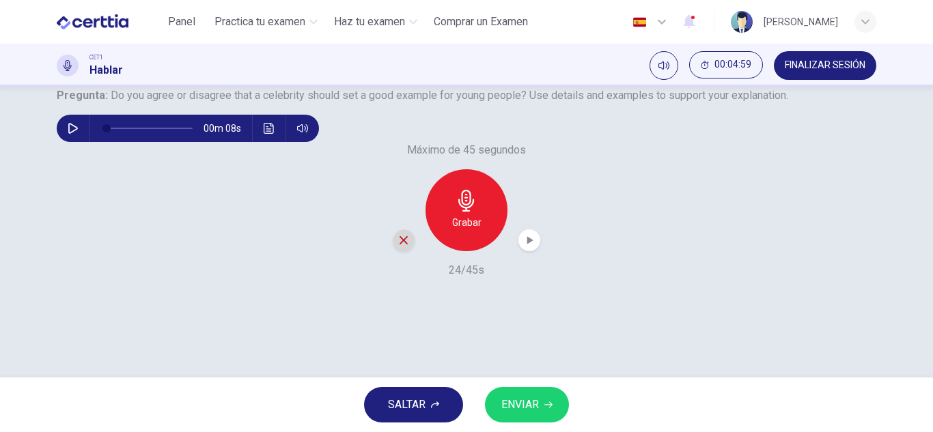
click at [405, 251] on div "button" at bounding box center [404, 241] width 22 height 22
click at [446, 251] on div "Grabar" at bounding box center [467, 210] width 82 height 82
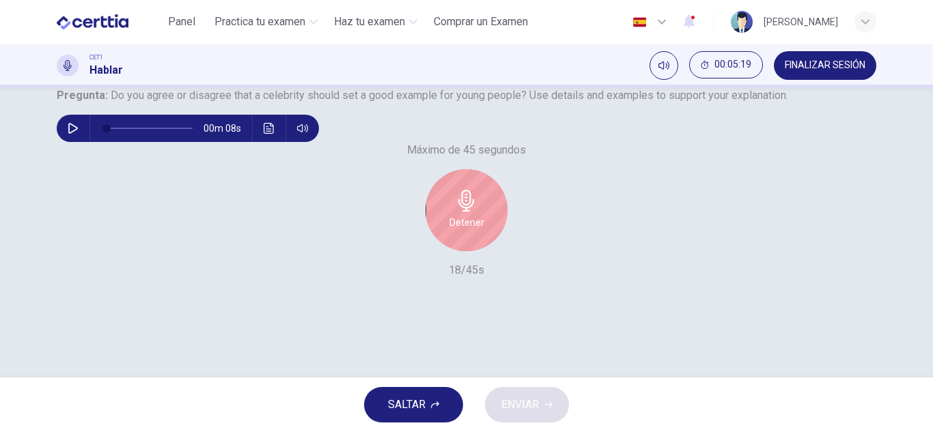
click at [449, 231] on h6 "Detener" at bounding box center [466, 222] width 35 height 16
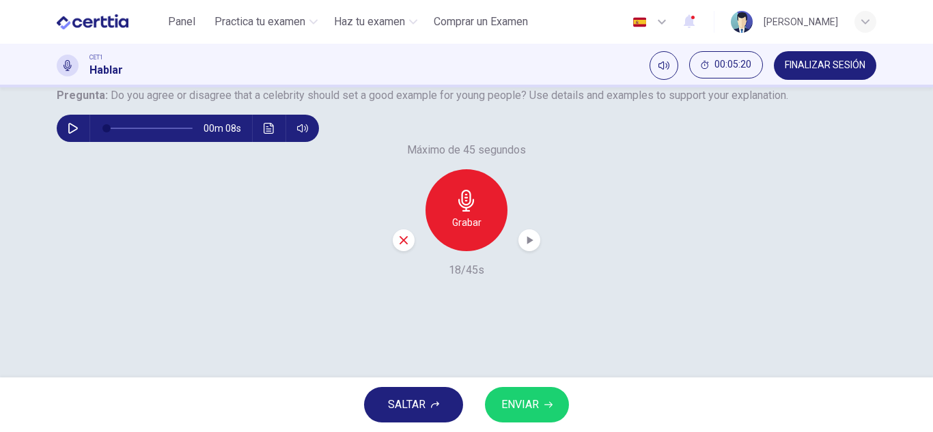
click at [400, 247] on icon "button" at bounding box center [404, 240] width 12 height 12
click at [445, 251] on div "Grabar" at bounding box center [467, 210] width 82 height 82
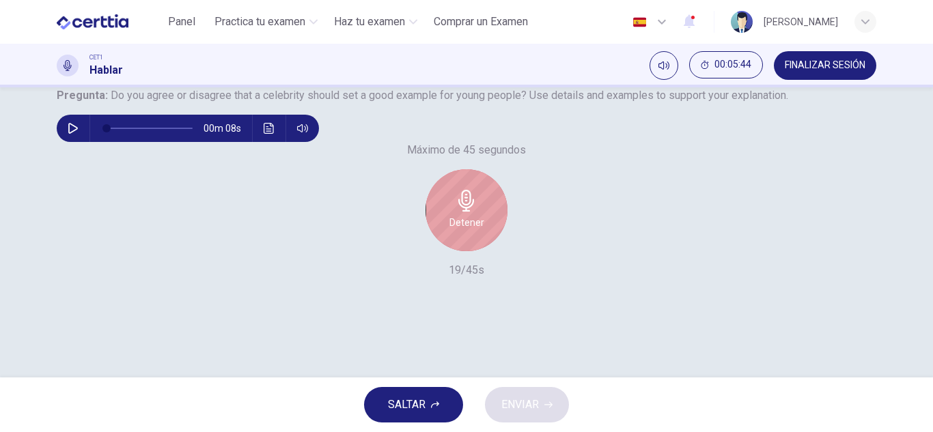
click at [445, 251] on div "Detener" at bounding box center [467, 210] width 82 height 82
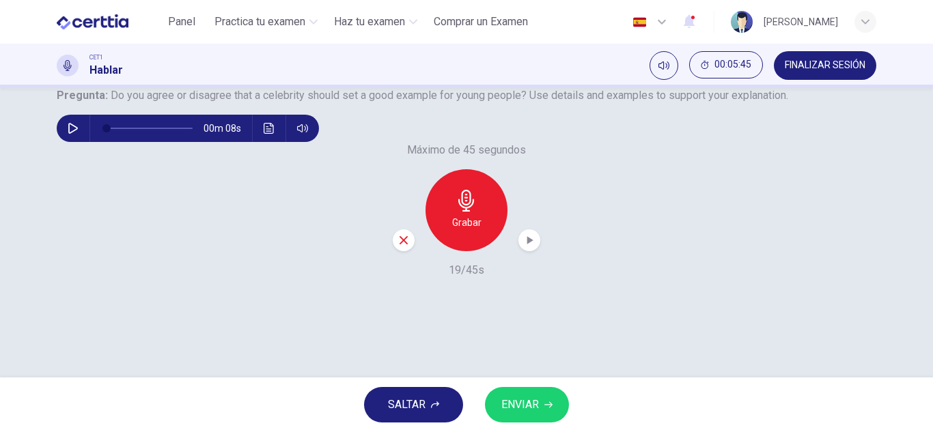
click at [398, 247] on icon "button" at bounding box center [404, 240] width 12 height 12
click at [471, 212] on icon "button" at bounding box center [467, 201] width 22 height 22
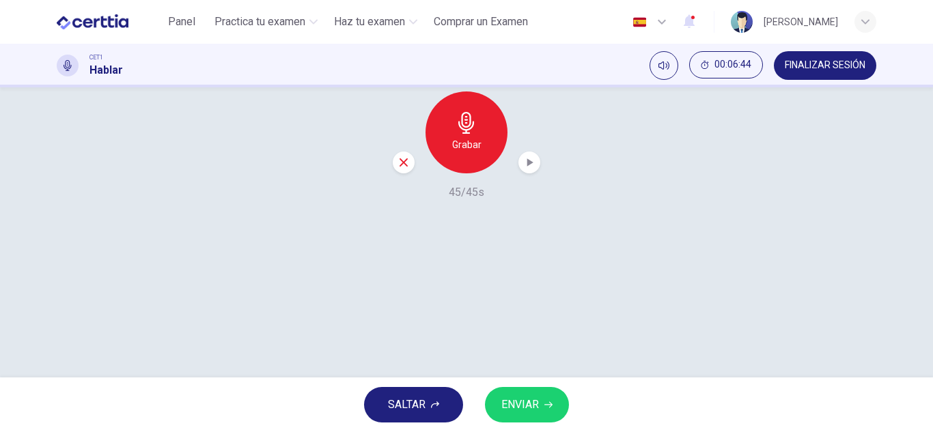
scroll to position [239, 0]
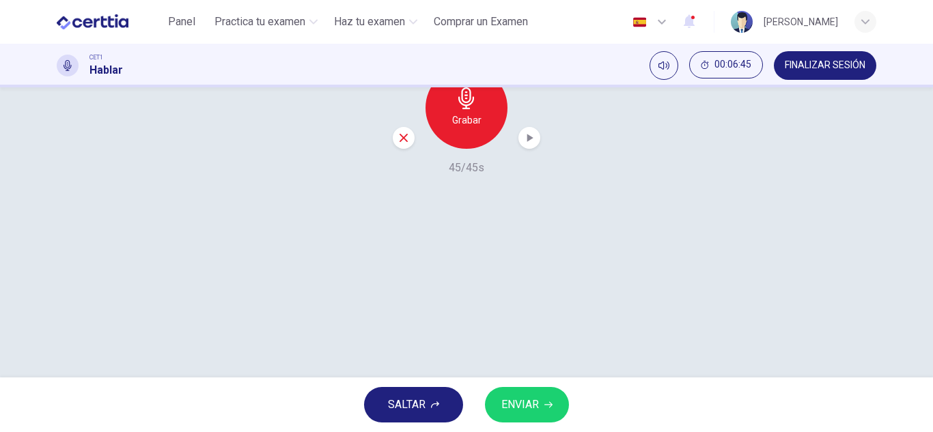
click at [403, 142] on icon "button" at bounding box center [404, 138] width 8 height 8
click at [479, 149] on div "Grabar" at bounding box center [467, 108] width 82 height 82
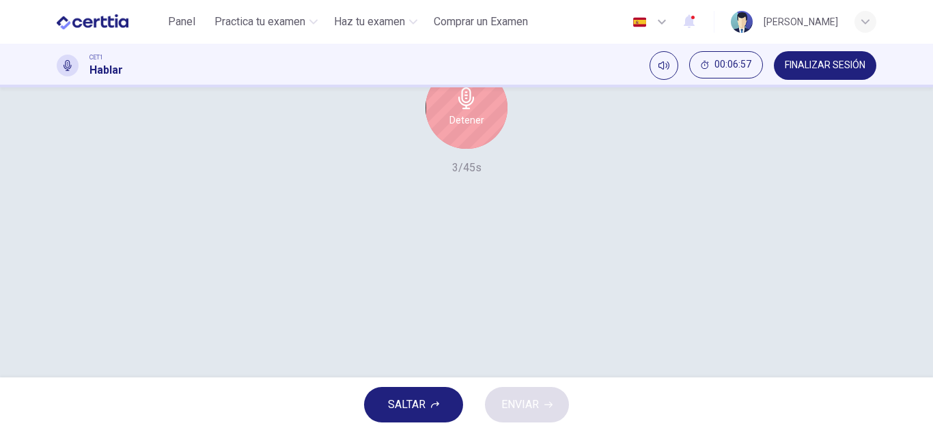
click at [479, 128] on h6 "Detener" at bounding box center [466, 120] width 35 height 16
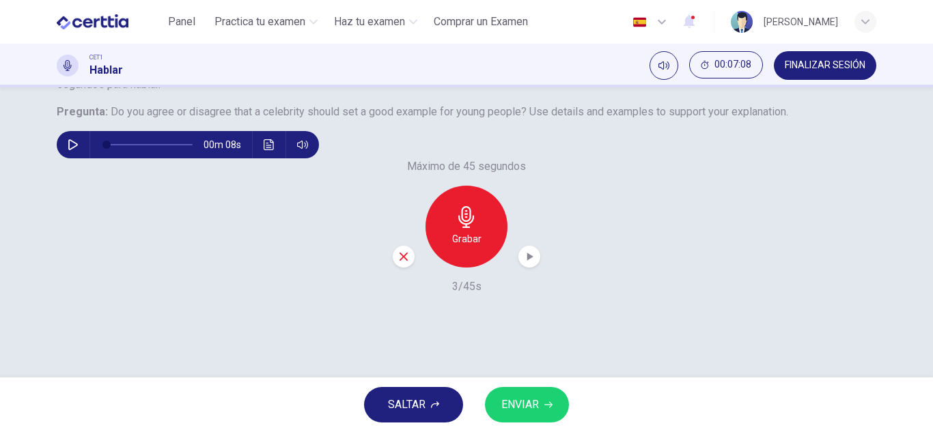
scroll to position [171, 0]
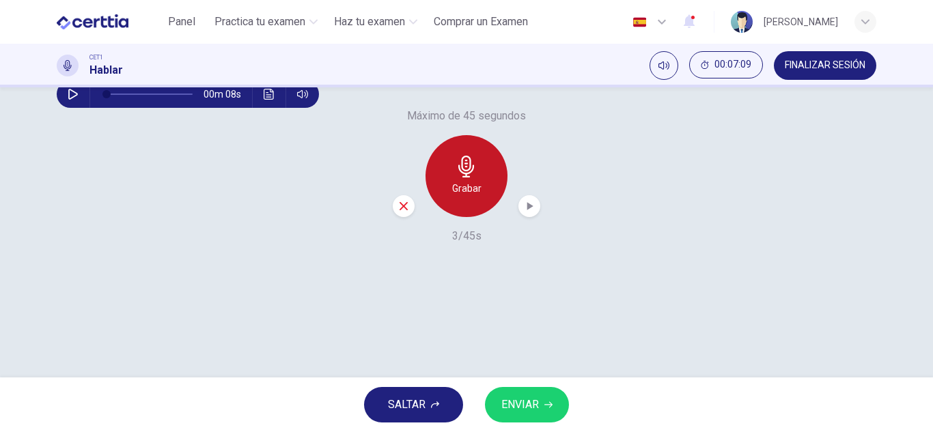
click at [458, 178] on icon "button" at bounding box center [466, 167] width 16 height 22
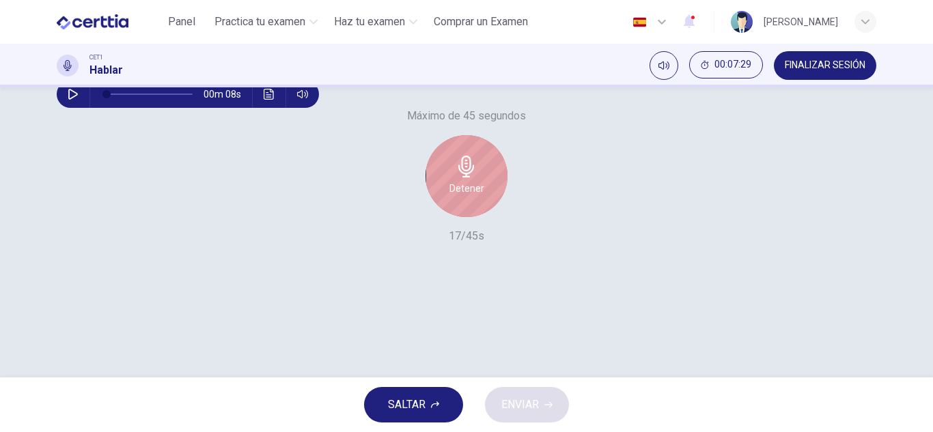
click at [467, 197] on h6 "Detener" at bounding box center [466, 188] width 35 height 16
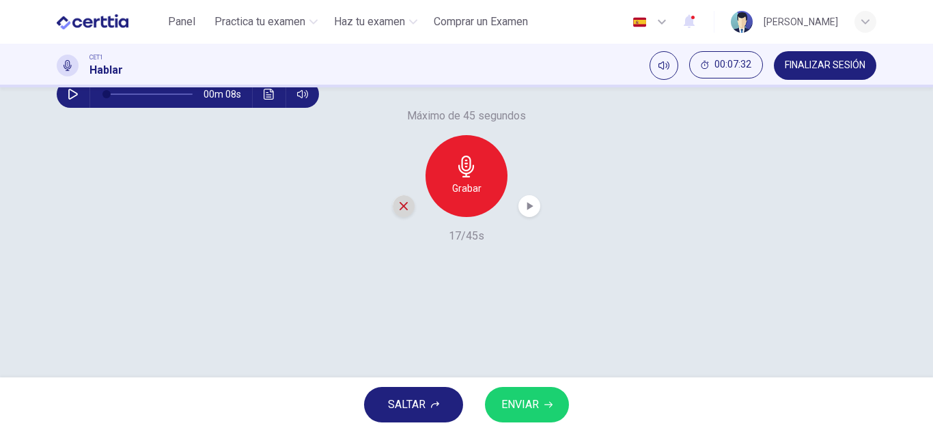
click at [398, 212] on icon "button" at bounding box center [404, 206] width 12 height 12
click at [482, 217] on div "Grabar" at bounding box center [467, 176] width 82 height 82
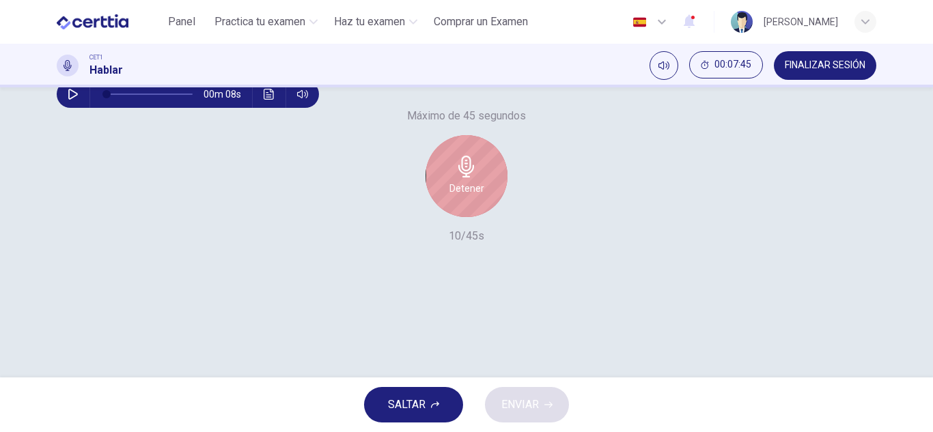
click at [482, 217] on div "Detener" at bounding box center [467, 176] width 82 height 82
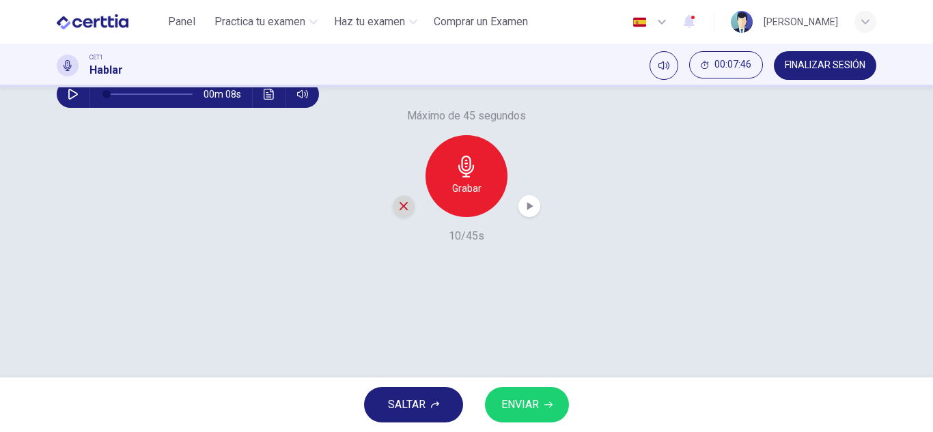
click at [400, 212] on icon "button" at bounding box center [404, 206] width 12 height 12
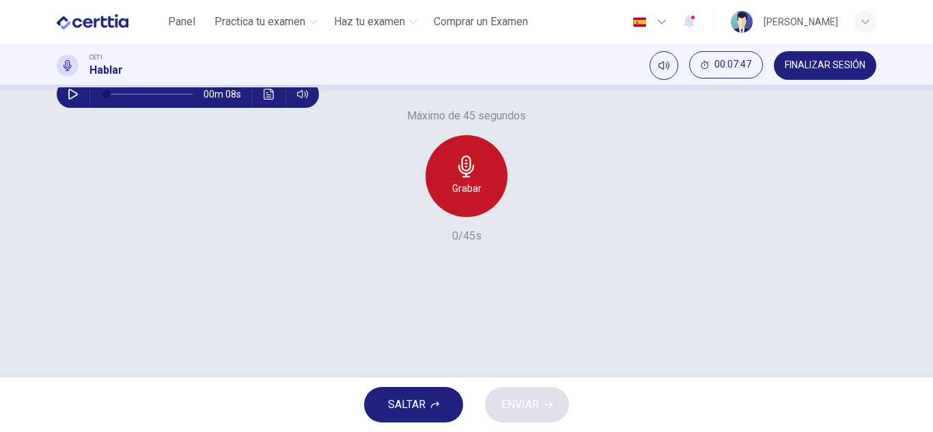
click at [468, 178] on icon "button" at bounding box center [467, 167] width 22 height 22
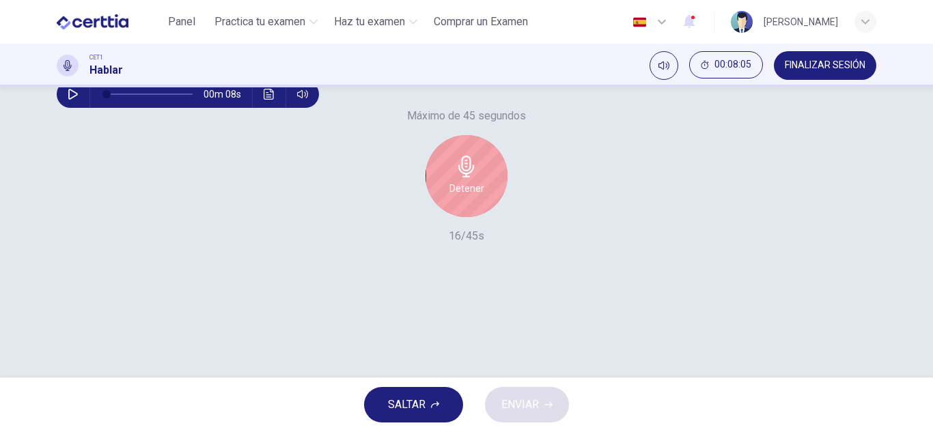
click at [468, 178] on icon "button" at bounding box center [467, 167] width 22 height 22
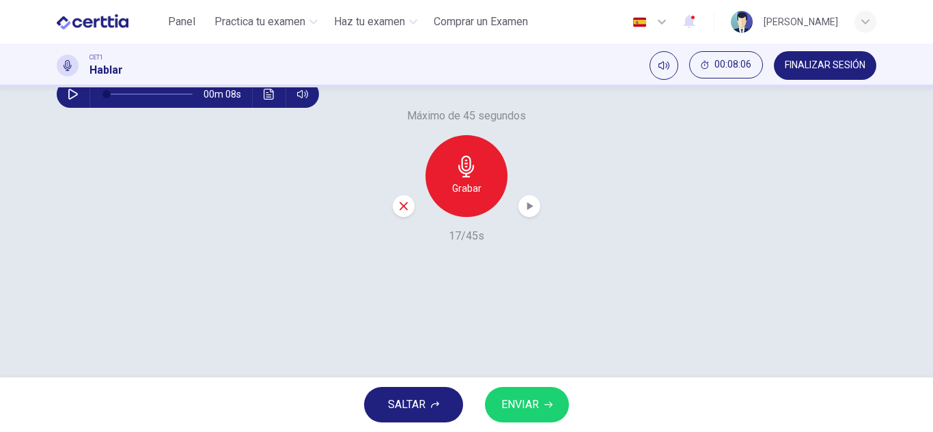
click at [398, 212] on icon "button" at bounding box center [404, 206] width 12 height 12
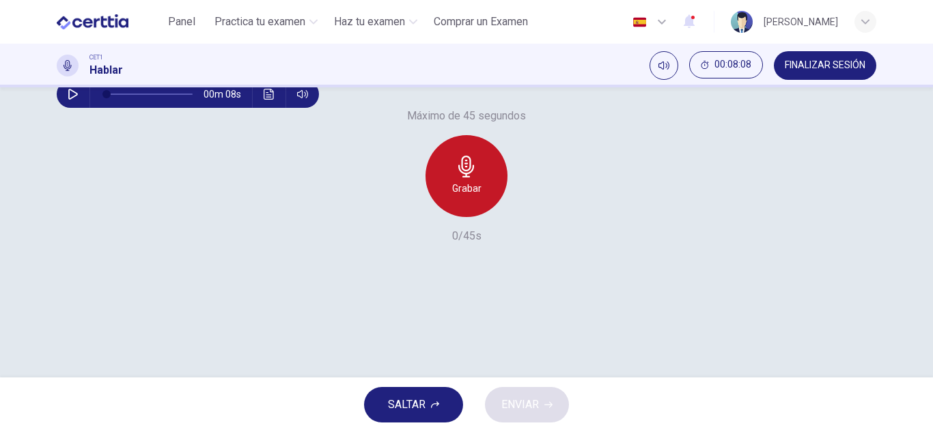
click at [463, 178] on icon "button" at bounding box center [467, 167] width 22 height 22
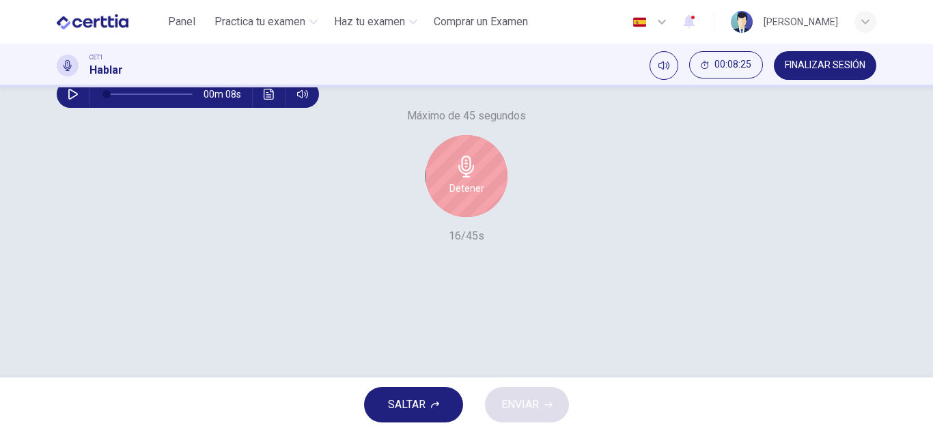
click at [463, 178] on icon "button" at bounding box center [467, 167] width 22 height 22
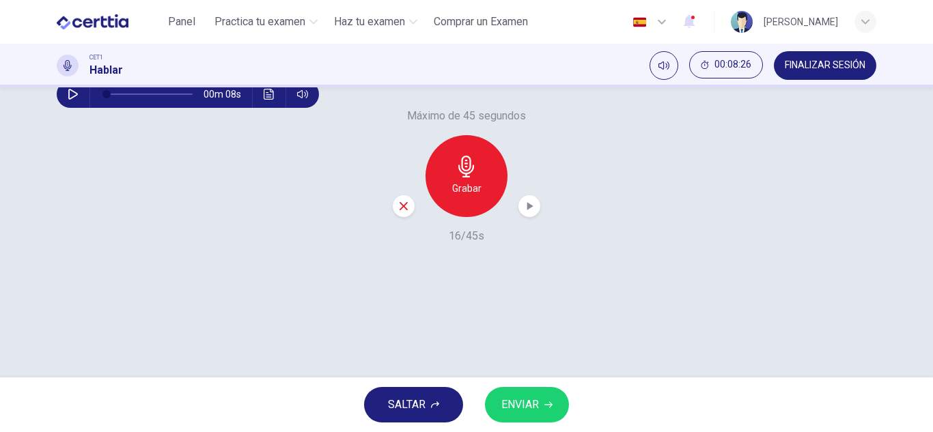
click at [404, 212] on icon "button" at bounding box center [404, 206] width 12 height 12
click at [452, 197] on h6 "Grabar" at bounding box center [466, 188] width 29 height 16
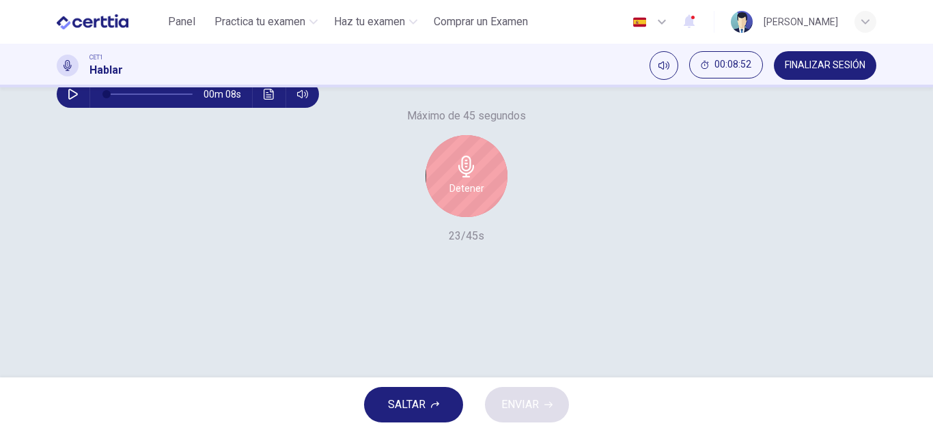
click at [450, 197] on h6 "Detener" at bounding box center [466, 188] width 35 height 16
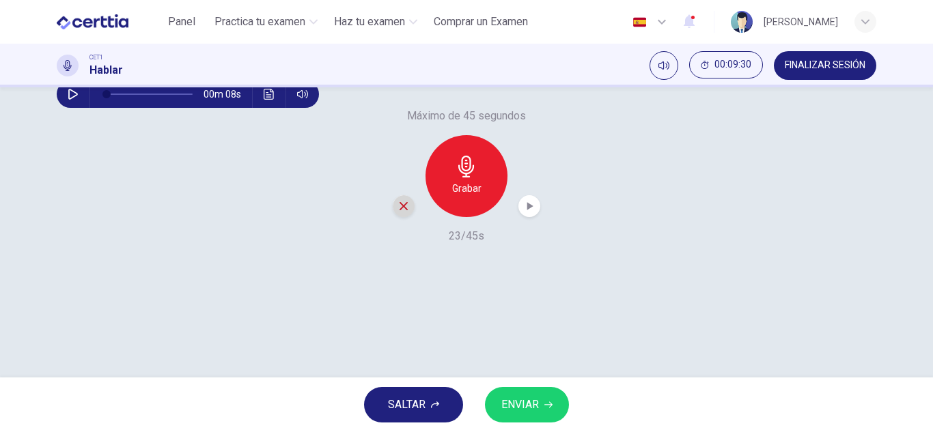
click at [400, 210] on icon "button" at bounding box center [404, 206] width 8 height 8
click at [443, 217] on div "Grabar" at bounding box center [467, 176] width 82 height 82
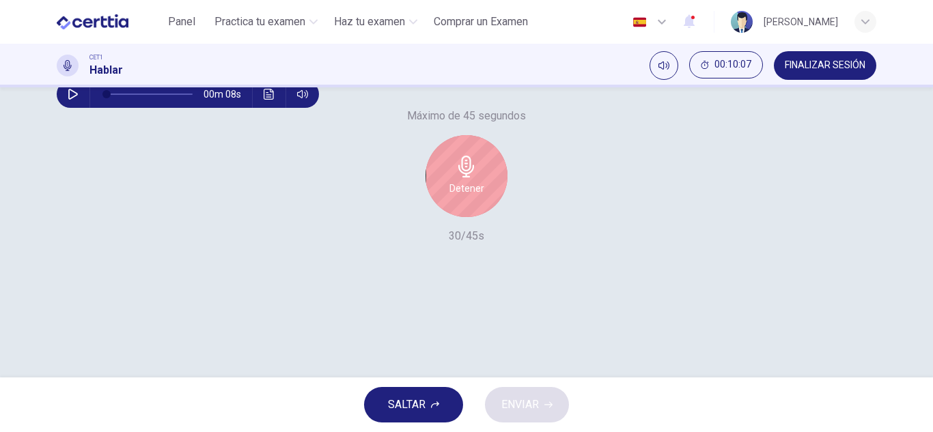
click at [443, 217] on div "Detener" at bounding box center [467, 176] width 82 height 82
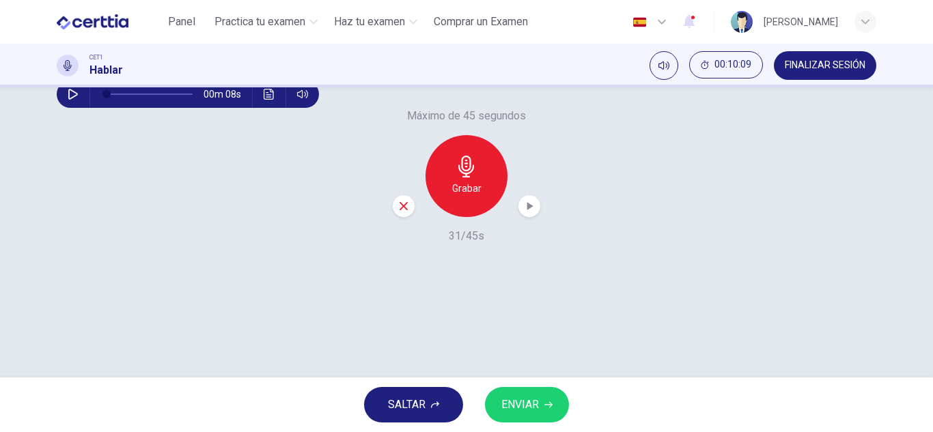
click at [530, 213] on icon "button" at bounding box center [530, 206] width 14 height 14
click at [401, 212] on icon "button" at bounding box center [404, 206] width 12 height 12
click at [459, 217] on div "Grabar" at bounding box center [467, 176] width 82 height 82
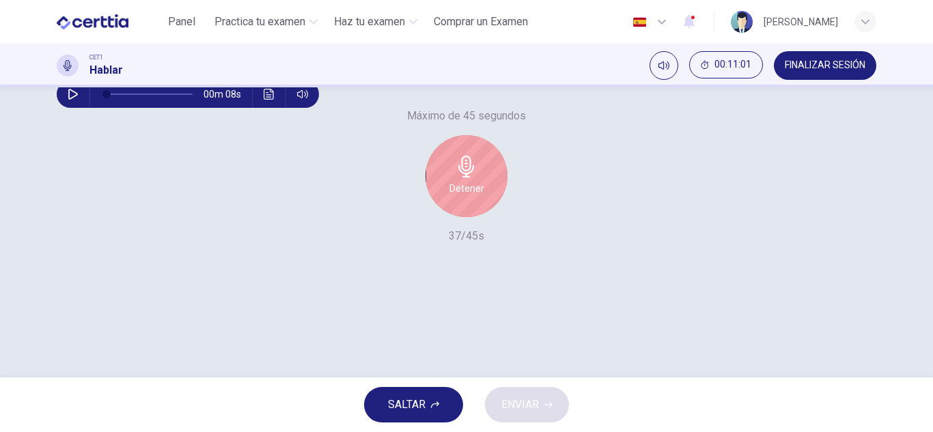
click at [459, 217] on div "Detener" at bounding box center [467, 176] width 82 height 82
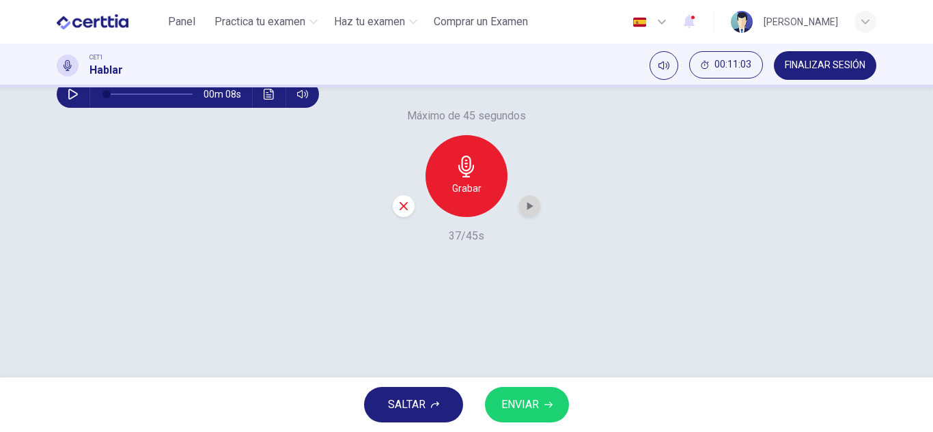
click at [527, 210] on icon "button" at bounding box center [530, 206] width 6 height 8
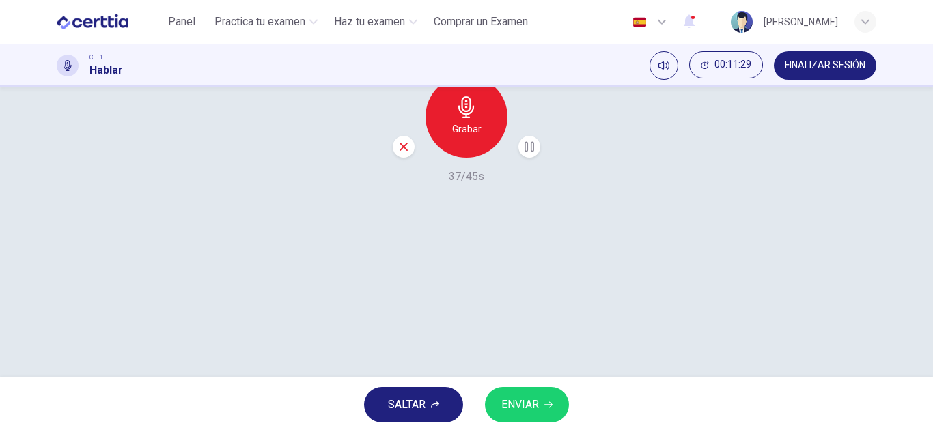
scroll to position [239, 0]
click at [400, 149] on div "button" at bounding box center [404, 138] width 22 height 22
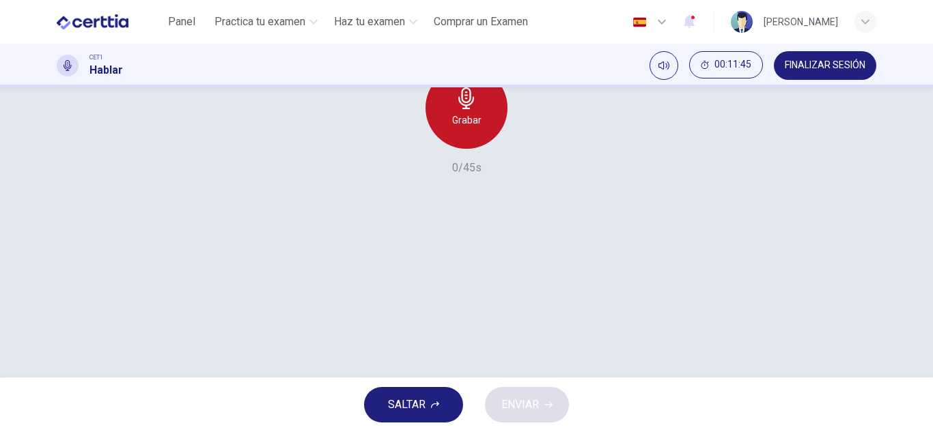
click at [488, 149] on div "Grabar" at bounding box center [467, 108] width 82 height 82
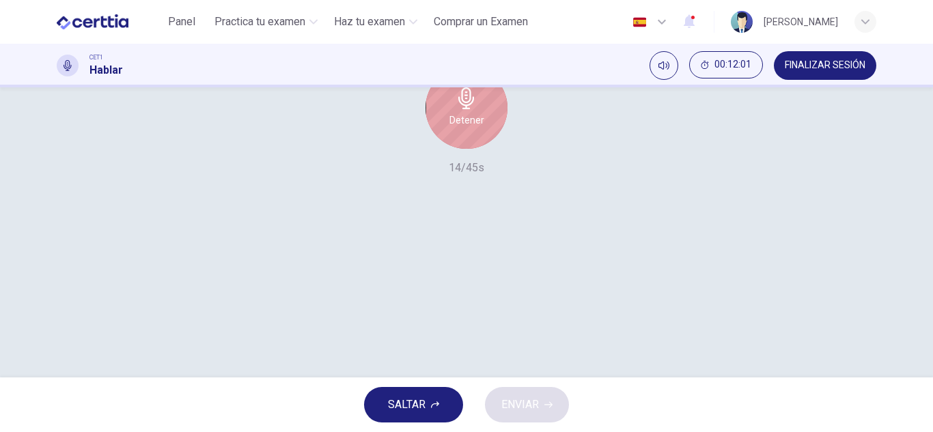
click at [488, 149] on div "Detener" at bounding box center [467, 108] width 82 height 82
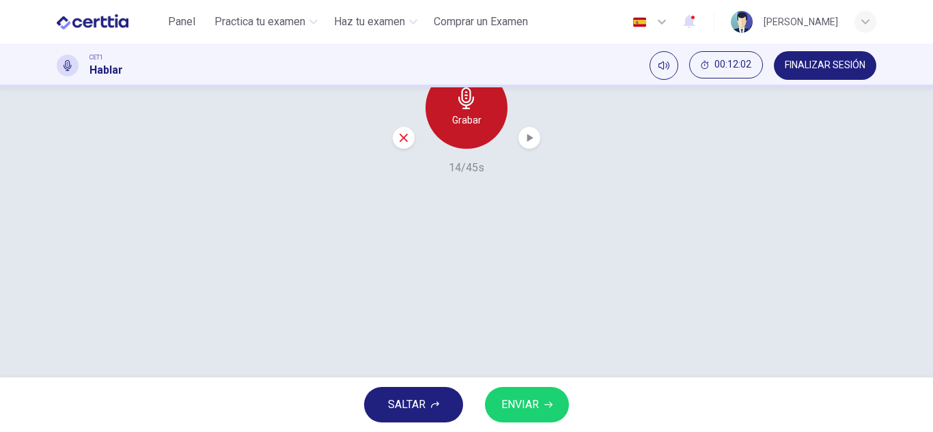
click at [488, 149] on div "Grabar" at bounding box center [467, 108] width 82 height 82
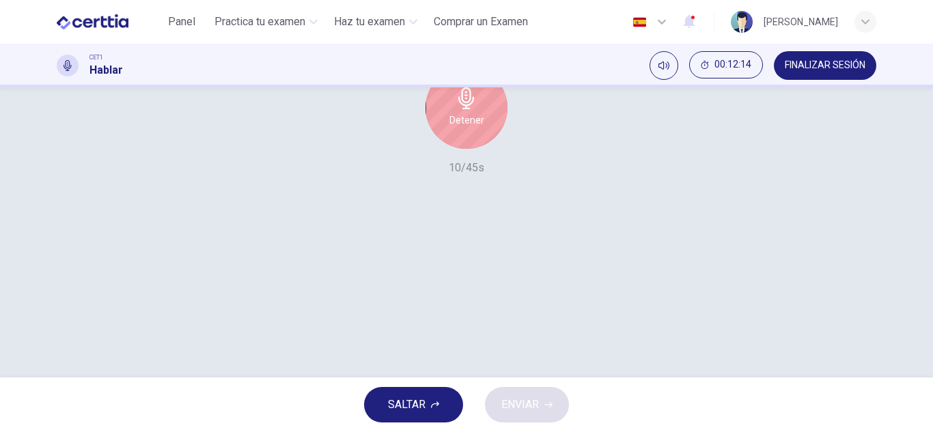
click at [484, 149] on div "Detener" at bounding box center [467, 108] width 82 height 82
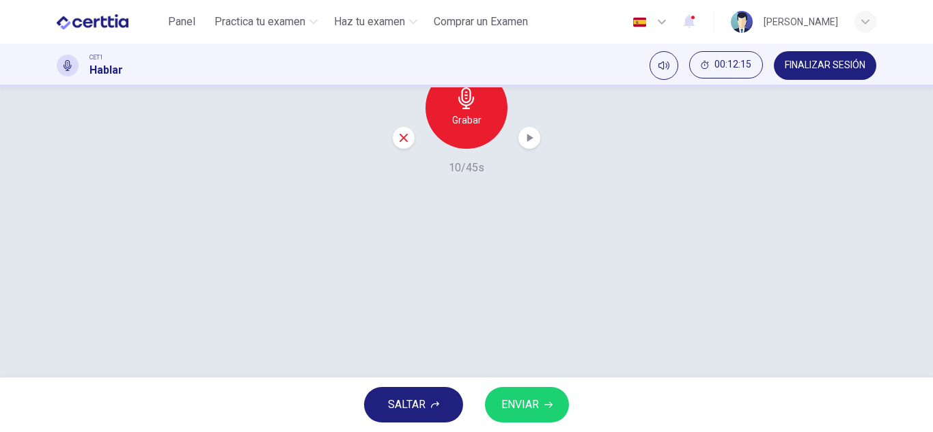
click at [399, 144] on icon "button" at bounding box center [404, 138] width 12 height 12
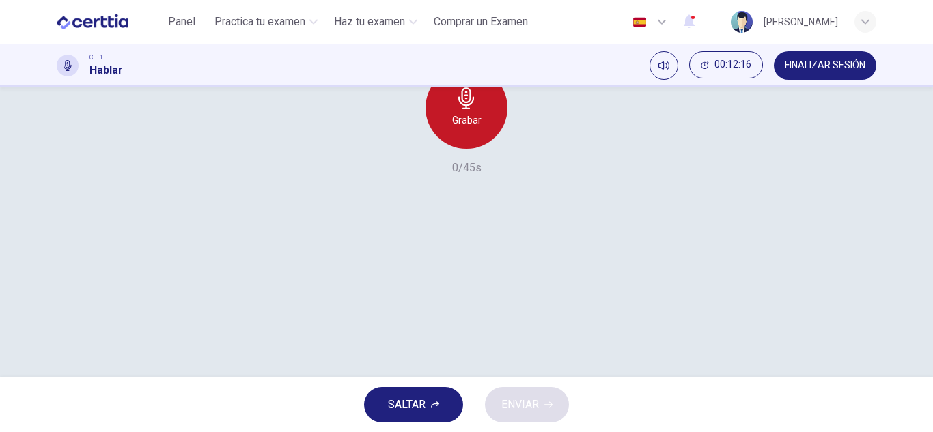
click at [469, 128] on h6 "Grabar" at bounding box center [466, 120] width 29 height 16
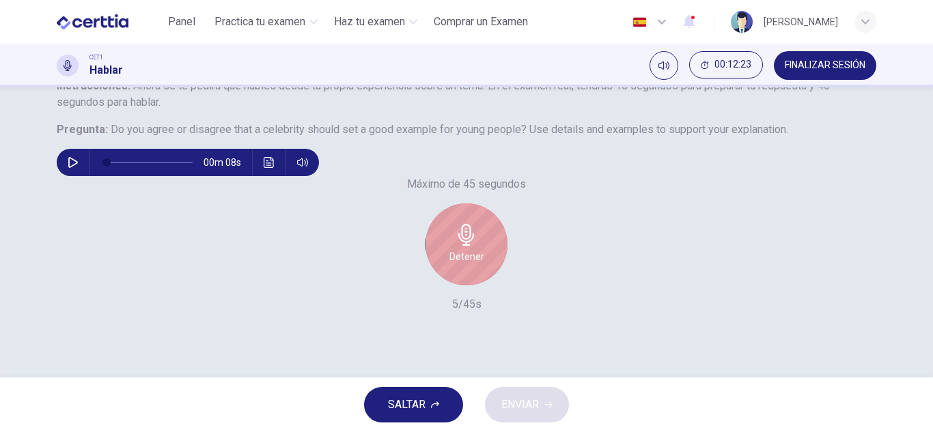
click at [477, 258] on div "Detener" at bounding box center [467, 245] width 82 height 82
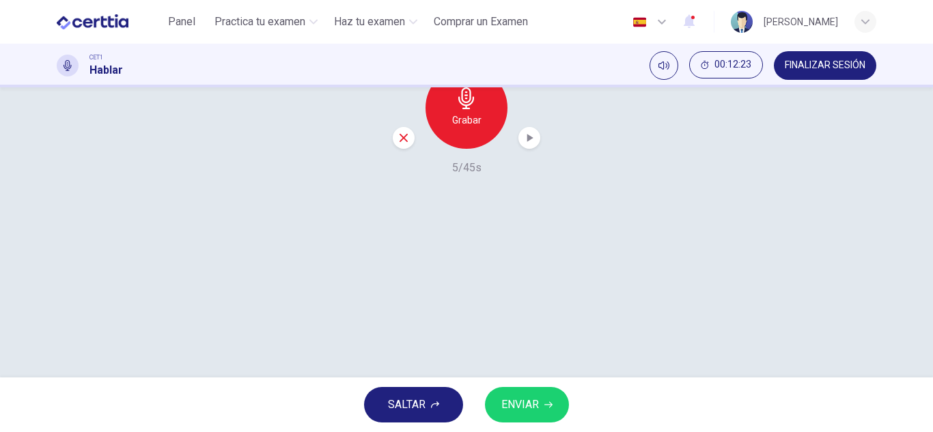
drag, startPoint x: 401, startPoint y: 260, endPoint x: 467, endPoint y: 244, distance: 67.6
click at [401, 144] on icon "button" at bounding box center [404, 138] width 12 height 12
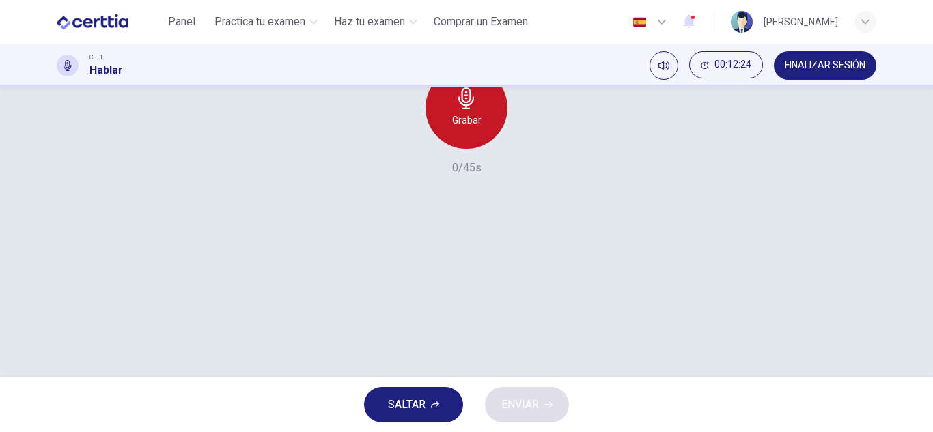
click at [478, 149] on div "Grabar" at bounding box center [467, 108] width 82 height 82
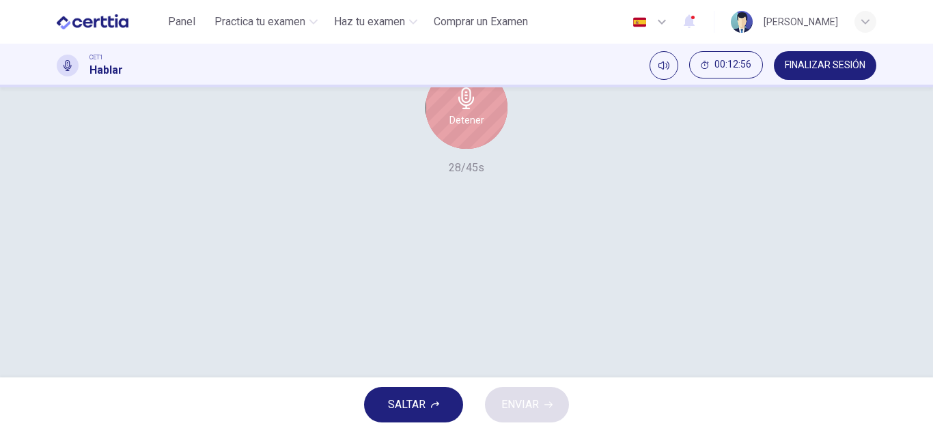
click at [478, 128] on h6 "Detener" at bounding box center [466, 120] width 35 height 16
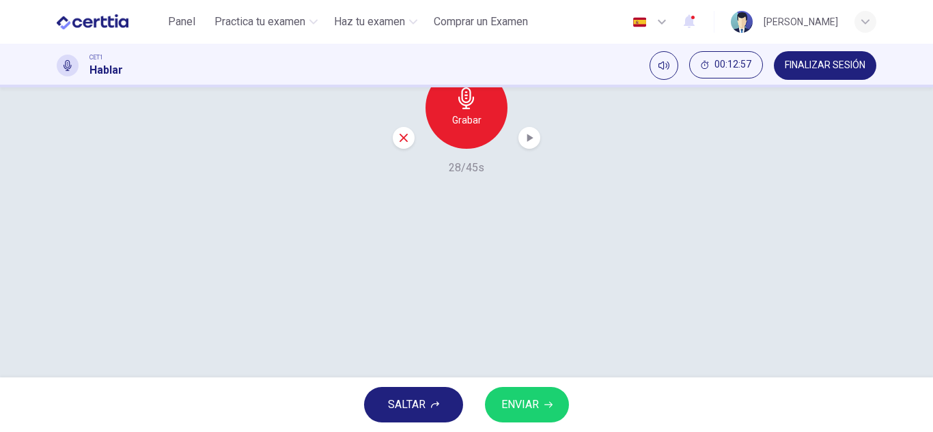
click at [399, 149] on div "button" at bounding box center [404, 138] width 22 height 22
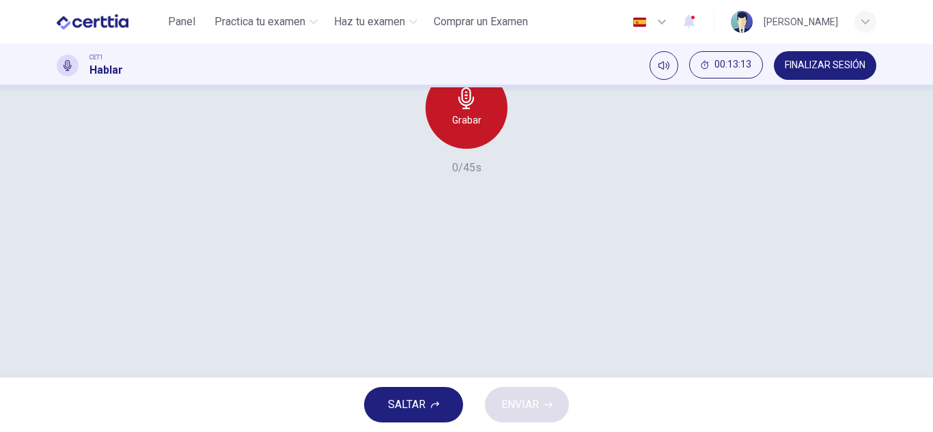
click at [467, 128] on h6 "Grabar" at bounding box center [466, 120] width 29 height 16
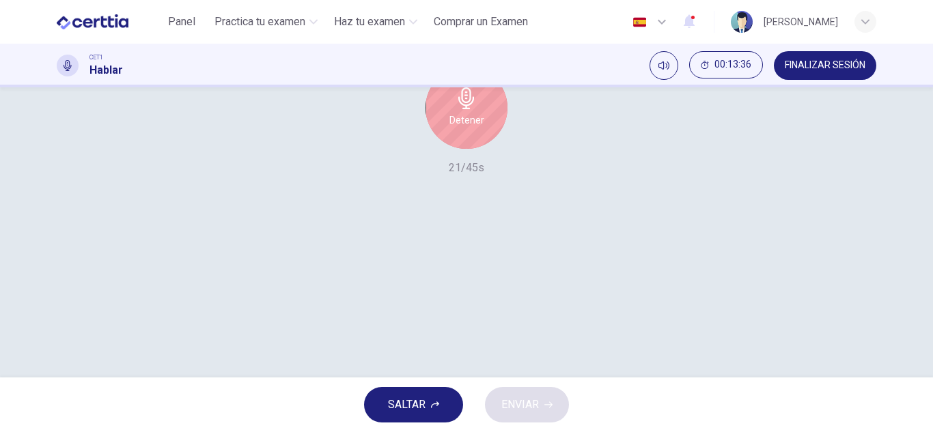
click at [467, 128] on h6 "Detener" at bounding box center [466, 120] width 35 height 16
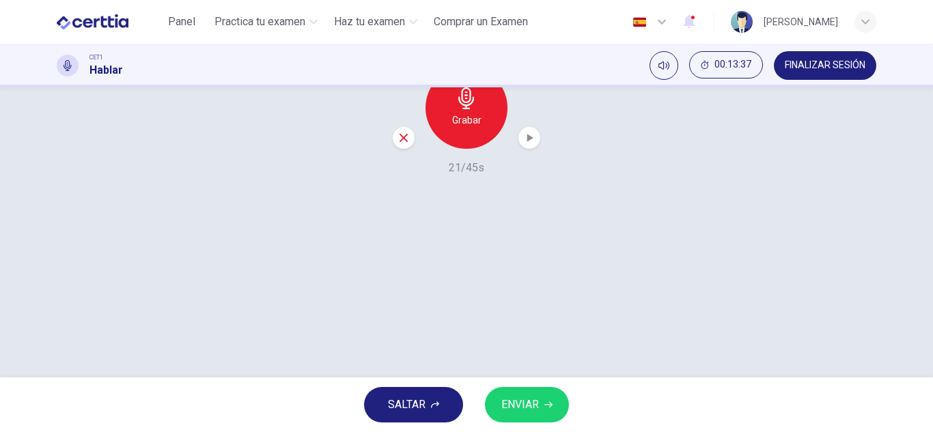
click at [399, 144] on icon "button" at bounding box center [404, 138] width 12 height 12
click at [440, 149] on div "Grabar" at bounding box center [467, 108] width 82 height 82
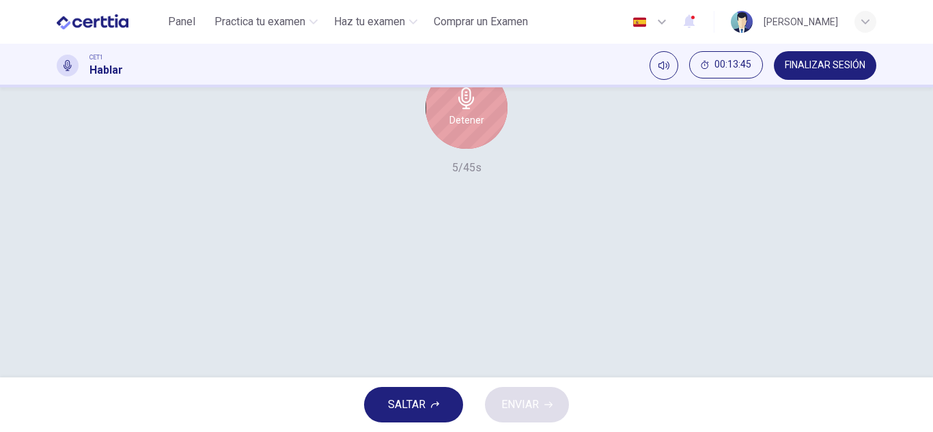
click at [440, 149] on div "Detener" at bounding box center [467, 108] width 82 height 82
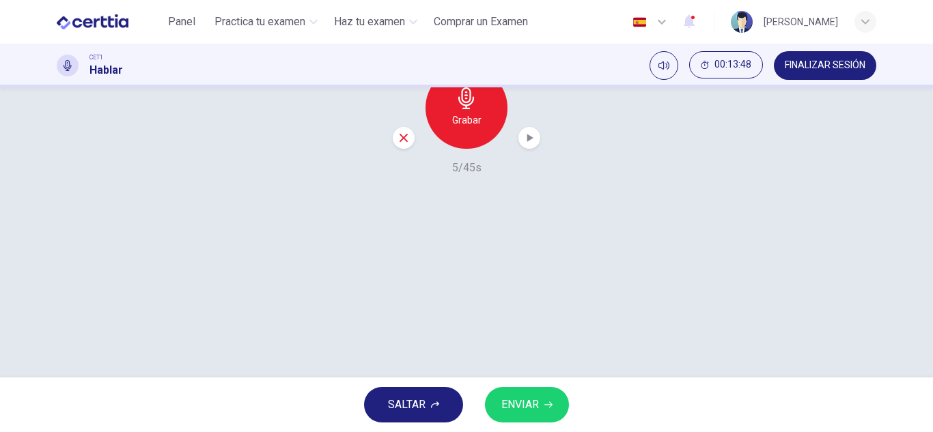
click at [402, 144] on icon "button" at bounding box center [404, 138] width 12 height 12
click at [456, 109] on icon "button" at bounding box center [467, 98] width 22 height 22
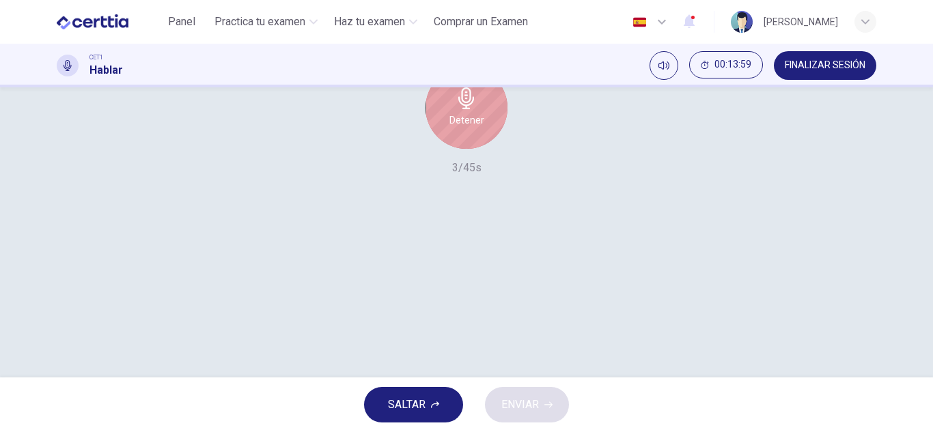
click at [456, 109] on icon "button" at bounding box center [467, 98] width 22 height 22
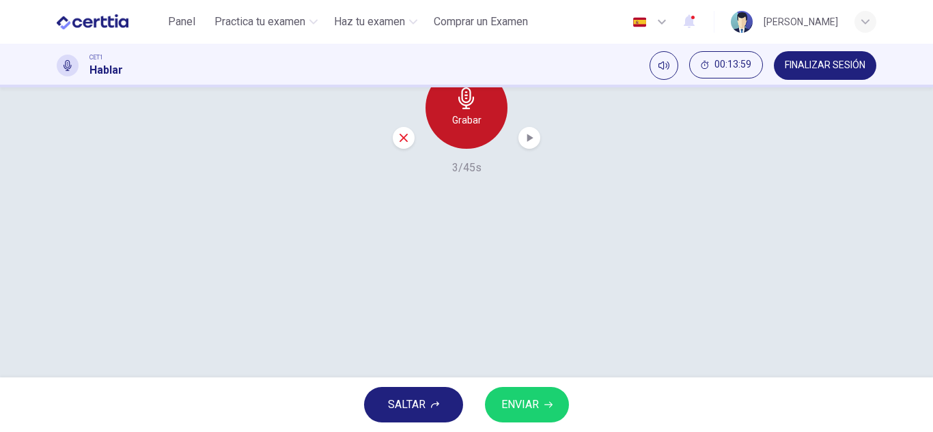
click at [456, 109] on icon "button" at bounding box center [467, 98] width 22 height 22
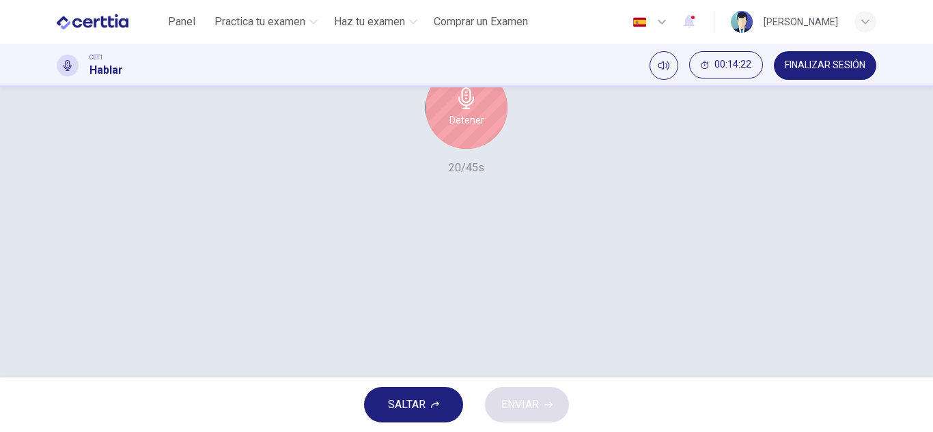
click at [456, 109] on icon "button" at bounding box center [467, 98] width 22 height 22
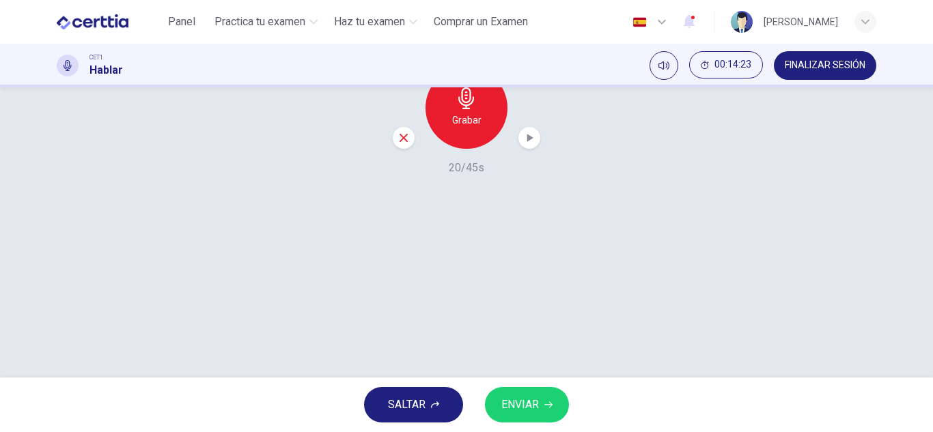
click at [398, 144] on icon "button" at bounding box center [404, 138] width 12 height 12
click at [469, 109] on icon "button" at bounding box center [467, 98] width 22 height 22
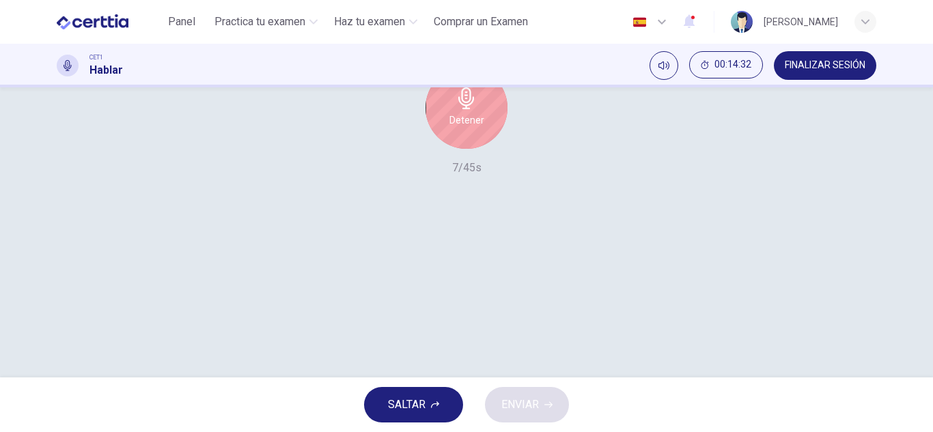
click at [469, 109] on icon "button" at bounding box center [467, 98] width 22 height 22
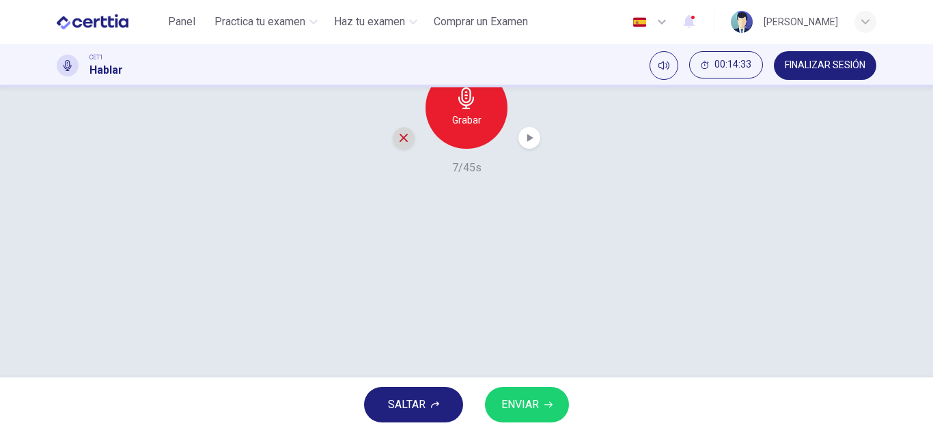
click at [404, 149] on div "button" at bounding box center [404, 138] width 22 height 22
click at [471, 128] on h6 "Grabar" at bounding box center [466, 120] width 29 height 16
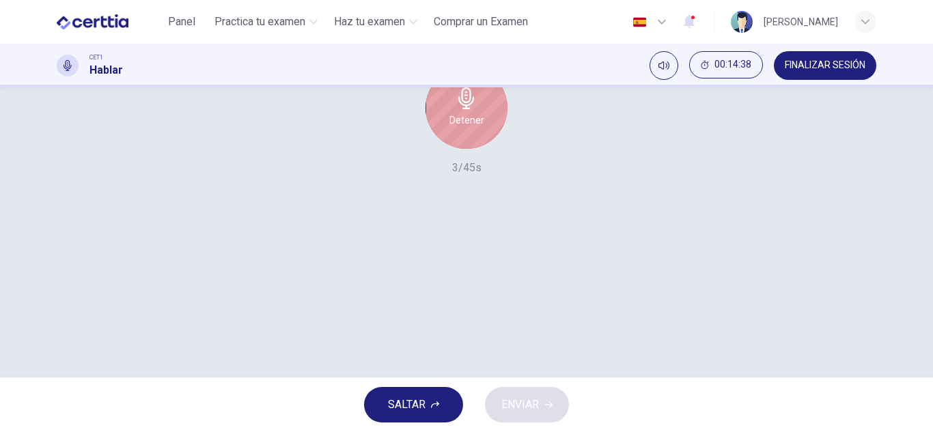
click at [471, 128] on h6 "Detener" at bounding box center [466, 120] width 35 height 16
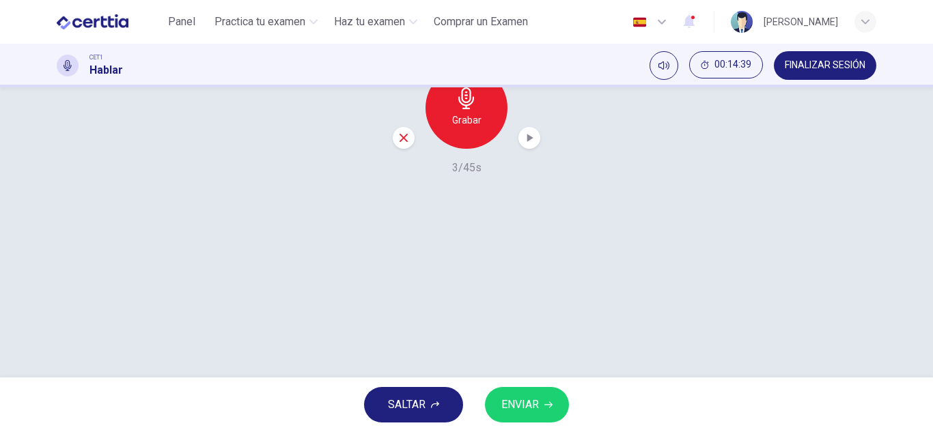
click at [402, 149] on div "button" at bounding box center [404, 138] width 22 height 22
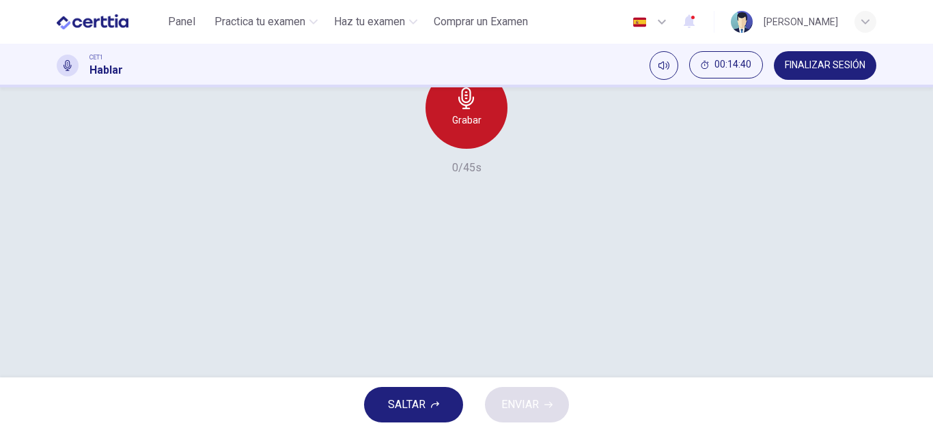
click at [439, 149] on div "Grabar" at bounding box center [467, 108] width 82 height 82
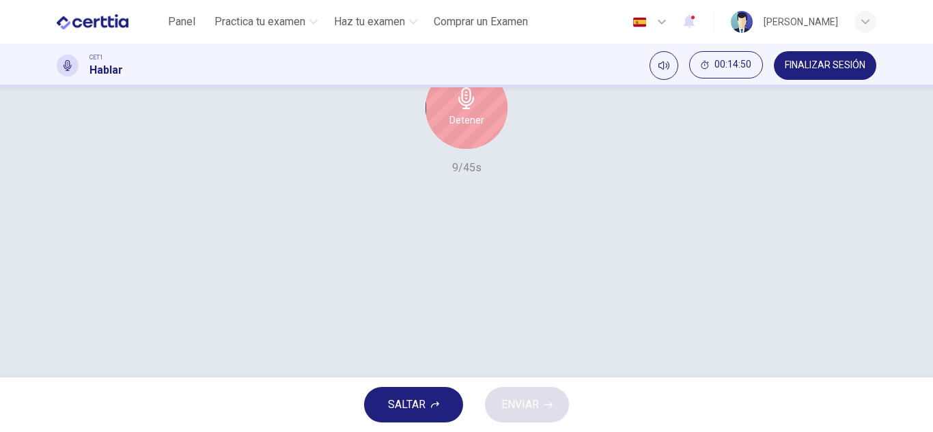
click at [439, 149] on div "Detener" at bounding box center [467, 108] width 82 height 82
click at [415, 149] on div "Detener" at bounding box center [467, 108] width 148 height 82
click at [441, 149] on div "Detener" at bounding box center [467, 108] width 82 height 82
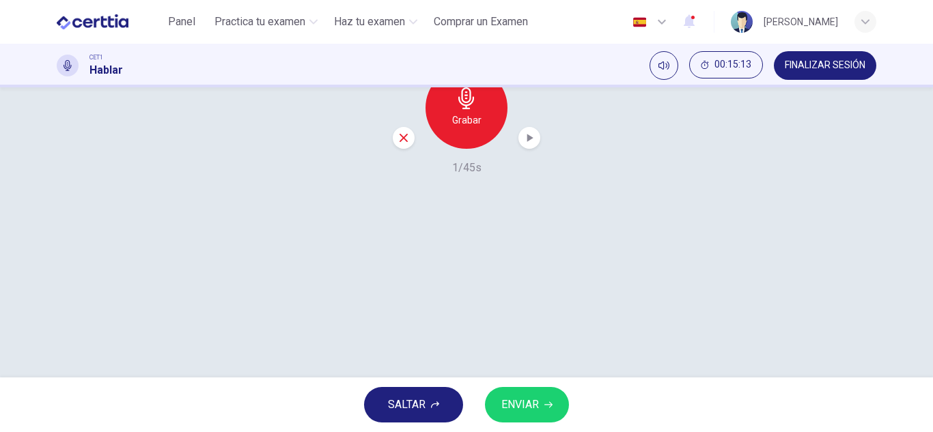
click at [456, 128] on h6 "Grabar" at bounding box center [466, 120] width 29 height 16
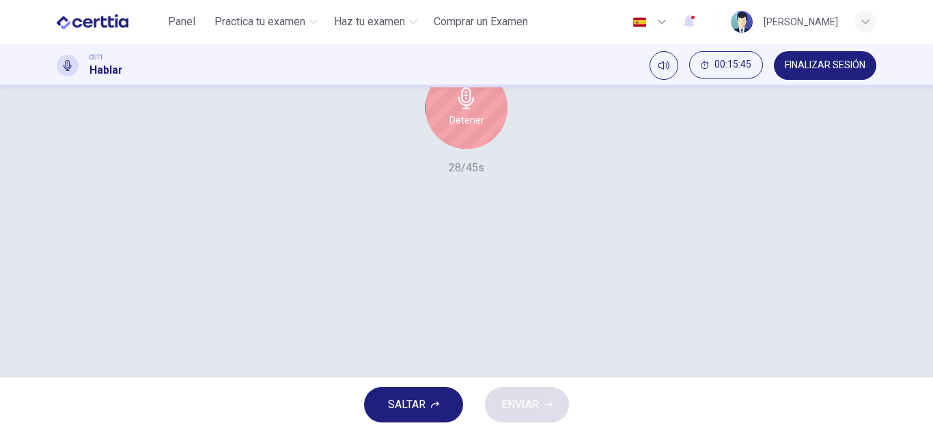
click at [456, 128] on h6 "Detener" at bounding box center [466, 120] width 35 height 16
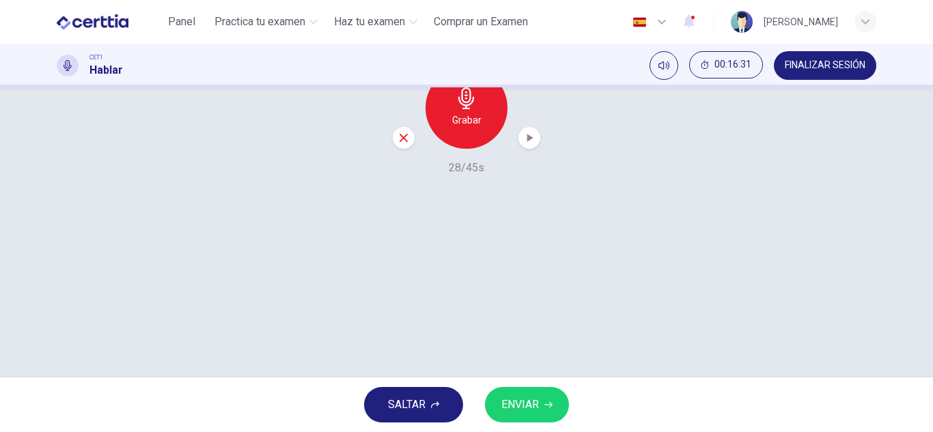
click at [400, 144] on icon "button" at bounding box center [404, 138] width 12 height 12
click at [448, 149] on div "Grabar" at bounding box center [467, 108] width 82 height 82
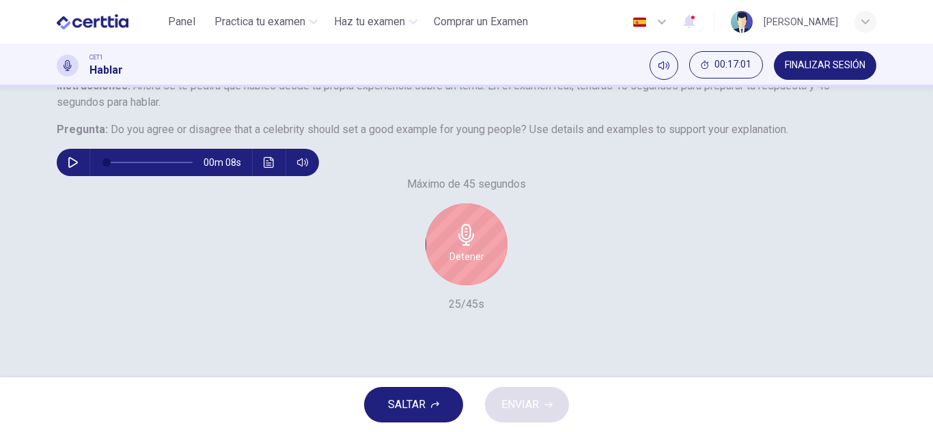
scroll to position [171, 0]
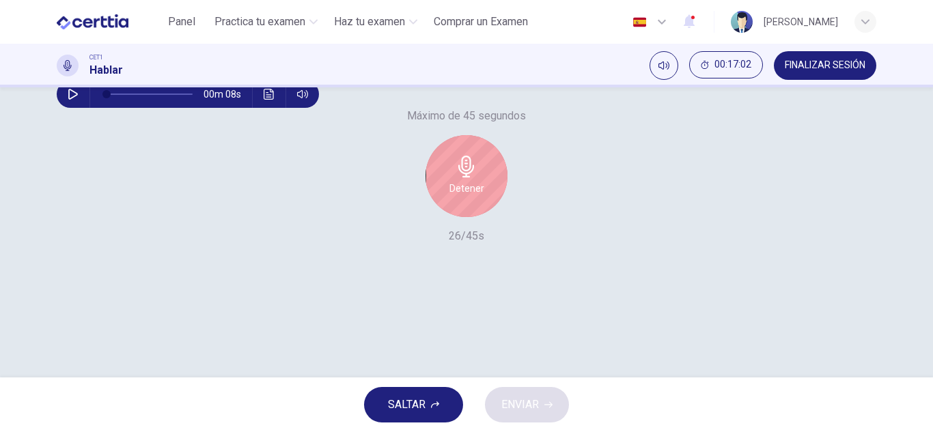
click at [450, 217] on div "Detener" at bounding box center [467, 176] width 82 height 82
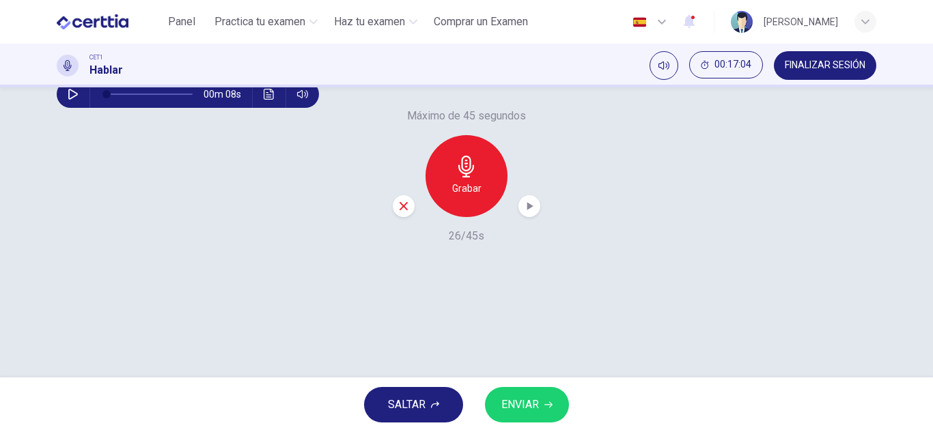
click at [529, 404] on span "ENVIAR" at bounding box center [520, 405] width 38 height 19
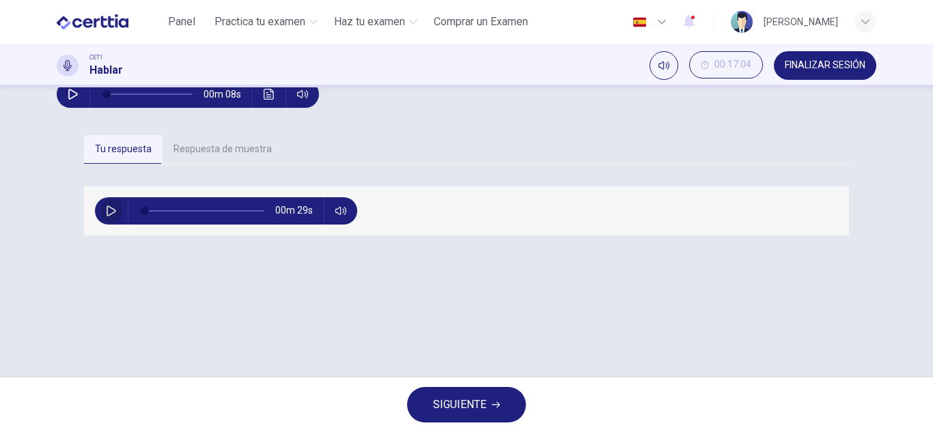
click at [107, 217] on icon "button" at bounding box center [112, 211] width 10 height 11
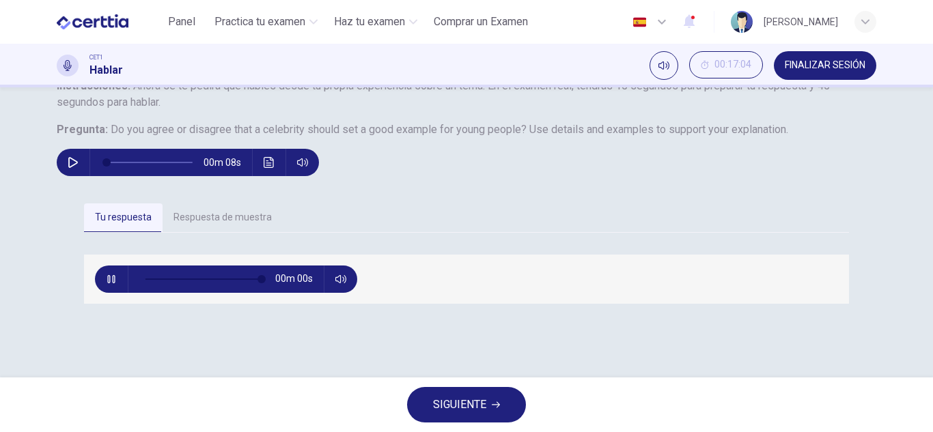
type input "*"
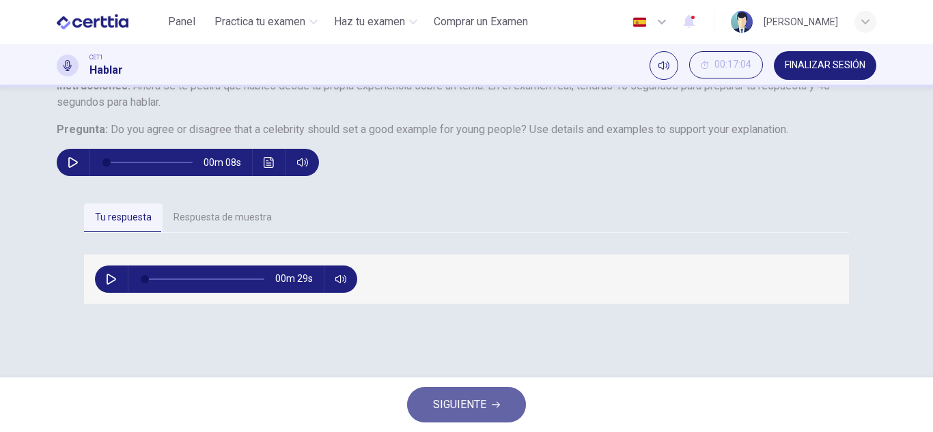
click at [500, 403] on icon "button" at bounding box center [496, 405] width 8 height 8
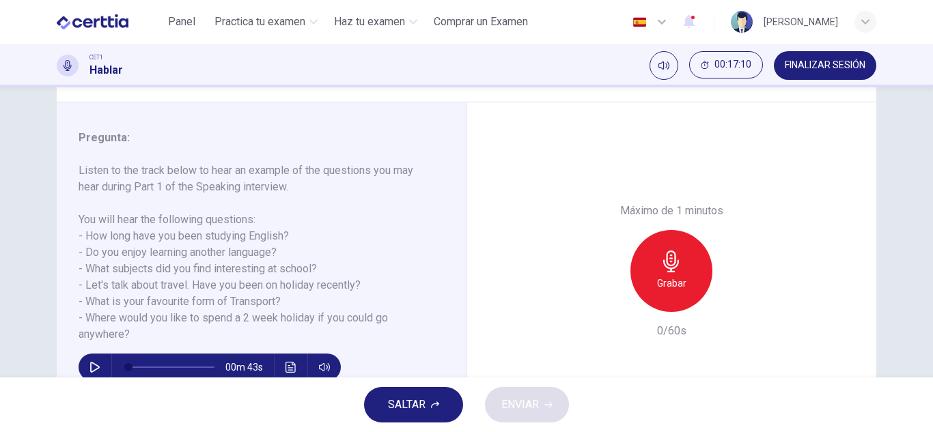
scroll to position [205, 0]
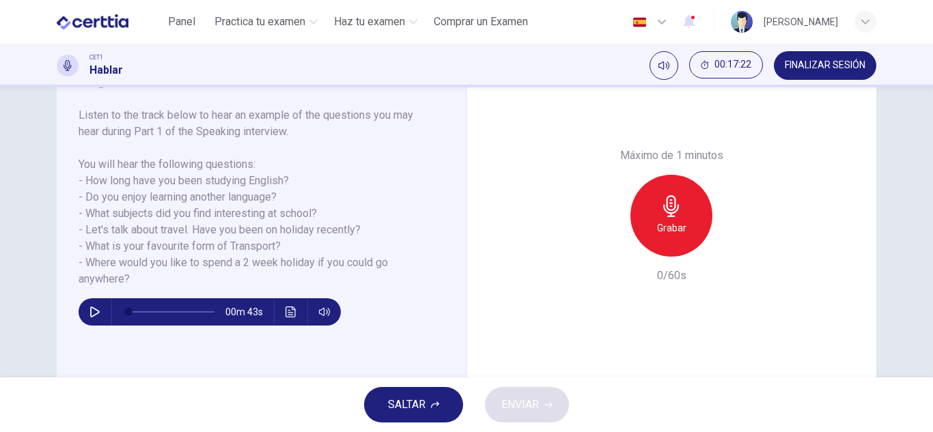
click at [670, 201] on icon "button" at bounding box center [672, 206] width 22 height 22
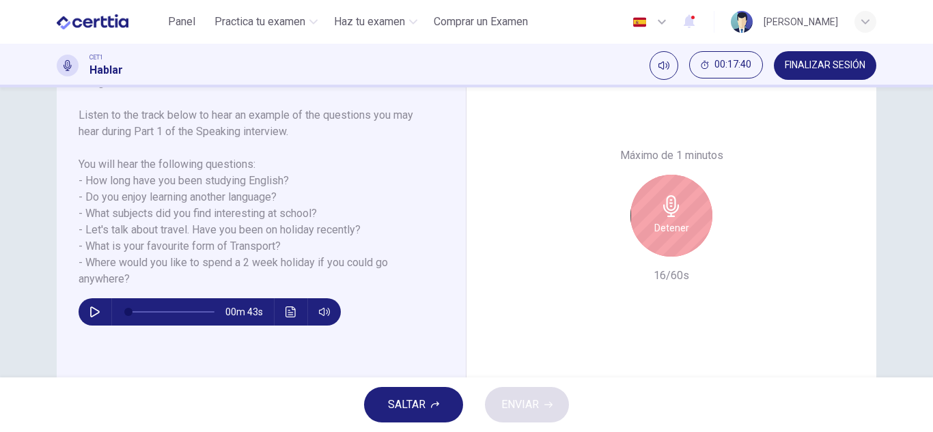
click at [670, 201] on icon "button" at bounding box center [672, 206] width 22 height 22
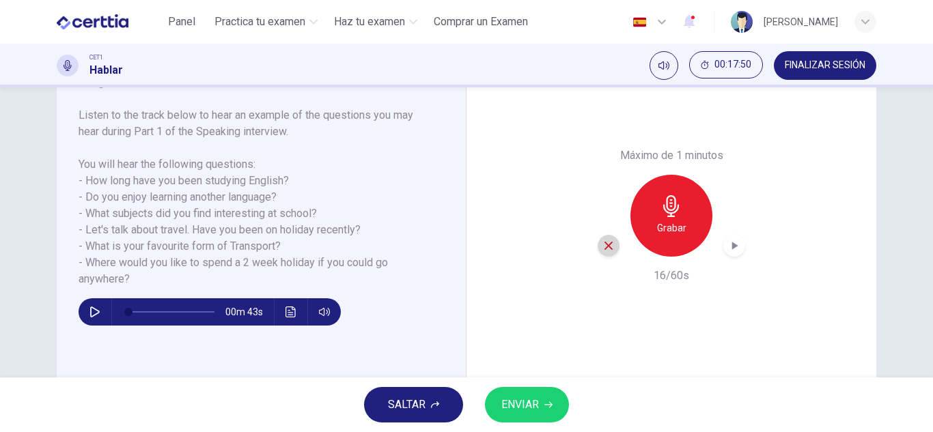
click at [603, 252] on div "button" at bounding box center [609, 246] width 22 height 22
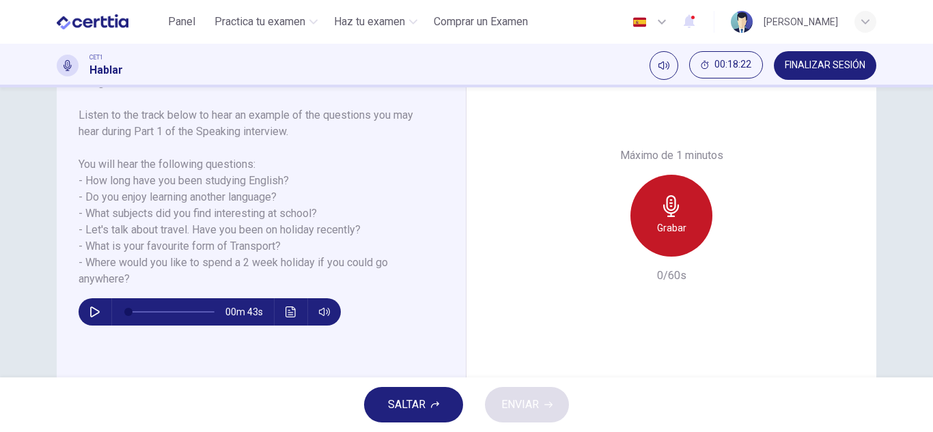
click at [662, 223] on h6 "Grabar" at bounding box center [671, 228] width 29 height 16
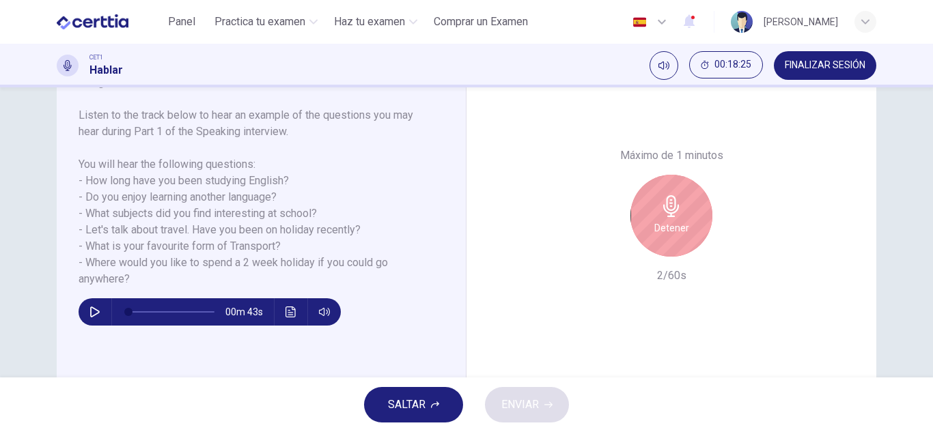
click at [673, 223] on h6 "Detener" at bounding box center [671, 228] width 35 height 16
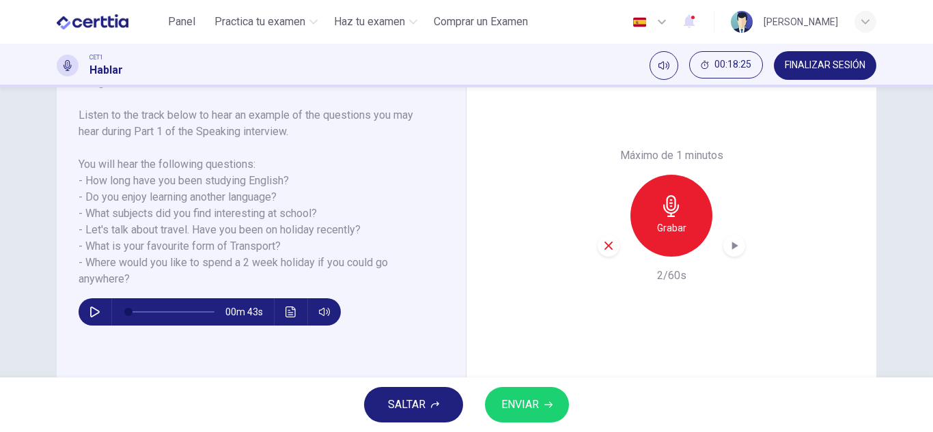
click at [613, 243] on div "button" at bounding box center [609, 246] width 22 height 22
click at [641, 236] on div "Grabar" at bounding box center [672, 216] width 82 height 82
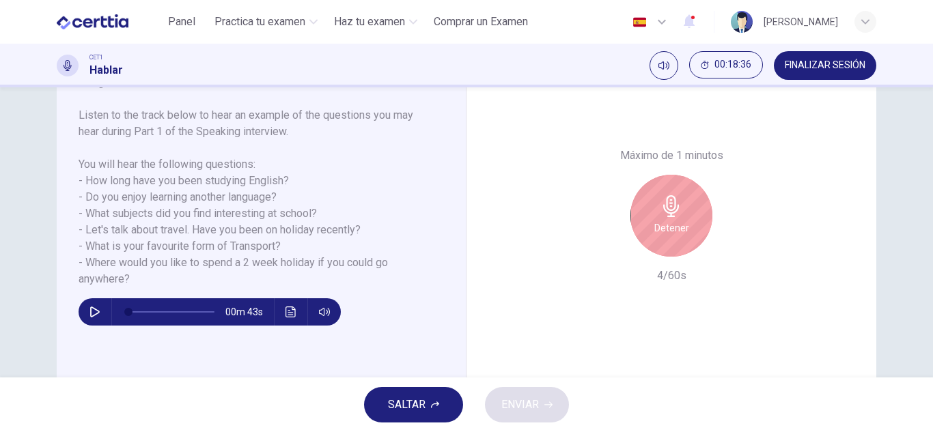
click at [641, 236] on div "Detener" at bounding box center [672, 216] width 82 height 82
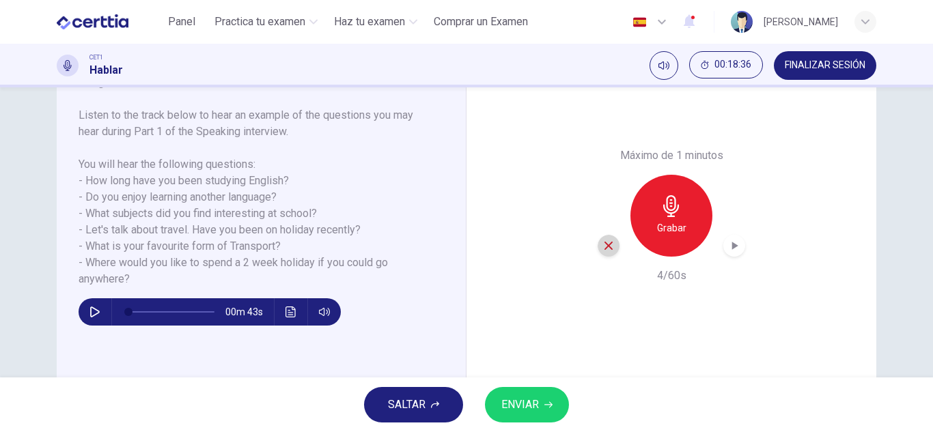
click at [611, 255] on div "button" at bounding box center [609, 246] width 22 height 22
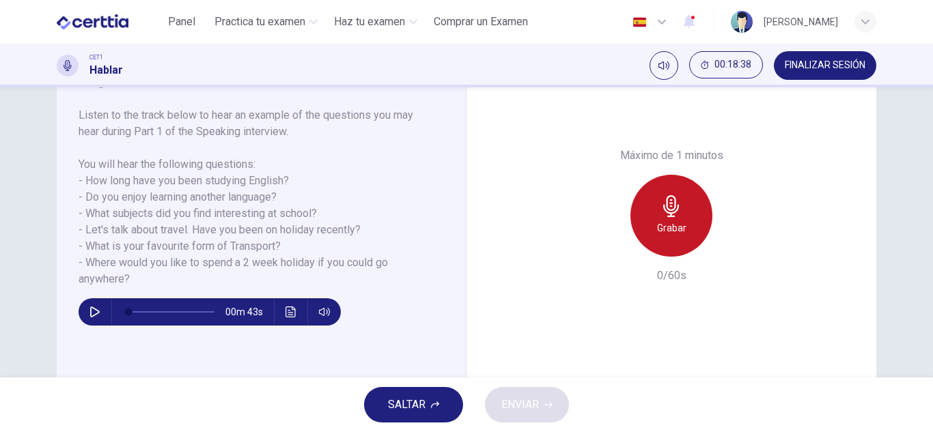
click at [674, 231] on h6 "Grabar" at bounding box center [671, 228] width 29 height 16
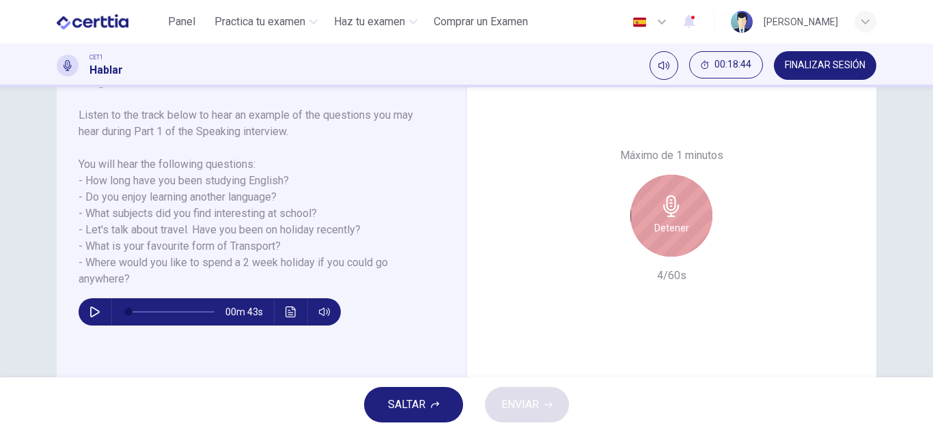
drag, startPoint x: 674, startPoint y: 231, endPoint x: 635, endPoint y: 269, distance: 55.1
click at [670, 223] on h6 "Detener" at bounding box center [671, 228] width 35 height 16
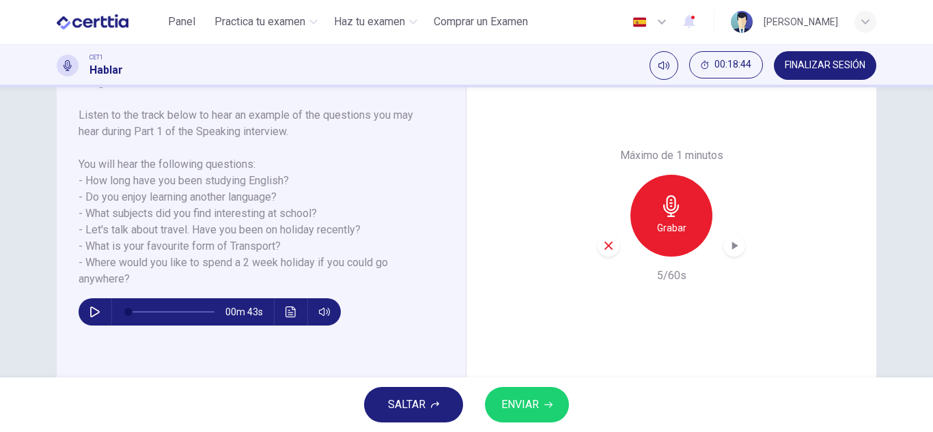
click at [611, 240] on div "button" at bounding box center [609, 246] width 22 height 22
click at [661, 210] on icon "button" at bounding box center [672, 206] width 22 height 22
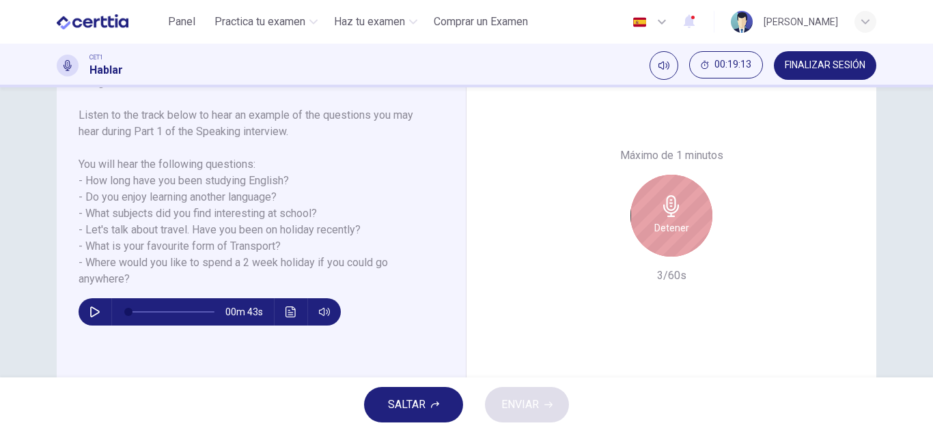
click at [661, 210] on icon "button" at bounding box center [672, 206] width 22 height 22
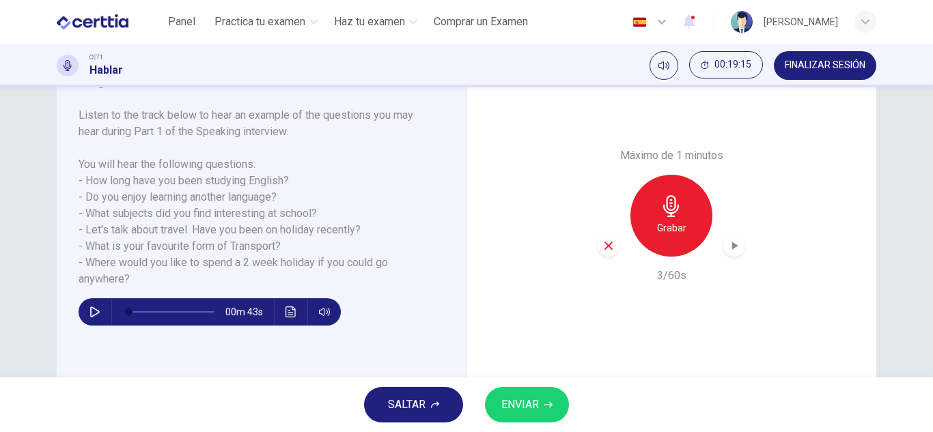
click at [607, 246] on icon "button" at bounding box center [609, 246] width 12 height 12
click at [674, 230] on h6 "Grabar" at bounding box center [671, 228] width 29 height 16
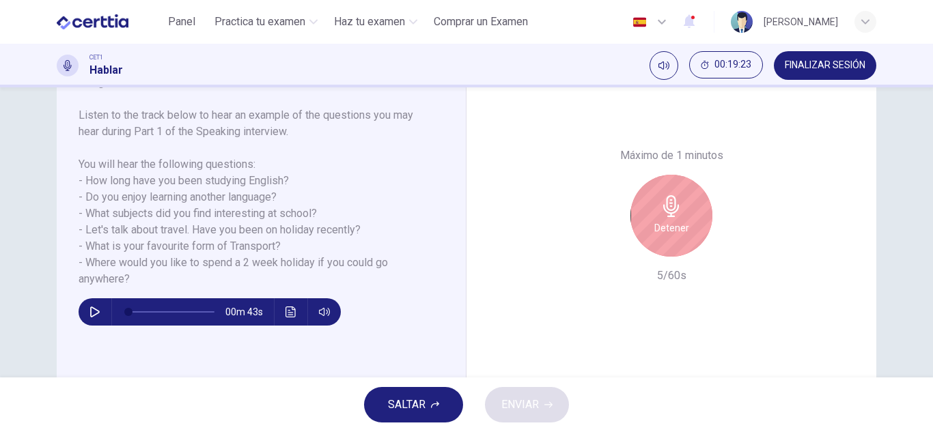
click at [674, 230] on h6 "Detener" at bounding box center [671, 228] width 35 height 16
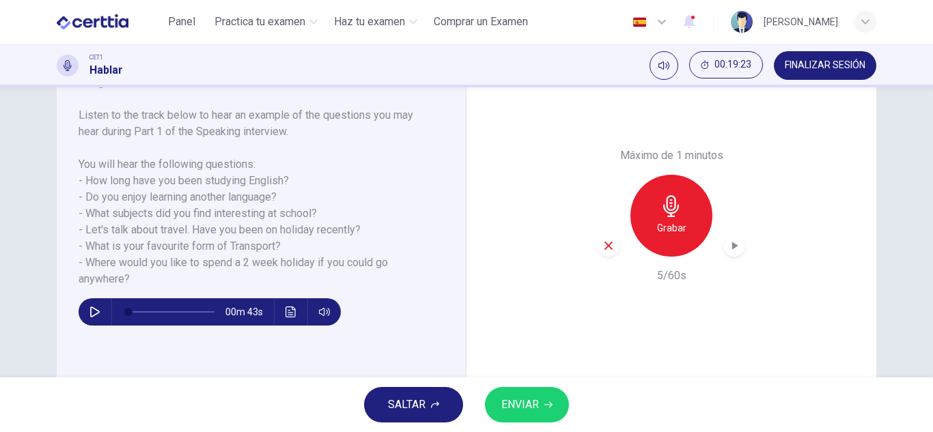
click at [611, 245] on div "button" at bounding box center [609, 246] width 22 height 22
click at [690, 221] on div "Grabar" at bounding box center [672, 216] width 82 height 82
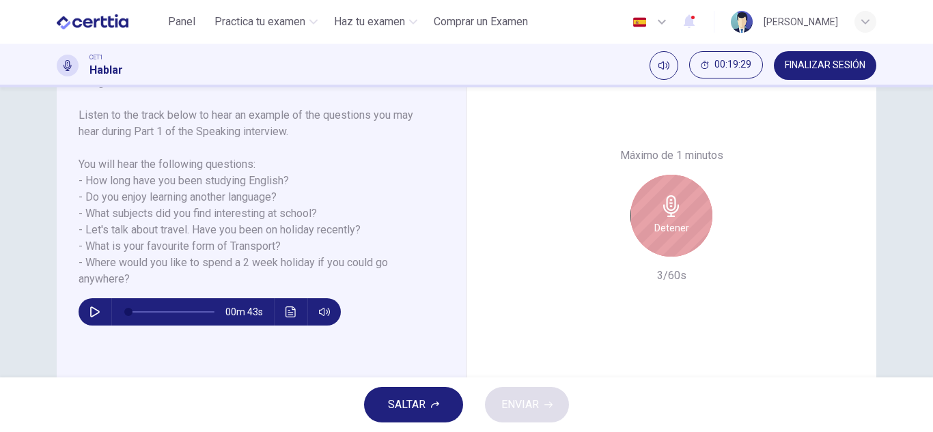
click at [690, 221] on div "Detener" at bounding box center [672, 216] width 82 height 82
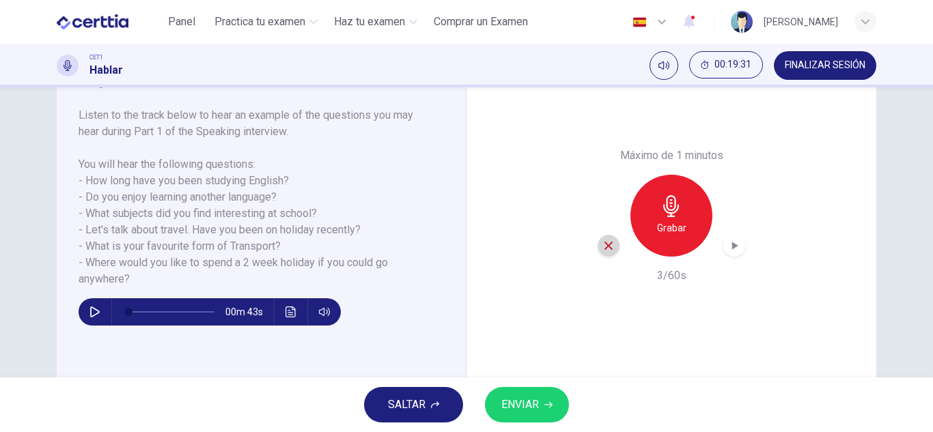
click at [605, 252] on div "button" at bounding box center [609, 246] width 22 height 22
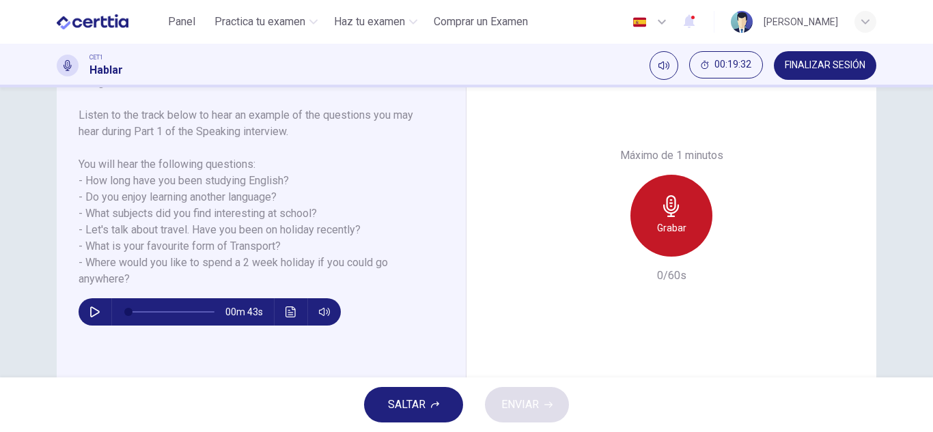
click at [646, 233] on div "Grabar" at bounding box center [672, 216] width 82 height 82
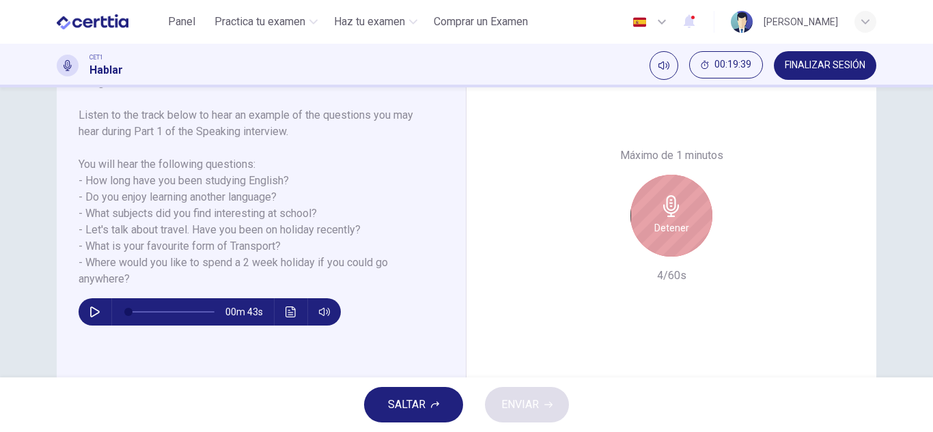
click at [646, 233] on div "Detener" at bounding box center [672, 216] width 82 height 82
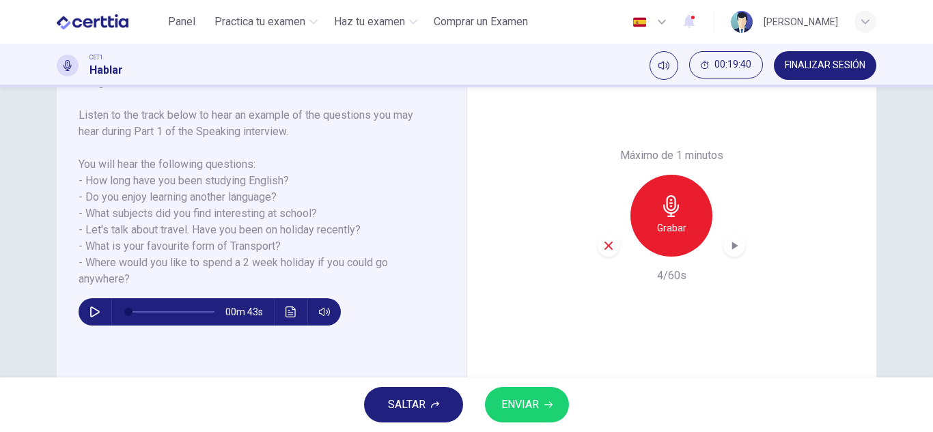
click at [604, 249] on icon "button" at bounding box center [609, 246] width 12 height 12
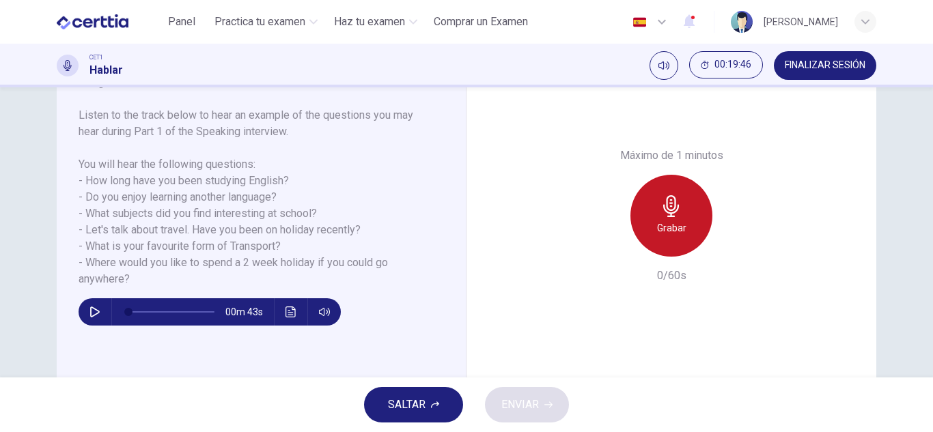
click at [662, 224] on h6 "Grabar" at bounding box center [671, 228] width 29 height 16
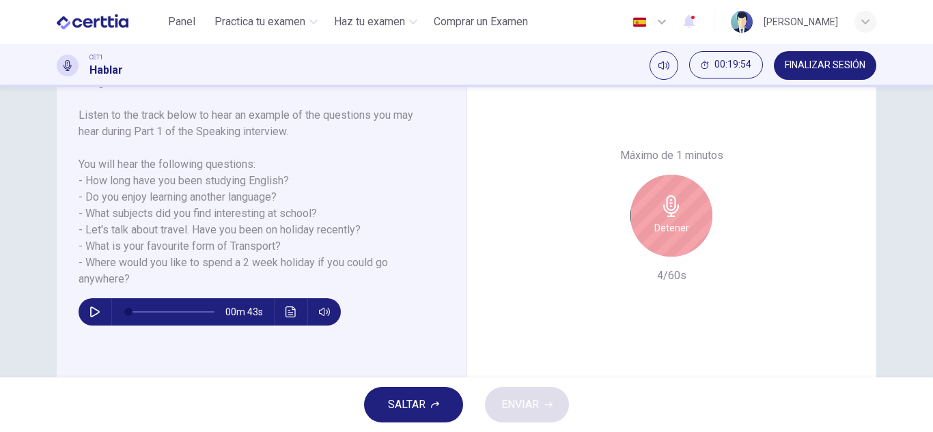
click at [648, 206] on div "Detener" at bounding box center [672, 216] width 82 height 82
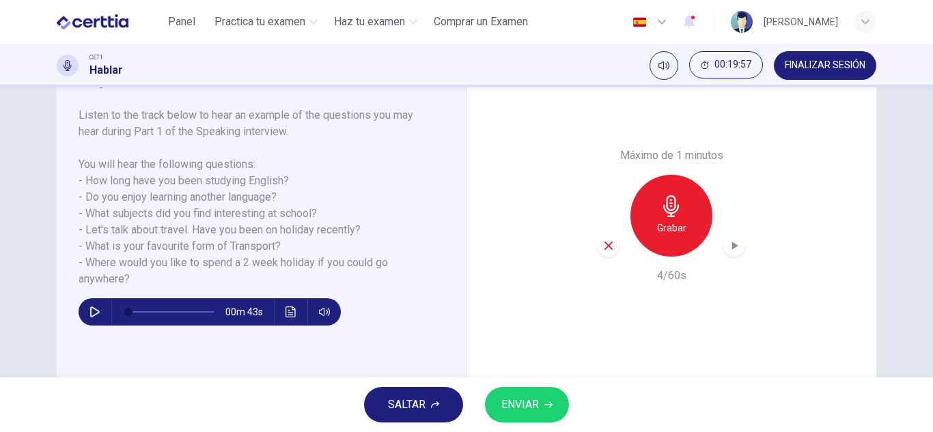
click at [598, 245] on div "button" at bounding box center [609, 246] width 22 height 22
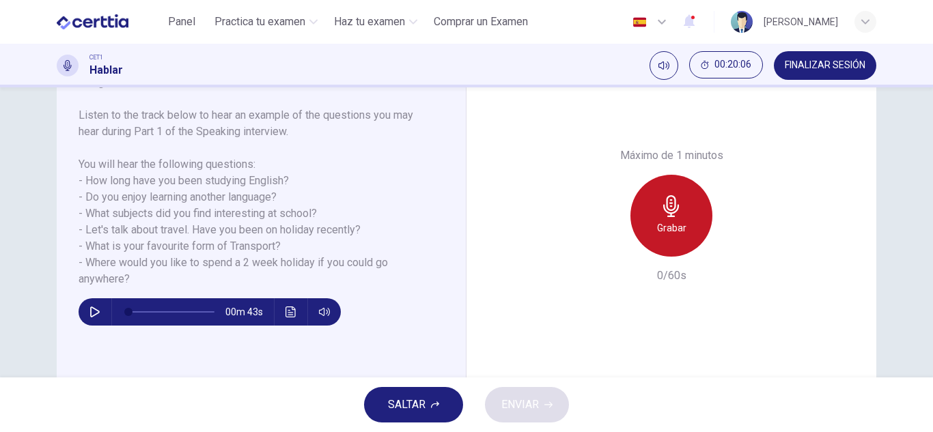
click at [674, 208] on icon "button" at bounding box center [671, 206] width 16 height 22
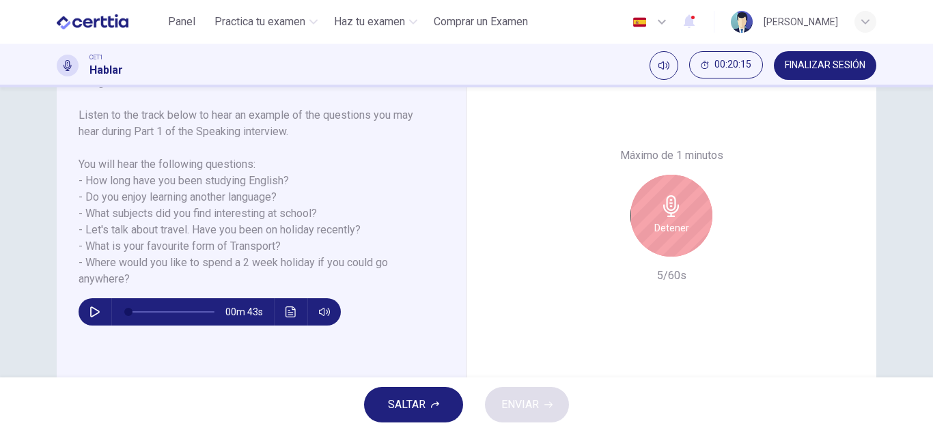
click at [649, 240] on div "Detener" at bounding box center [672, 216] width 82 height 82
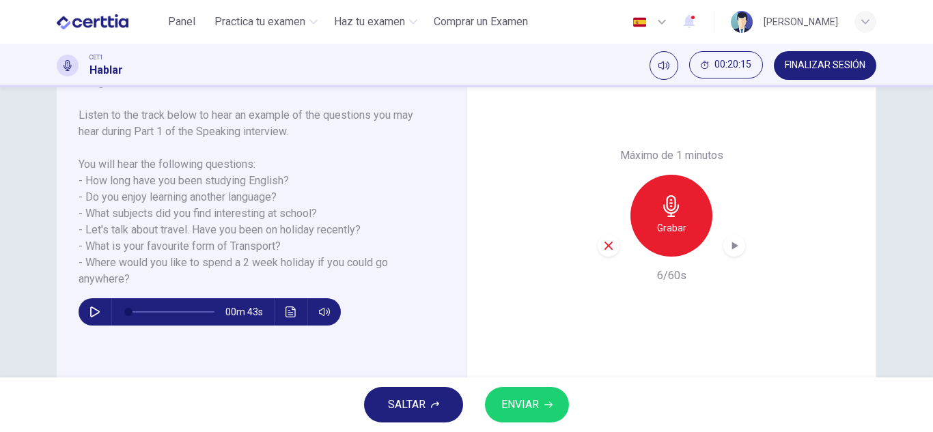
click at [611, 250] on icon "button" at bounding box center [609, 246] width 12 height 12
click at [654, 218] on div "Grabar" at bounding box center [672, 216] width 82 height 82
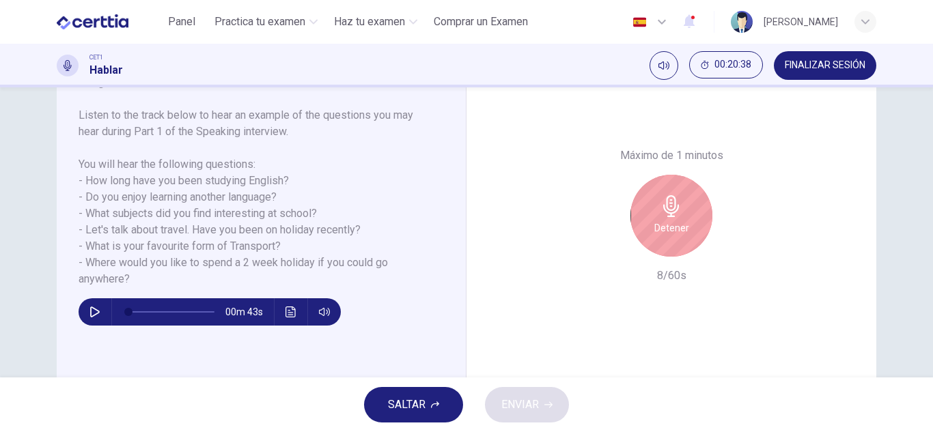
click at [691, 211] on div "Detener" at bounding box center [672, 216] width 82 height 82
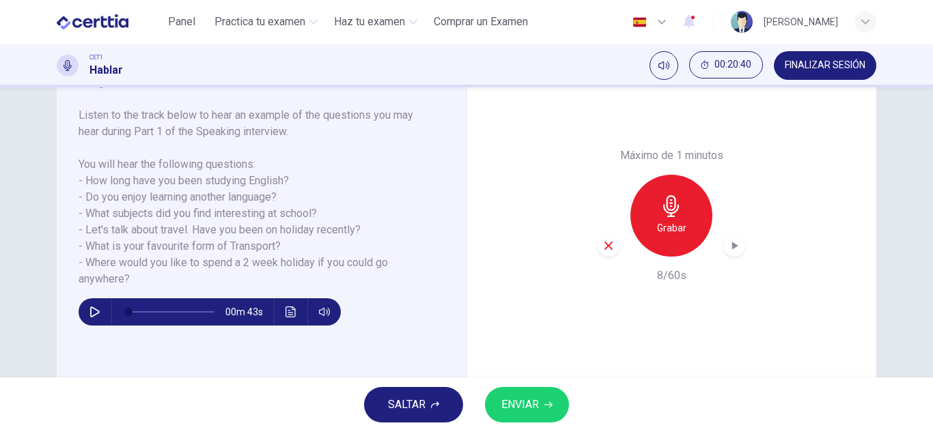
click at [605, 247] on icon "button" at bounding box center [609, 246] width 8 height 8
click at [665, 221] on h6 "Grabar" at bounding box center [671, 228] width 29 height 16
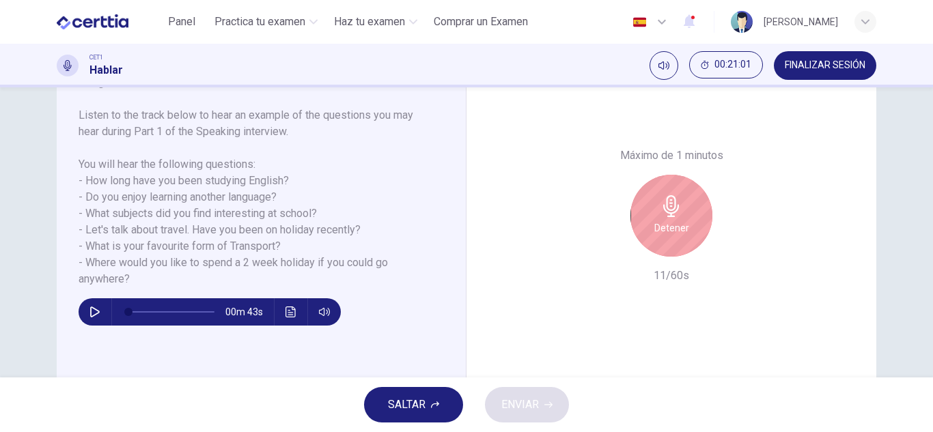
click at [665, 221] on h6 "Detener" at bounding box center [671, 228] width 35 height 16
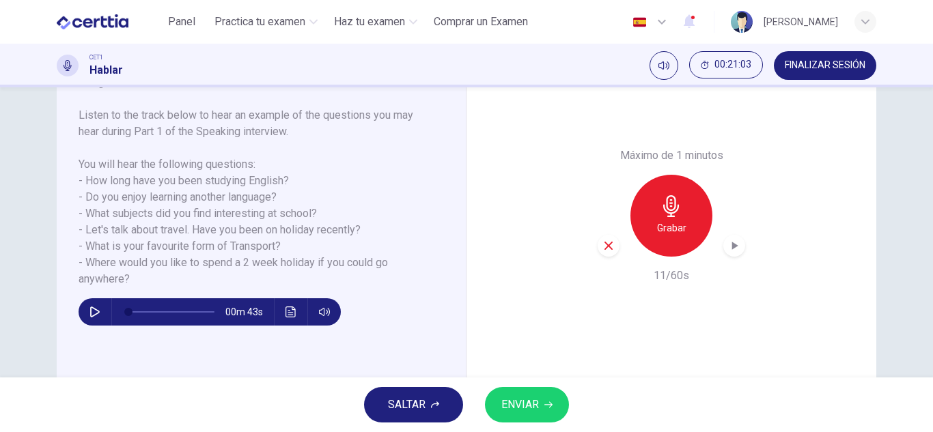
click at [608, 246] on icon "button" at bounding box center [609, 246] width 12 height 12
click at [94, 305] on button "button" at bounding box center [95, 312] width 22 height 27
click at [98, 308] on button "button" at bounding box center [95, 312] width 22 height 27
type input "**"
click at [239, 13] on button "Practica tu examen" at bounding box center [266, 22] width 114 height 25
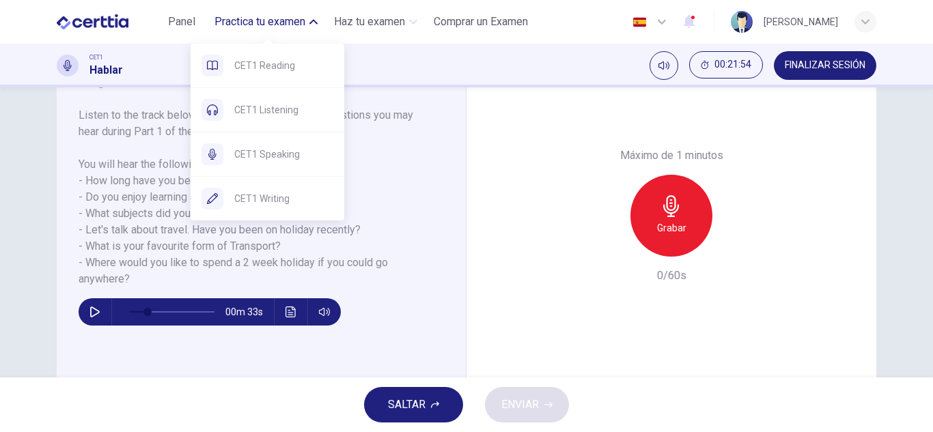
click at [206, 31] on div "Panel Practica tu examen Haz tu examen Comprar un Examen" at bounding box center [347, 22] width 374 height 25
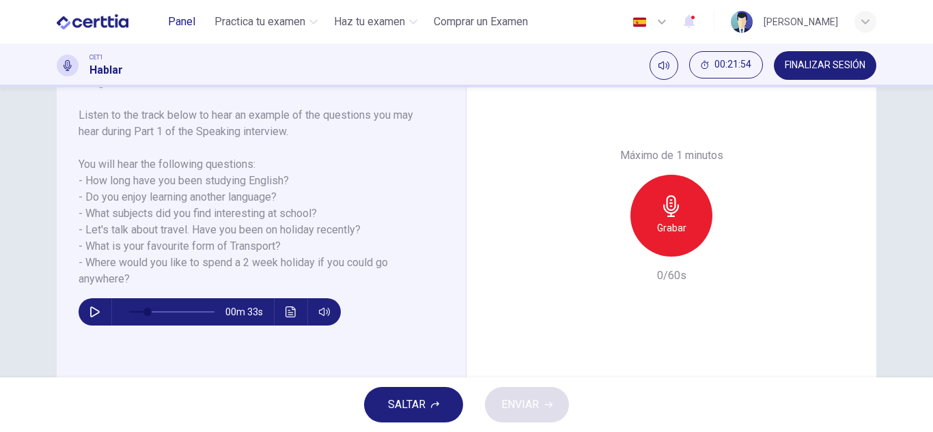
click at [193, 27] on span "Panel" at bounding box center [181, 22] width 27 height 16
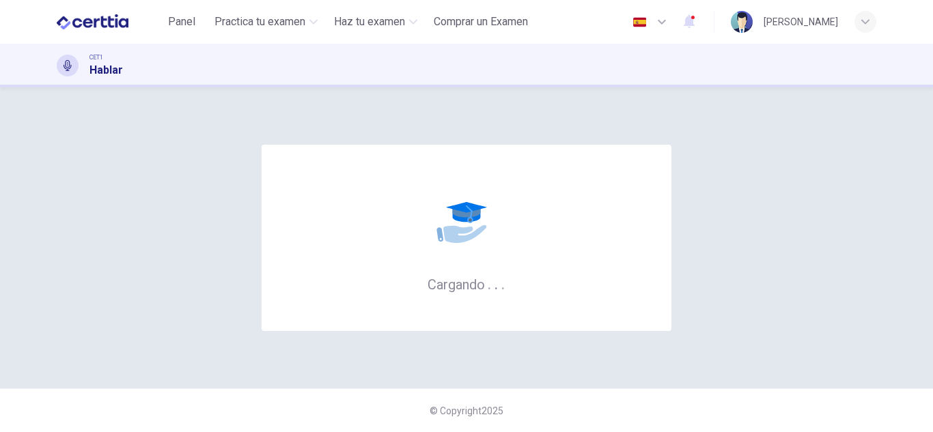
scroll to position [0, 0]
